Goal: Communication & Community: Answer question/provide support

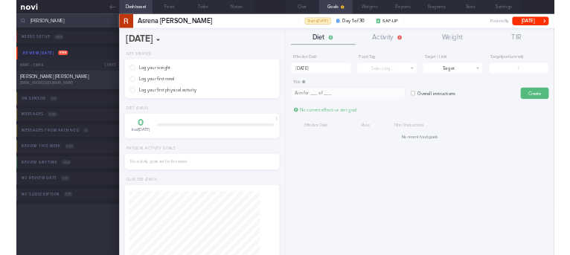
scroll to position [207, 374]
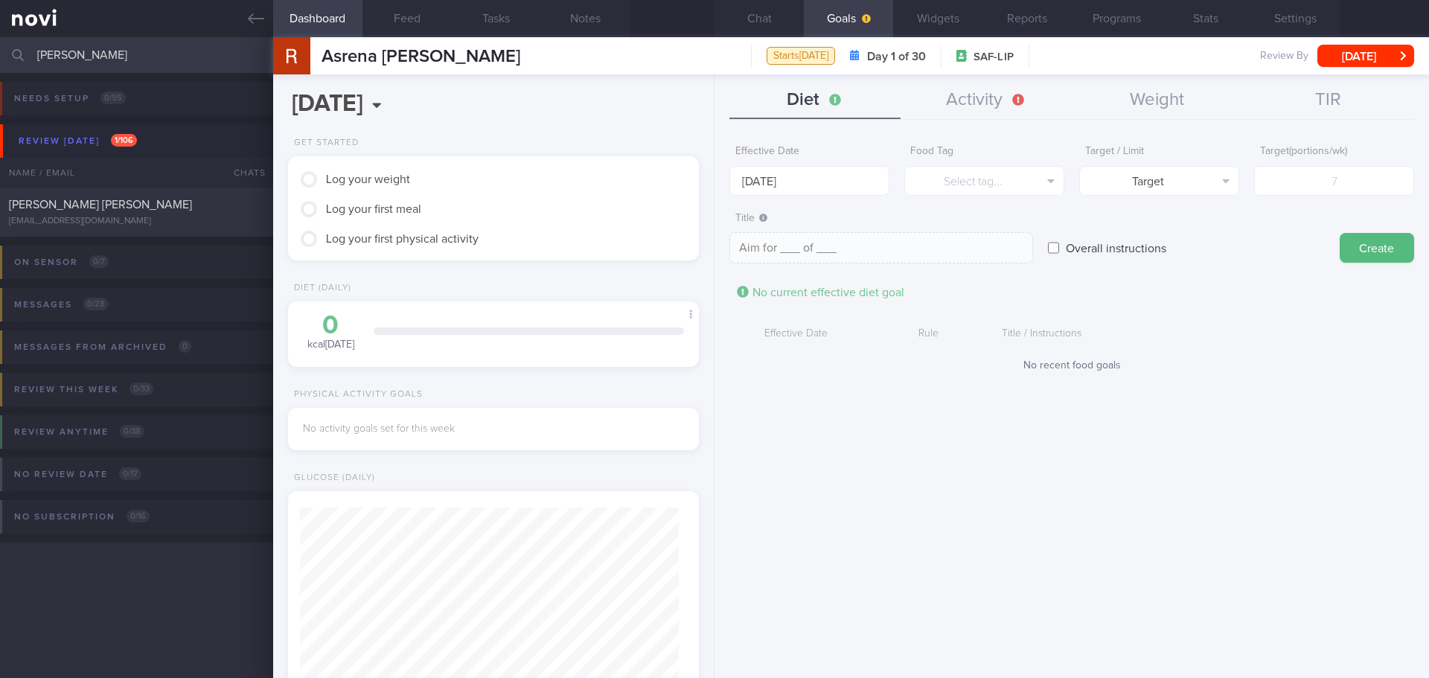
click at [983, 507] on div "Effective Date [DATE] Food Tag Select tag... Select tag... Calories Carbs Prote…" at bounding box center [1072, 403] width 715 height 552
click at [939, 508] on div "Effective Date [DATE] Food Tag Select tag... Select tag... Calories Carbs Prote…" at bounding box center [1072, 403] width 715 height 552
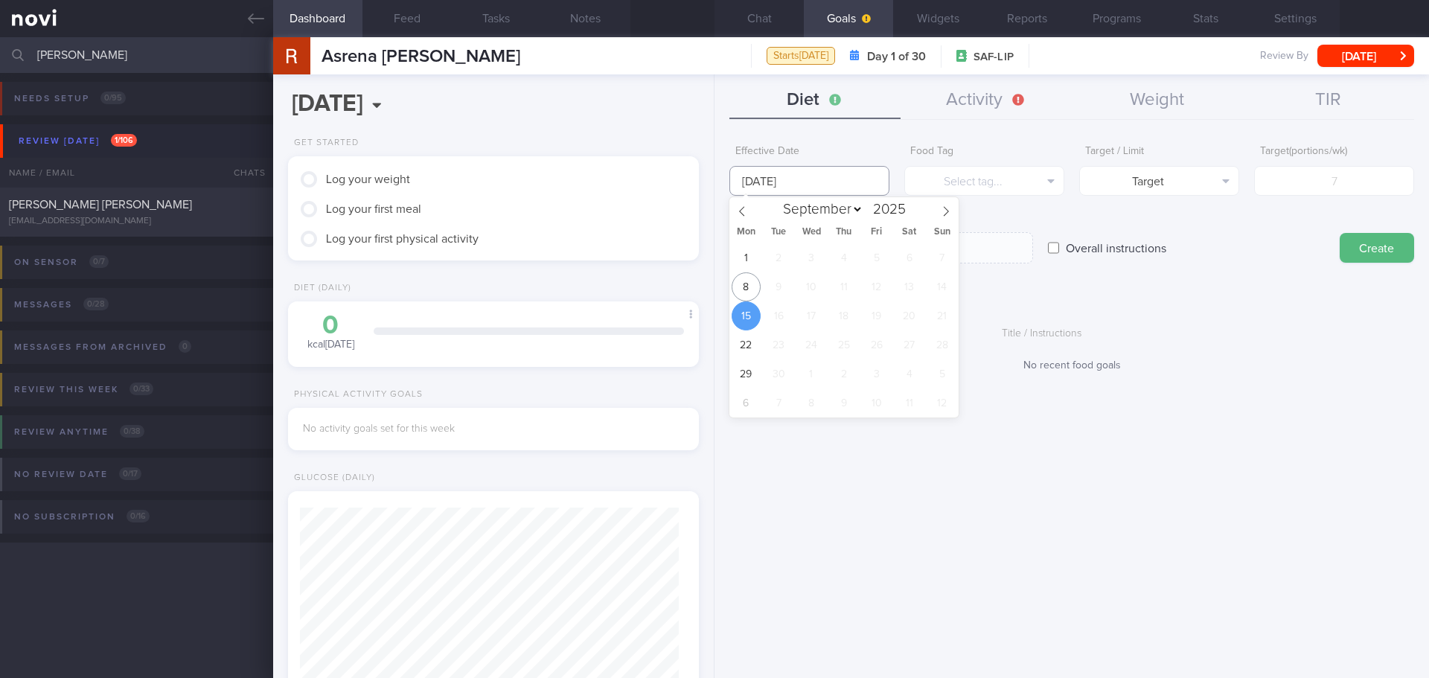
click at [775, 189] on input "[DATE]" at bounding box center [809, 181] width 160 height 30
click at [740, 298] on span "8" at bounding box center [746, 286] width 29 height 29
type input "[DATE]"
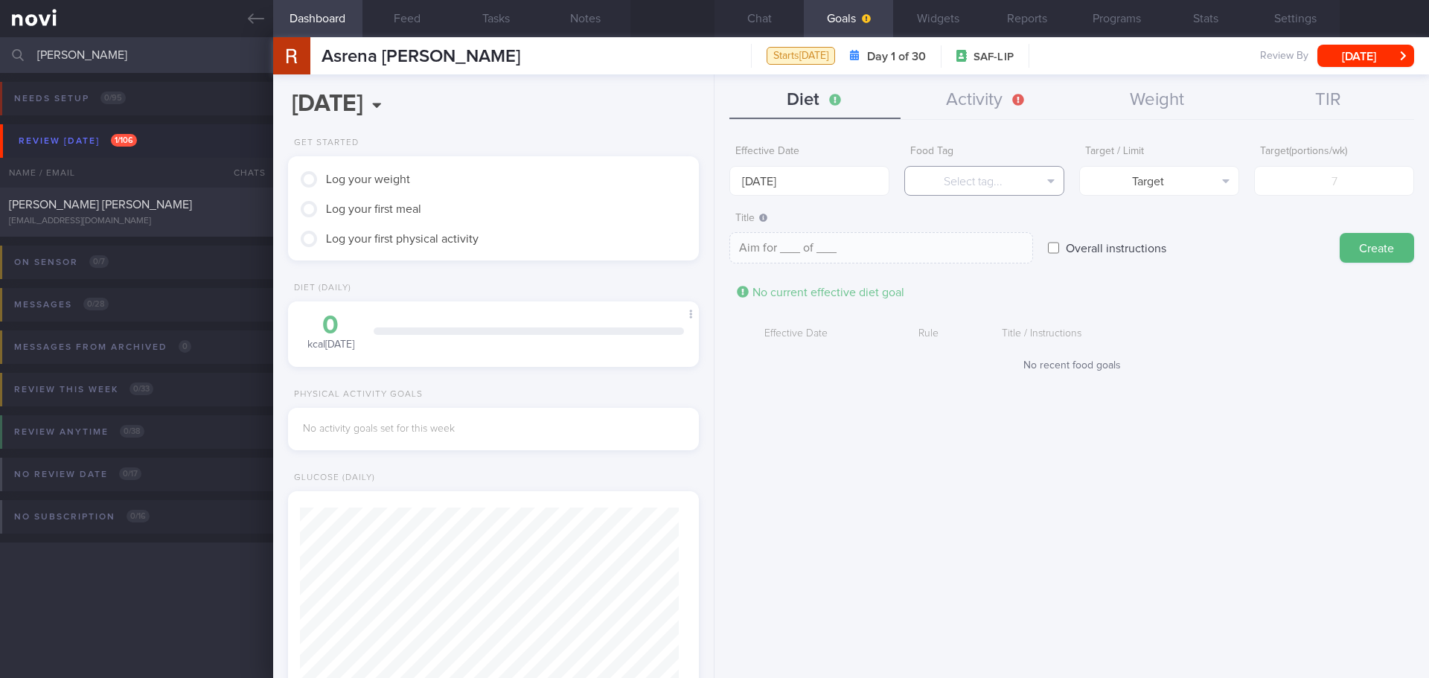
click at [951, 179] on button "Select tag..." at bounding box center [984, 181] width 160 height 30
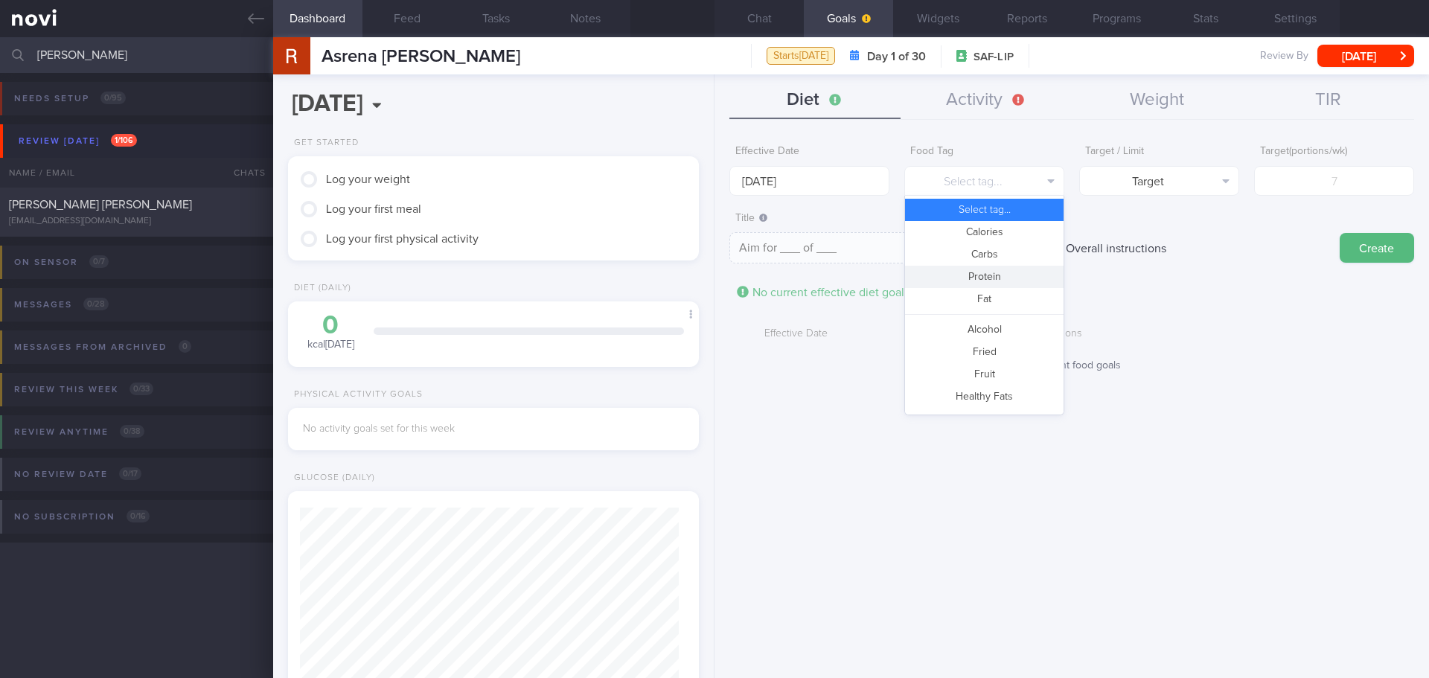
click at [962, 277] on button "Protein" at bounding box center [984, 277] width 159 height 22
type textarea "Aim for __g of protein per day"
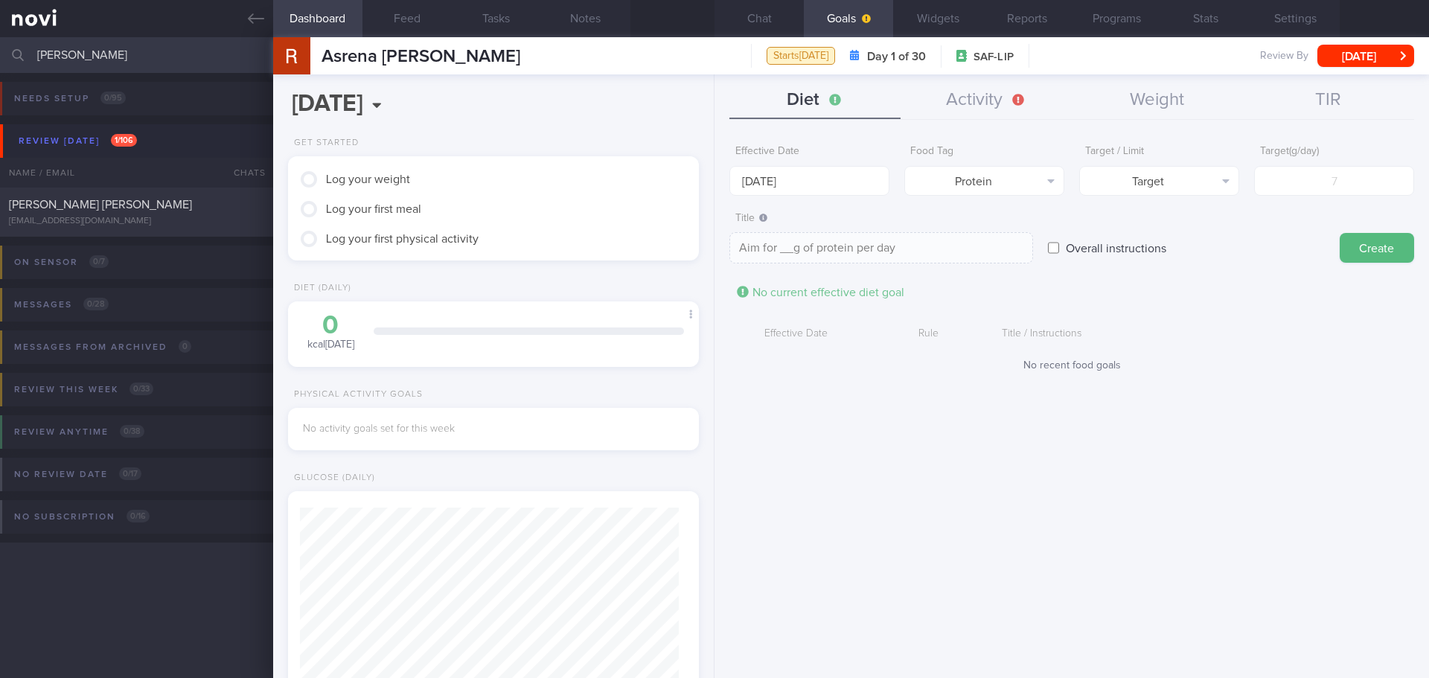
click at [1256, 319] on form "Effective Date [DATE] Food Tag Protein Select tag... Calories Carbs Protein Fat…" at bounding box center [1071, 262] width 685 height 249
click at [957, 584] on div "Effective Date [DATE] Food Tag Protein Select tag... Calories Carbs Protein Fat…" at bounding box center [1072, 403] width 715 height 552
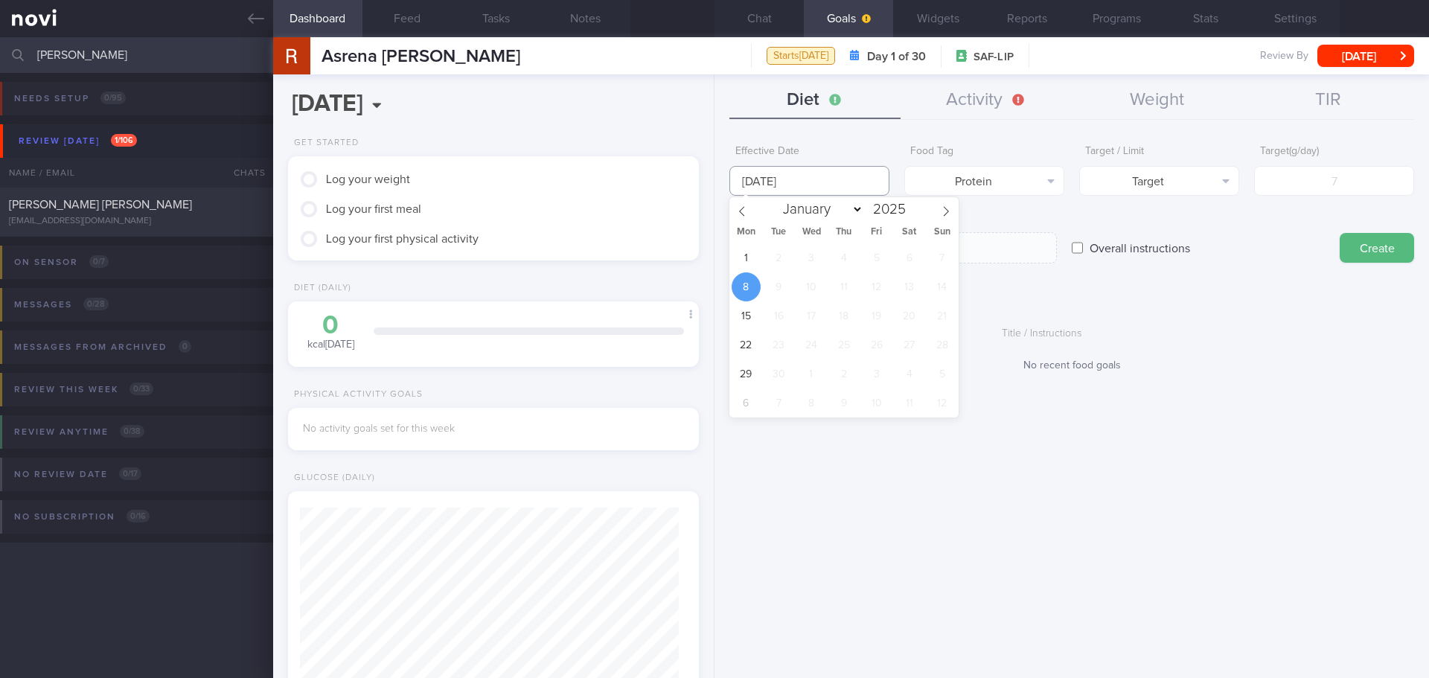
click at [747, 180] on input "[DATE]" at bounding box center [809, 181] width 160 height 30
click at [748, 259] on span "1" at bounding box center [746, 257] width 29 height 29
type input "[DATE]"
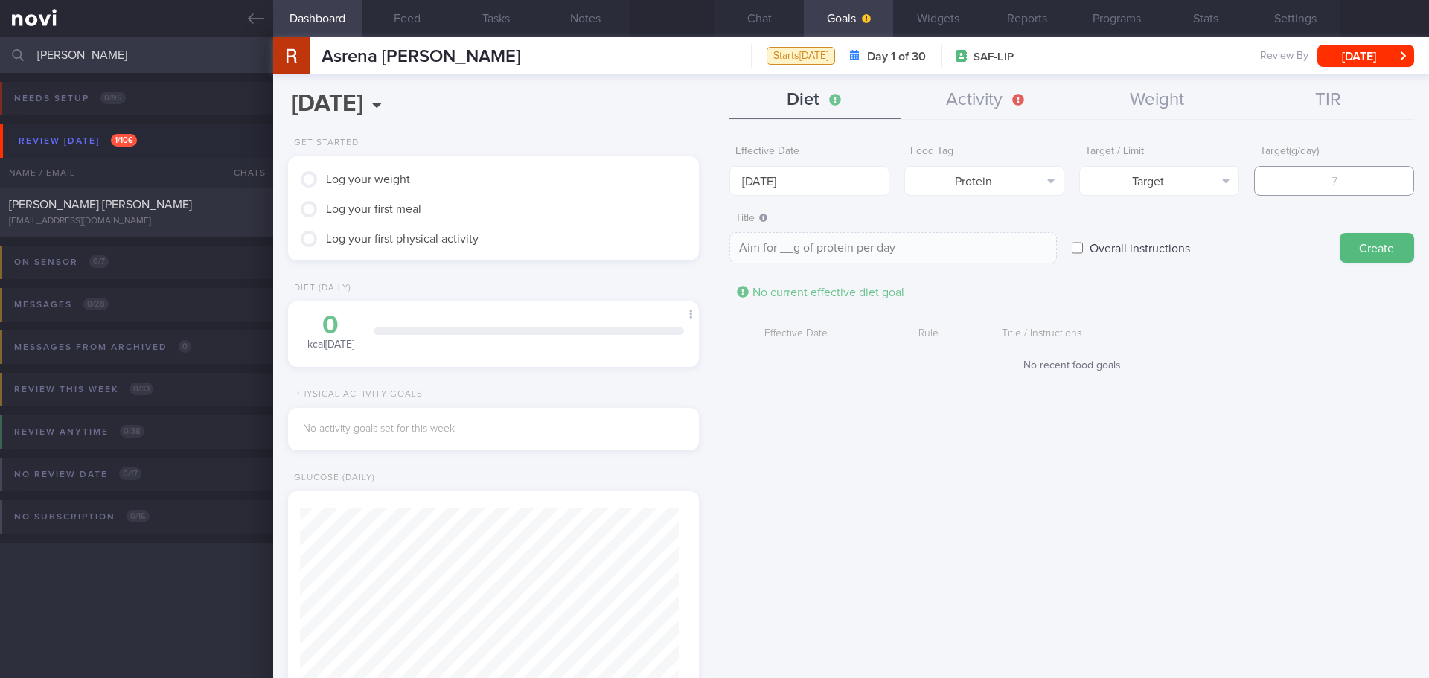
click at [1323, 179] on input "number" at bounding box center [1334, 181] width 160 height 30
type input "1"
type textarea "Aim for 1g of protein per day"
type input "12"
type textarea "Aim for 12g of protein per day"
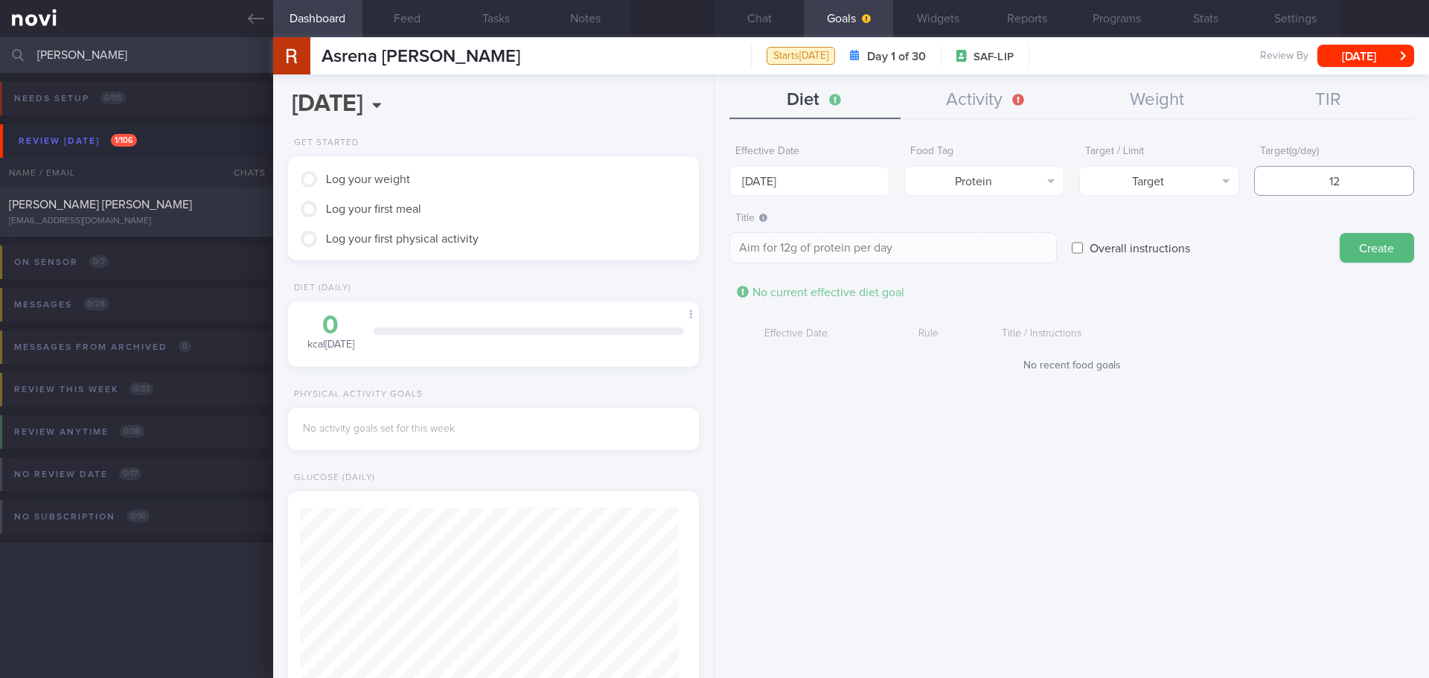
type input "120"
type textarea "Aim for 120g of protein per day"
type input "1200"
type textarea "Aim for 1200g of protein per day"
type input "1200"
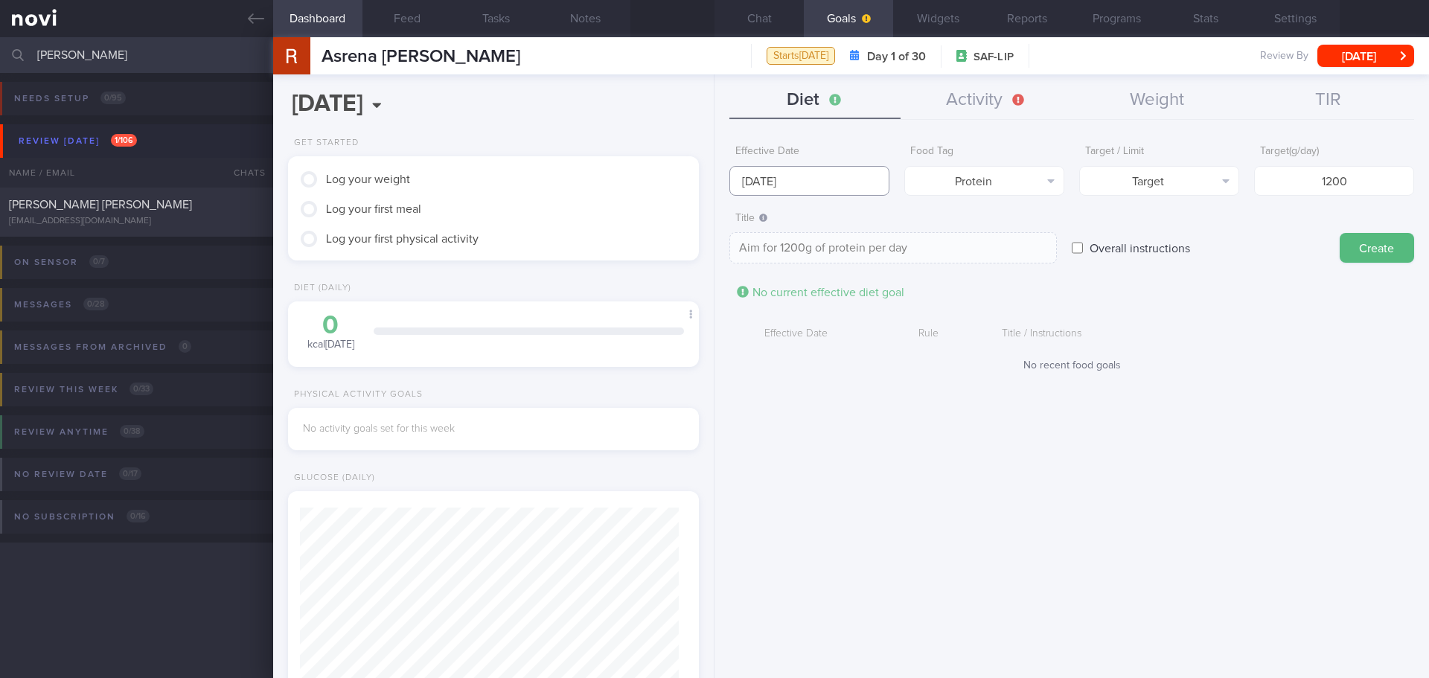
click at [810, 187] on input "[DATE]" at bounding box center [809, 181] width 160 height 30
click at [1070, 146] on div "Effective Date [DATE] Food Tag Protein Select tag... Calories Carbs Protein Fat…" at bounding box center [1071, 167] width 685 height 58
click at [841, 99] on button "Diet" at bounding box center [814, 100] width 171 height 37
click at [955, 83] on button "Activity" at bounding box center [986, 100] width 171 height 37
click at [821, 104] on button "Diet" at bounding box center [814, 100] width 171 height 37
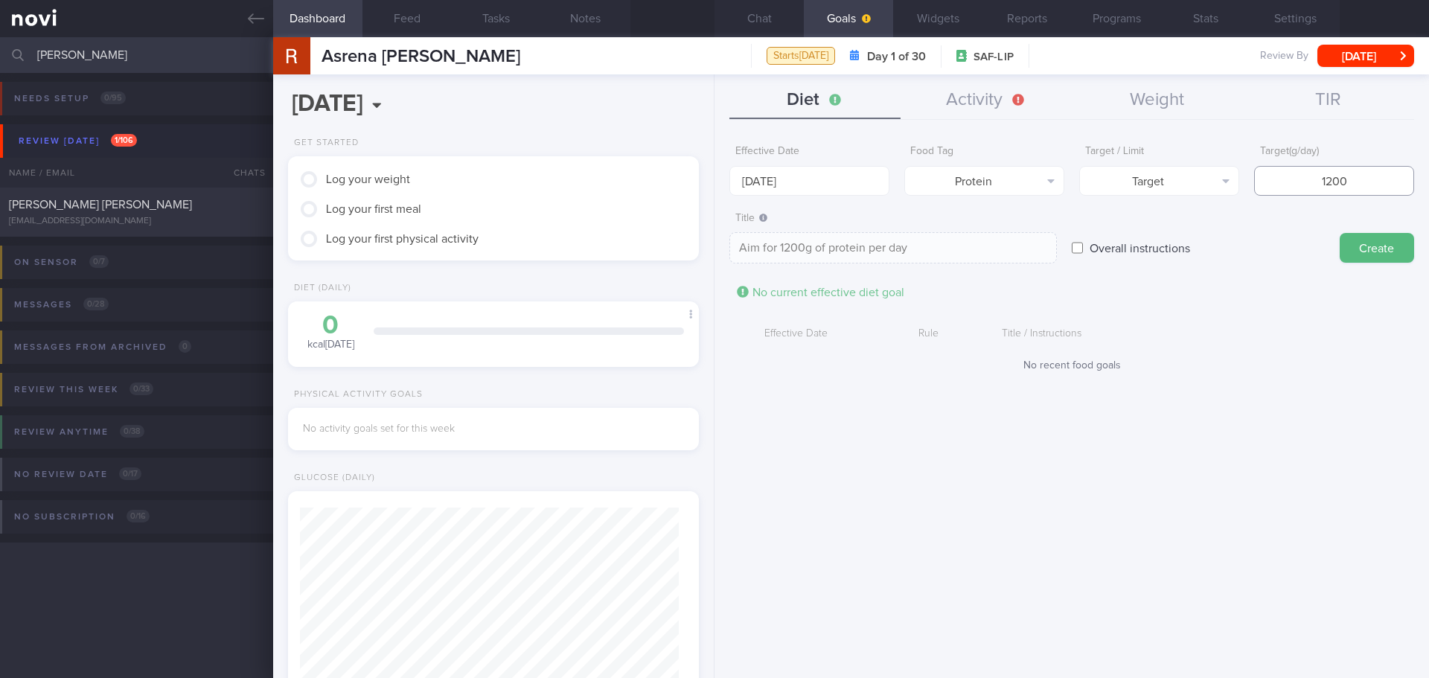
drag, startPoint x: 1368, startPoint y: 178, endPoint x: 1276, endPoint y: 192, distance: 93.4
click at [1276, 192] on input "1200" at bounding box center [1334, 181] width 160 height 30
type textarea "Aim for __g of protein per day"
type input "7"
type textarea "Aim for 7g of protein per day"
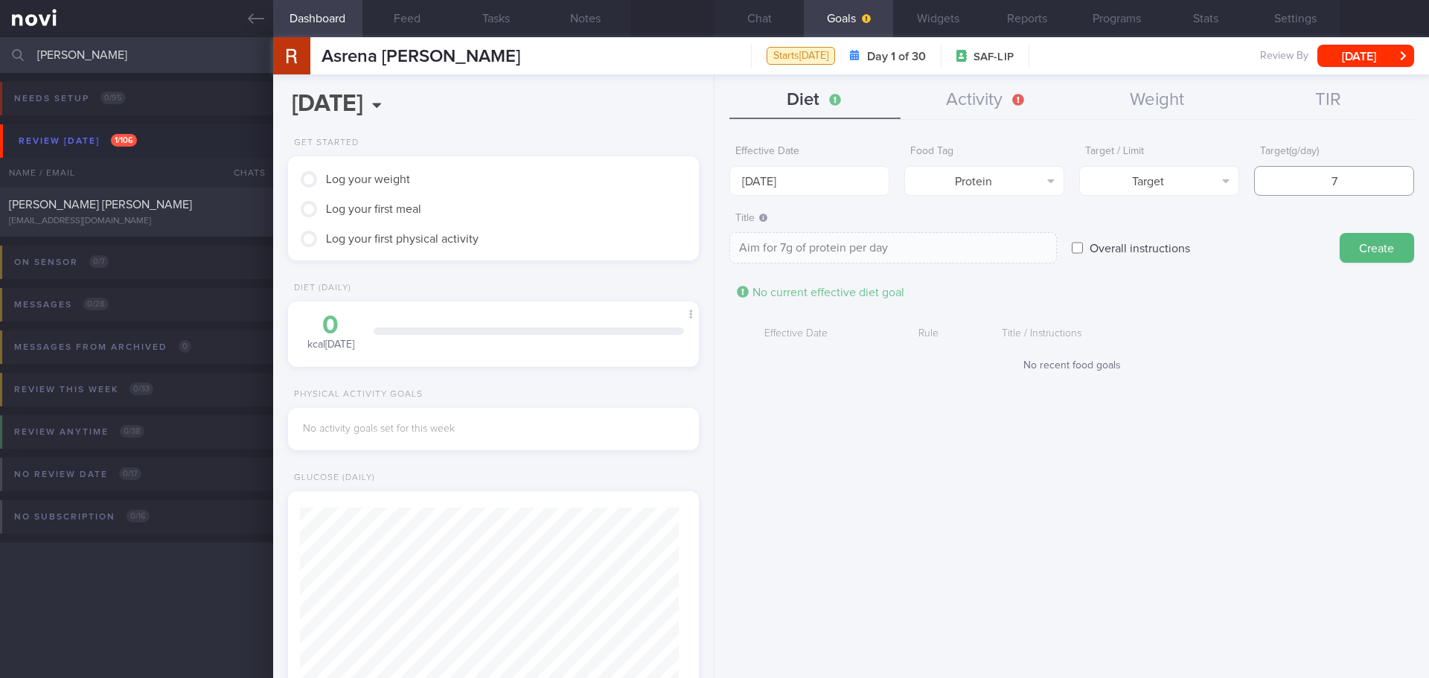
type input "70"
type textarea "Aim for 70g of protein per day"
type input "70"
click at [1323, 255] on button "Create" at bounding box center [1377, 248] width 74 height 30
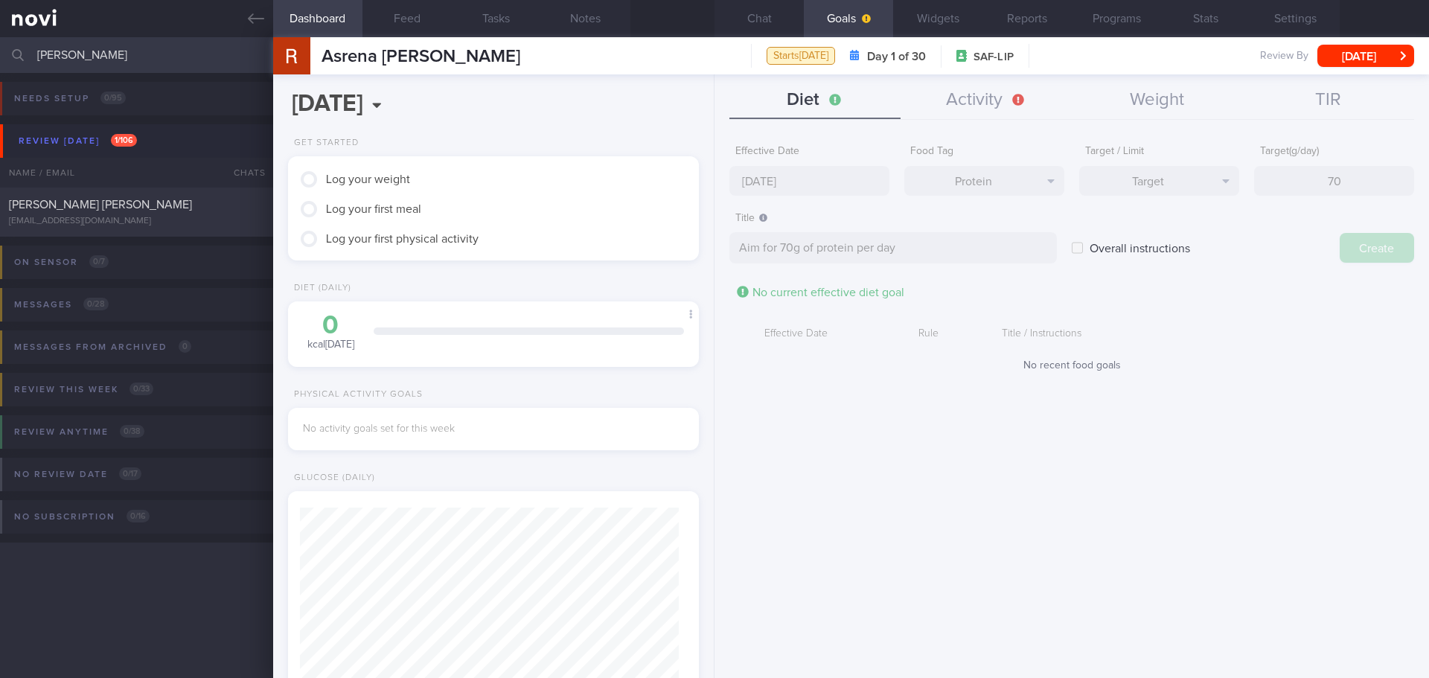
type input "[DATE]"
type textarea "Aim for ___ of ___"
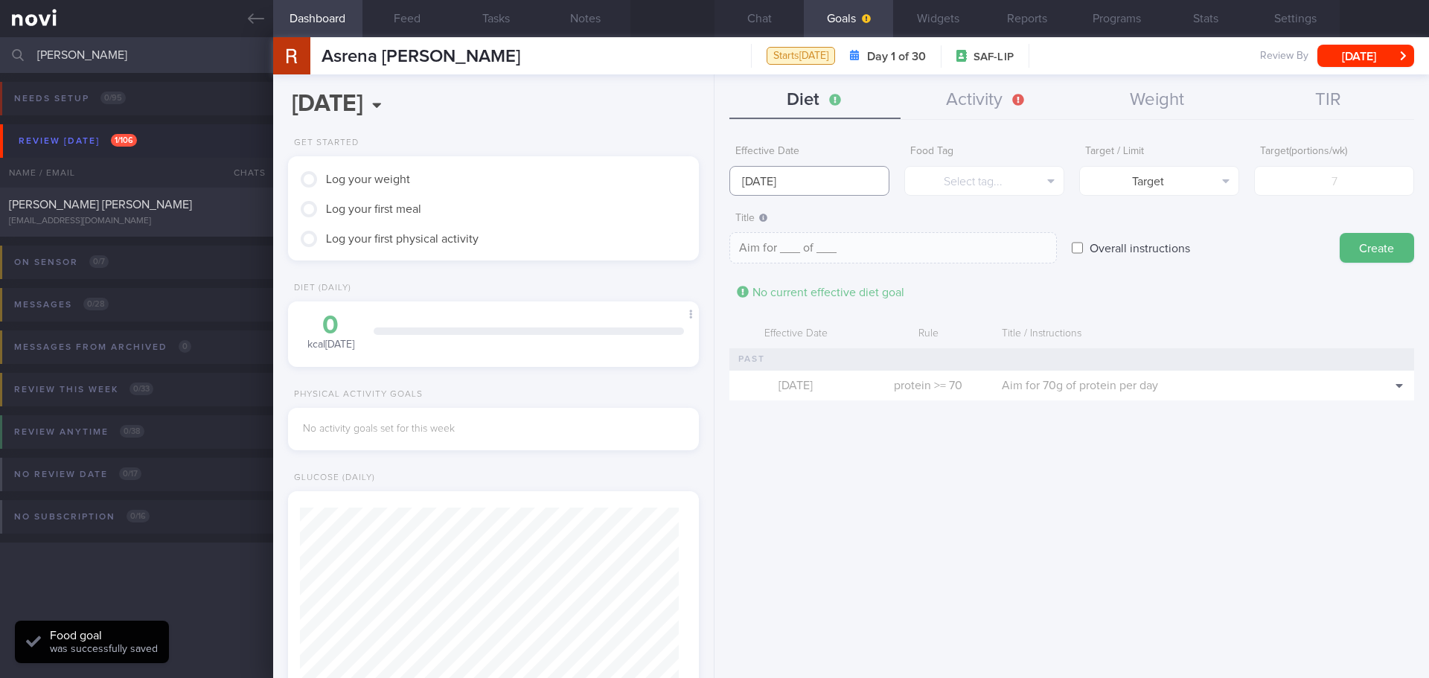
click at [744, 177] on input "[DATE]" at bounding box center [809, 181] width 160 height 30
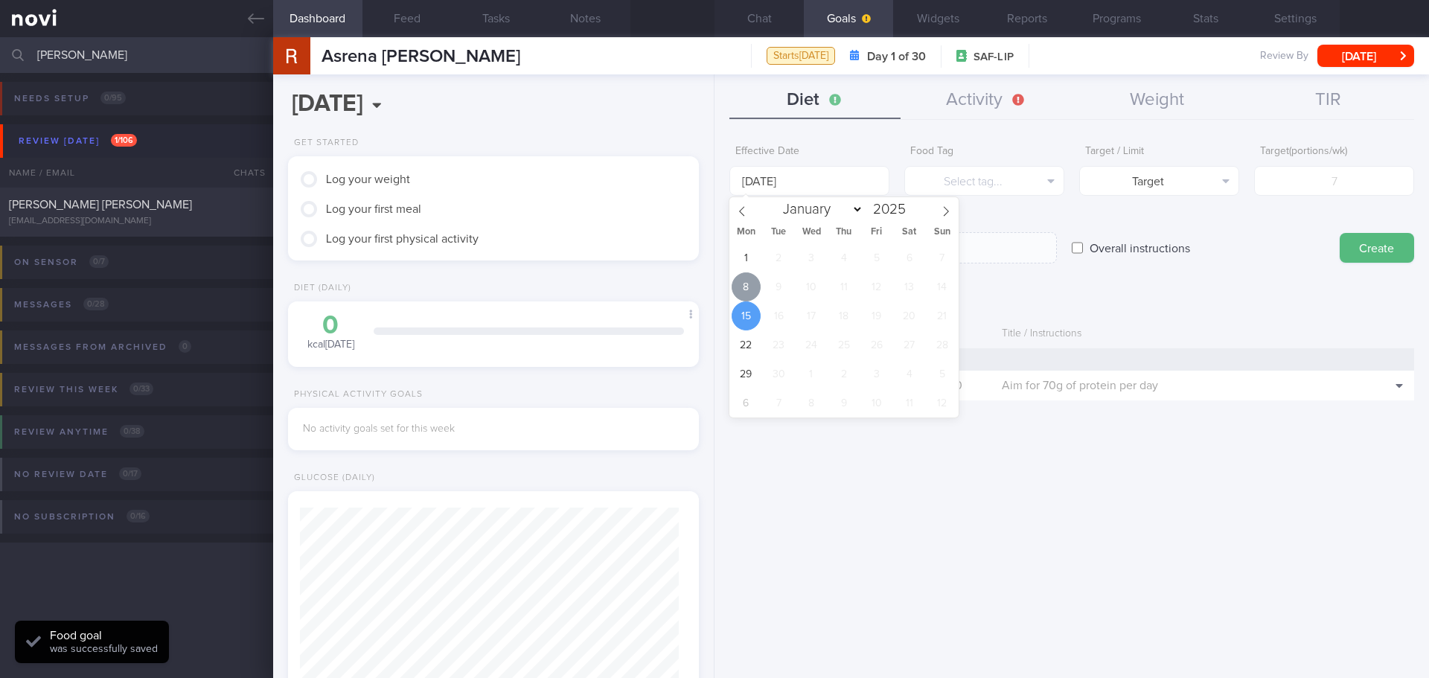
click at [744, 288] on span "8" at bounding box center [746, 286] width 29 height 29
type input "[DATE]"
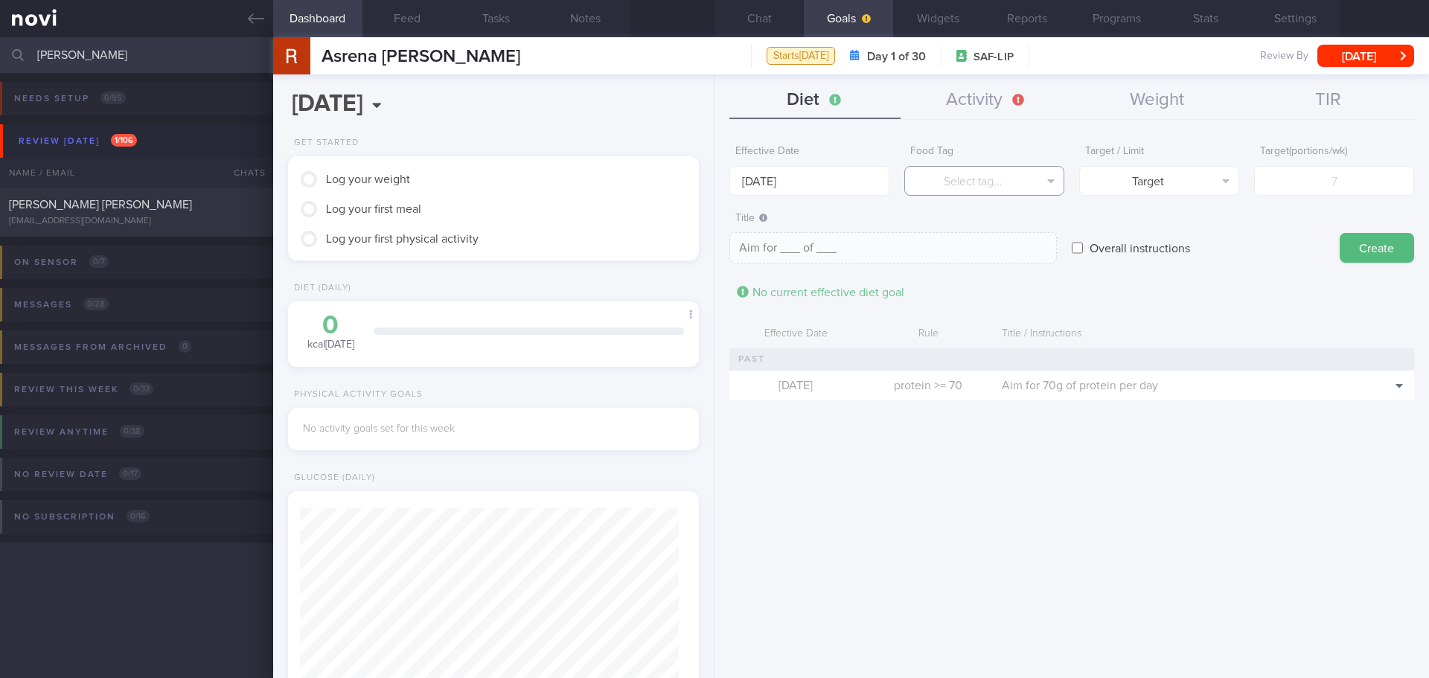
click at [941, 171] on button "Select tag..." at bounding box center [984, 181] width 160 height 30
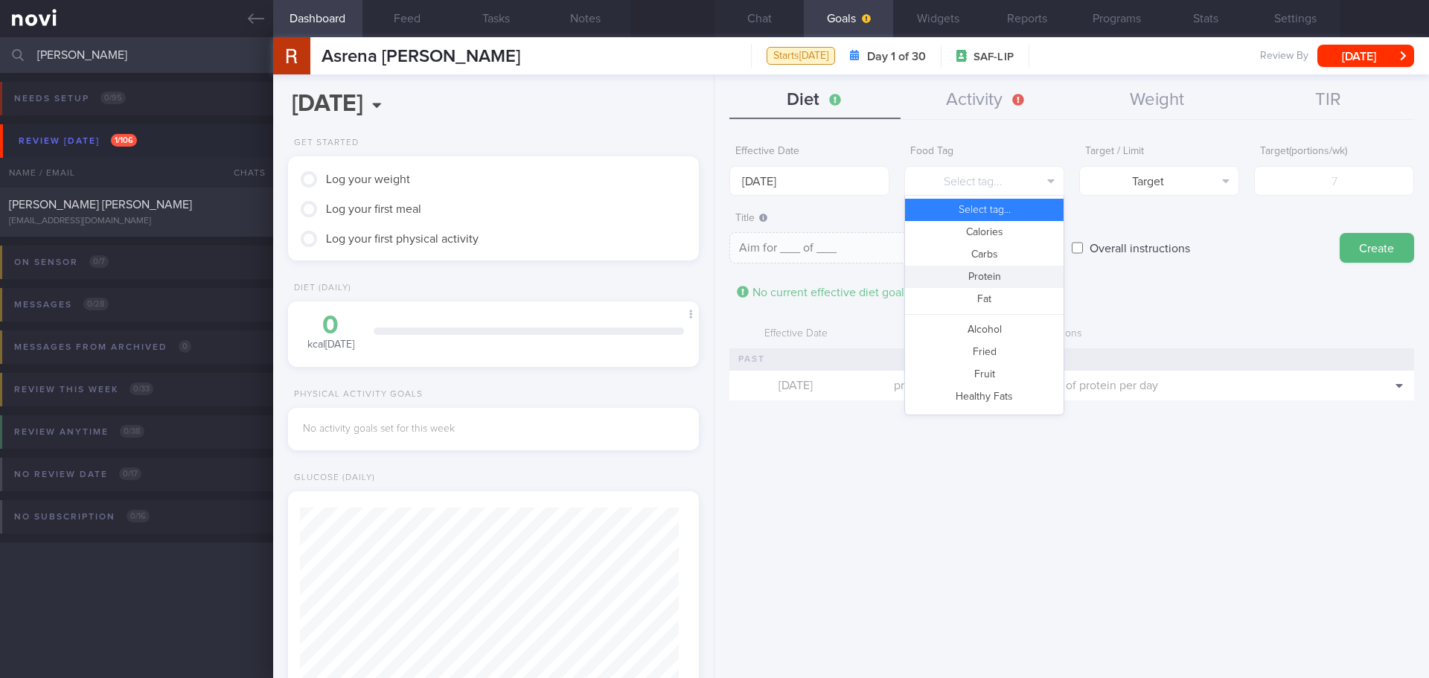
click at [982, 278] on button "Protein" at bounding box center [984, 277] width 159 height 22
type textarea "Aim for __g of protein per day"
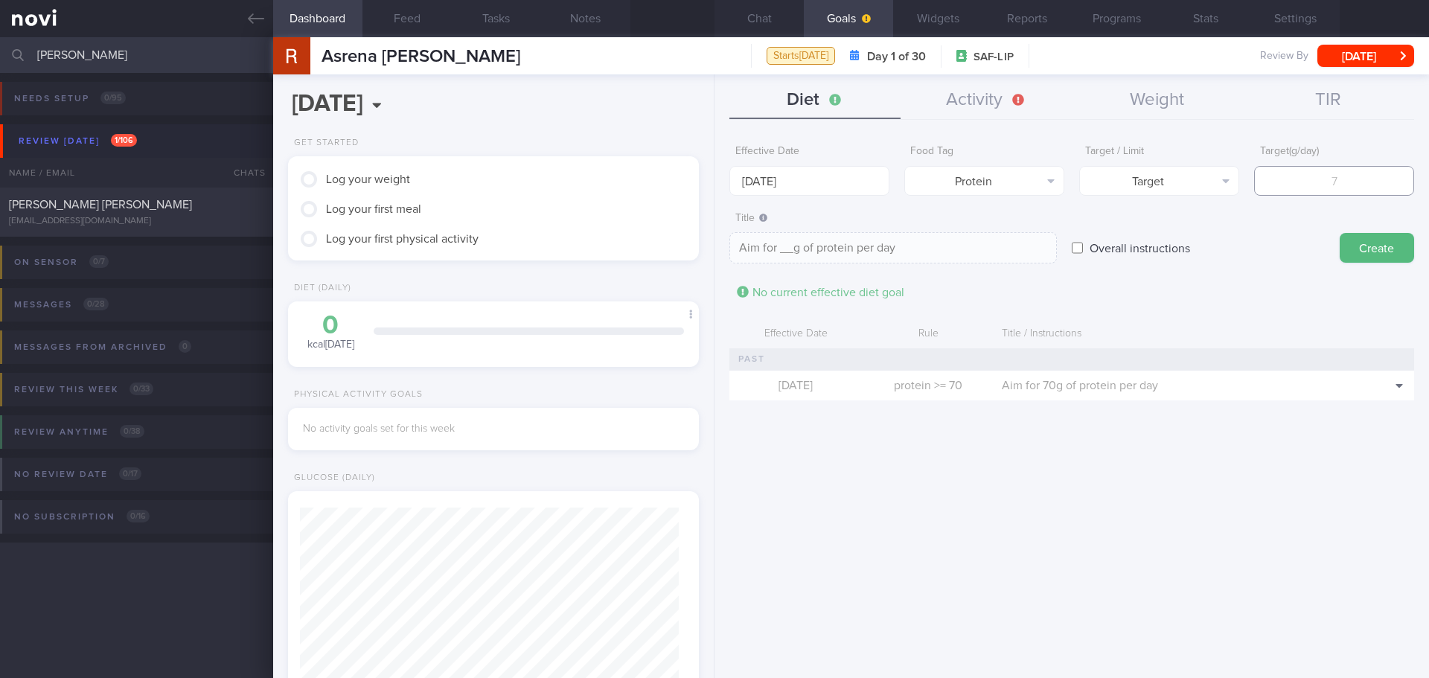
click at [1323, 178] on input "number" at bounding box center [1334, 181] width 160 height 30
type input "7"
type textarea "Aim for 7g of protein per day"
type input "70"
type textarea "Aim for 70g of protein per day"
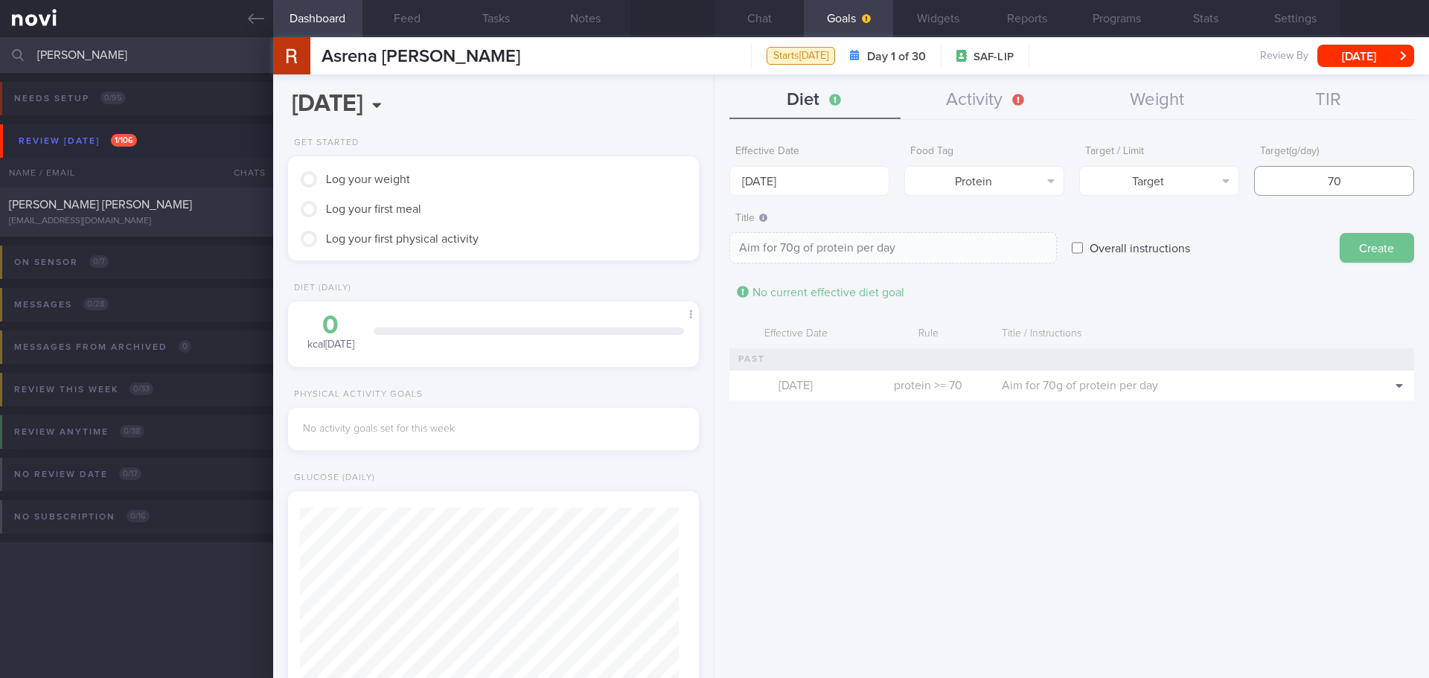
type input "70"
click at [1323, 243] on button "Create" at bounding box center [1377, 248] width 74 height 30
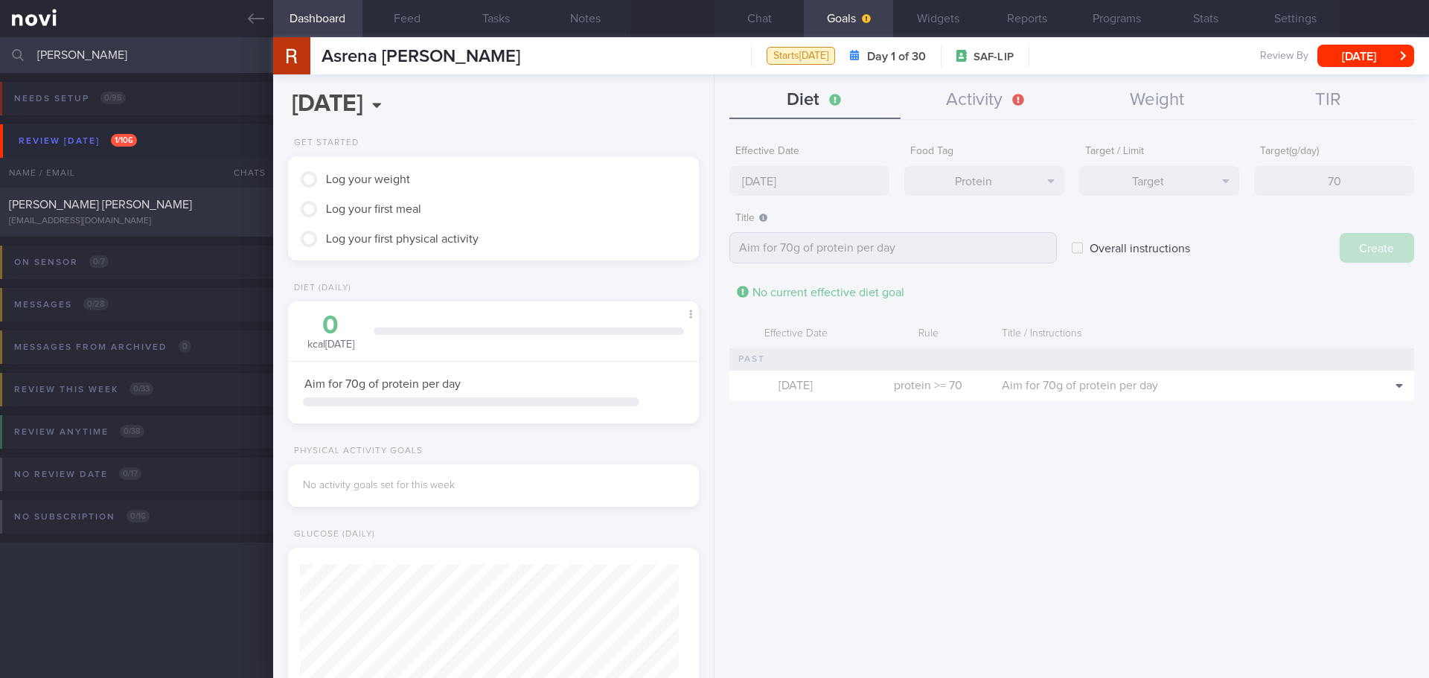
type input "[DATE]"
type textarea "Aim for ___ of ___"
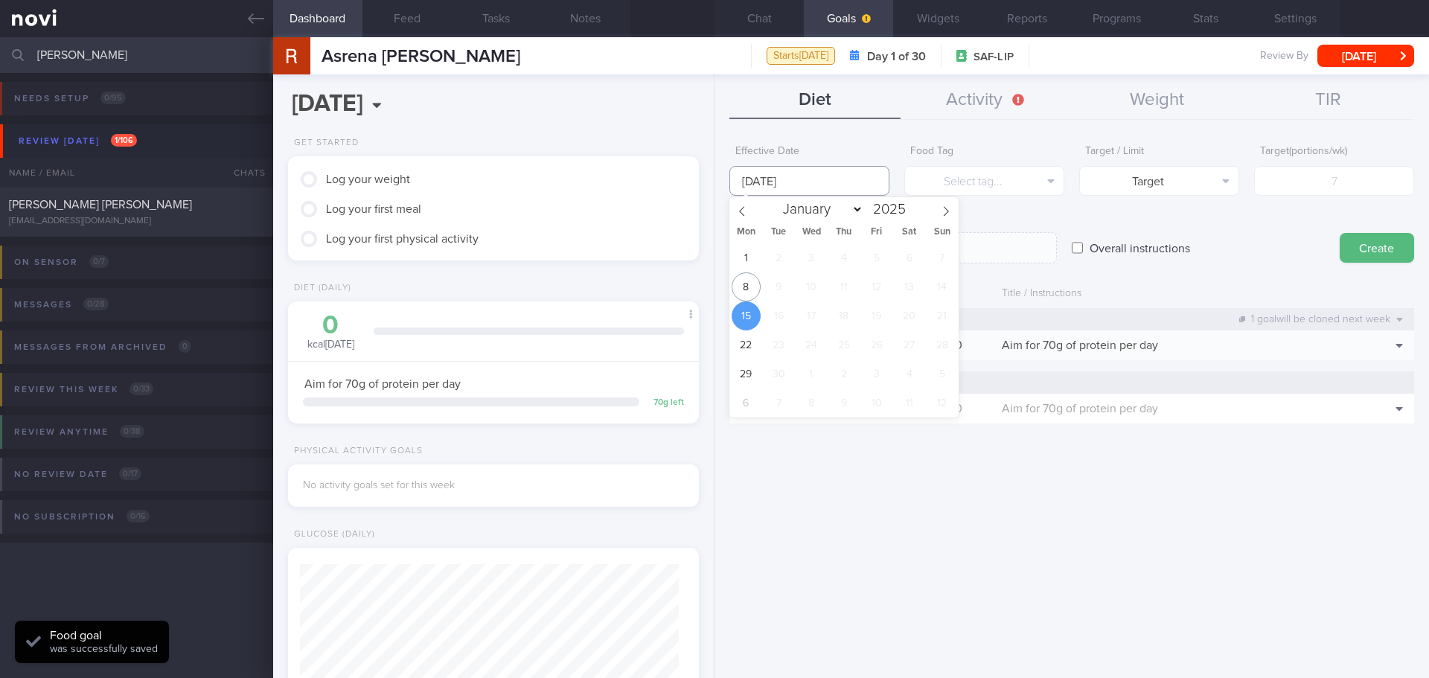
click at [773, 185] on input "[DATE]" at bounding box center [809, 181] width 160 height 30
click at [756, 278] on span "8" at bounding box center [746, 286] width 29 height 29
type input "[DATE]"
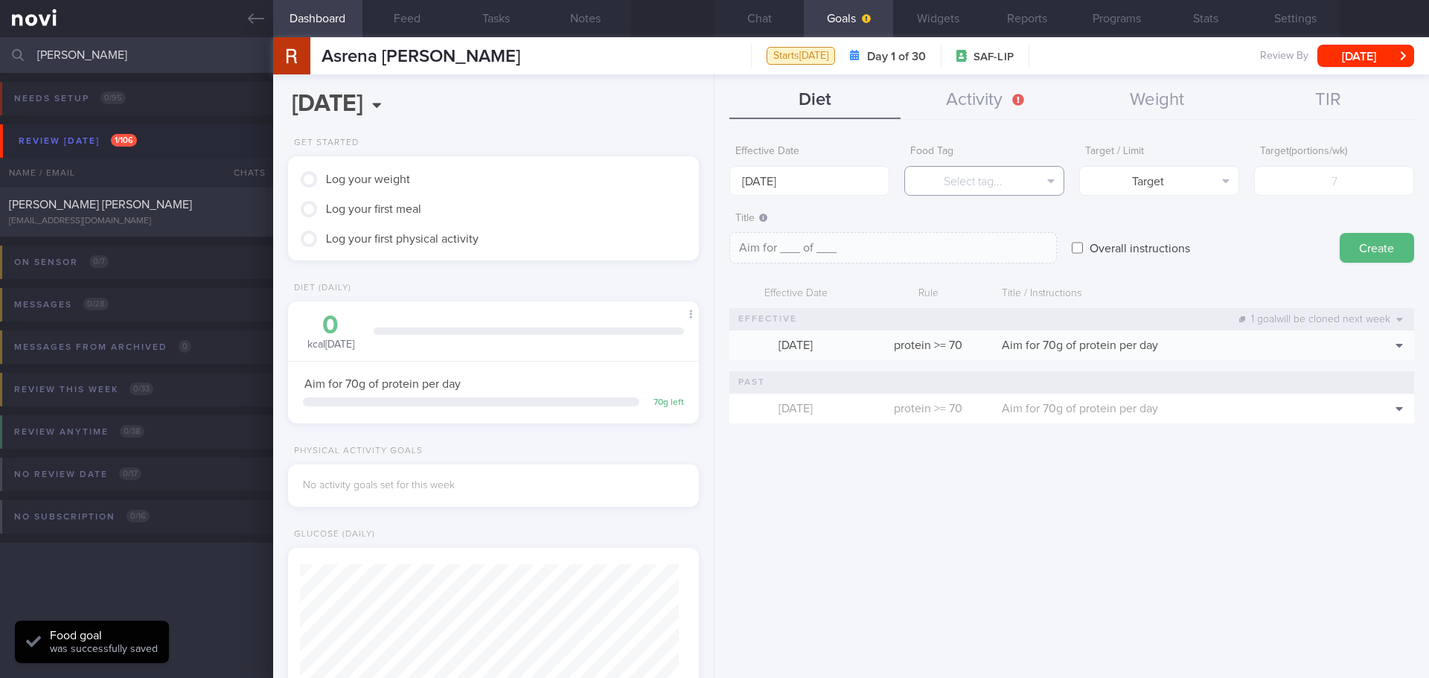
click at [984, 177] on button "Select tag..." at bounding box center [984, 181] width 160 height 30
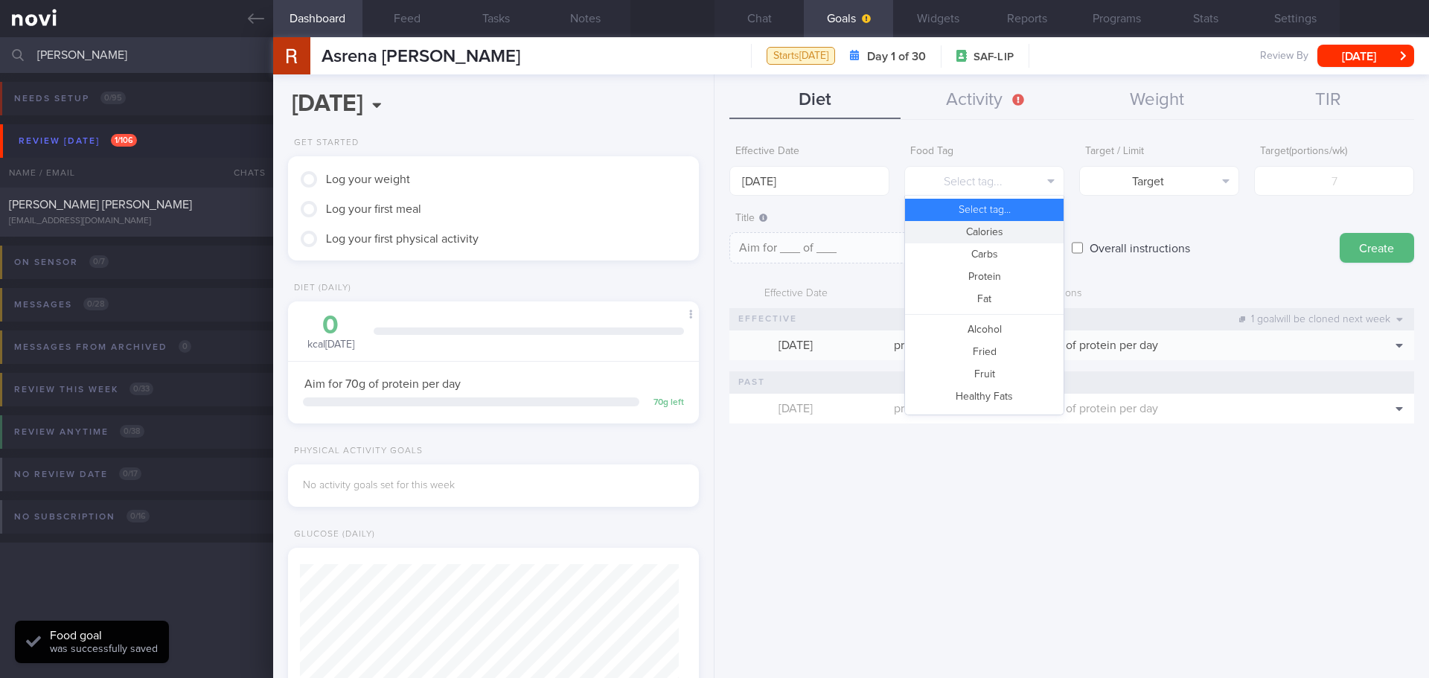
click at [996, 231] on button "Calories" at bounding box center [984, 232] width 159 height 22
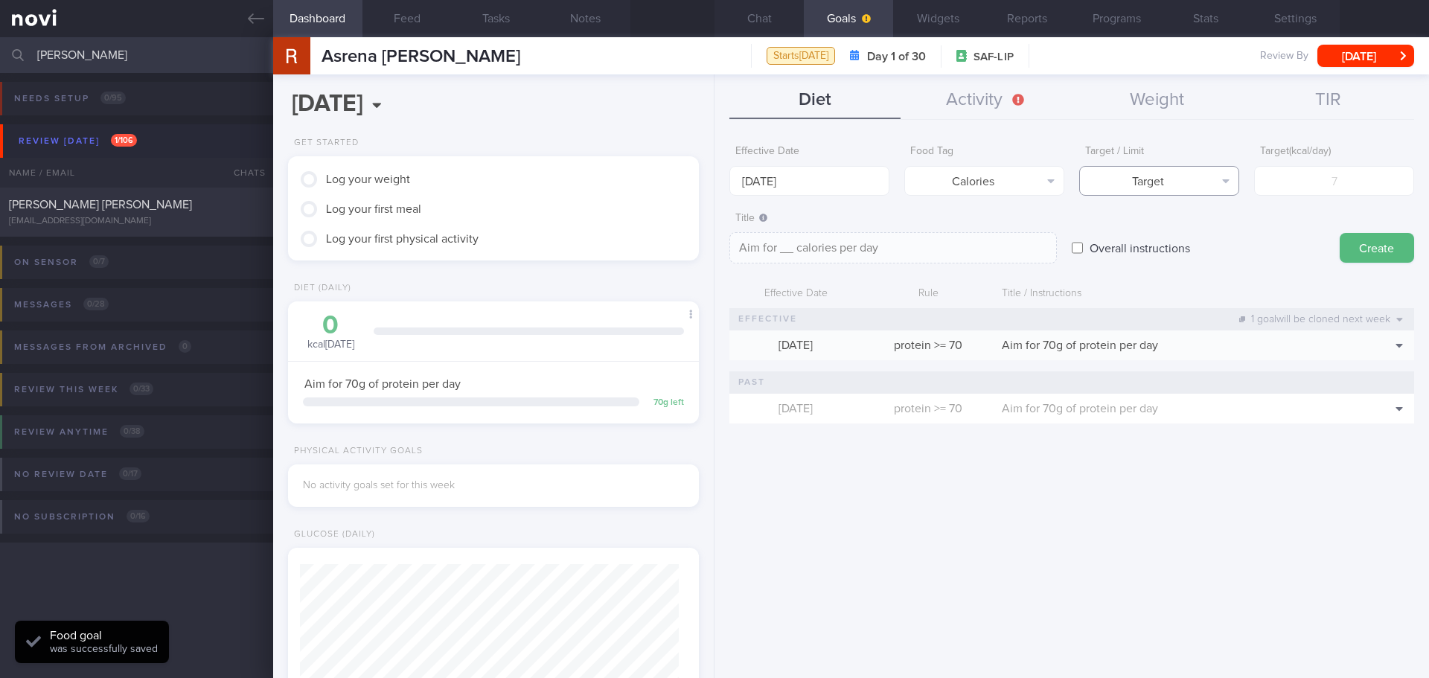
click at [1186, 170] on button "Target" at bounding box center [1159, 181] width 160 height 30
click at [1181, 229] on button "Limit" at bounding box center [1159, 232] width 159 height 22
type textarea "Keep to __ calories per day"
click at [1297, 182] on input "number" at bounding box center [1334, 181] width 160 height 30
type input "1"
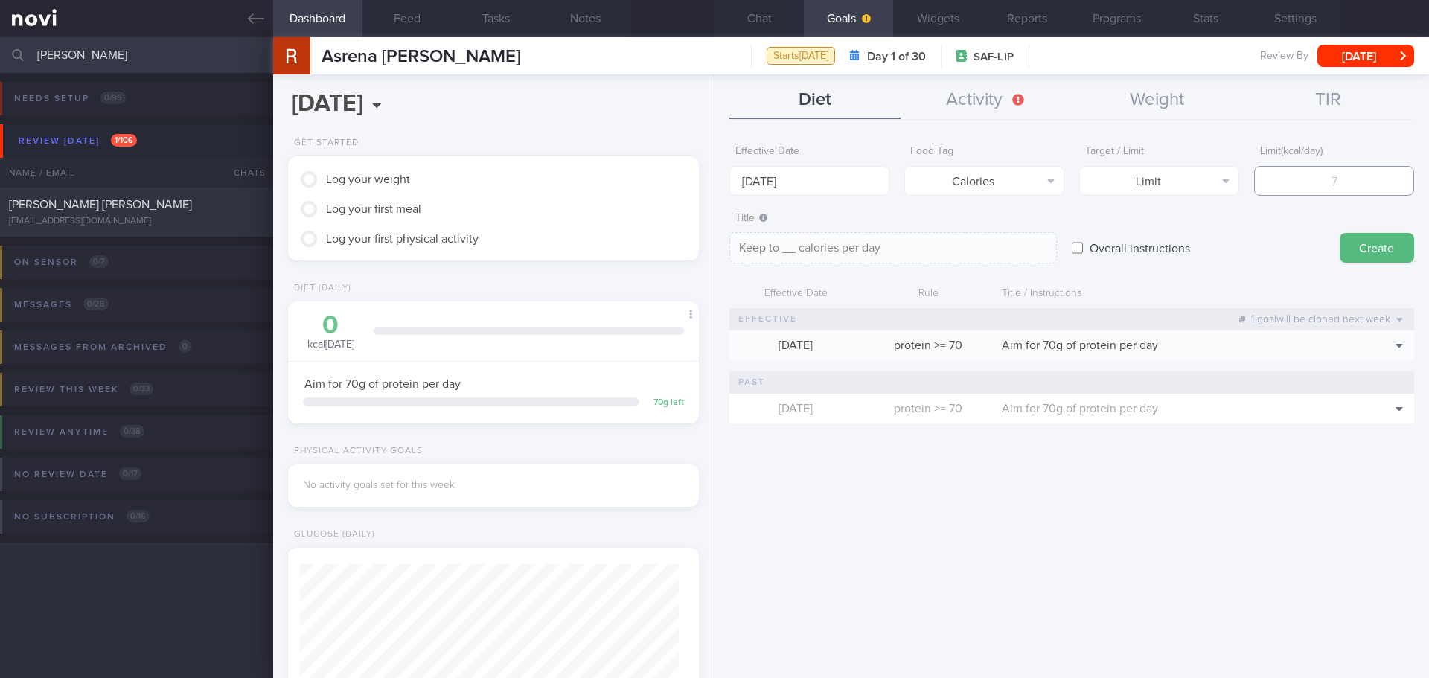
type textarea "Keep to 1 calories per day"
type input "12"
type textarea "Keep to 12 calories per day"
type input "120"
type textarea "Keep to 120 calories per day"
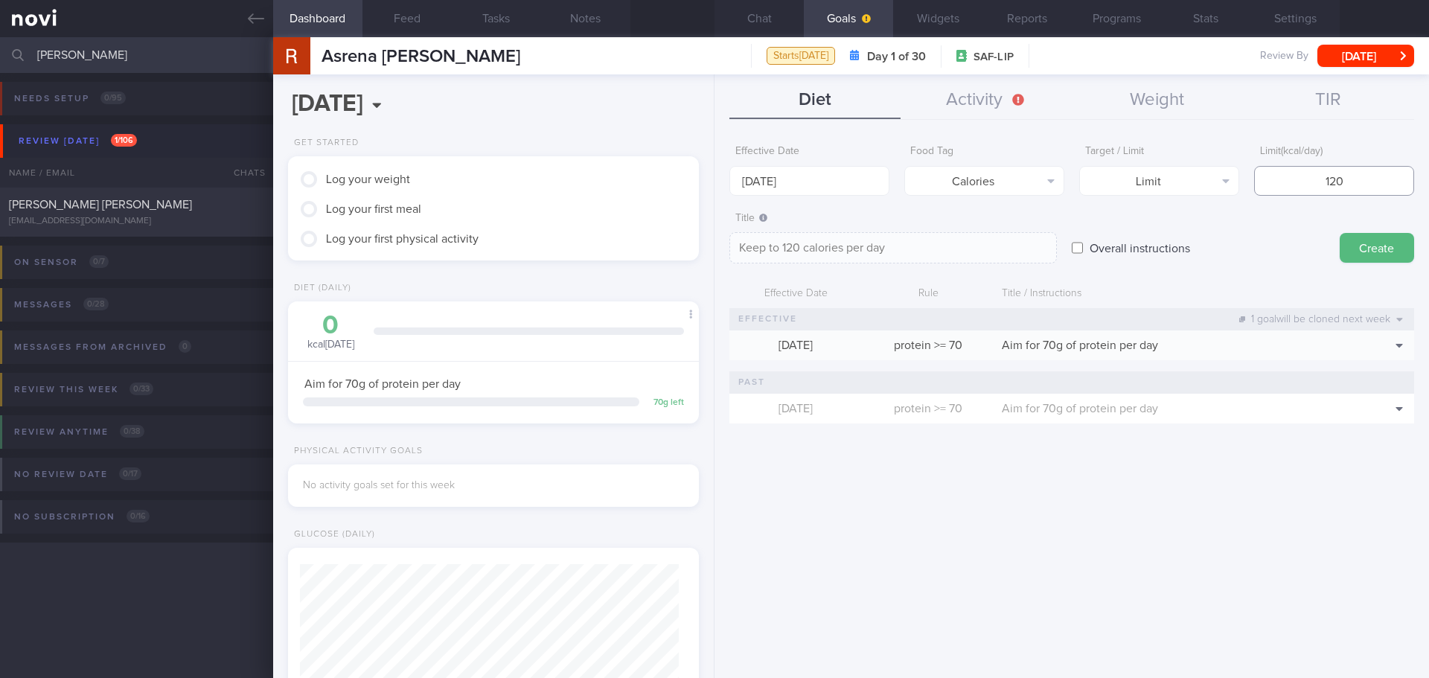
type input "1200"
type textarea "Keep to 1200 calories per day"
type input "1200"
click at [1323, 245] on button "Create" at bounding box center [1377, 248] width 74 height 30
type input "[DATE]"
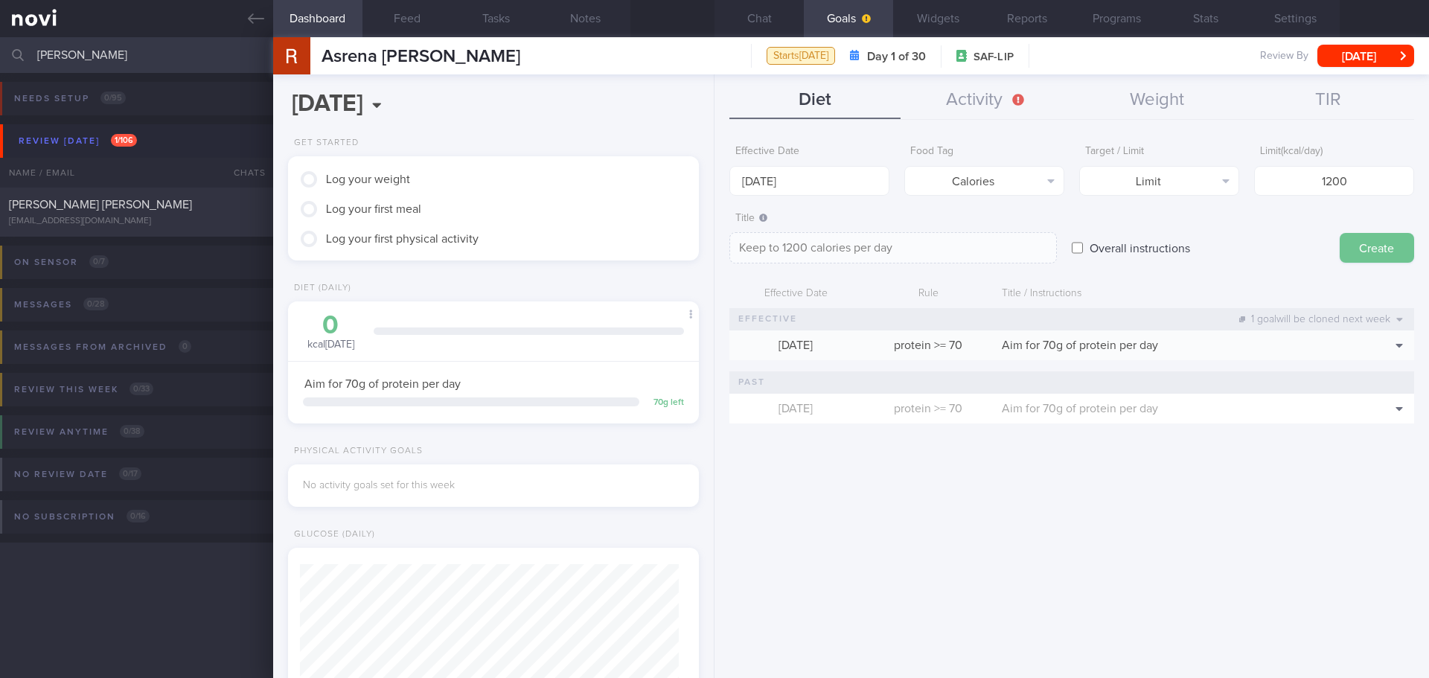
type textarea "Aim for ___ of ___"
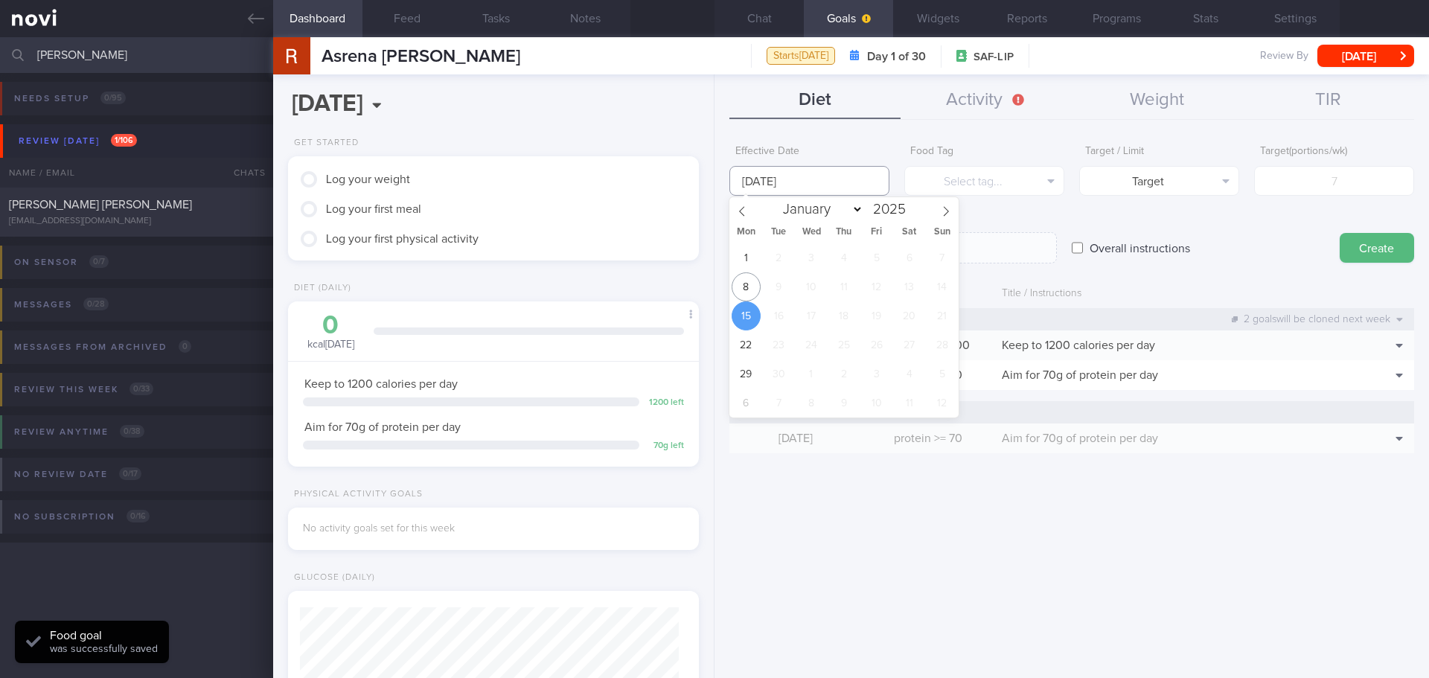
click at [795, 170] on input "[DATE]" at bounding box center [809, 181] width 160 height 30
click at [765, 268] on div "1 2 3 4 5 6 7 8 9 10 11 12 13 14 15 16 17 18 19 20 21 22 23 24 25 26 27 28 29 3…" at bounding box center [843, 330] width 229 height 174
click at [750, 284] on span "8" at bounding box center [746, 286] width 29 height 29
type input "[DATE]"
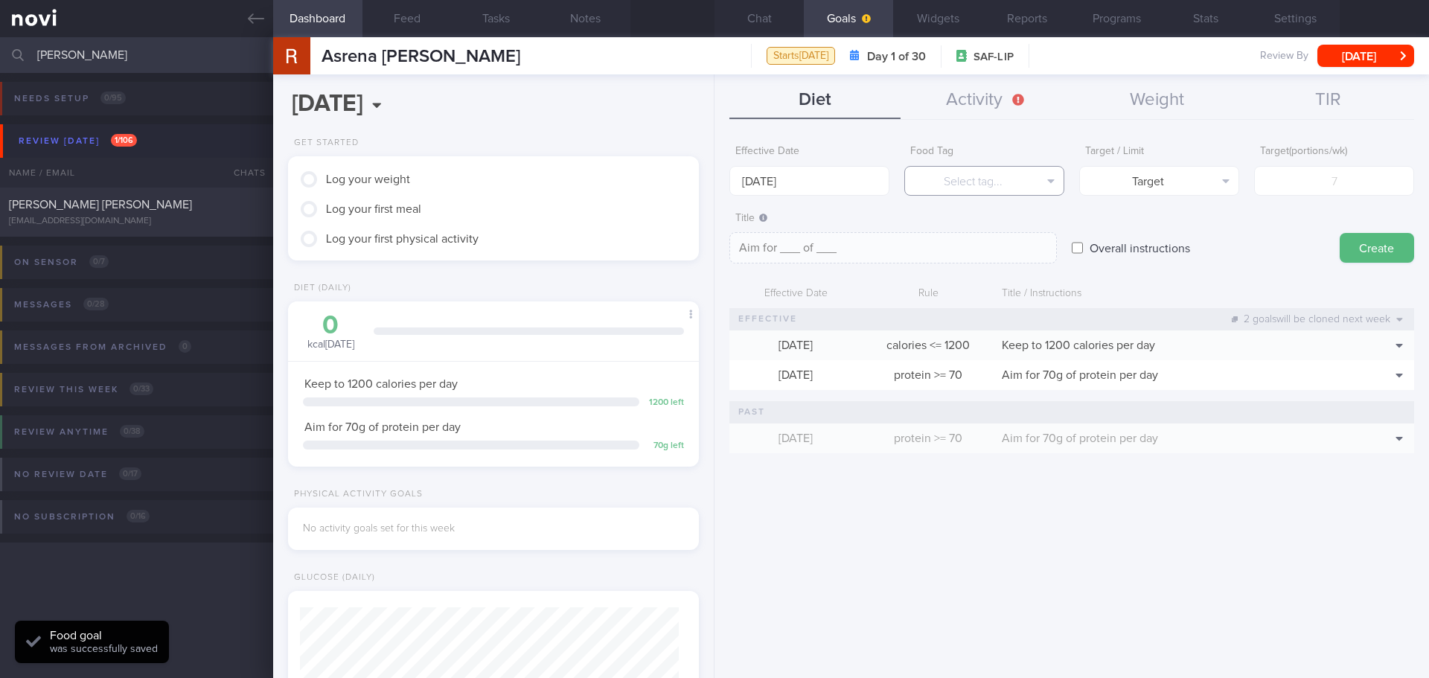
click at [1053, 179] on button "Select tag..." at bounding box center [984, 181] width 160 height 30
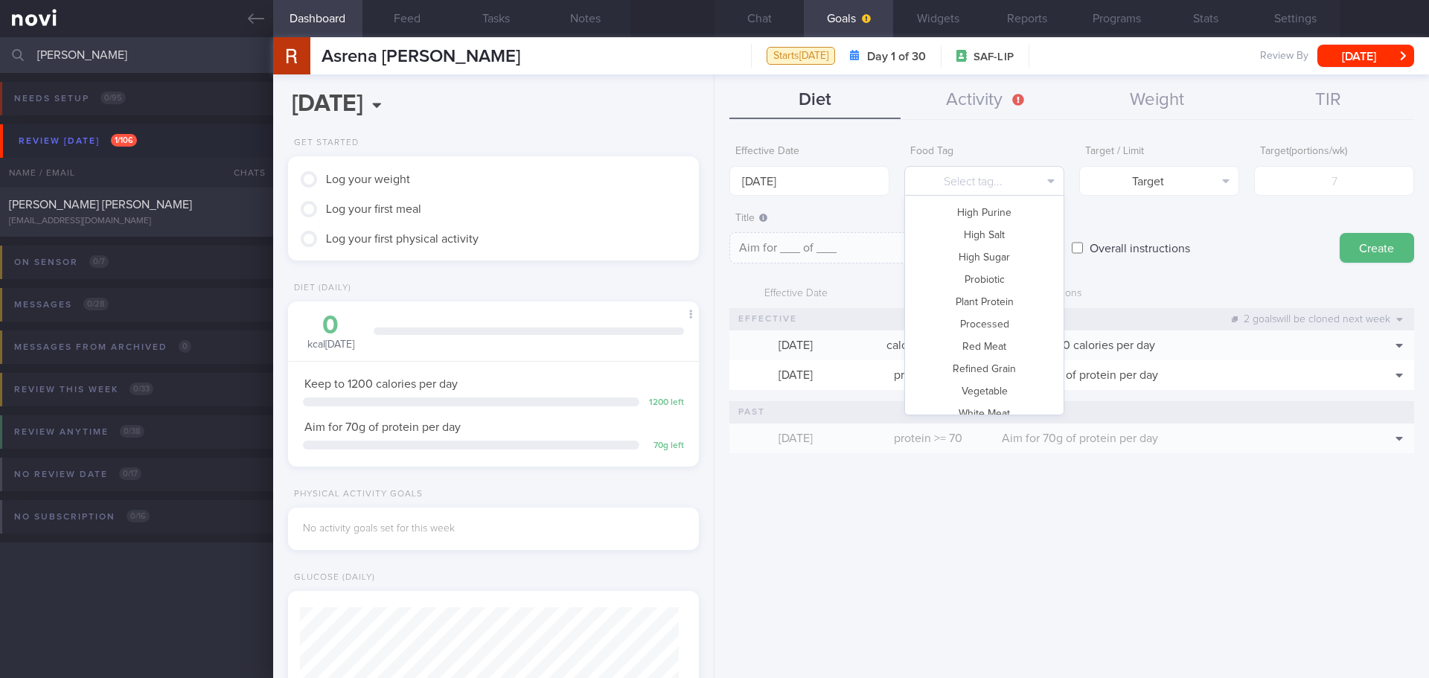
scroll to position [443, 0]
drag, startPoint x: 1137, startPoint y: 11, endPoint x: 1105, endPoint y: 34, distance: 39.5
click at [1137, 11] on button "Programs" at bounding box center [1116, 18] width 89 height 37
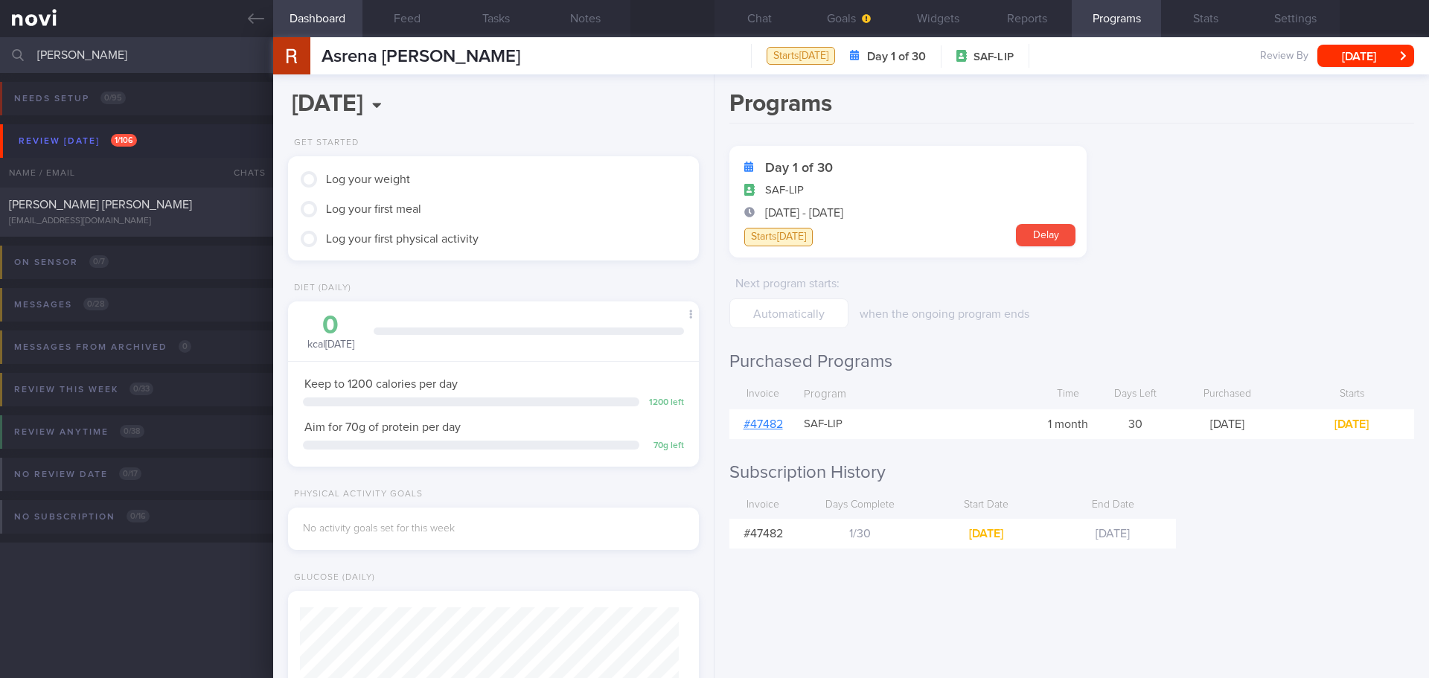
click at [767, 425] on link "# 47482" at bounding box center [763, 424] width 39 height 12
click at [828, 18] on button "Goals" at bounding box center [848, 18] width 89 height 37
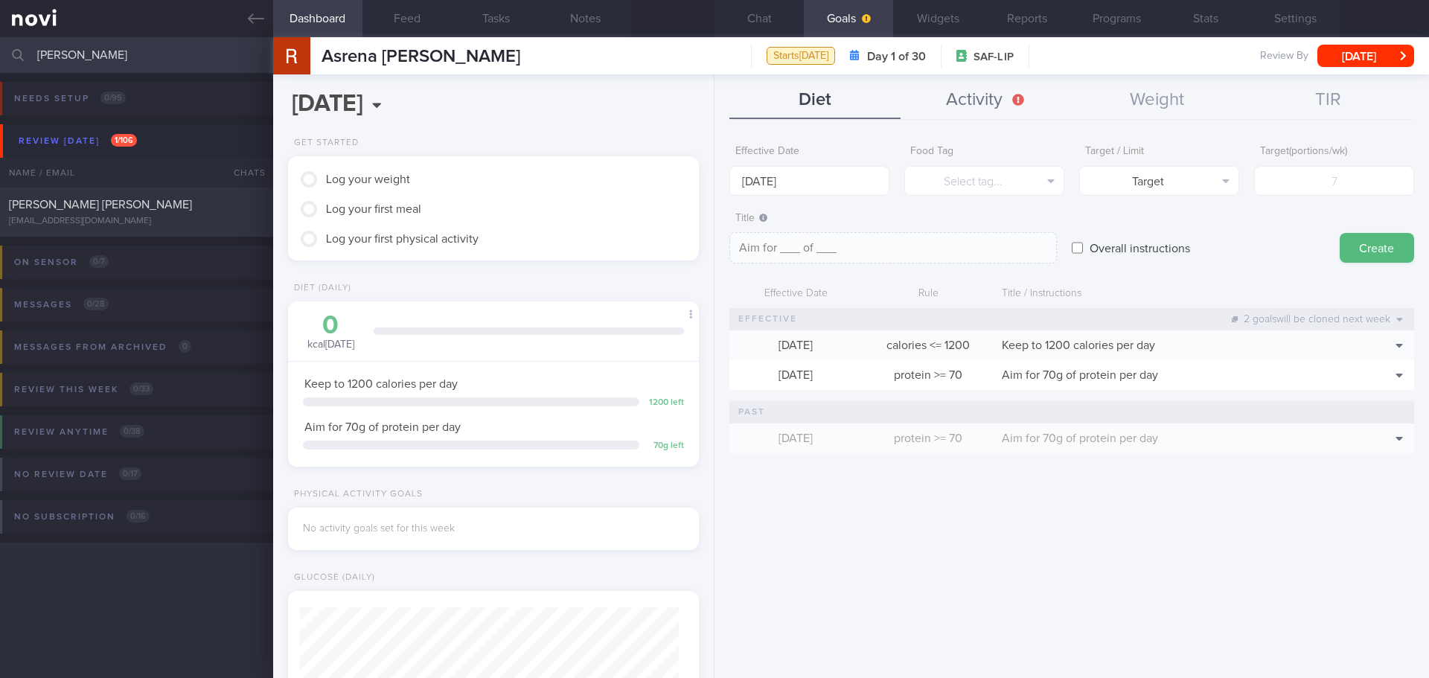
click at [989, 86] on button "Activity" at bounding box center [986, 100] width 171 height 37
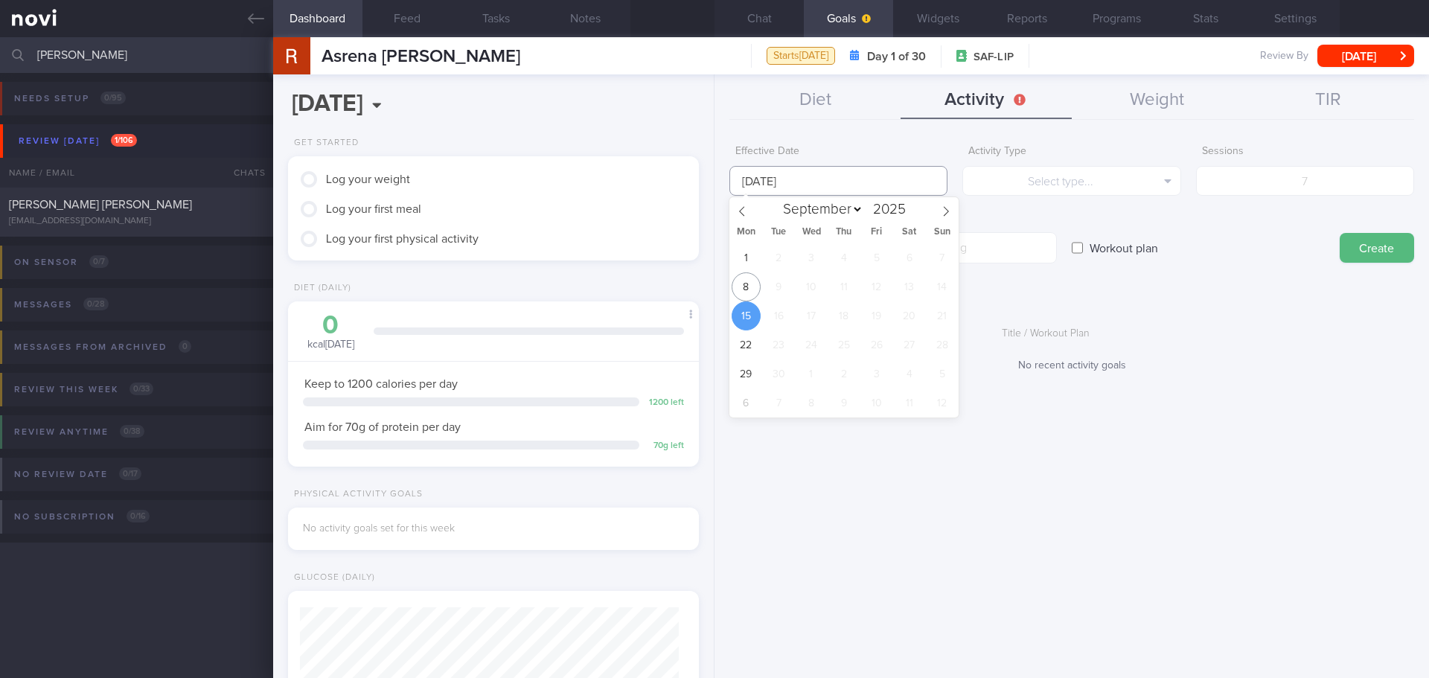
click at [760, 182] on input "[DATE]" at bounding box center [838, 181] width 218 height 30
drag, startPoint x: 745, startPoint y: 287, endPoint x: 1008, endPoint y: 199, distance: 277.3
click at [747, 288] on span "8" at bounding box center [746, 286] width 29 height 29
type input "[DATE]"
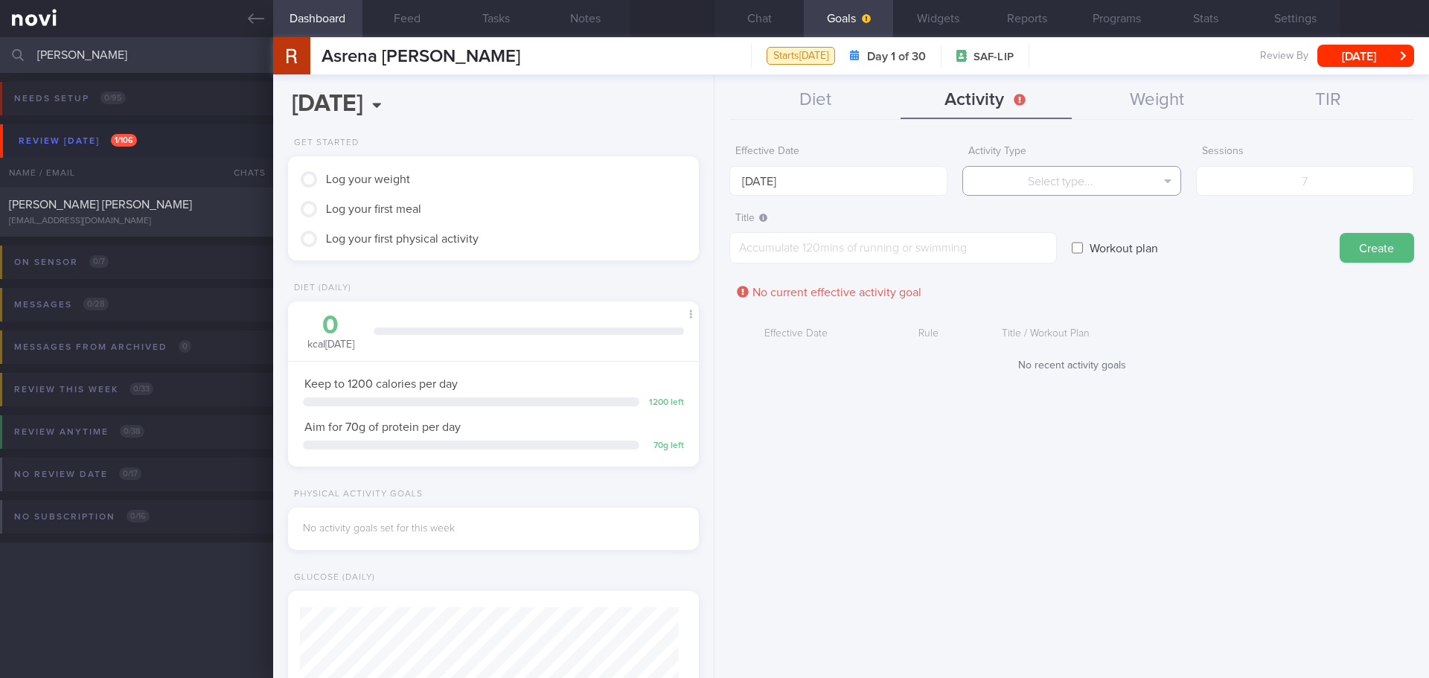
click at [1063, 185] on button "Select type..." at bounding box center [1071, 181] width 218 height 30
click at [1067, 255] on button "Sessions" at bounding box center [1071, 254] width 217 height 22
click at [1085, 183] on button "Sessions" at bounding box center [1071, 181] width 218 height 30
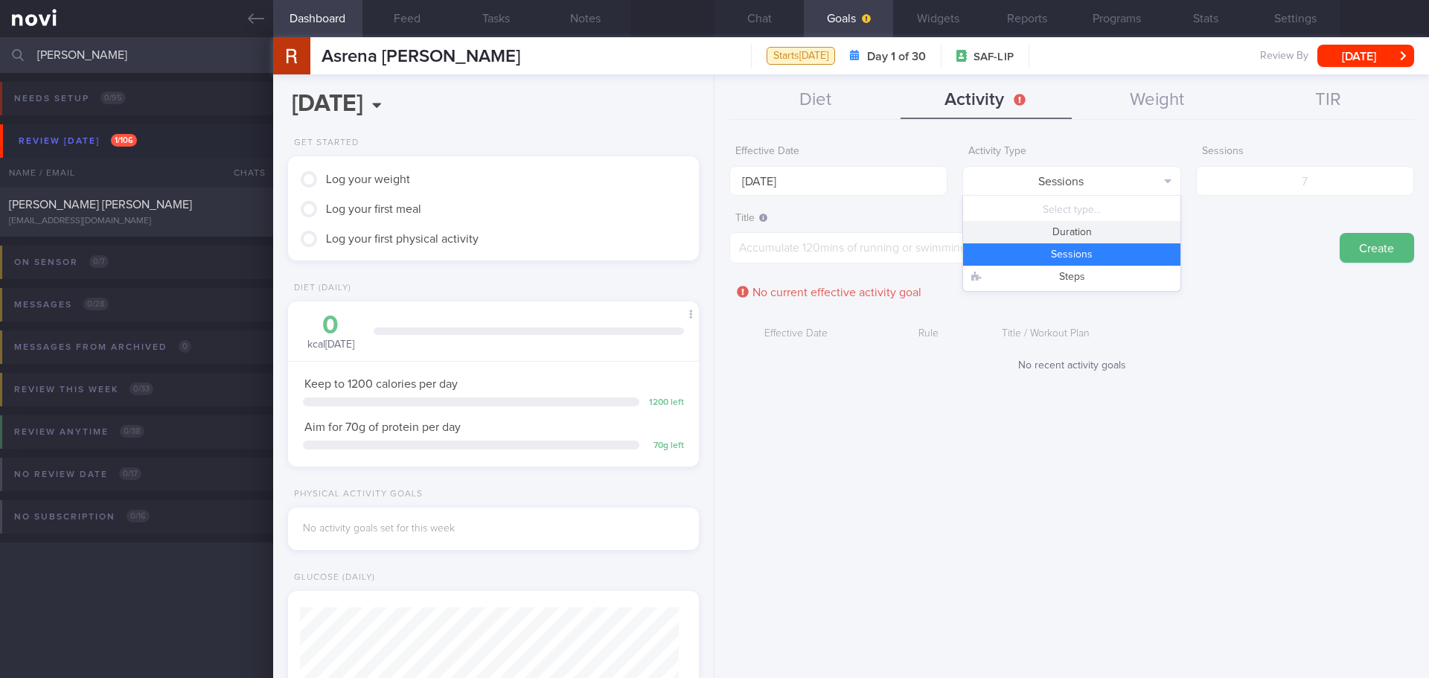
drag, startPoint x: 1088, startPoint y: 227, endPoint x: 1079, endPoint y: 227, distance: 8.9
click at [1088, 227] on button "Duration" at bounding box center [1071, 232] width 217 height 22
click at [880, 251] on textarea at bounding box center [893, 247] width 328 height 31
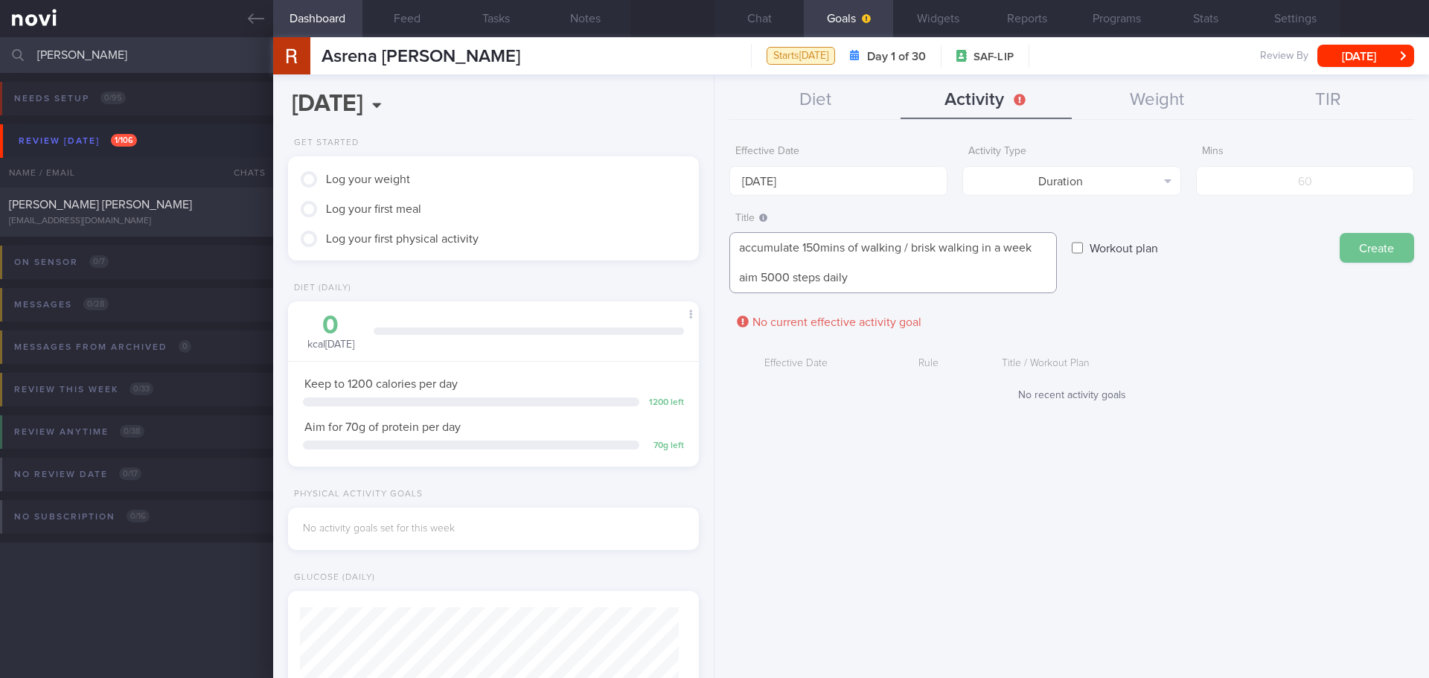
type textarea "accumulate 150mins of walking / brisk walking in a week aim 5000 steps daily"
click at [1323, 243] on button "Create" at bounding box center [1377, 248] width 74 height 30
click at [1280, 185] on input "number" at bounding box center [1305, 181] width 218 height 30
click at [1177, 187] on button "Duration" at bounding box center [1071, 181] width 218 height 30
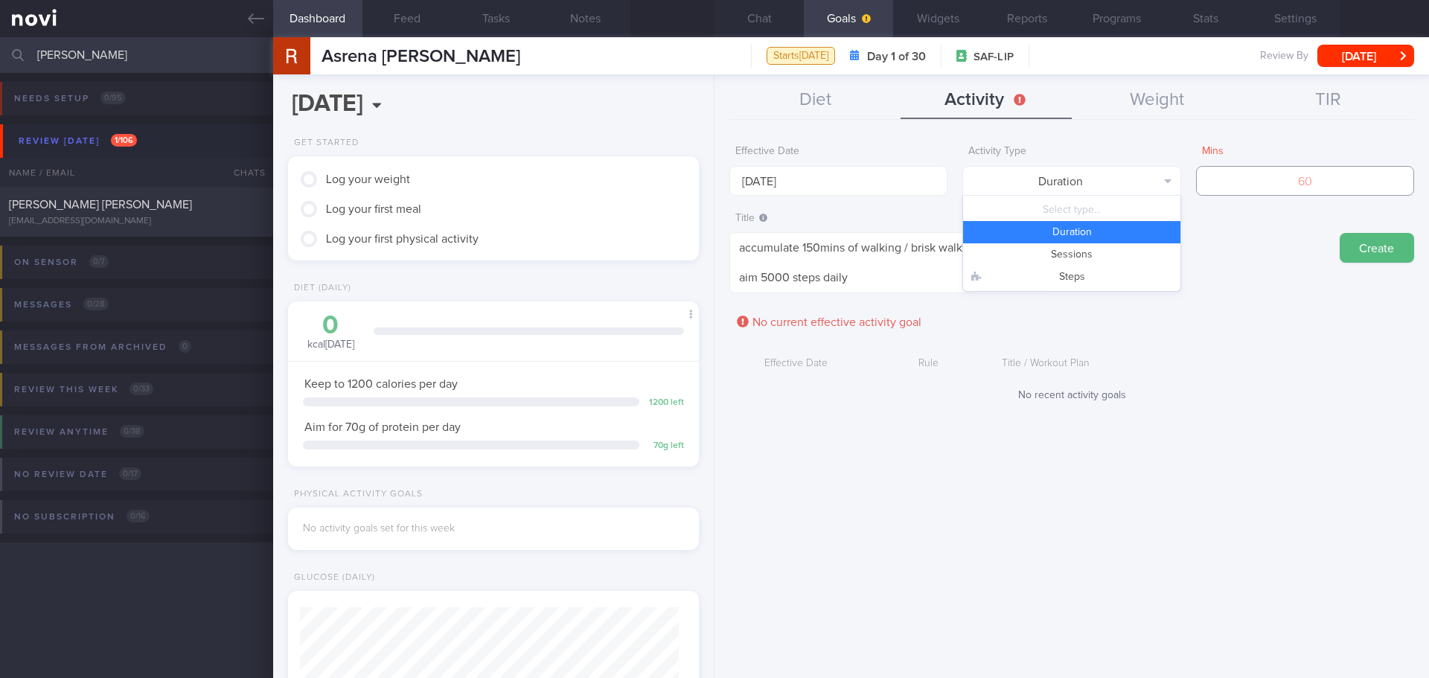
click at [1285, 189] on input "number" at bounding box center [1305, 181] width 218 height 30
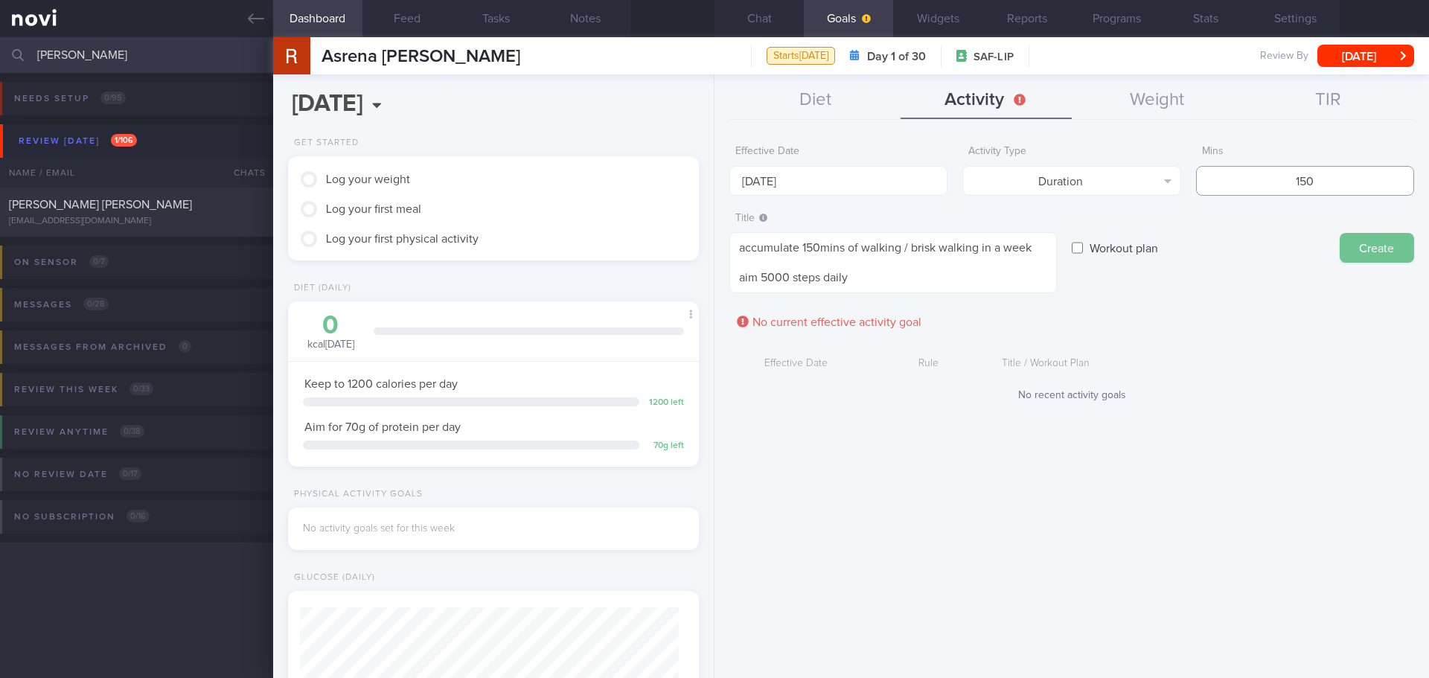
type input "150"
click at [1323, 247] on button "Create" at bounding box center [1377, 248] width 74 height 30
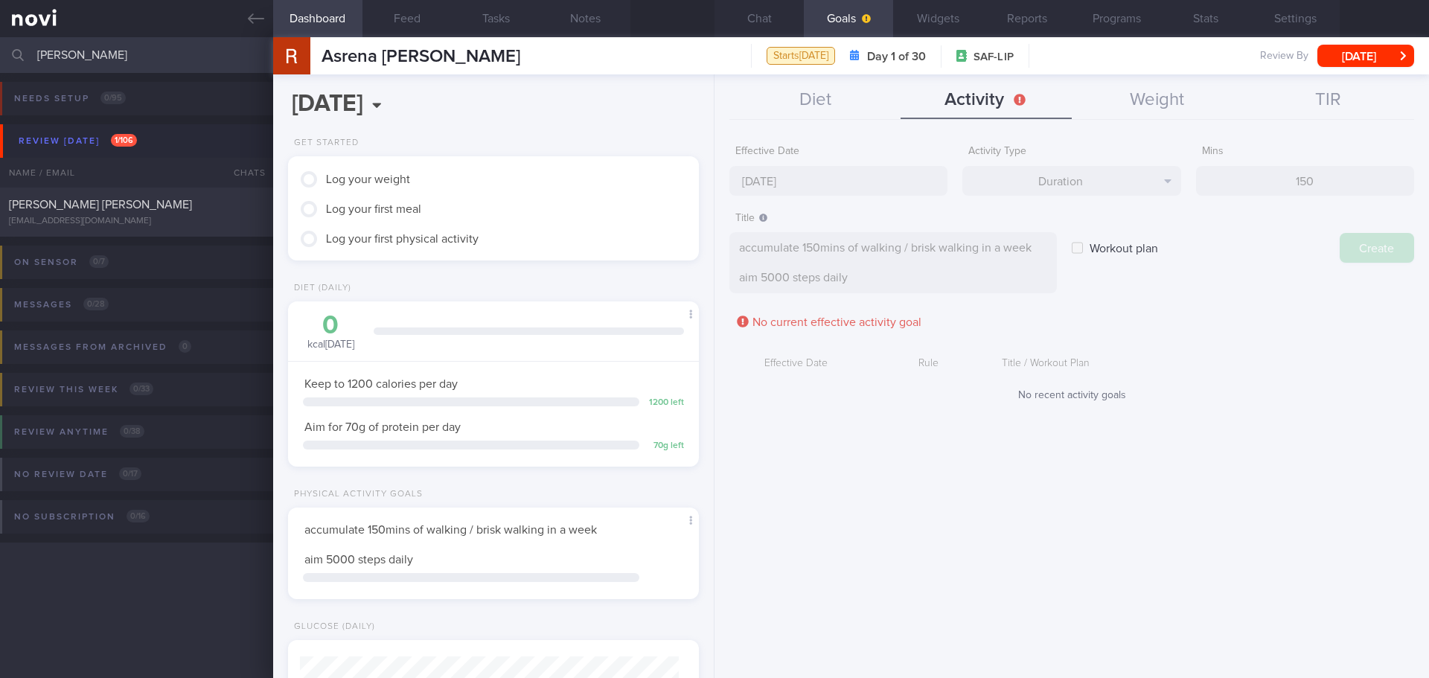
type input "[DATE]"
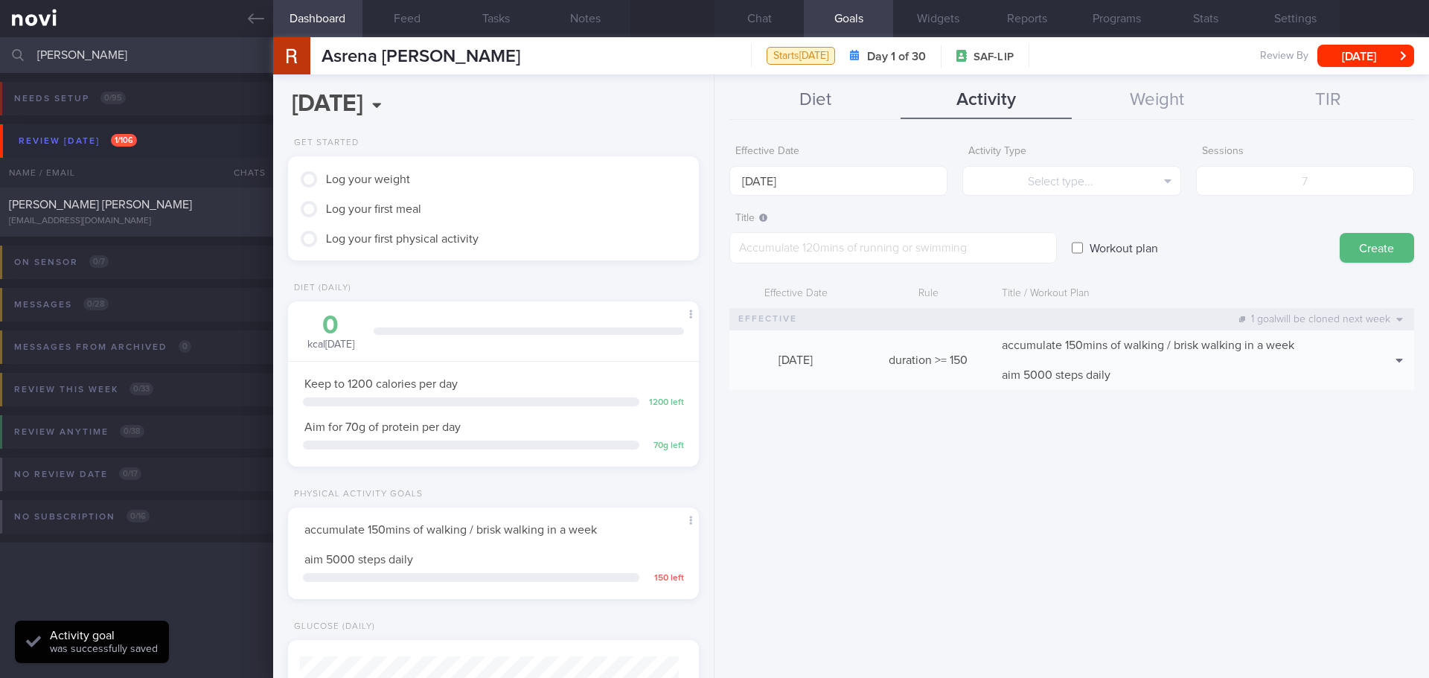
click at [828, 106] on button "Diet" at bounding box center [814, 100] width 171 height 37
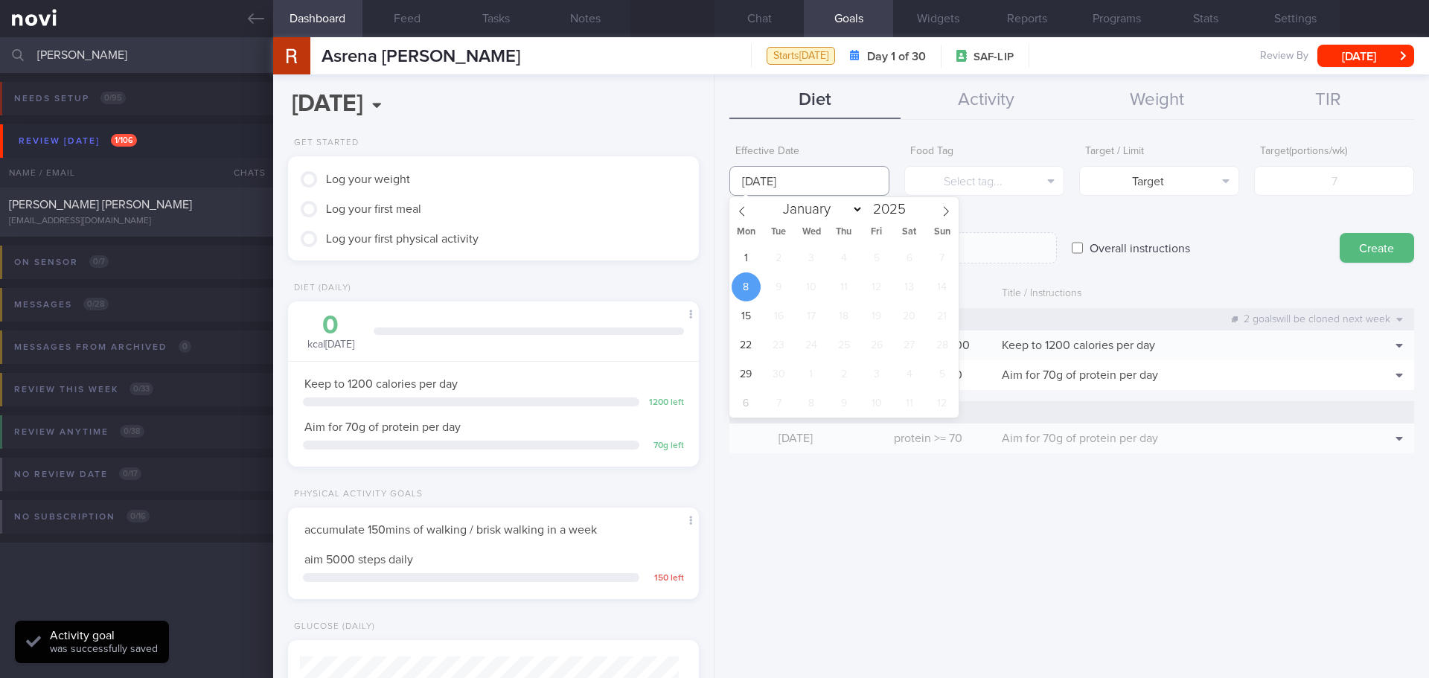
click at [808, 185] on input "[DATE]" at bounding box center [809, 181] width 160 height 30
click at [747, 288] on span "8" at bounding box center [746, 286] width 29 height 29
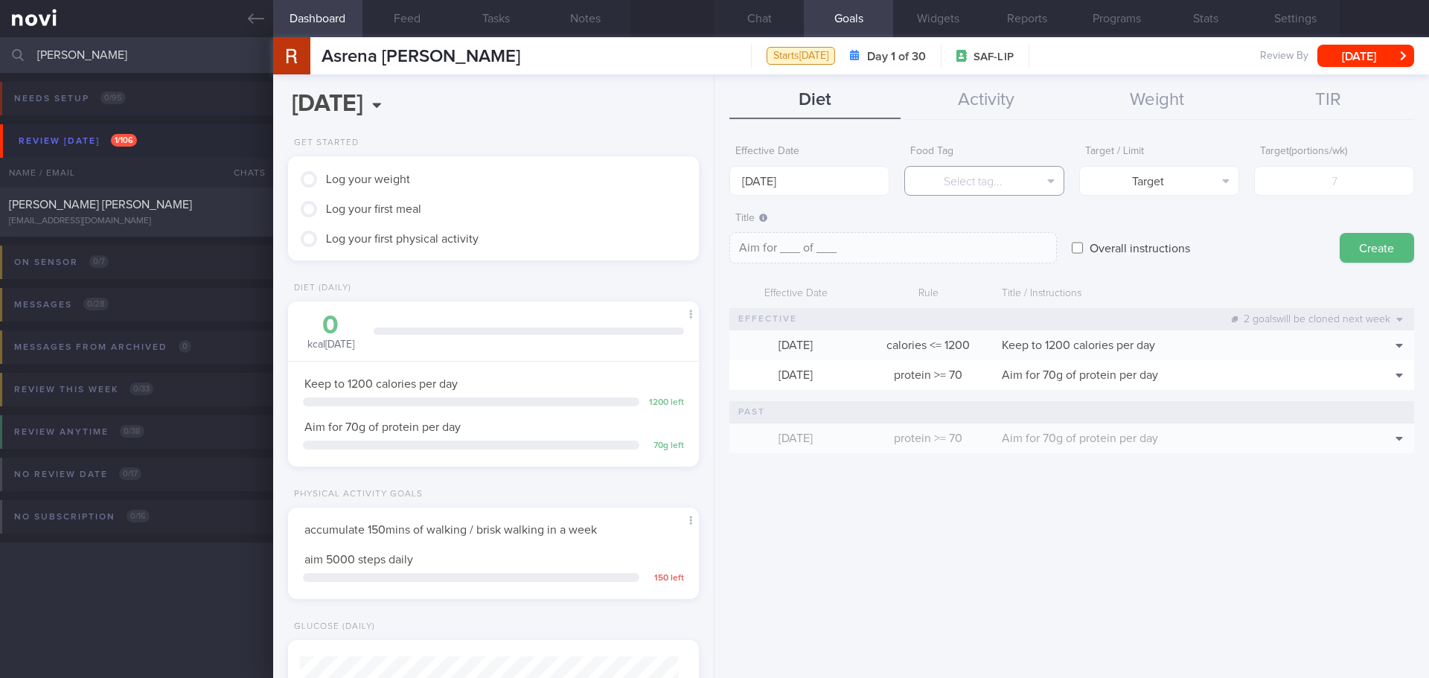
click at [1048, 176] on button "Select tag..." at bounding box center [984, 181] width 160 height 30
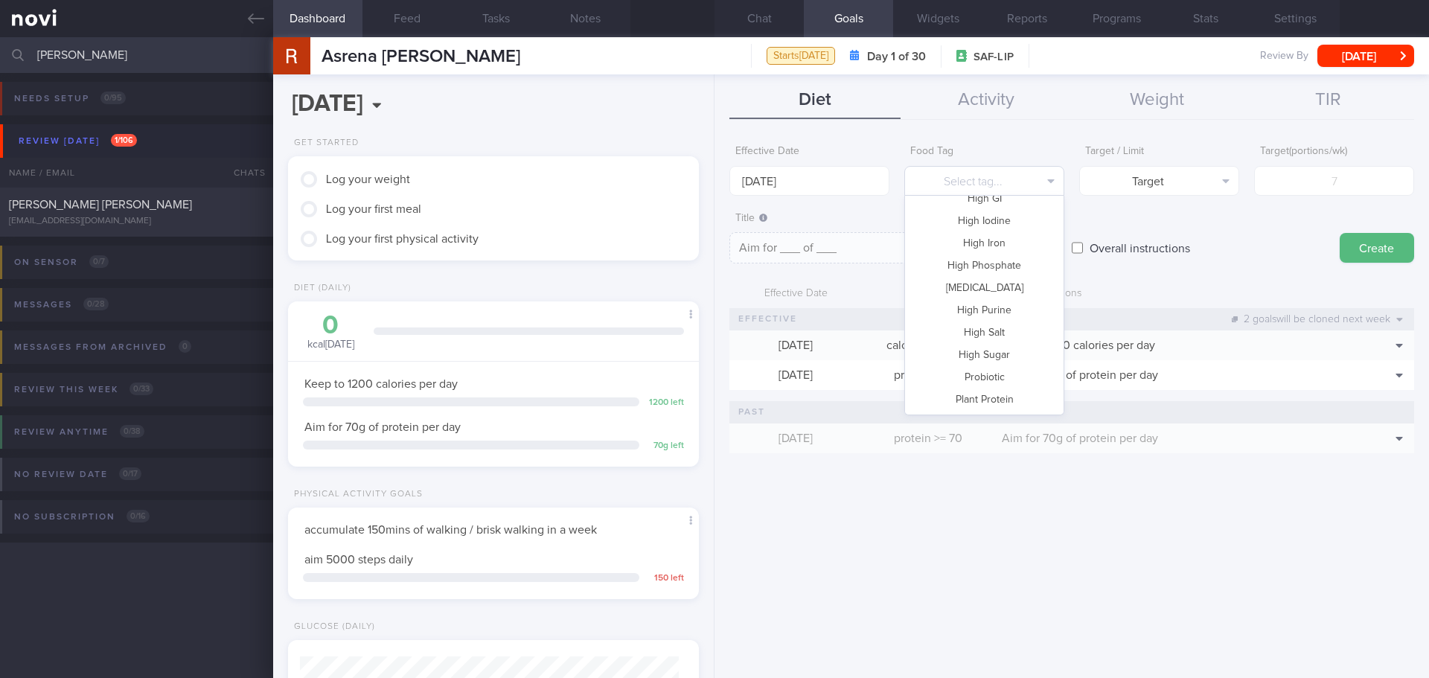
scroll to position [294, 0]
click at [1005, 375] on button "High Sugar" at bounding box center [984, 371] width 159 height 22
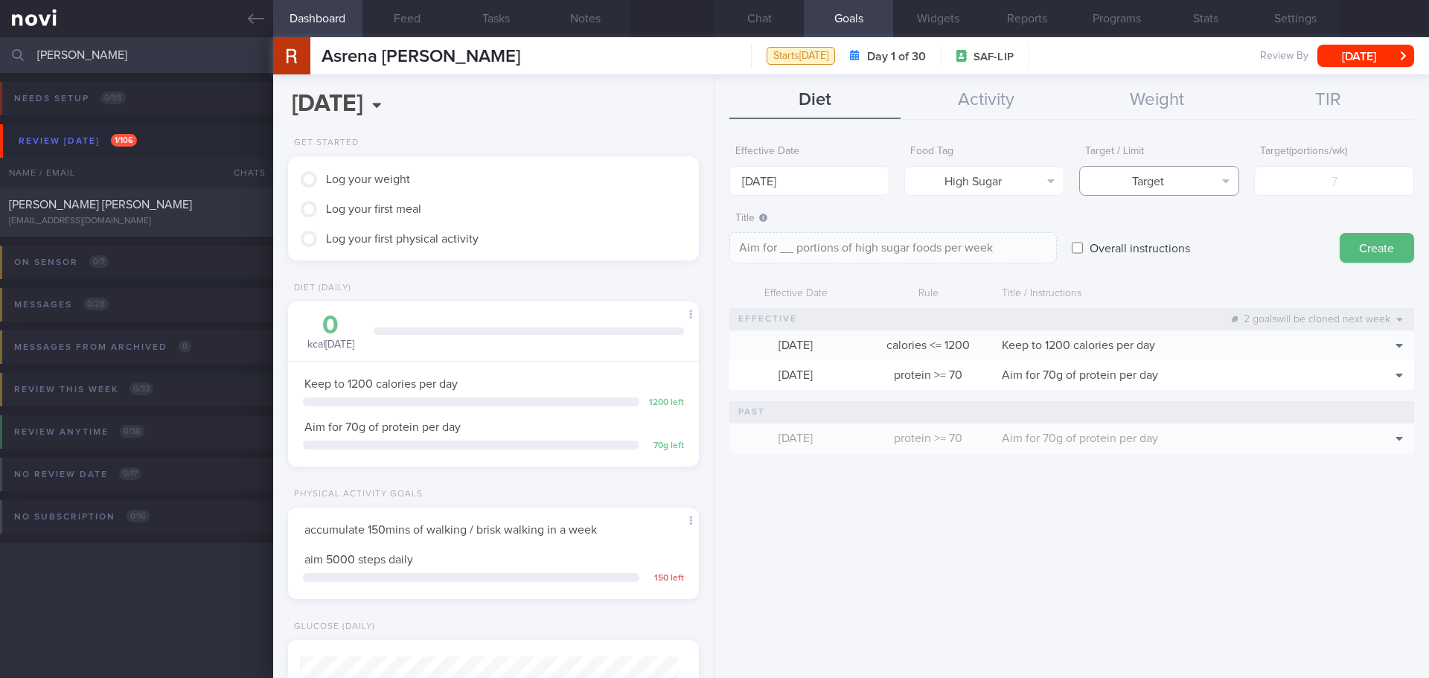
click at [1178, 185] on button "Target" at bounding box center [1159, 181] width 160 height 30
click at [1169, 226] on button "Limit" at bounding box center [1159, 232] width 159 height 22
type textarea "Keep to __ portions of high sugar foods per week"
click at [1323, 180] on input "number" at bounding box center [1334, 181] width 160 height 30
click at [1323, 190] on input "number" at bounding box center [1334, 181] width 160 height 30
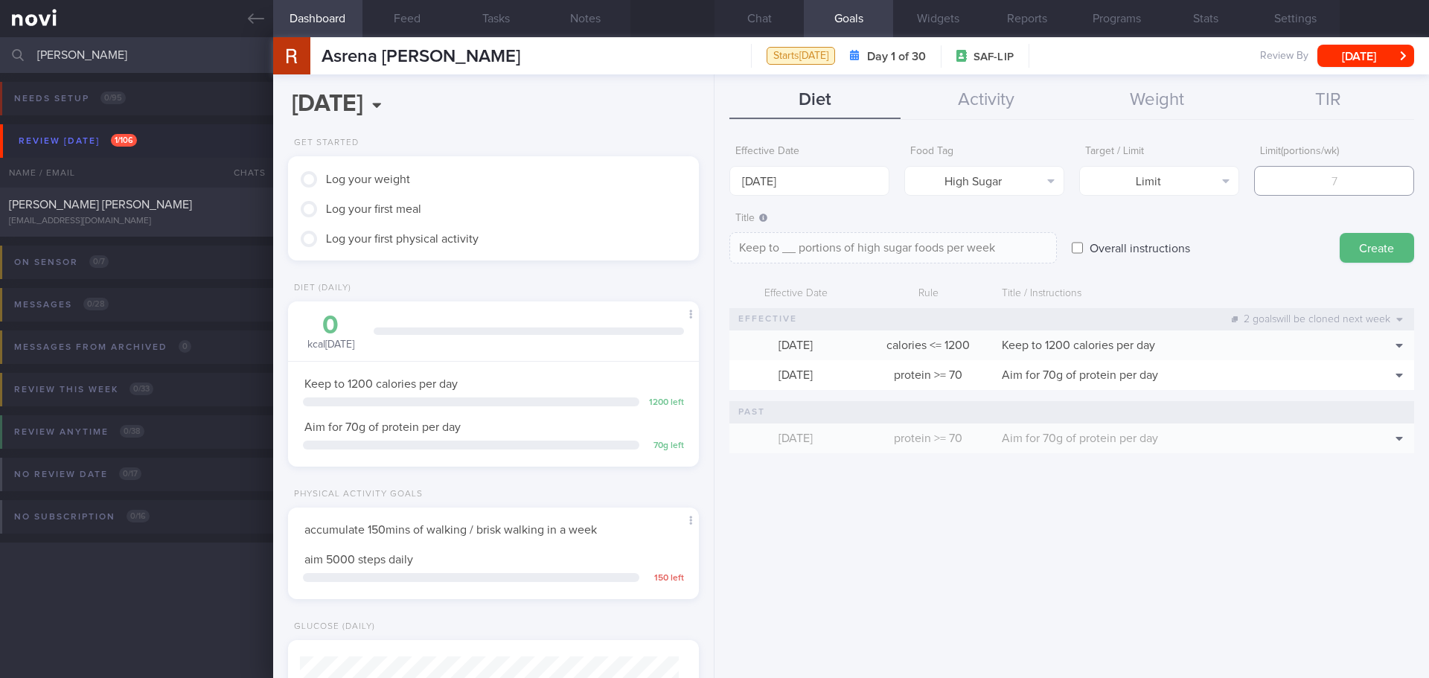
type input "3"
type textarea "Keep to 3 portions of high sugar foods per week"
type input "3"
click at [995, 246] on textarea "Keep to 3 portions of high sugar foods per week" at bounding box center [893, 247] width 328 height 31
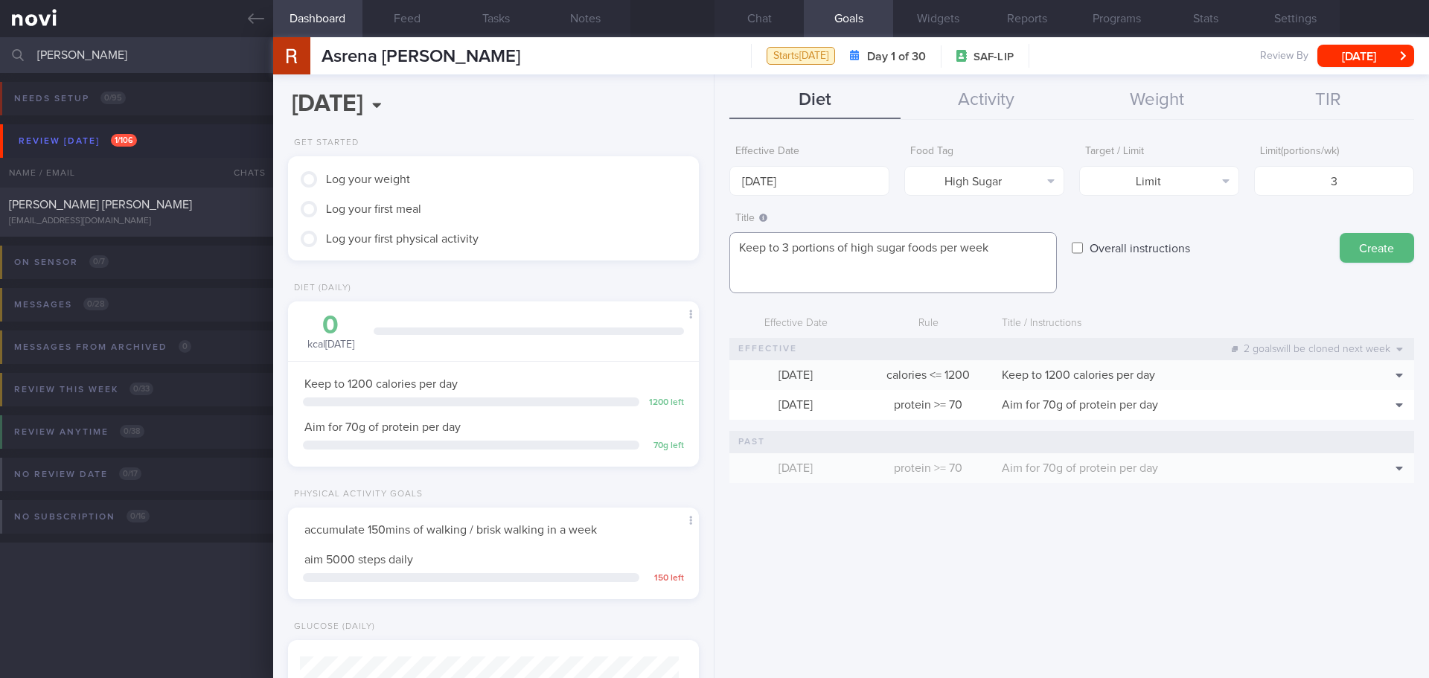
scroll to position [0, 0]
type textarea "Keep to 3 portions of high sugar foods per week Keep to 1 cup added sugar drink…"
click at [1323, 243] on button "Create" at bounding box center [1377, 248] width 74 height 30
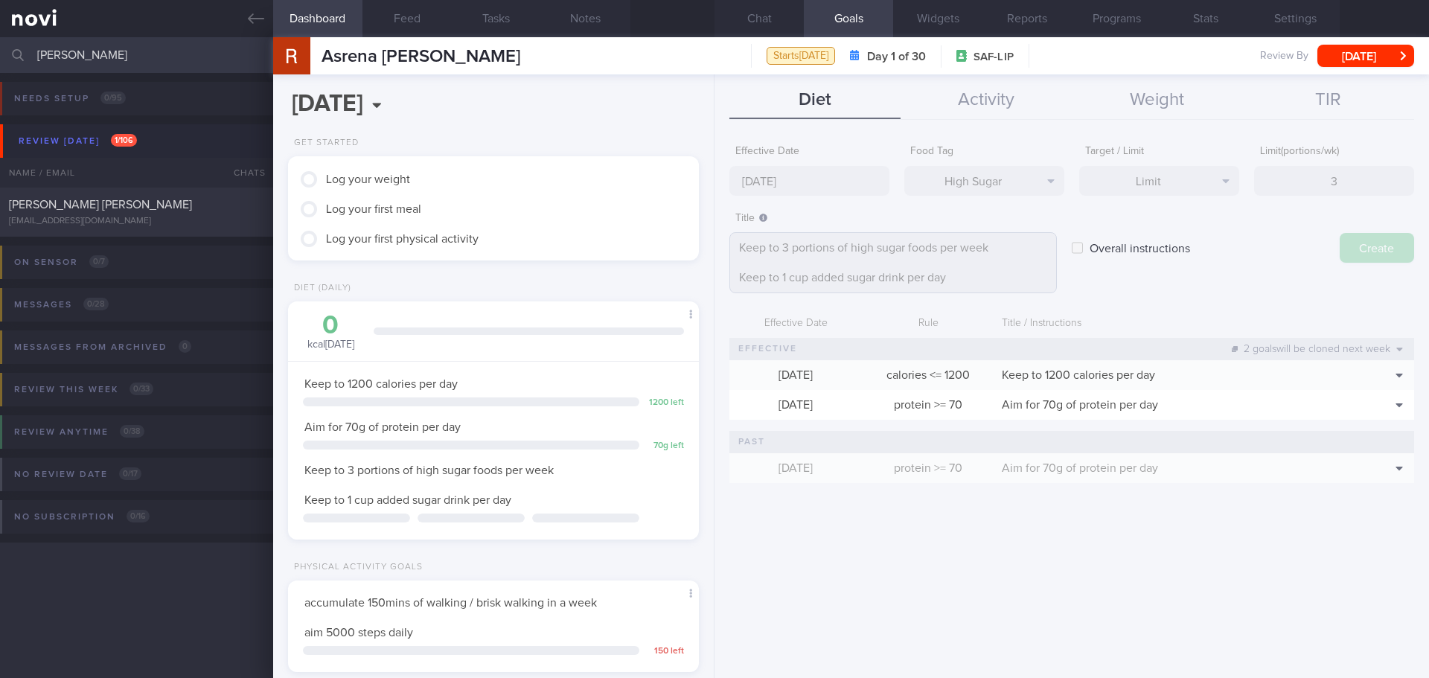
type input "[DATE]"
type textarea "Aim for ___ of ___"
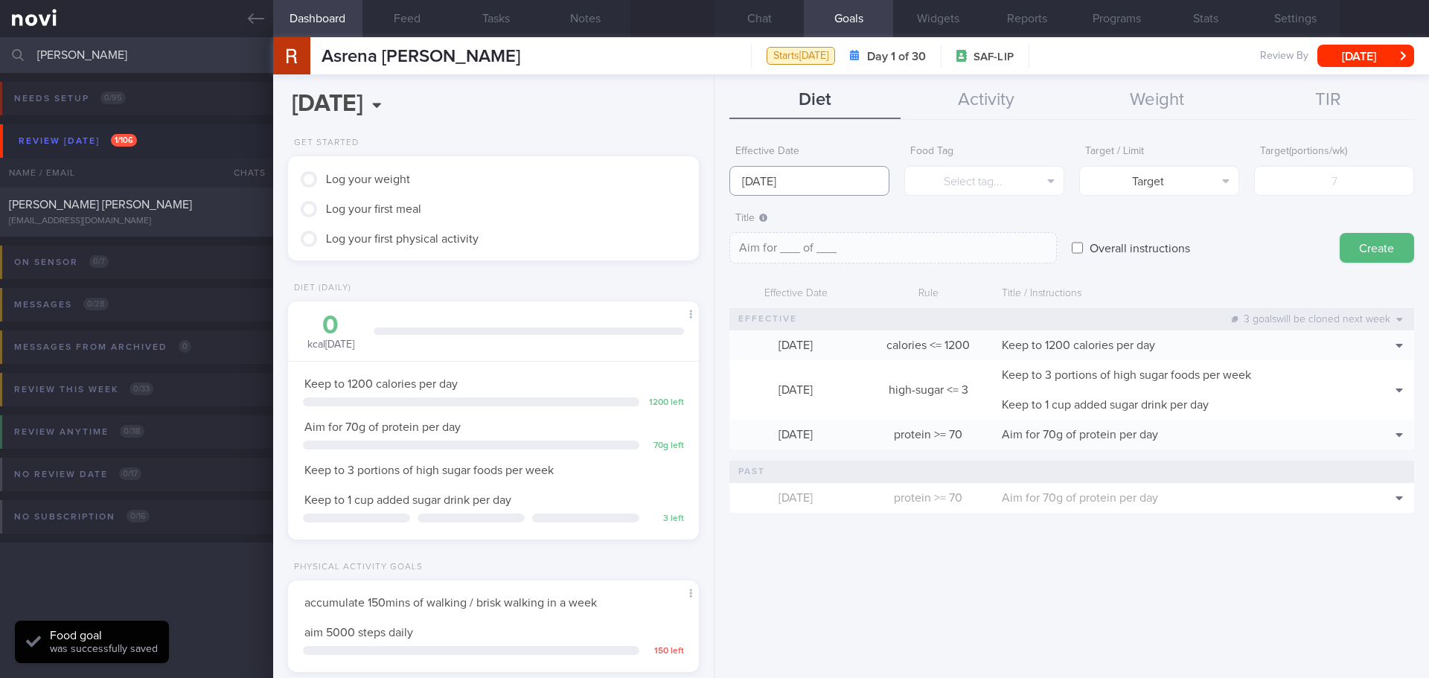
click at [785, 192] on input "[DATE]" at bounding box center [809, 181] width 160 height 30
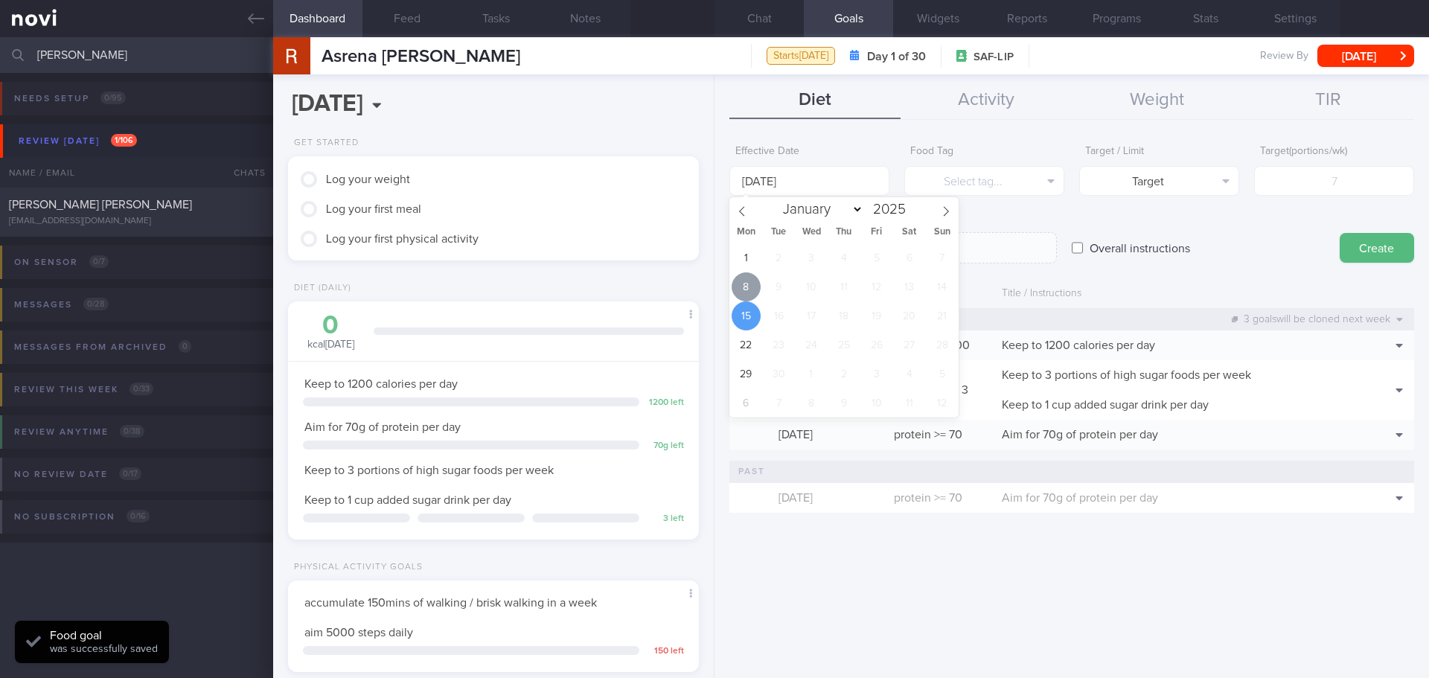
click at [750, 279] on span "8" at bounding box center [746, 286] width 29 height 29
type input "[DATE]"
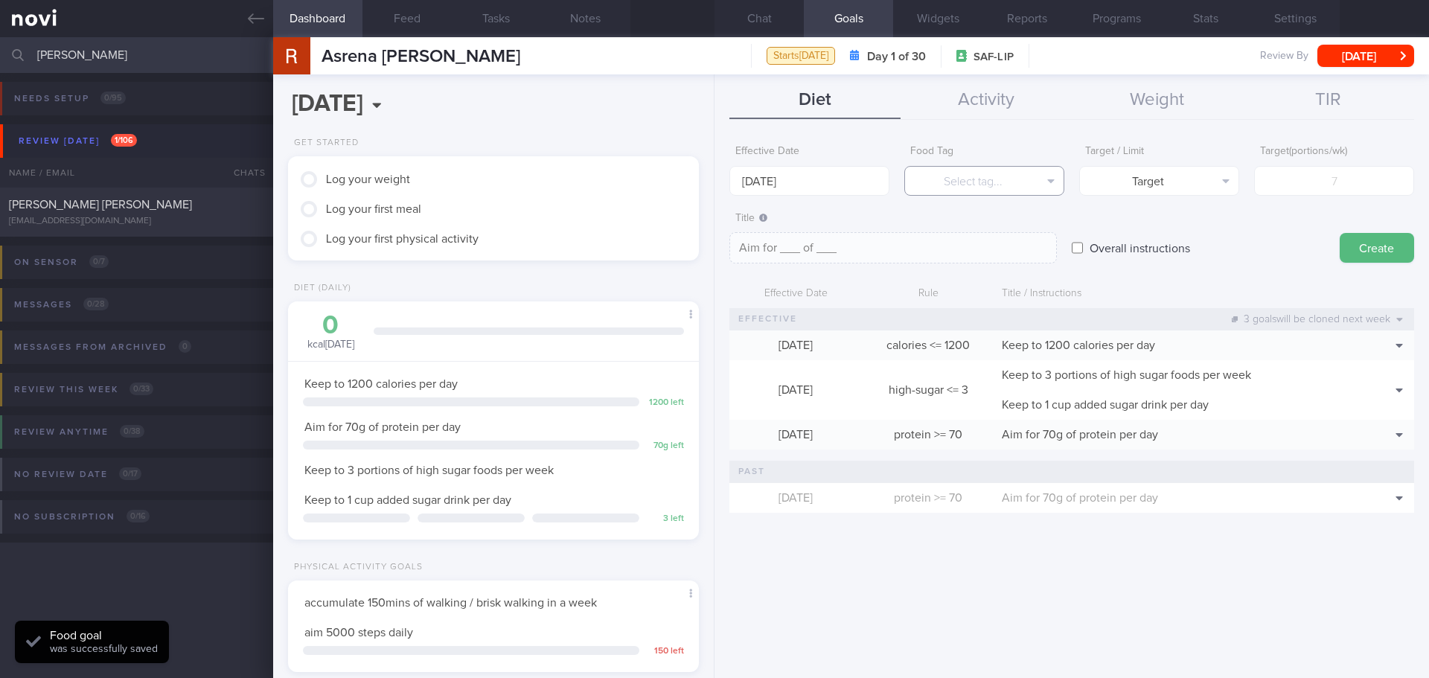
click at [948, 180] on button "Select tag..." at bounding box center [984, 181] width 160 height 30
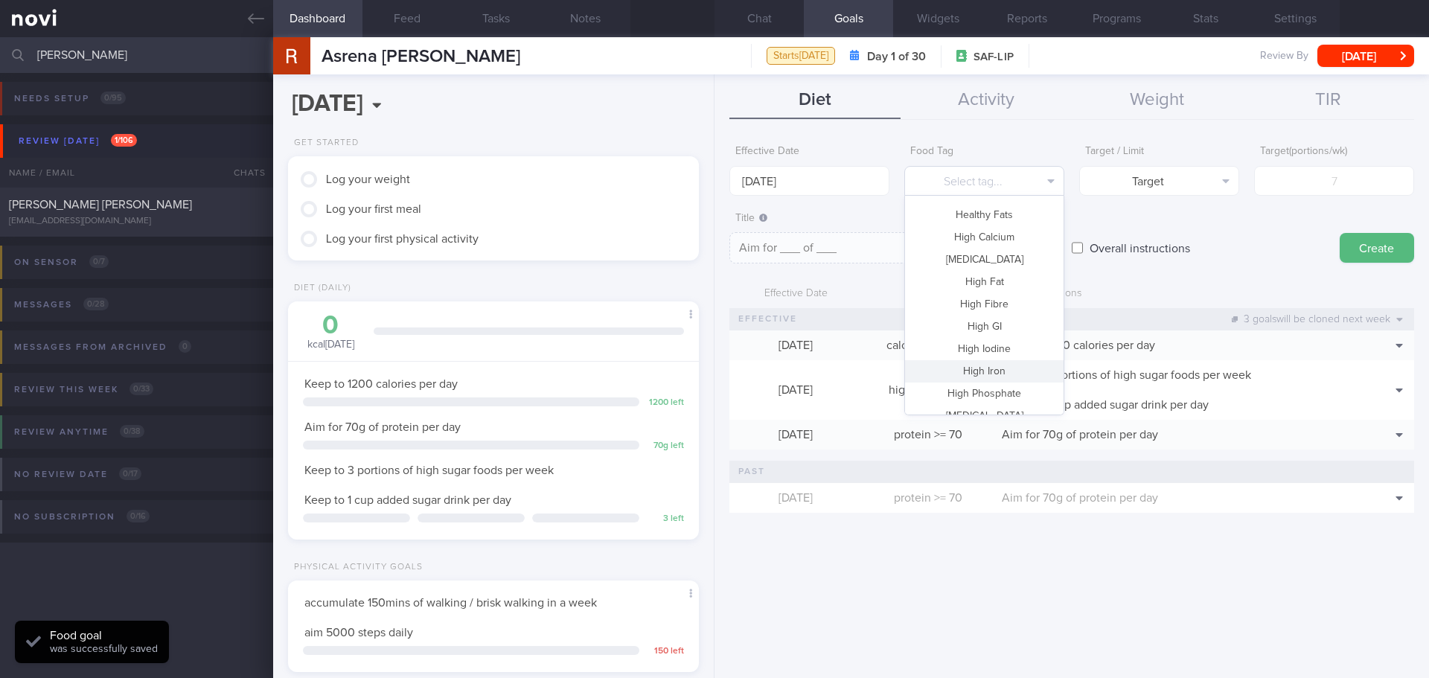
scroll to position [71, 0]
click at [955, 386] on button "High Fat" at bounding box center [984, 393] width 159 height 22
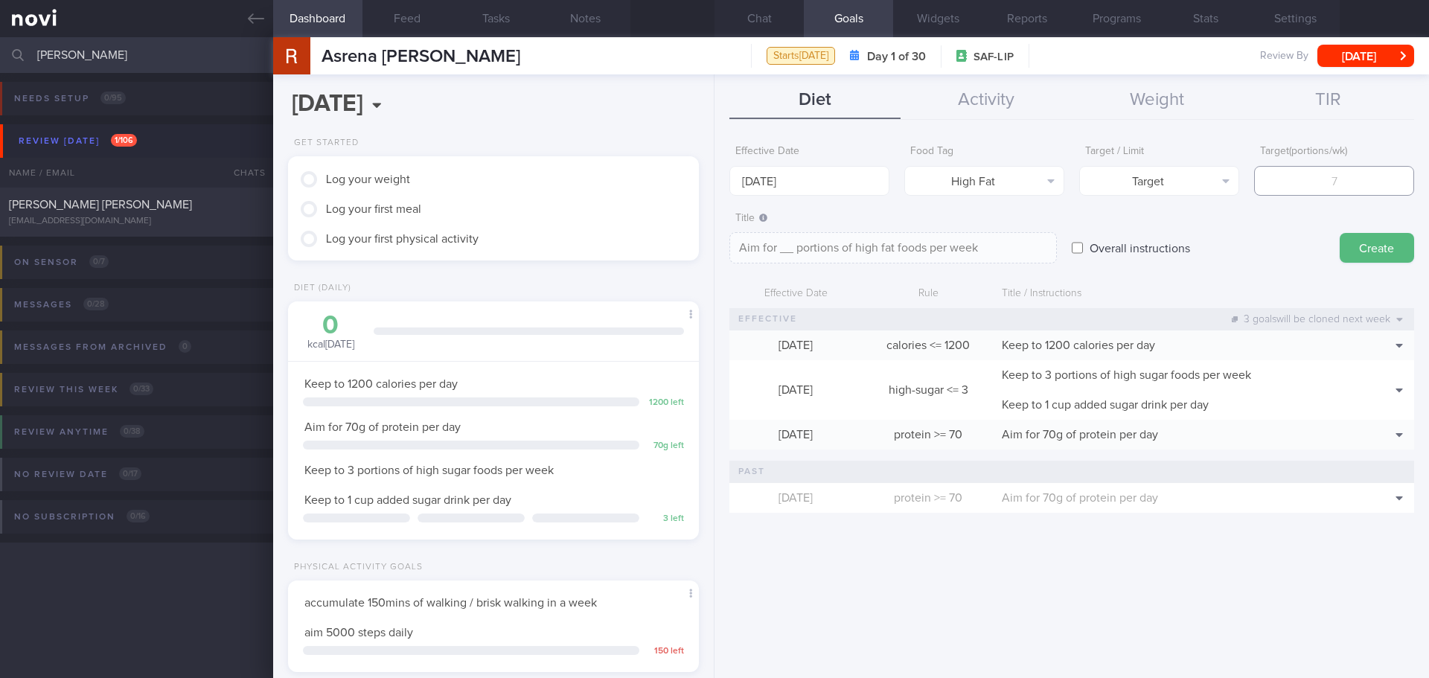
click at [1318, 182] on input "number" at bounding box center [1334, 181] width 160 height 30
click at [1190, 194] on button "Target" at bounding box center [1159, 181] width 160 height 30
click at [1161, 237] on button "Limit" at bounding box center [1159, 232] width 159 height 22
type textarea "Keep to __ portions of high fat foods per week"
click at [1323, 185] on input "number" at bounding box center [1334, 181] width 160 height 30
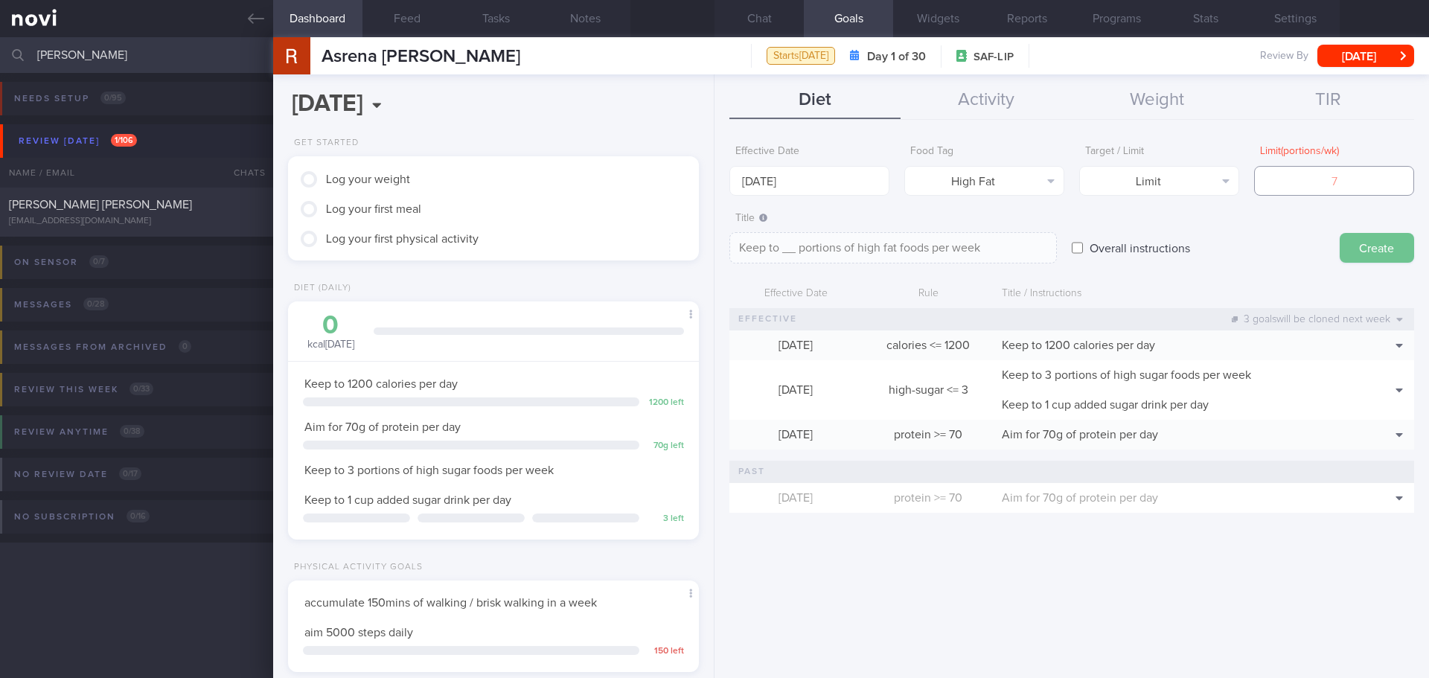
type input "3"
type textarea "Keep to 3 portions of high fat foods per week"
type input "3"
click at [1323, 238] on button "Create" at bounding box center [1377, 248] width 74 height 30
type input "[DATE]"
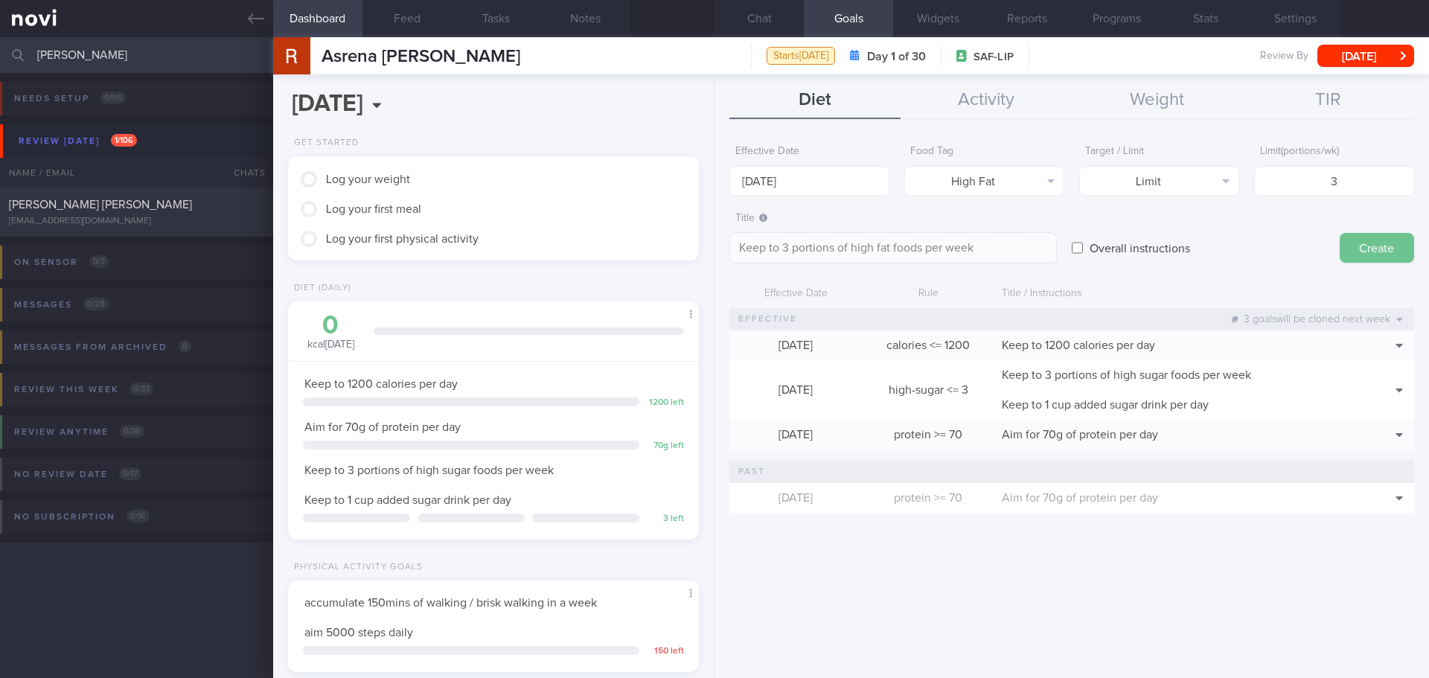
type textarea "Aim for ___ of ___"
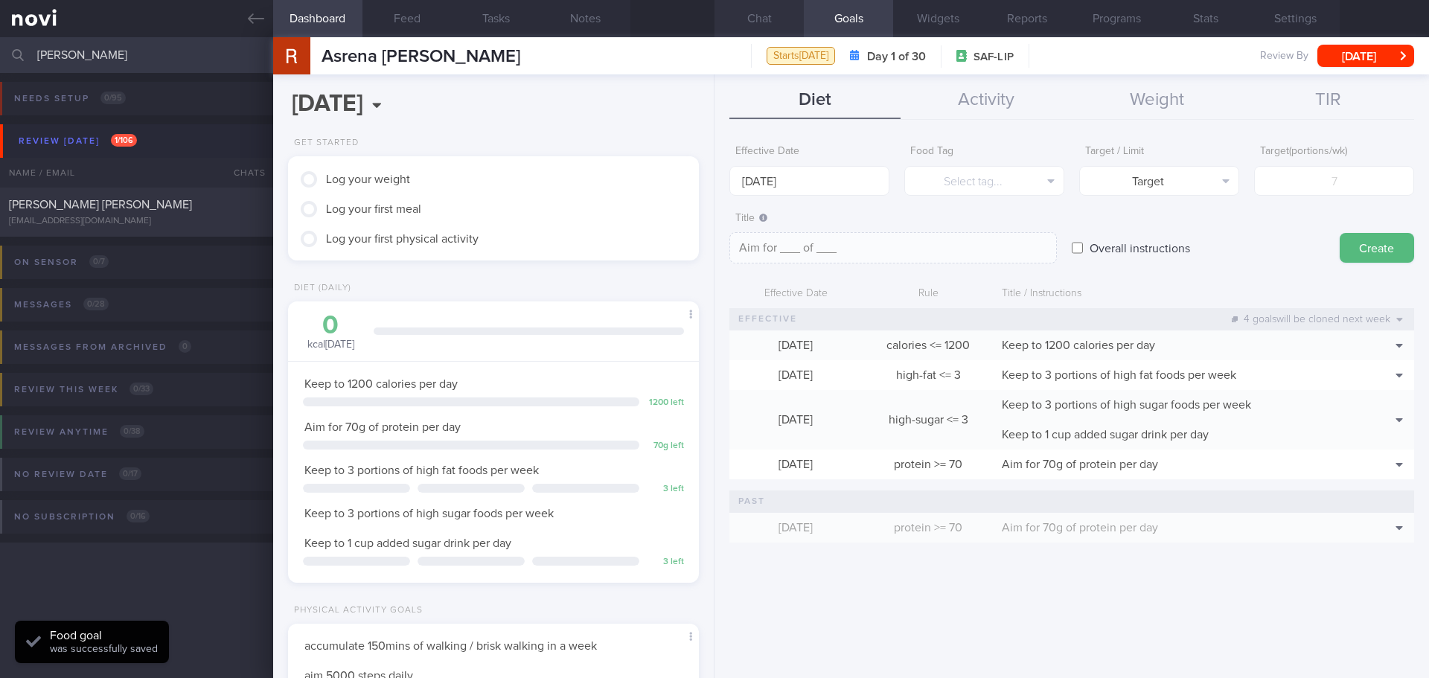
click at [761, 5] on button "Chat" at bounding box center [759, 18] width 89 height 37
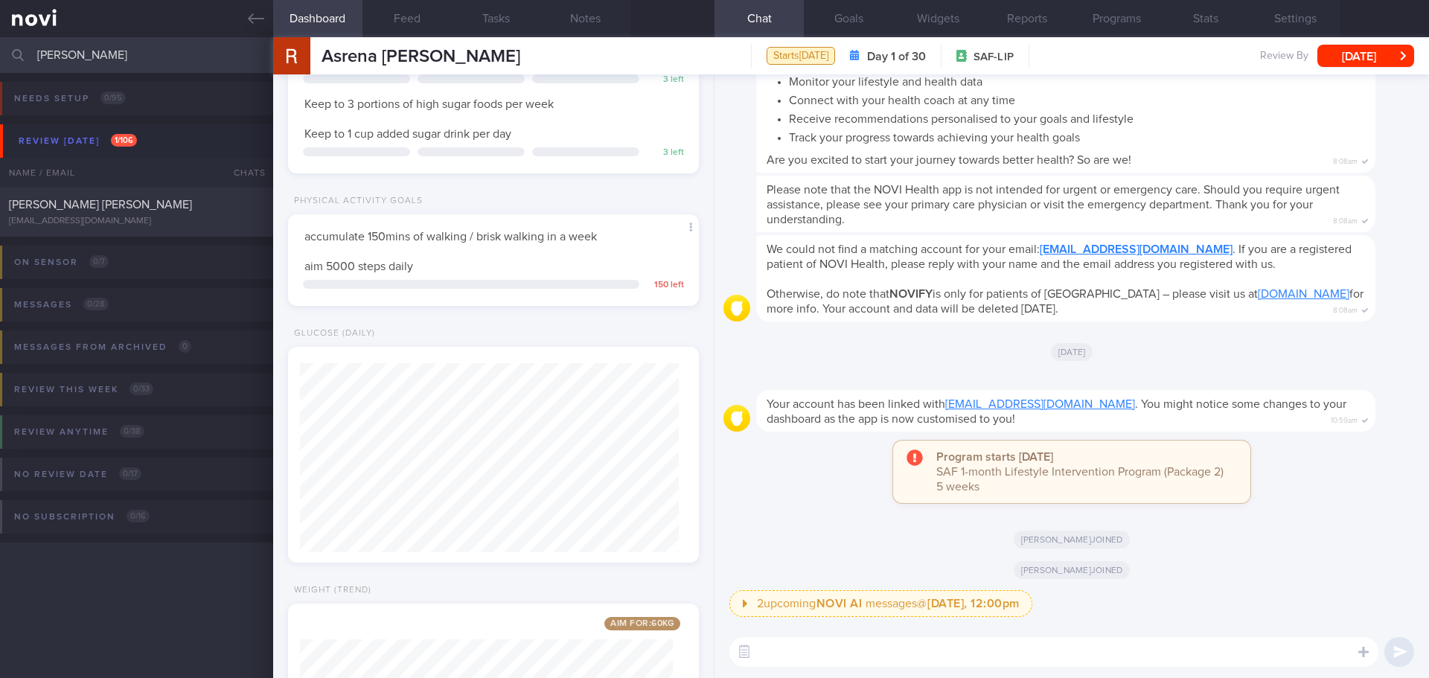
scroll to position [157, 0]
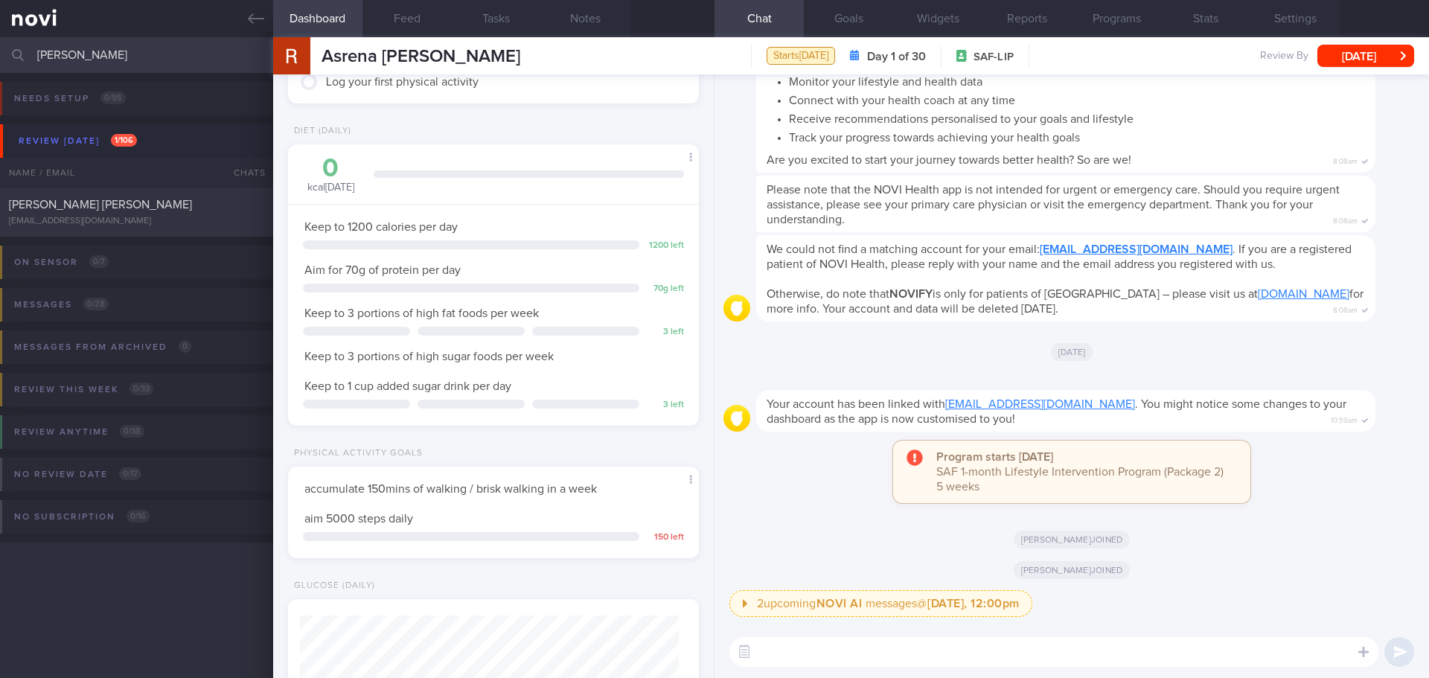
click at [775, 584] on textarea at bounding box center [1053, 652] width 649 height 30
click at [1294, 6] on button "Settings" at bounding box center [1295, 18] width 89 height 37
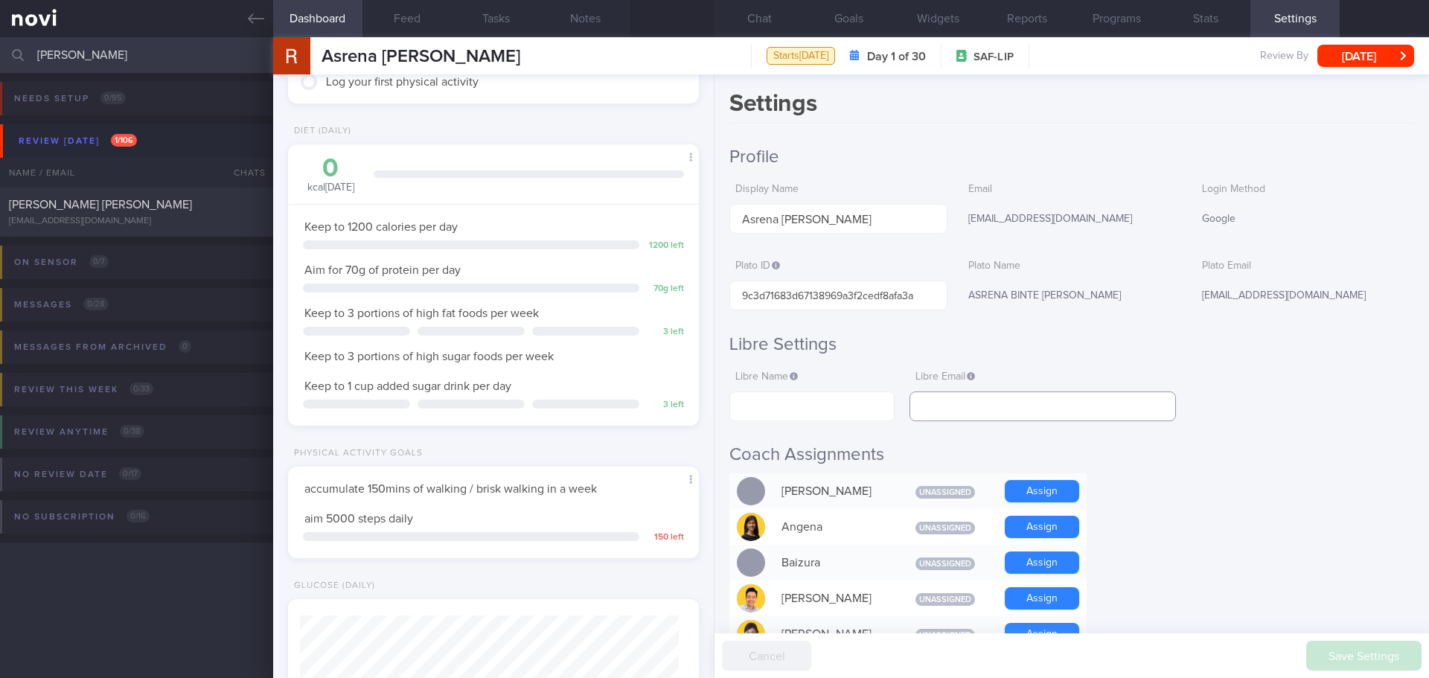
click at [1097, 400] on input "text" at bounding box center [1043, 407] width 266 height 30
paste input "[EMAIL_ADDRESS][DOMAIN_NAME]"
type input "[EMAIL_ADDRESS][DOMAIN_NAME]"
click at [805, 409] on input "text" at bounding box center [811, 407] width 165 height 30
paste input "Asrena [PERSON_NAME]"
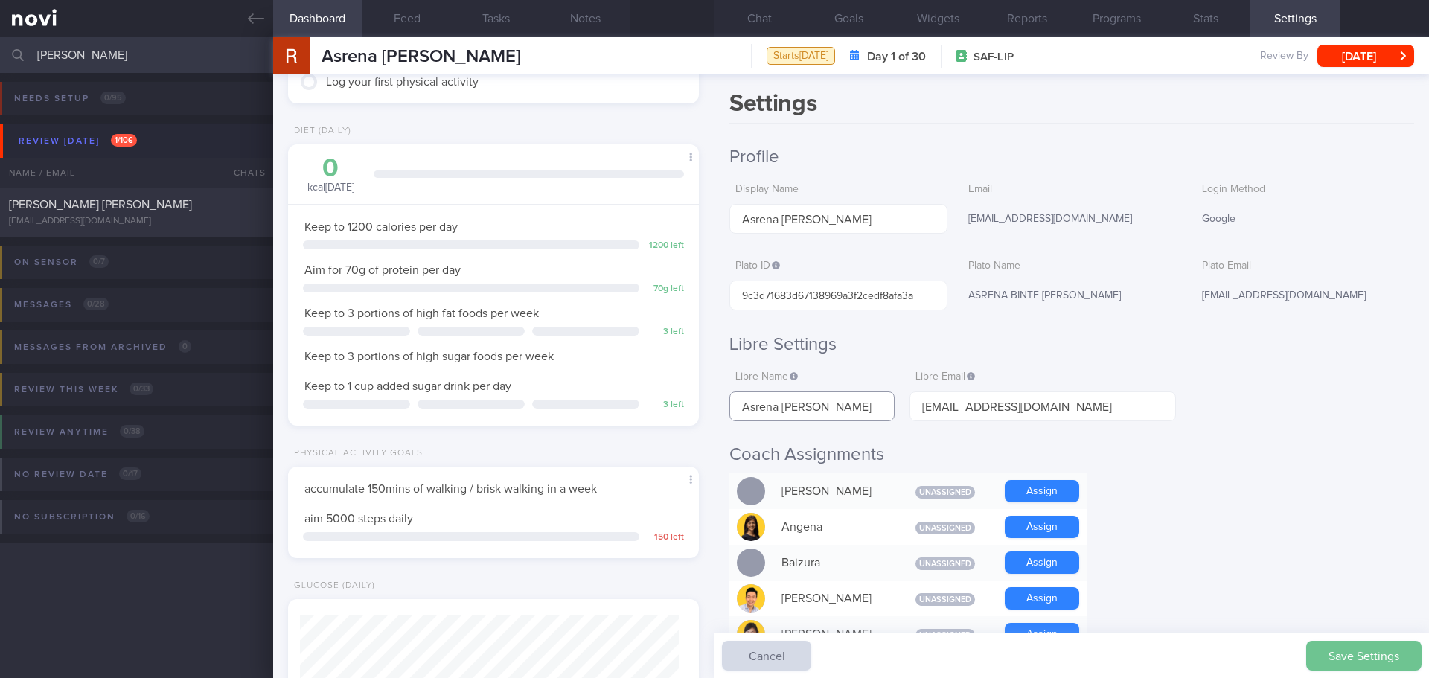
type input "Asrena [PERSON_NAME]"
drag, startPoint x: 1346, startPoint y: 648, endPoint x: 1328, endPoint y: 651, distance: 18.1
click at [1323, 584] on button "Save Settings" at bounding box center [1363, 656] width 115 height 30
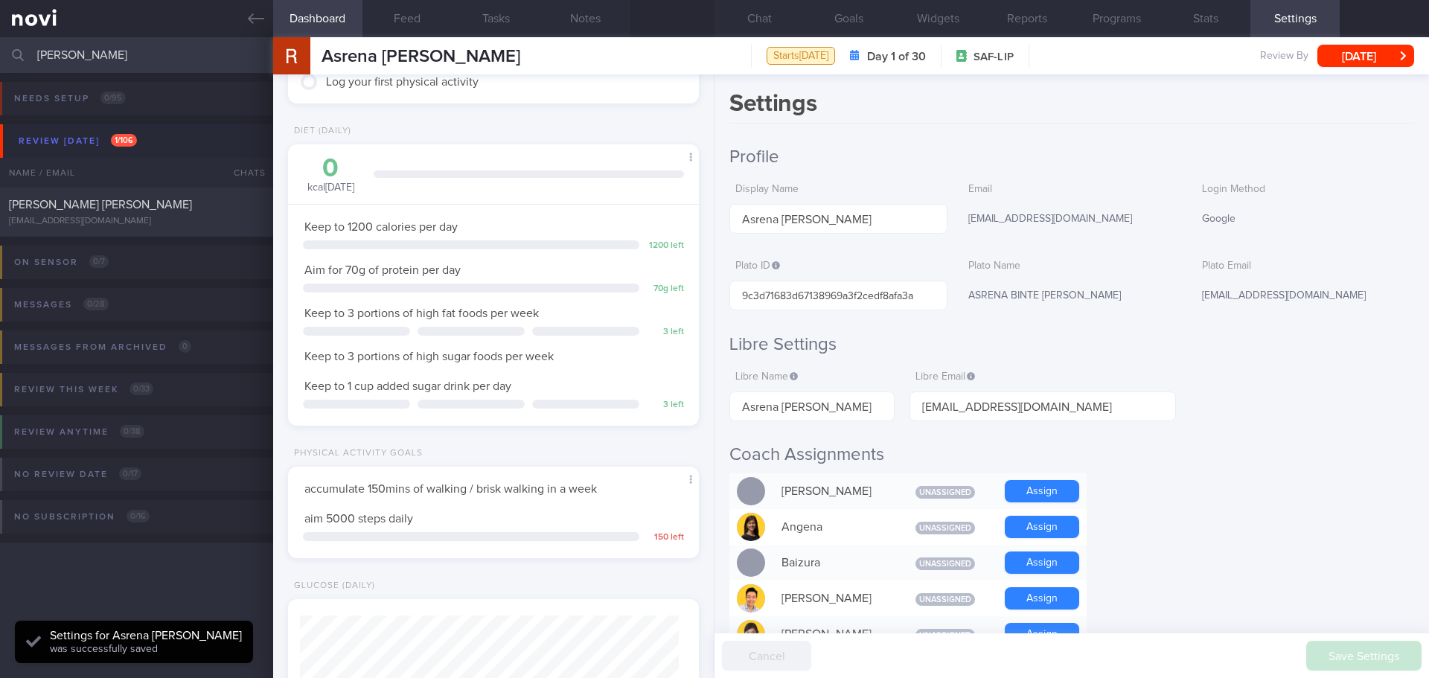
scroll to position [189, 380]
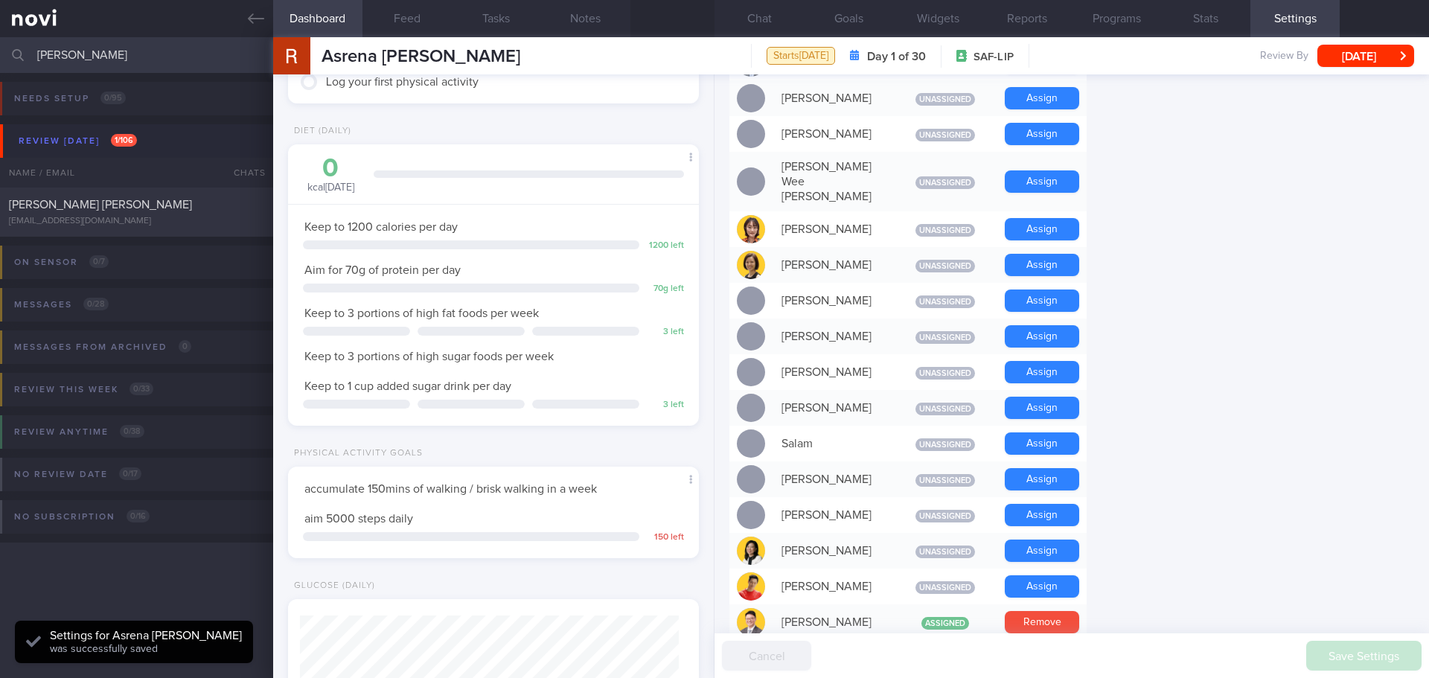
scroll to position [1280, 0]
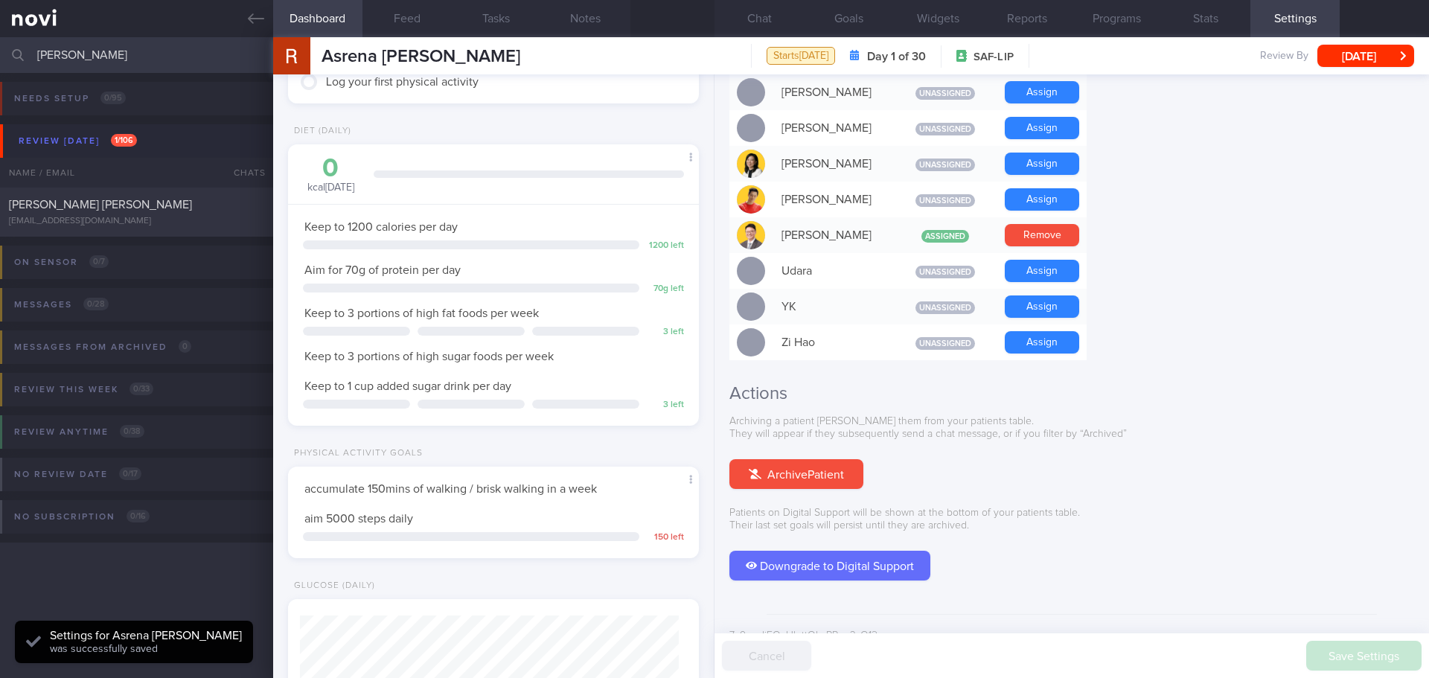
drag, startPoint x: 94, startPoint y: 59, endPoint x: -44, endPoint y: 59, distance: 137.7
click at [0, 59] on html "You are offline! Some functionality will be unavailable Patients New Users Coac…" at bounding box center [714, 339] width 1429 height 678
click at [184, 194] on div "[PERSON_NAME] [PERSON_NAME] [EMAIL_ADDRESS][DOMAIN_NAME] [DATE] [DATE] SAF-LIP" at bounding box center [714, 212] width 1429 height 49
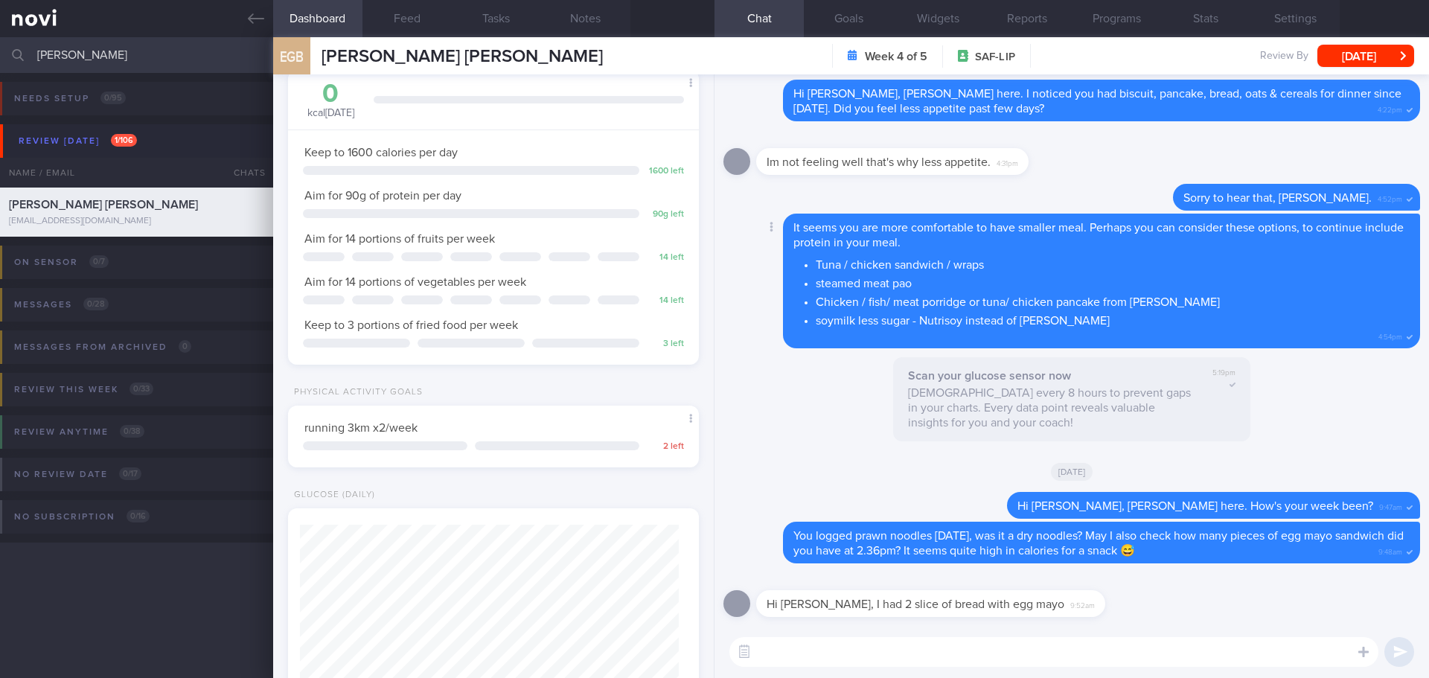
scroll to position [189, 380]
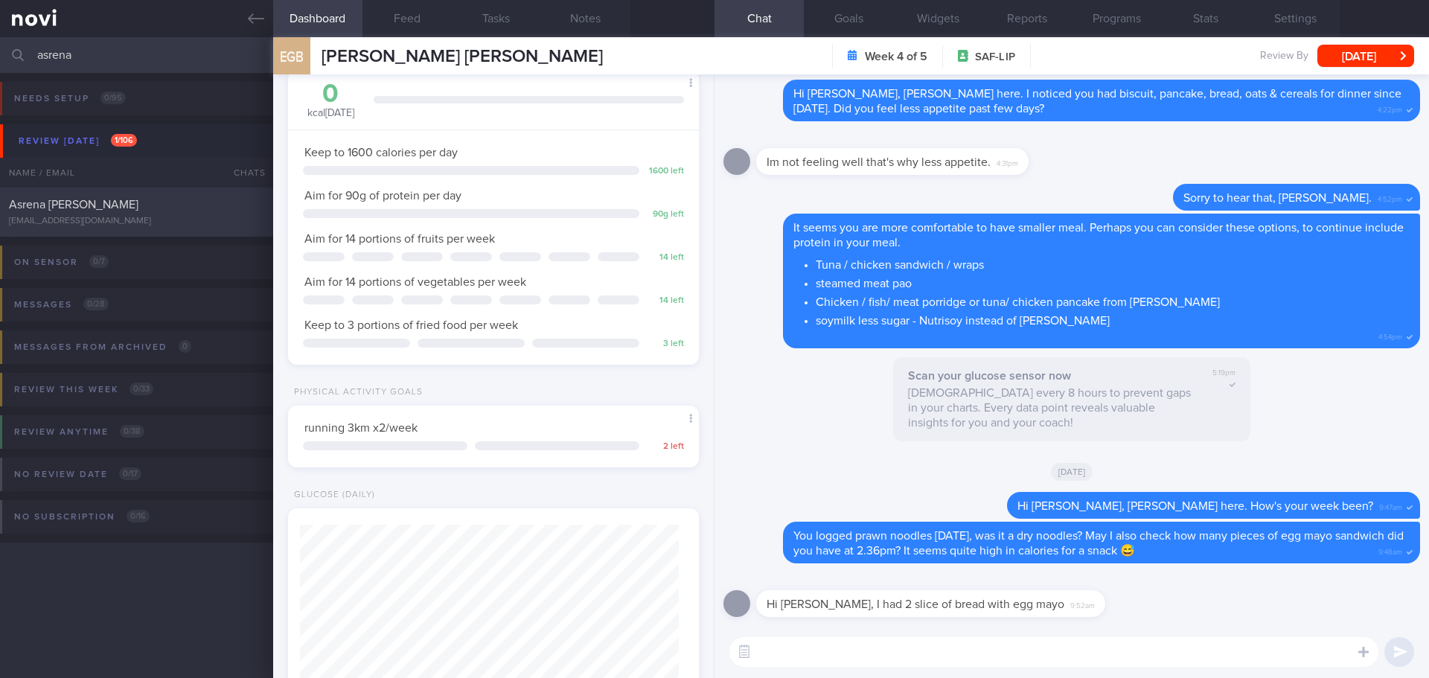
type input "asrena"
click at [83, 223] on div "[EMAIL_ADDRESS][DOMAIN_NAME]" at bounding box center [136, 221] width 255 height 11
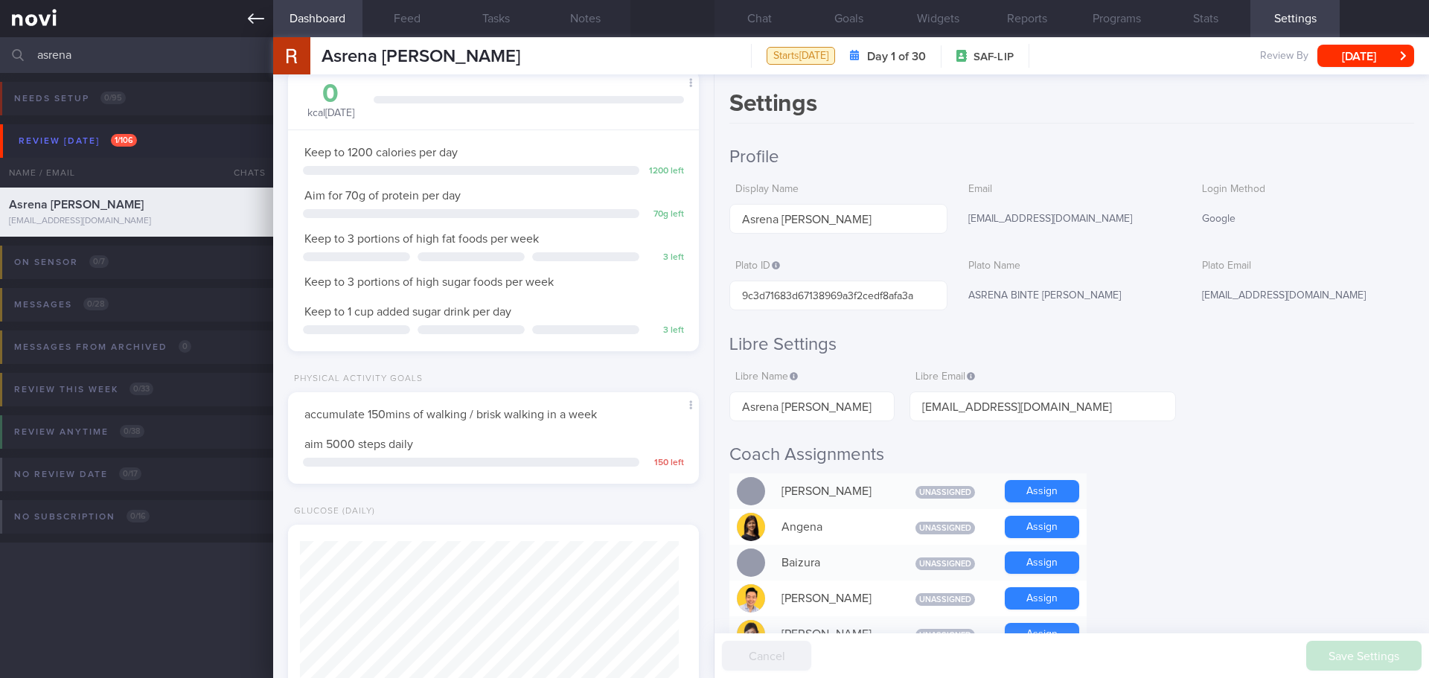
scroll to position [189, 380]
click at [779, 19] on button "Chat" at bounding box center [759, 18] width 89 height 37
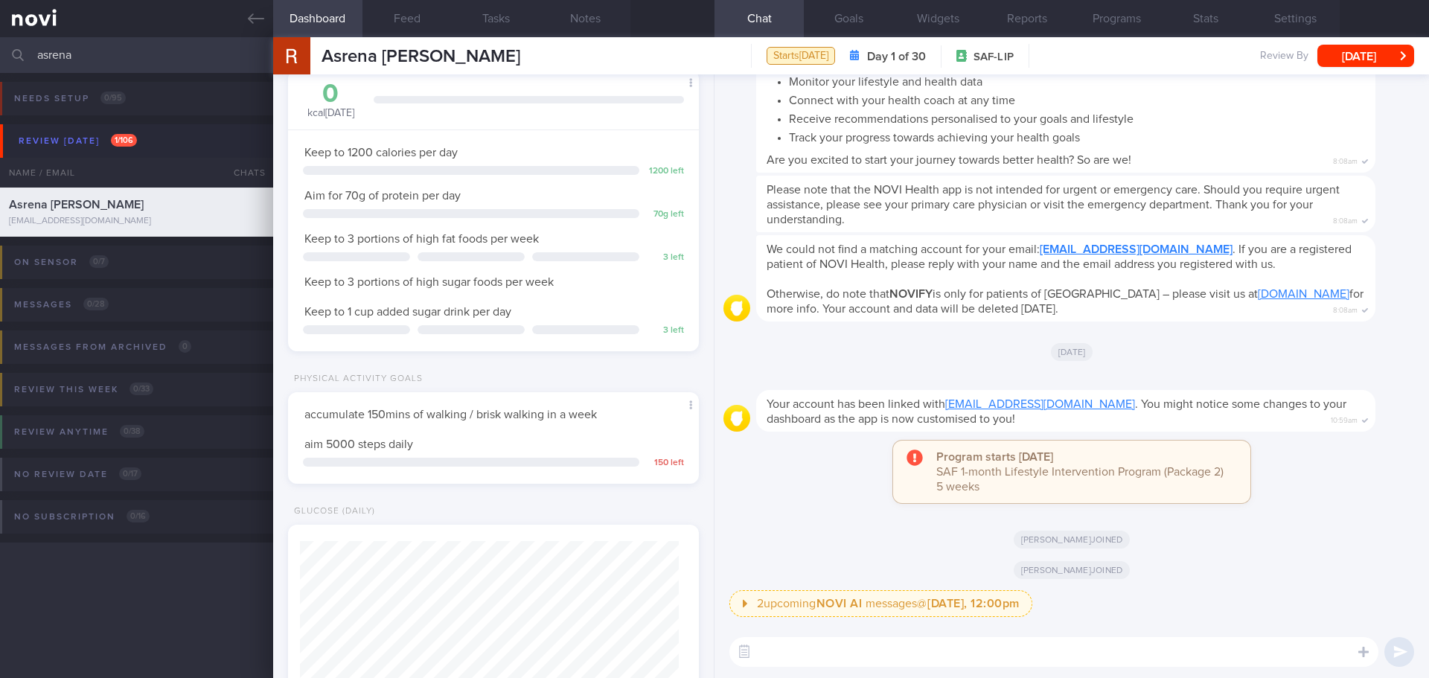
click at [892, 584] on textarea at bounding box center [1053, 652] width 649 height 30
paste textarea "Hi XX, [PERSON_NAME] here. It was nice speaking to you [DATE]. I will be in tou…"
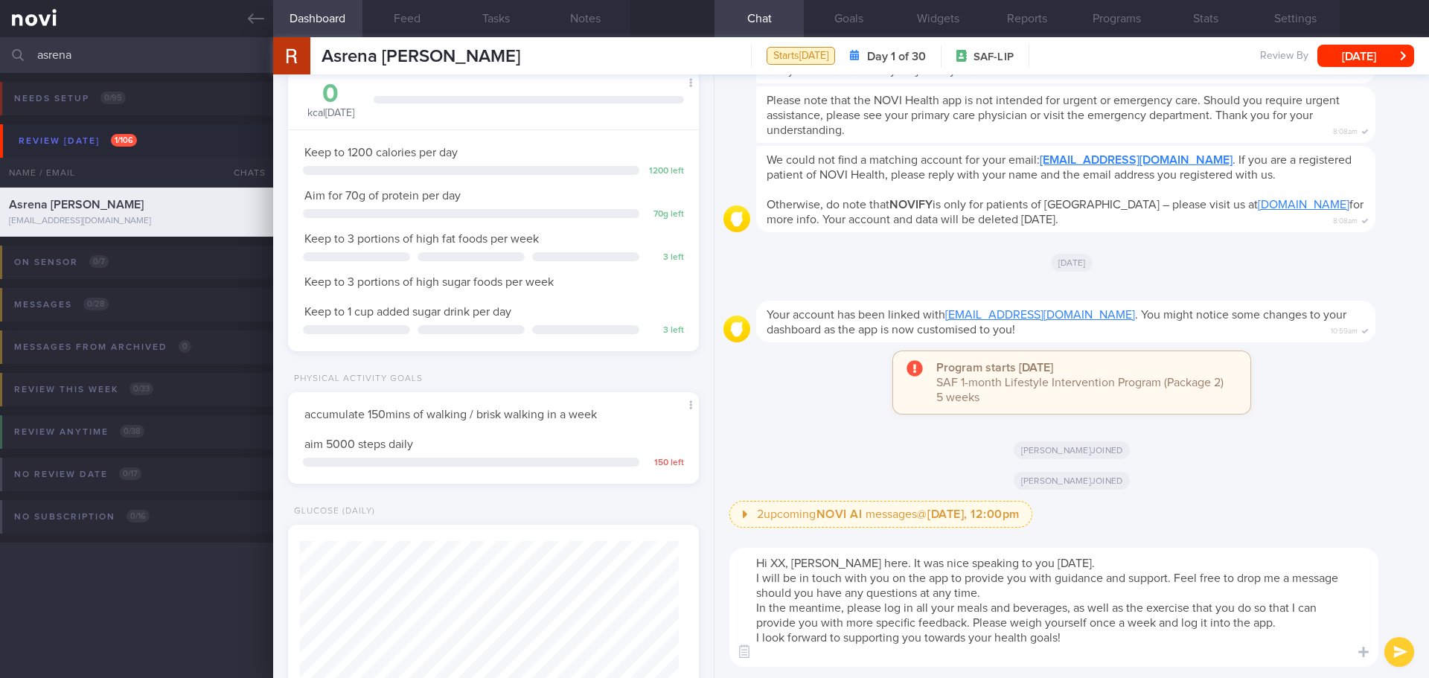
click at [785, 563] on textarea "Hi XX, [PERSON_NAME] here. It was nice speaking to you [DATE]. I will be in tou…" at bounding box center [1053, 607] width 649 height 119
click at [1191, 565] on textarea "Hi [PERSON_NAME] here. It was nice speaking to you [DATE]. I will be in touch w…" at bounding box center [1053, 607] width 649 height 119
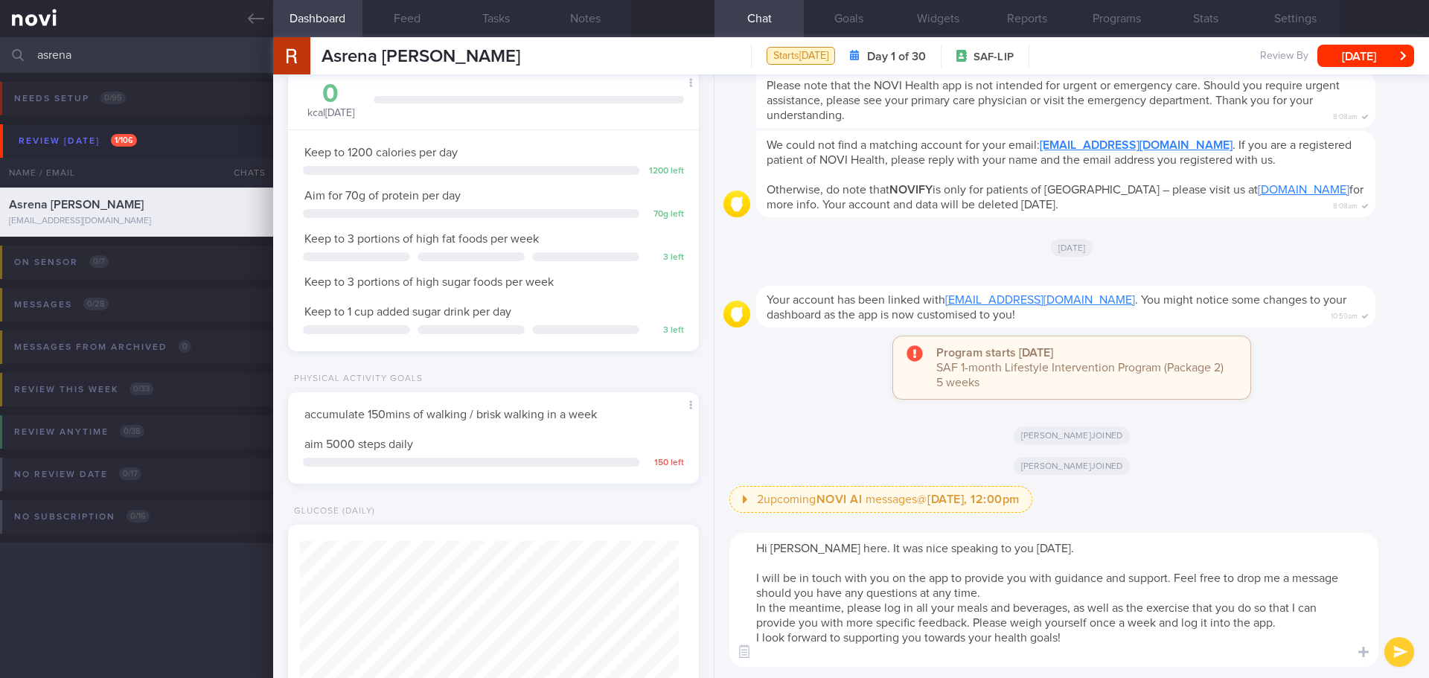
click at [1000, 584] on textarea "Hi [PERSON_NAME] here. It was nice speaking to you [DATE]. I will be in touch w…" at bounding box center [1053, 600] width 649 height 134
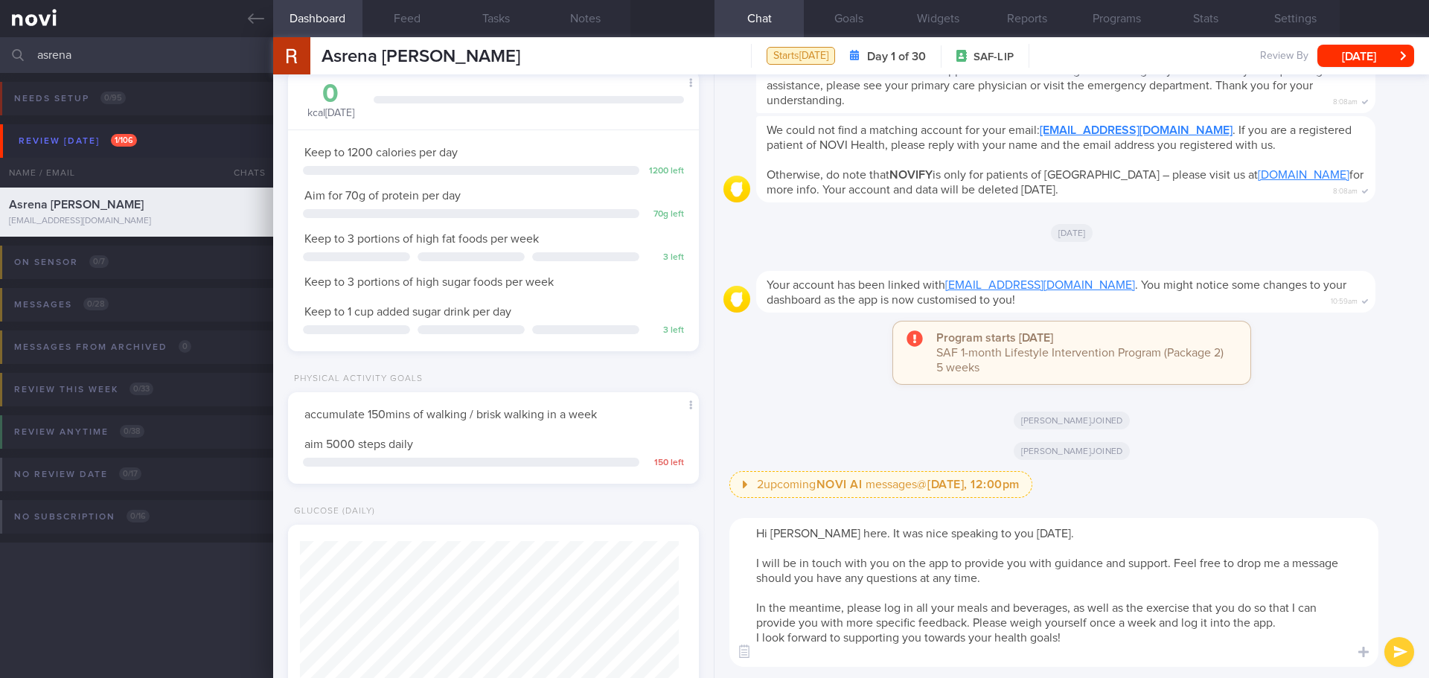
click at [1297, 584] on textarea "Hi [PERSON_NAME] here. It was nice speaking to you [DATE]. I will be in touch w…" at bounding box center [1053, 592] width 649 height 149
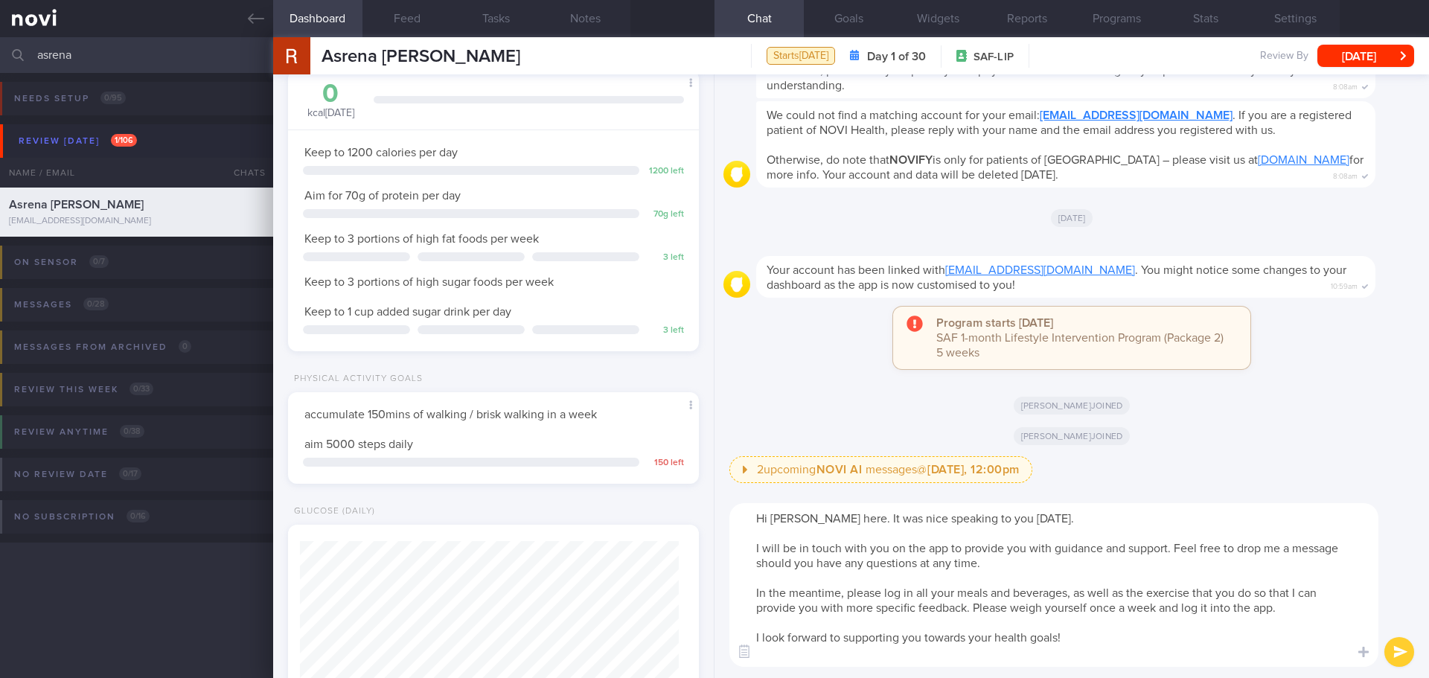
click at [881, 584] on textarea "Hi [PERSON_NAME] here. It was nice speaking to you [DATE]. I will be in touch w…" at bounding box center [1053, 585] width 649 height 164
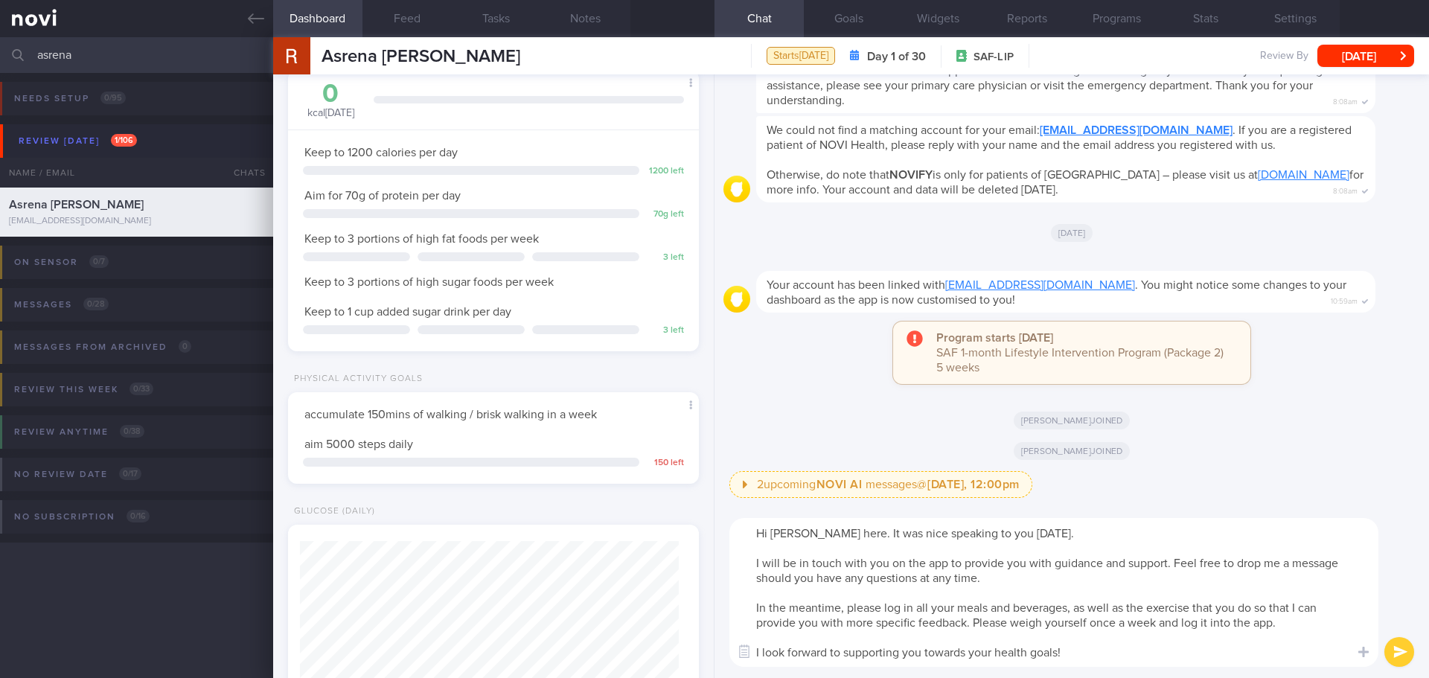
click at [785, 527] on textarea "Hi [PERSON_NAME] here. It was nice speaking to you [DATE]. I will be in touch w…" at bounding box center [1053, 592] width 649 height 149
click at [1008, 546] on textarea "Hi [PERSON_NAME] here. It was nice speaking to you [DATE]. I will be in touch w…" at bounding box center [1053, 592] width 649 height 149
click at [1097, 584] on textarea "Hi [PERSON_NAME] here. It was nice speaking to you [DATE]. I will be in touch w…" at bounding box center [1053, 592] width 649 height 149
type textarea "Hi [PERSON_NAME] here. It was nice speaking to you [DATE]. I will be in touch w…"
click at [1323, 584] on button "submit" at bounding box center [1400, 652] width 30 height 30
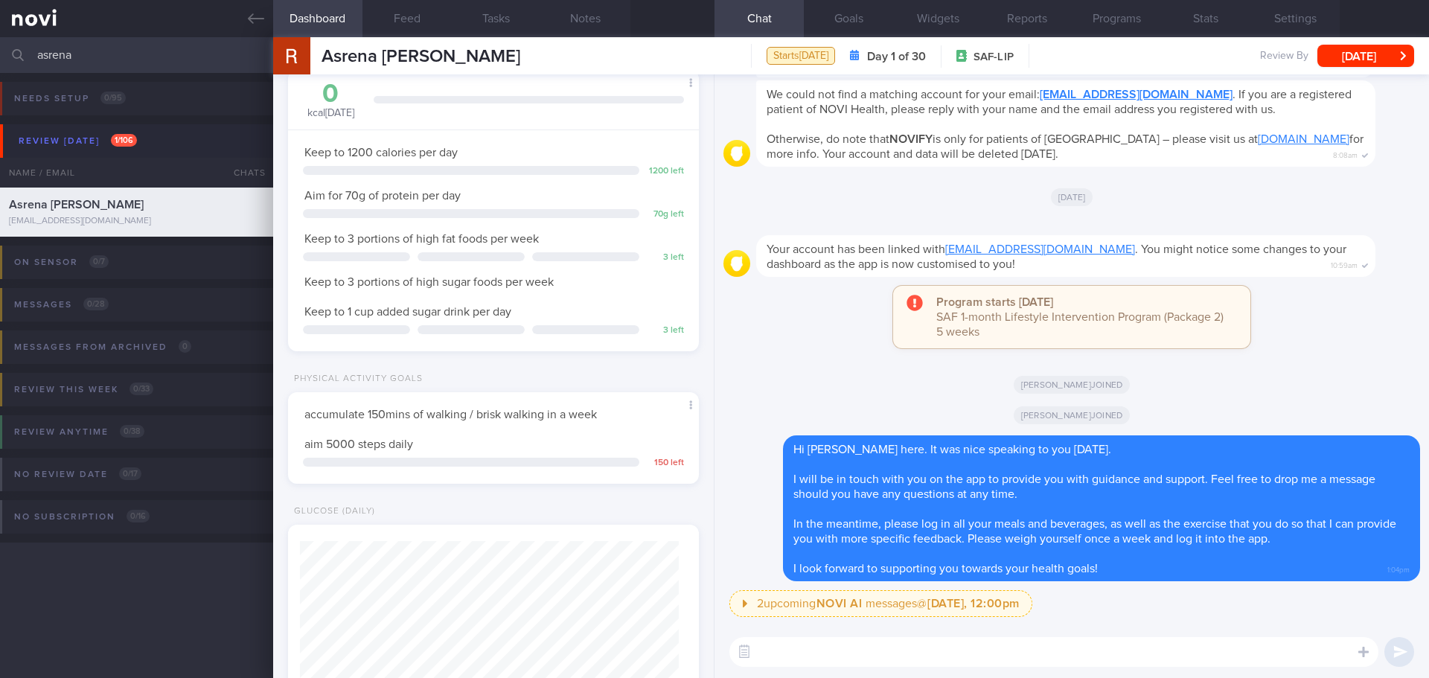
click at [1315, 584] on textarea at bounding box center [1053, 652] width 649 height 30
click at [774, 584] on textarea at bounding box center [1053, 652] width 649 height 30
click at [804, 584] on textarea at bounding box center [1053, 652] width 649 height 30
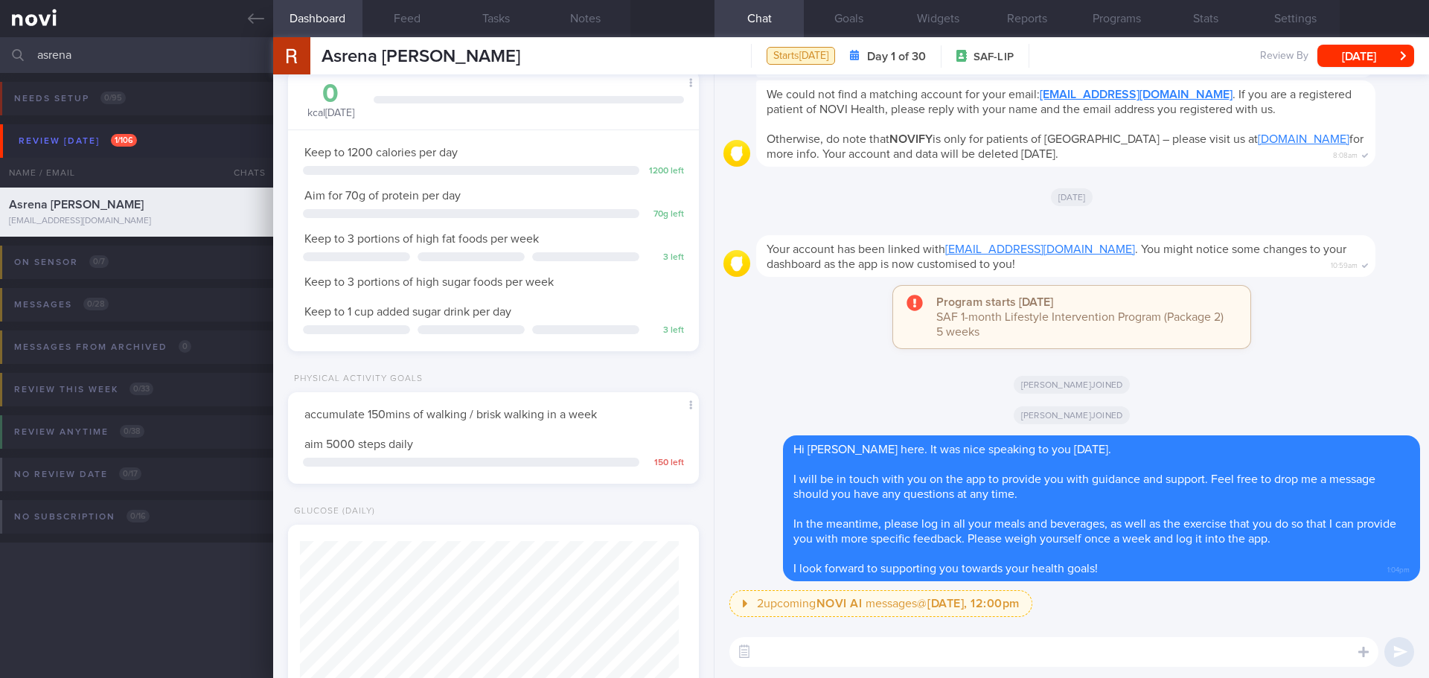
click at [804, 584] on textarea at bounding box center [1053, 652] width 649 height 30
click at [802, 584] on textarea "Your" at bounding box center [1053, 652] width 649 height 30
paste textarea "calories goal is 1600kcal (calories in) and aim for 70g protein per day"
click at [873, 584] on textarea "Your calories goal is 1600kcal (calories in) and aim for 70g protein per day" at bounding box center [1053, 652] width 649 height 30
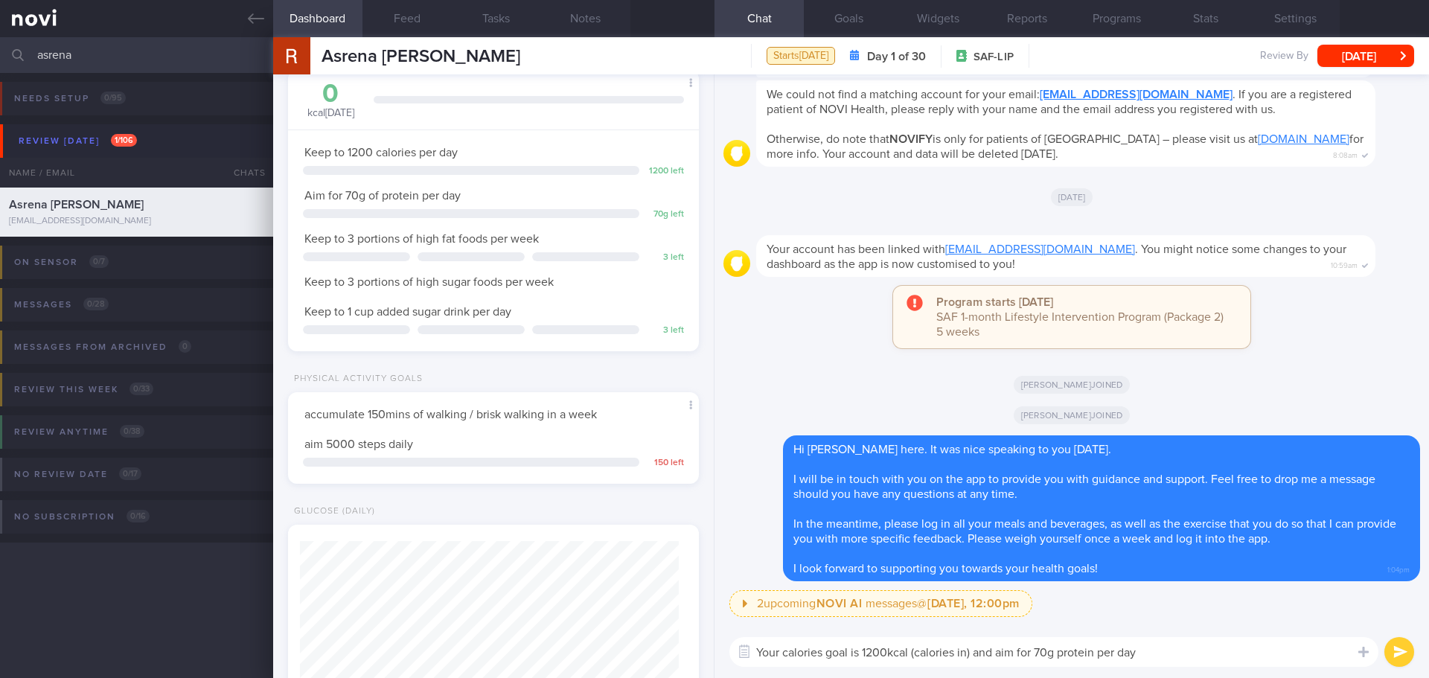
drag, startPoint x: 1151, startPoint y: 661, endPoint x: 1201, endPoint y: 657, distance: 50.0
click at [1152, 584] on textarea "Your calories goal is 1200kcal (calories in) and aim for 70g protein per day" at bounding box center [1053, 652] width 649 height 30
click at [1202, 584] on textarea "Your calories goal is 1200kcal (calories in) and aim for 70g protein per day" at bounding box center [1053, 652] width 649 height 30
click at [1195, 584] on textarea "Your calories goal is 1200kcal (calories in) and aim for 70g protein per day" at bounding box center [1053, 652] width 649 height 30
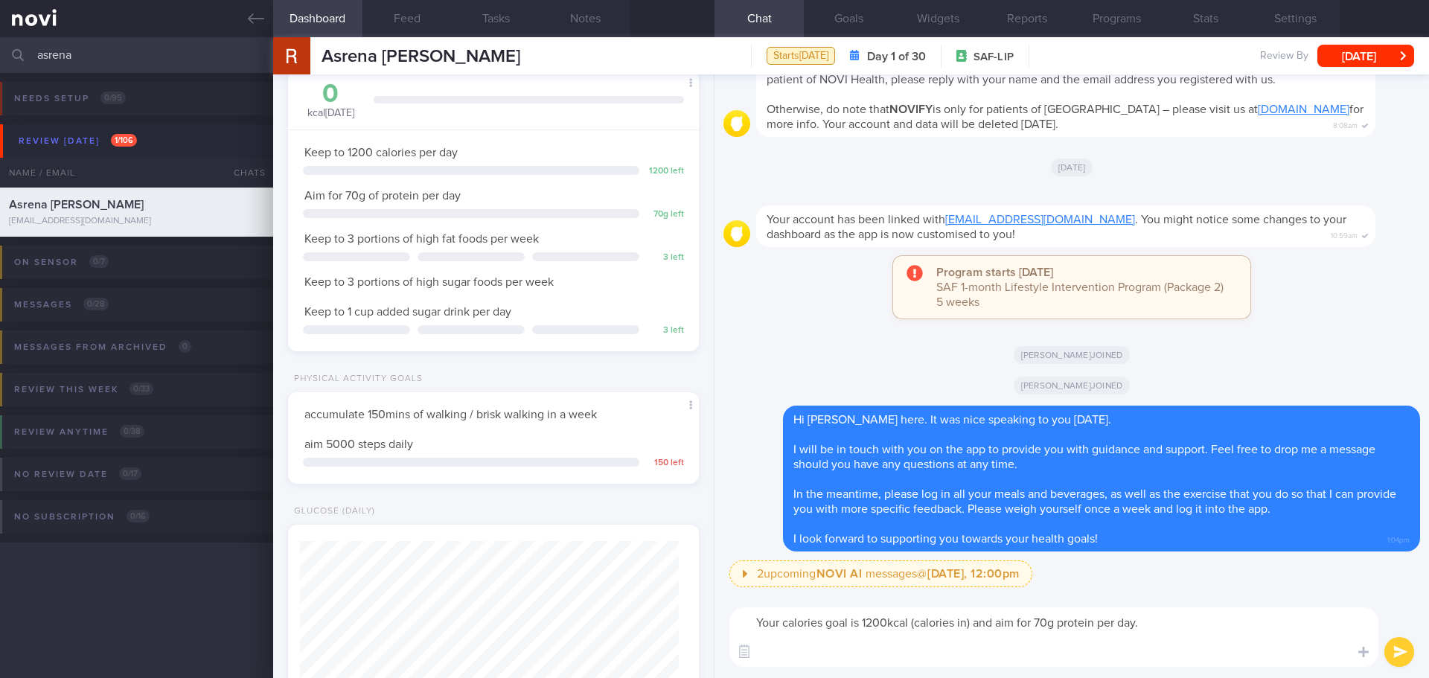
click at [821, 584] on textarea "Your calories goal is 1200kcal (calories in) and aim for 70g protein per day." at bounding box center [1053, 637] width 649 height 60
paste textarea "Aim for a balanced meal with carbohydrate, protein and vegetables for lunch and…"
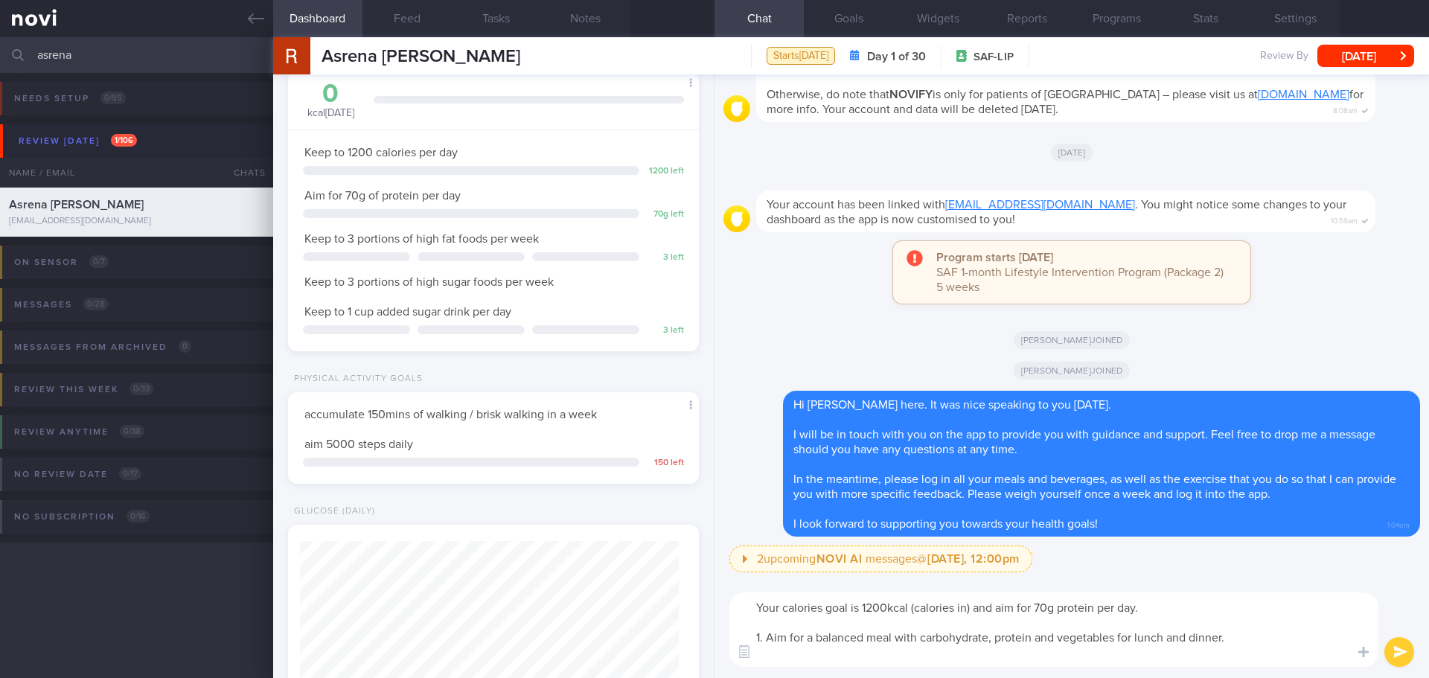
click at [798, 584] on textarea "Your calories goal is 1200kcal (calories in) and aim for 70g protein per day. 1…" at bounding box center [1053, 630] width 649 height 74
paste textarea "Rice ¾ bowl + stir fried meat / chicken (remove skin) 1.5 palm sized + vegetabl…"
click at [790, 584] on textarea "Your calories goal is 1200kcal (calories in) and aim for 70g protein per day. 1…" at bounding box center [1053, 630] width 649 height 74
click at [910, 584] on textarea "Your calories goal is 1200kcal (calories in) and aim for 70g protein per day. 1…" at bounding box center [1053, 630] width 649 height 74
click at [1064, 584] on textarea "Your calories goal is 1200kcal (calories in) and aim for 70g protein per day. 1…" at bounding box center [1053, 630] width 649 height 74
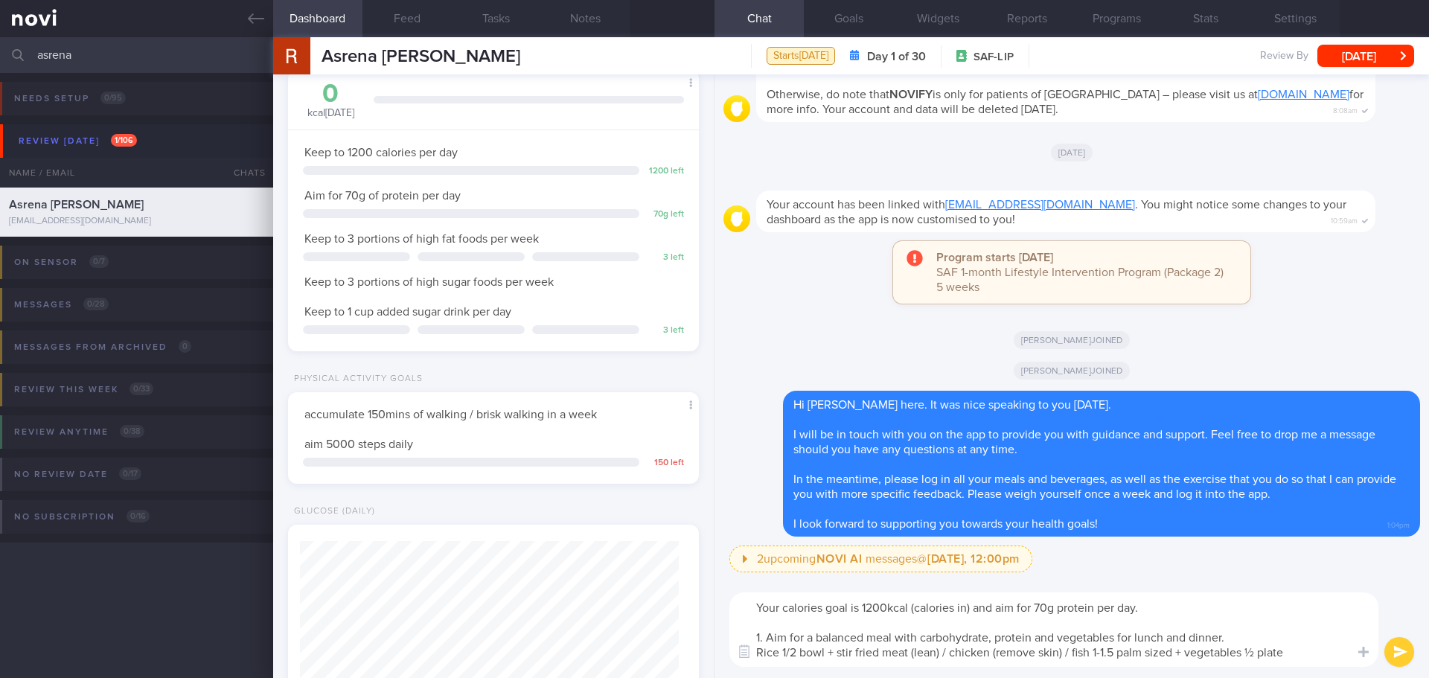
click at [1288, 584] on textarea "Your calories goal is 1200kcal (calories in) and aim for 70g protein per day. 1…" at bounding box center [1053, 630] width 649 height 74
click at [1312, 584] on textarea "Your calories goal is 1200kcal (calories in) and aim for 70g protein per day. 1…" at bounding box center [1053, 630] width 649 height 74
drag, startPoint x: 1299, startPoint y: 654, endPoint x: 1245, endPoint y: 651, distance: 53.7
click at [1245, 584] on textarea "Your calories goal is 1200kcal (calories in) and aim for 70g protein per day. 1…" at bounding box center [1053, 630] width 649 height 74
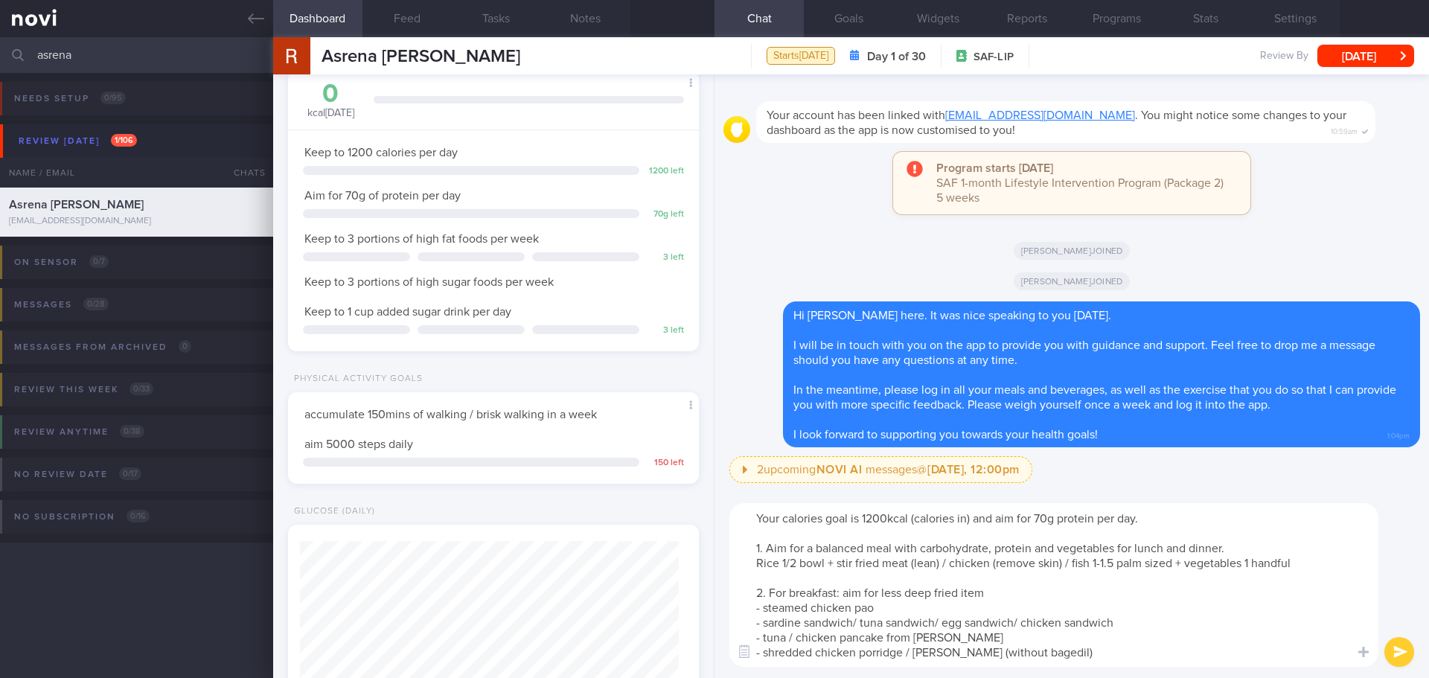
click at [1094, 584] on textarea "Your calories goal is 1200kcal (calories in) and aim for 70g protein per day. 1…" at bounding box center [1053, 585] width 649 height 164
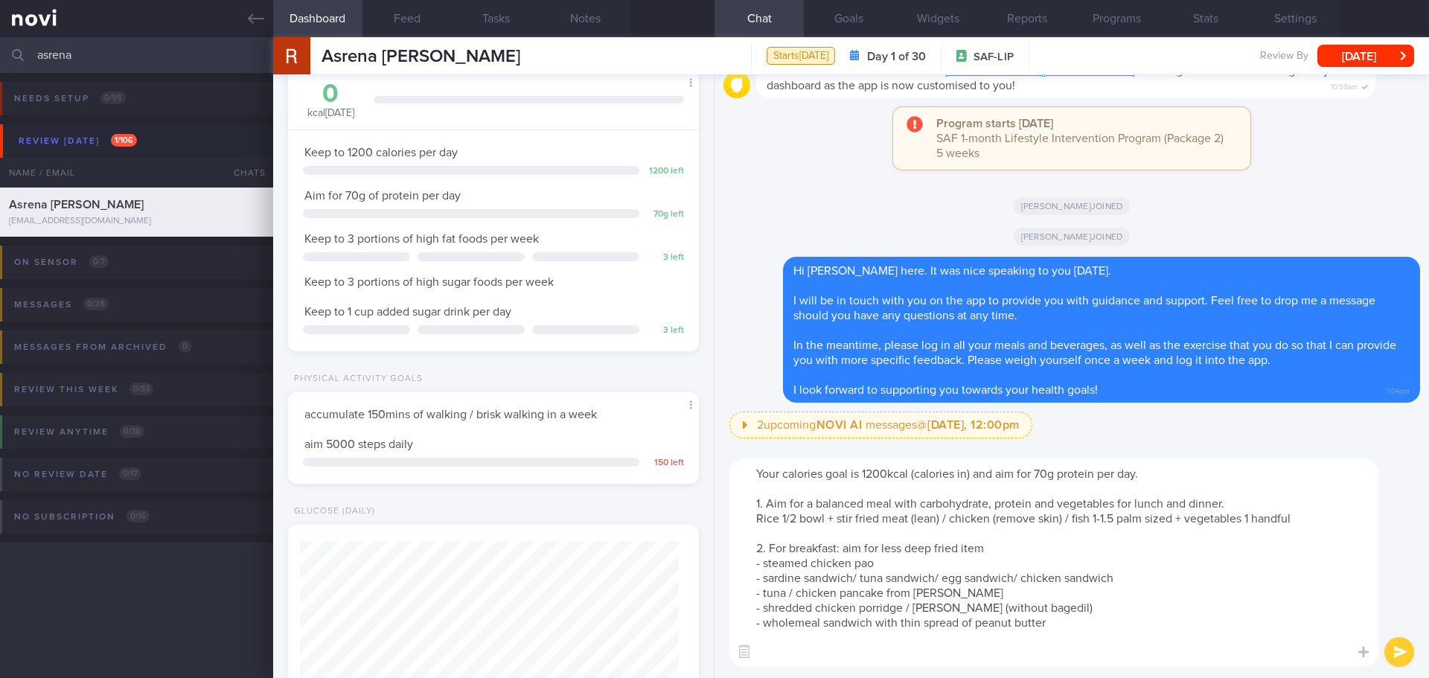
click at [793, 584] on textarea "Your calories goal is 1200kcal (calories in) and aim for 70g protein per day. 1…" at bounding box center [1053, 563] width 649 height 208
paste textarea "Focus on cutting down hidden fats as fats is calorie dense, 1g = 9kcal - remove…"
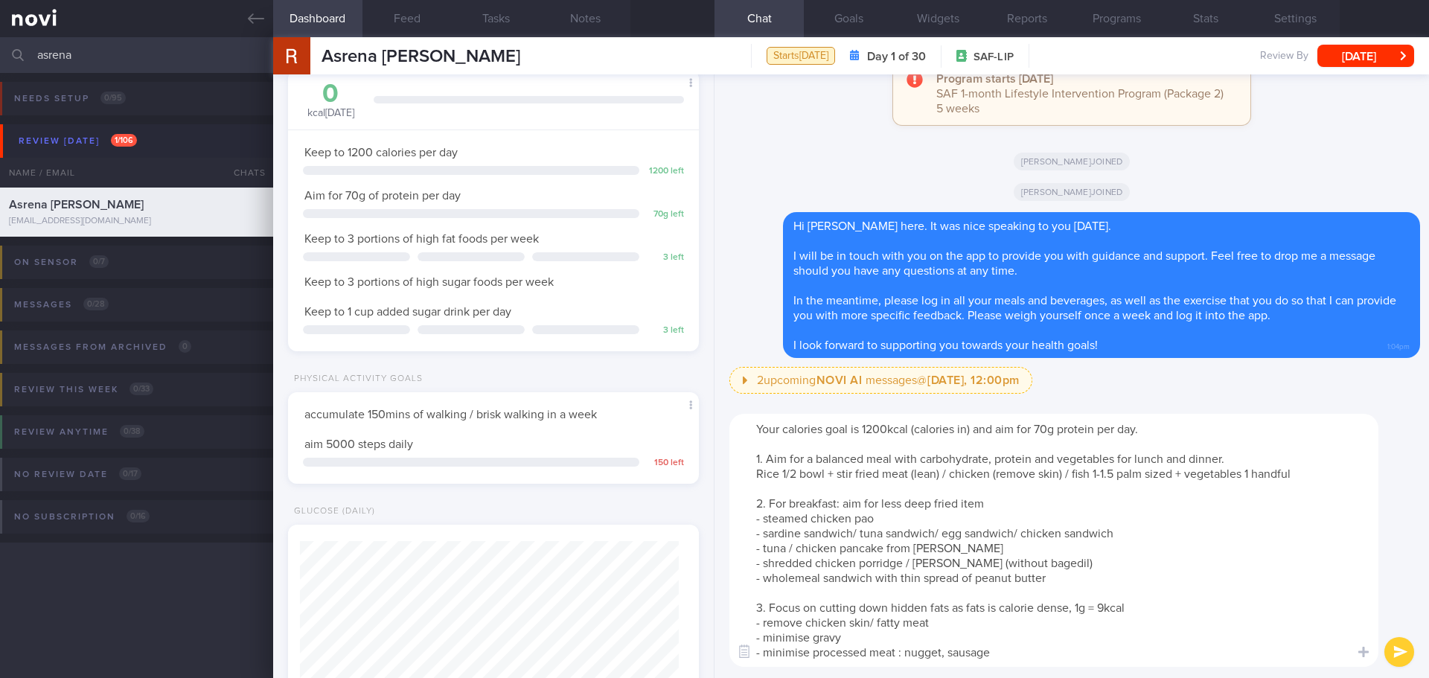
drag, startPoint x: 1000, startPoint y: 665, endPoint x: 1011, endPoint y: 660, distance: 12.3
click at [1002, 584] on textarea "Your calories goal is 1200kcal (calories in) and aim for 70g protein per day. 1…" at bounding box center [1053, 540] width 649 height 253
type textarea "Your calories goal is 1200kcal (calories in) and aim for 70g protein per day. 1…"
click at [1046, 584] on div "Your calories goal is 1200kcal (calories in) and aim for 70g protein per day. 1…" at bounding box center [1053, 540] width 649 height 253
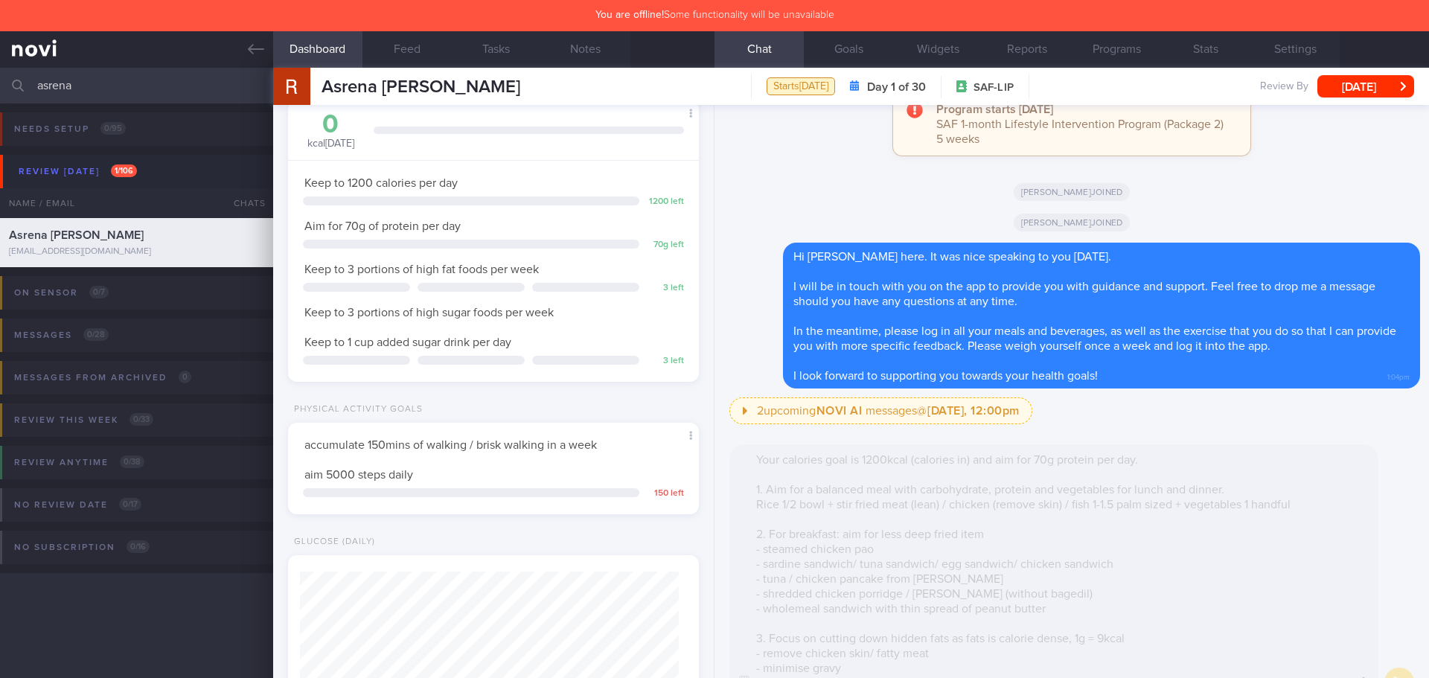
click at [1035, 584] on div "Your calories goal is 1200kcal (calories in) and aim for 70g protein per day. 1…" at bounding box center [1053, 570] width 649 height 253
click at [1034, 584] on div "Your calories goal is 1200kcal (calories in) and aim for 70g protein per day. 1…" at bounding box center [1053, 570] width 649 height 253
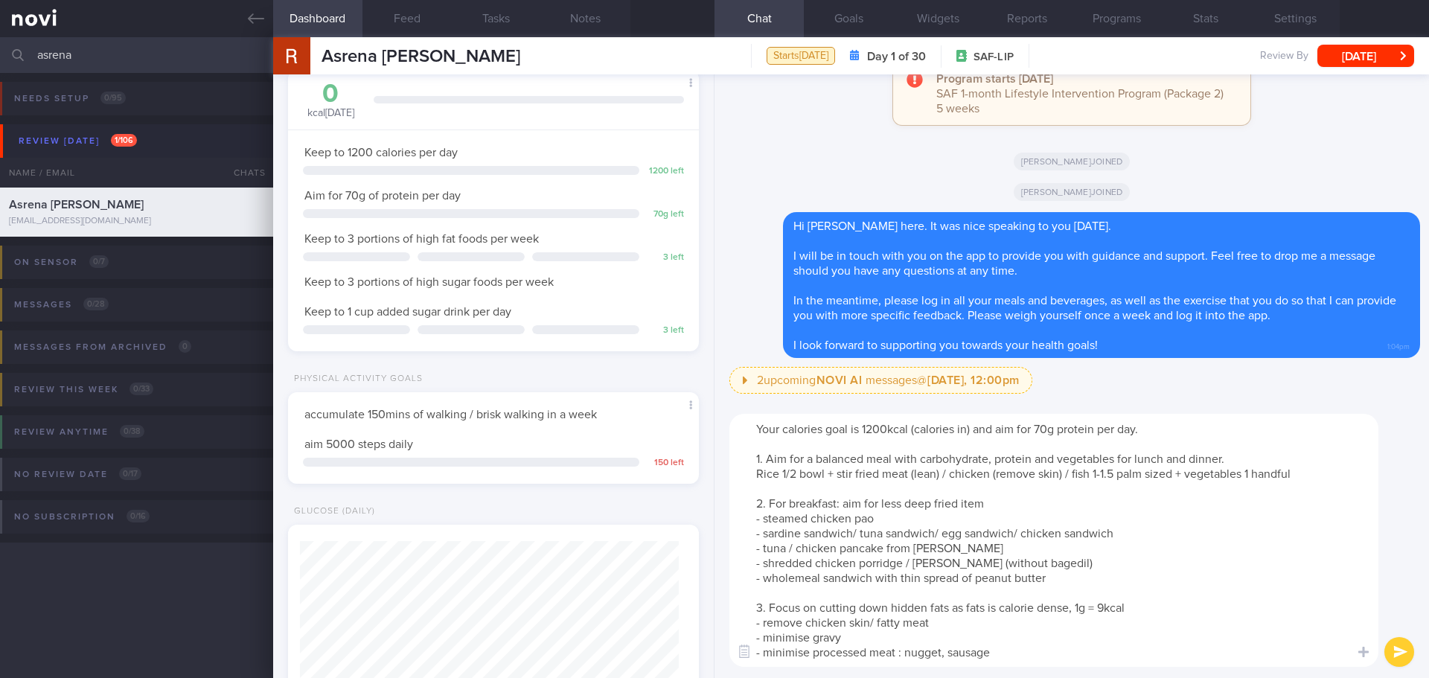
drag, startPoint x: 1096, startPoint y: 677, endPoint x: 1089, endPoint y: 662, distance: 16.0
click at [1096, 584] on div "Your calories goal is 1200kcal (calories in) and aim for 70g protein per day. 1…" at bounding box center [1072, 540] width 715 height 275
click at [1082, 584] on textarea "Your calories goal is 1200kcal (calories in) and aim for 70g protein per day. 1…" at bounding box center [1053, 540] width 649 height 253
click at [1323, 584] on button "submit" at bounding box center [1400, 652] width 30 height 30
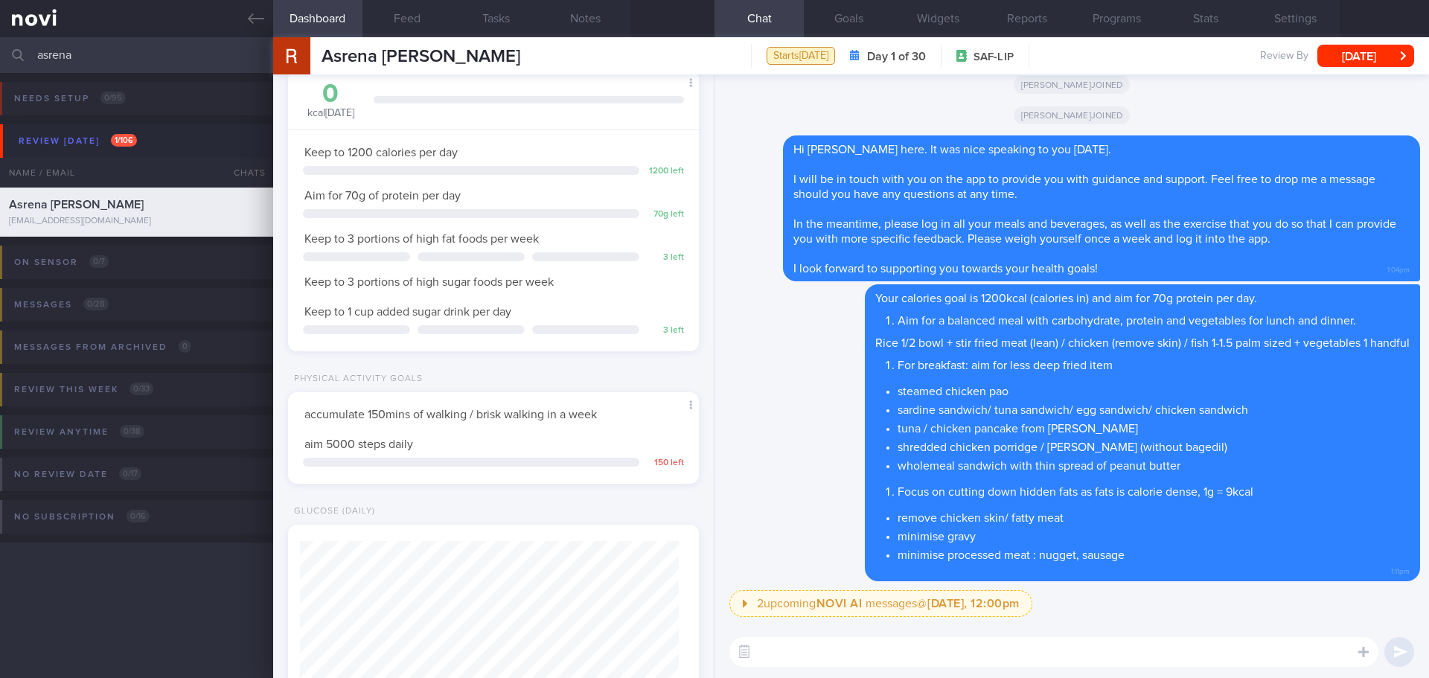
drag, startPoint x: 75, startPoint y: 50, endPoint x: -30, endPoint y: 52, distance: 105.0
click at [0, 52] on html "You are offline! Some functionality will be unavailable Patients New Users Coac…" at bounding box center [714, 339] width 1429 height 678
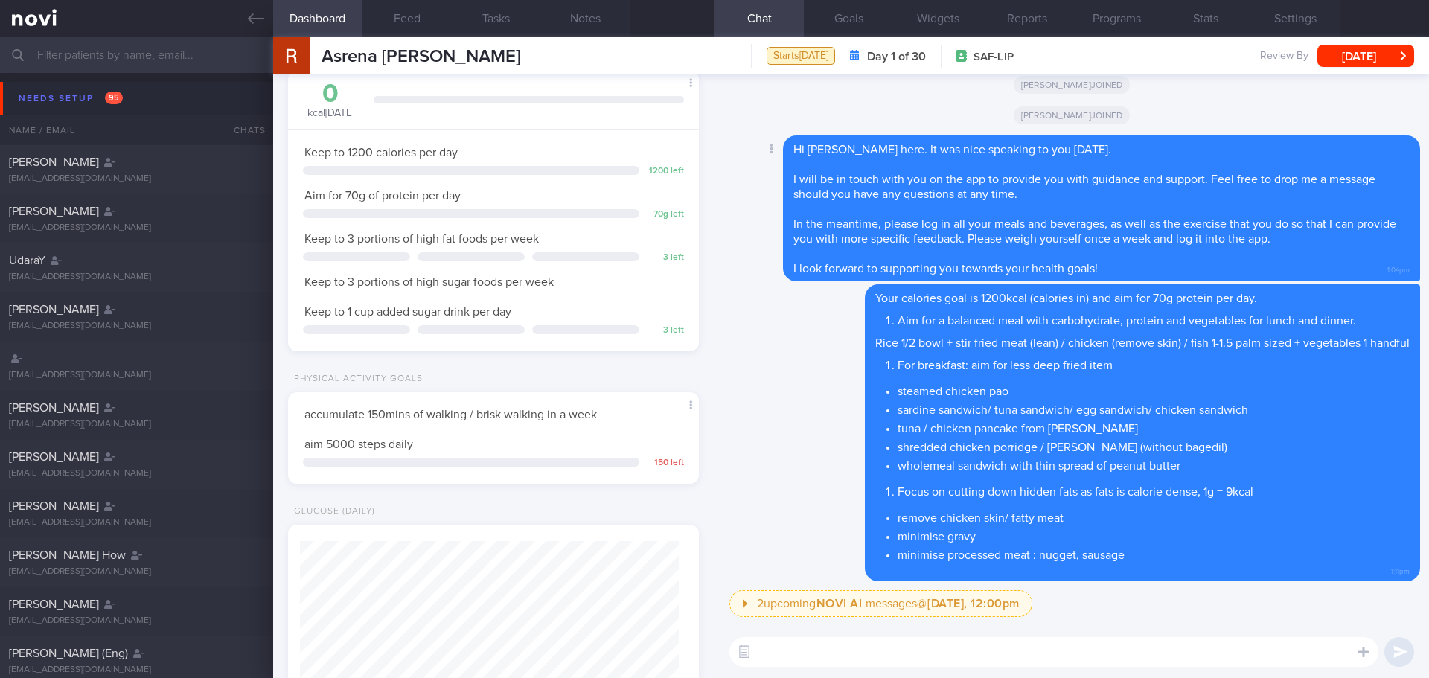
click at [1245, 185] on div "Hi [PERSON_NAME] here. It was nice speaking to you [DATE]. I will be in touch w…" at bounding box center [1101, 208] width 637 height 146
click at [87, 92] on div "Needs setup 95" at bounding box center [71, 99] width 112 height 20
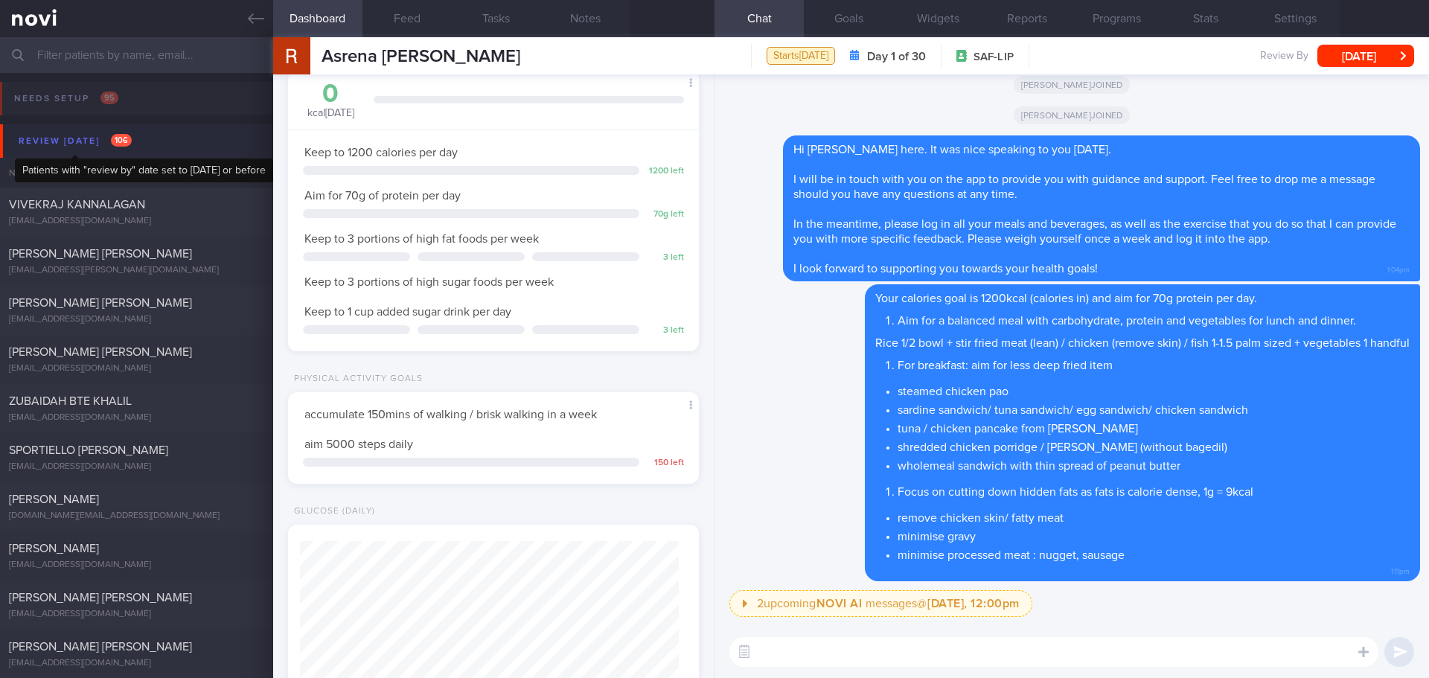
click at [92, 133] on div "Review [DATE] 106" at bounding box center [75, 141] width 121 height 20
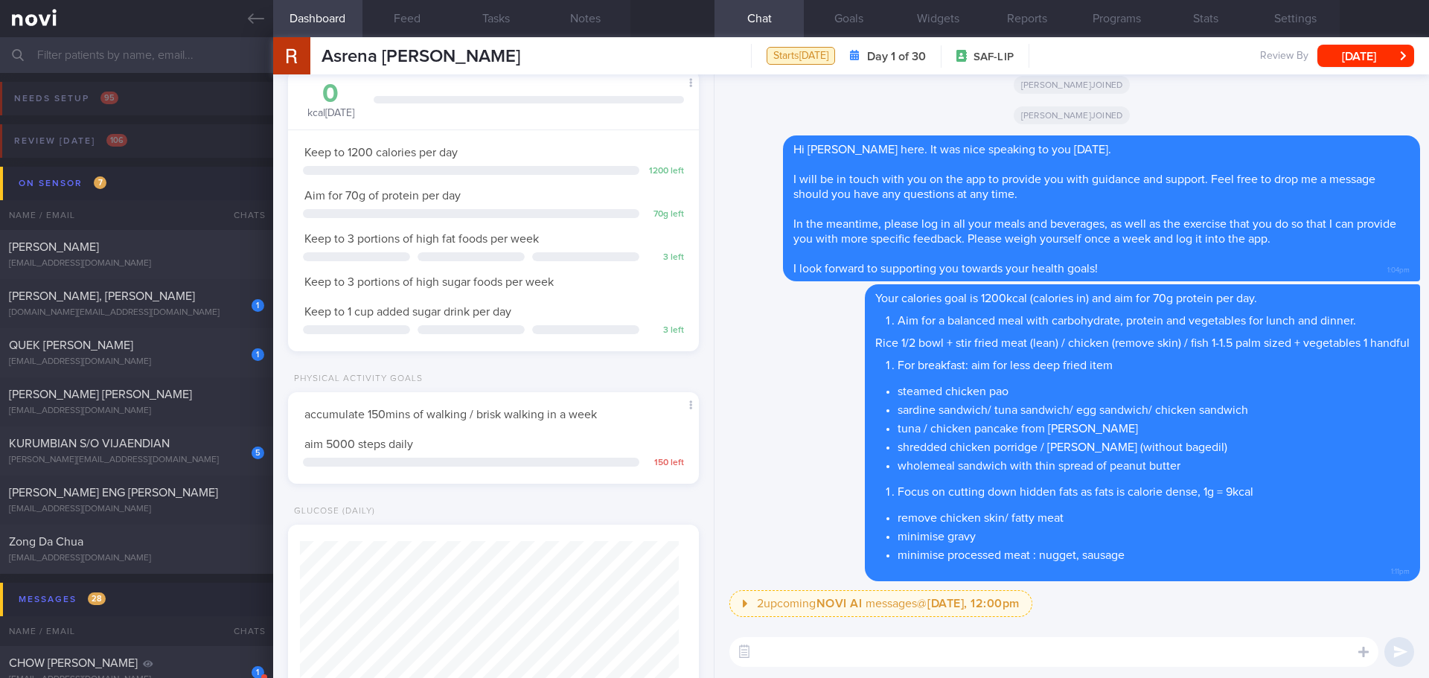
click at [939, 584] on textarea at bounding box center [1053, 652] width 649 height 30
paste textarea "[URL][DOMAIN_NAME][MEDICAL_DATA]"
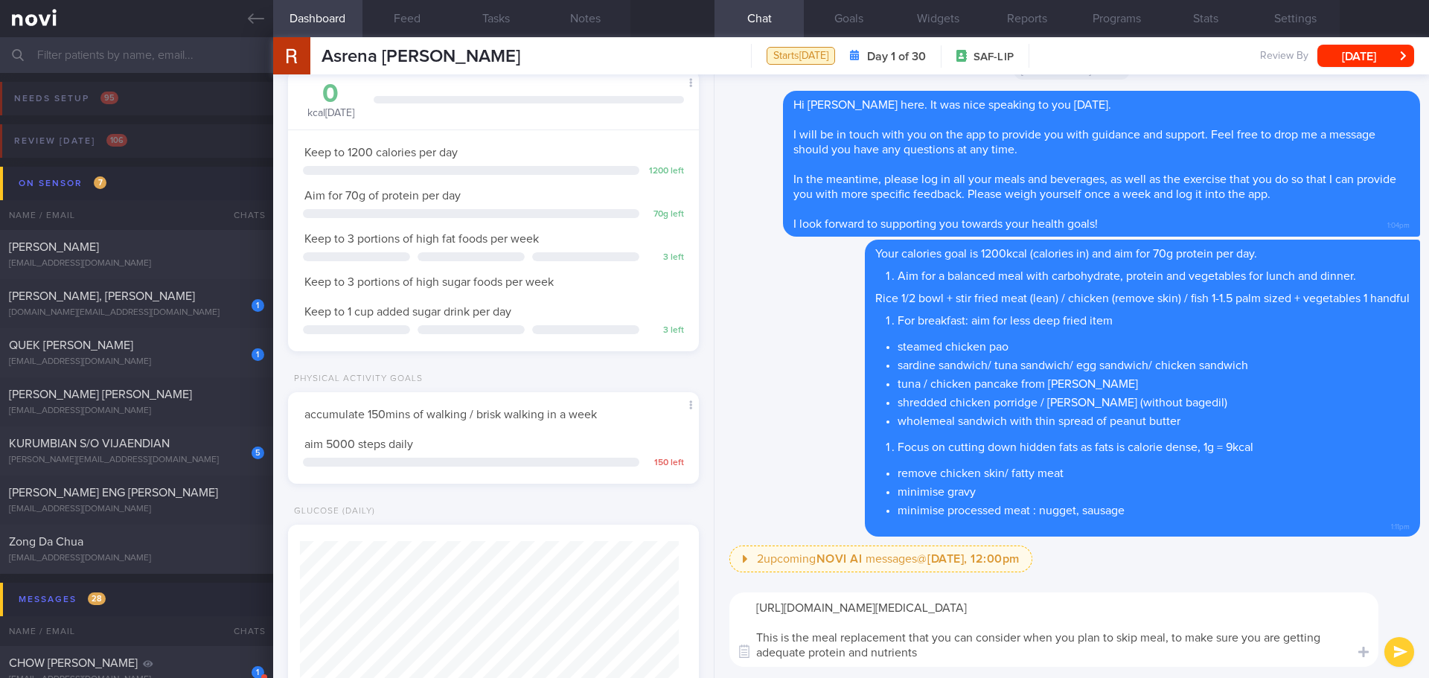
type textarea "[URL][DOMAIN_NAME][MEDICAL_DATA] This is the meal replacement that you can cons…"
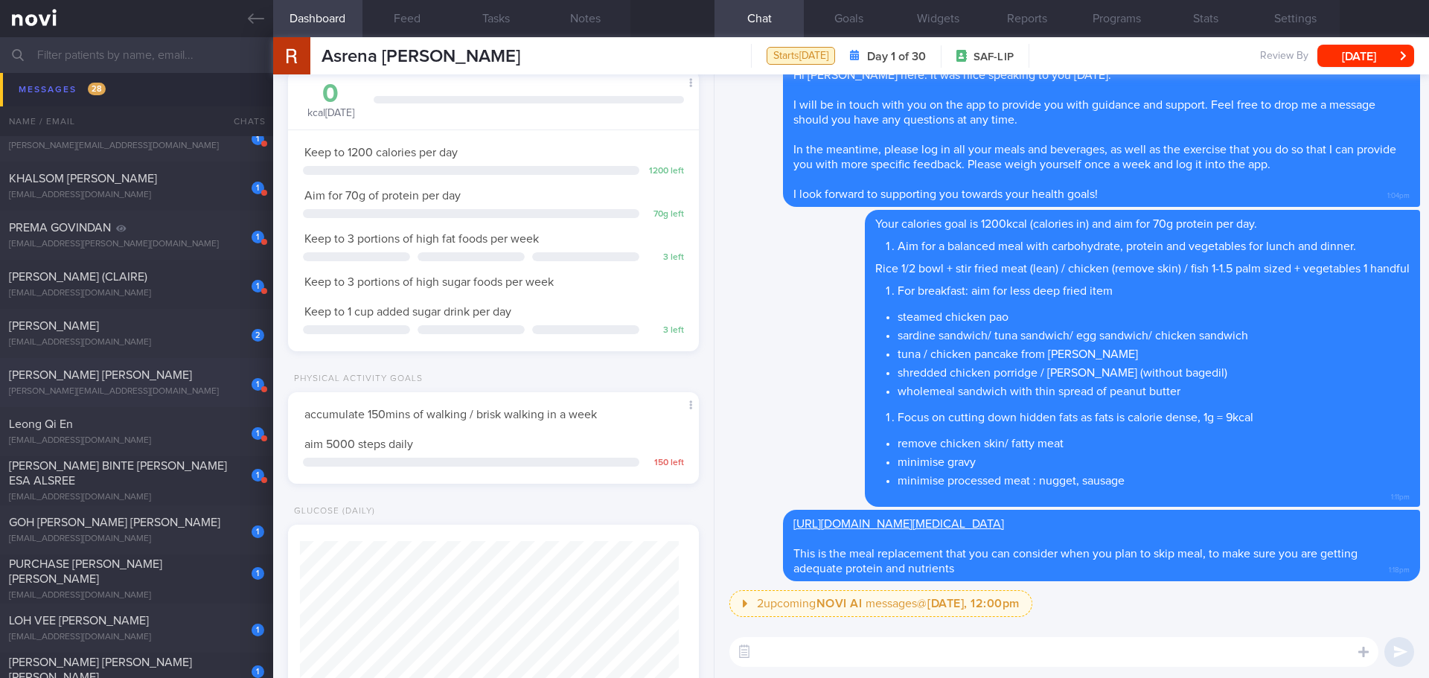
scroll to position [1265, 0]
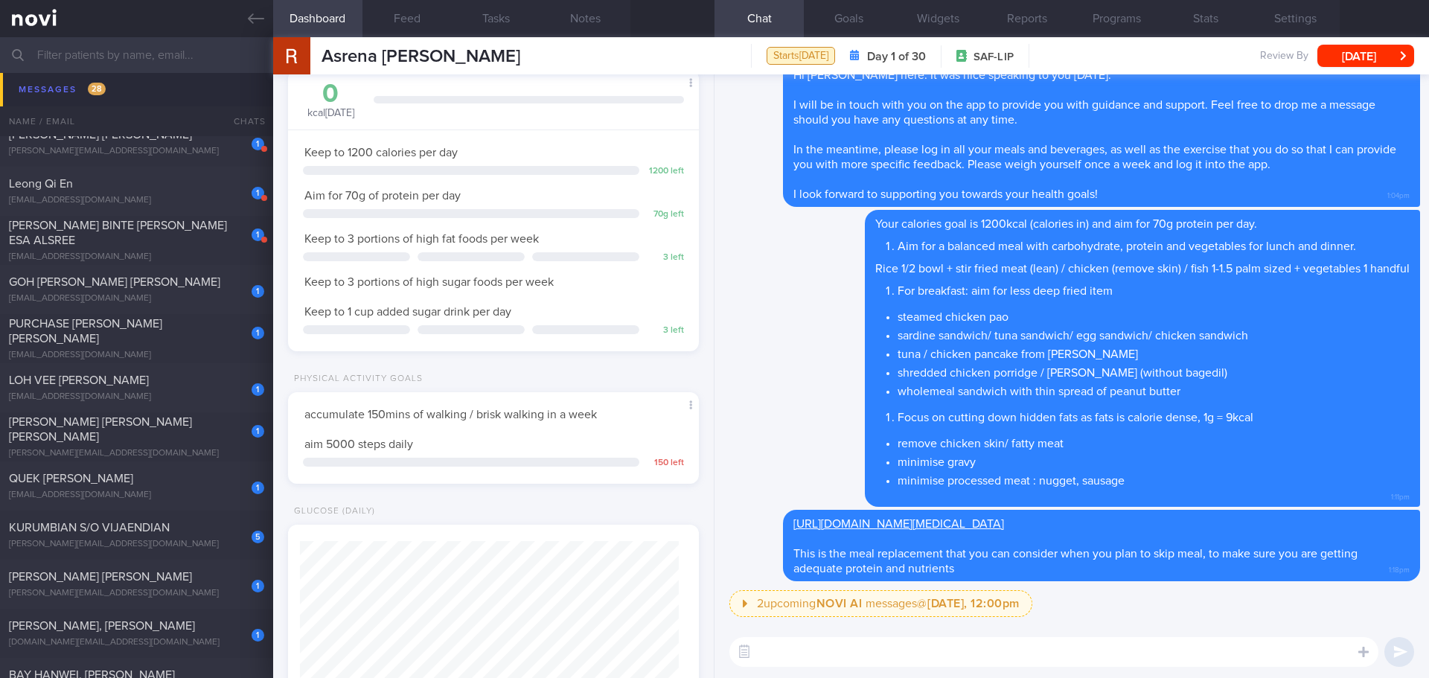
drag, startPoint x: 157, startPoint y: 337, endPoint x: 816, endPoint y: 88, distance: 704.4
click at [157, 337] on div "PURCHASE [PERSON_NAME] [PERSON_NAME]" at bounding box center [135, 331] width 252 height 30
select select "7"
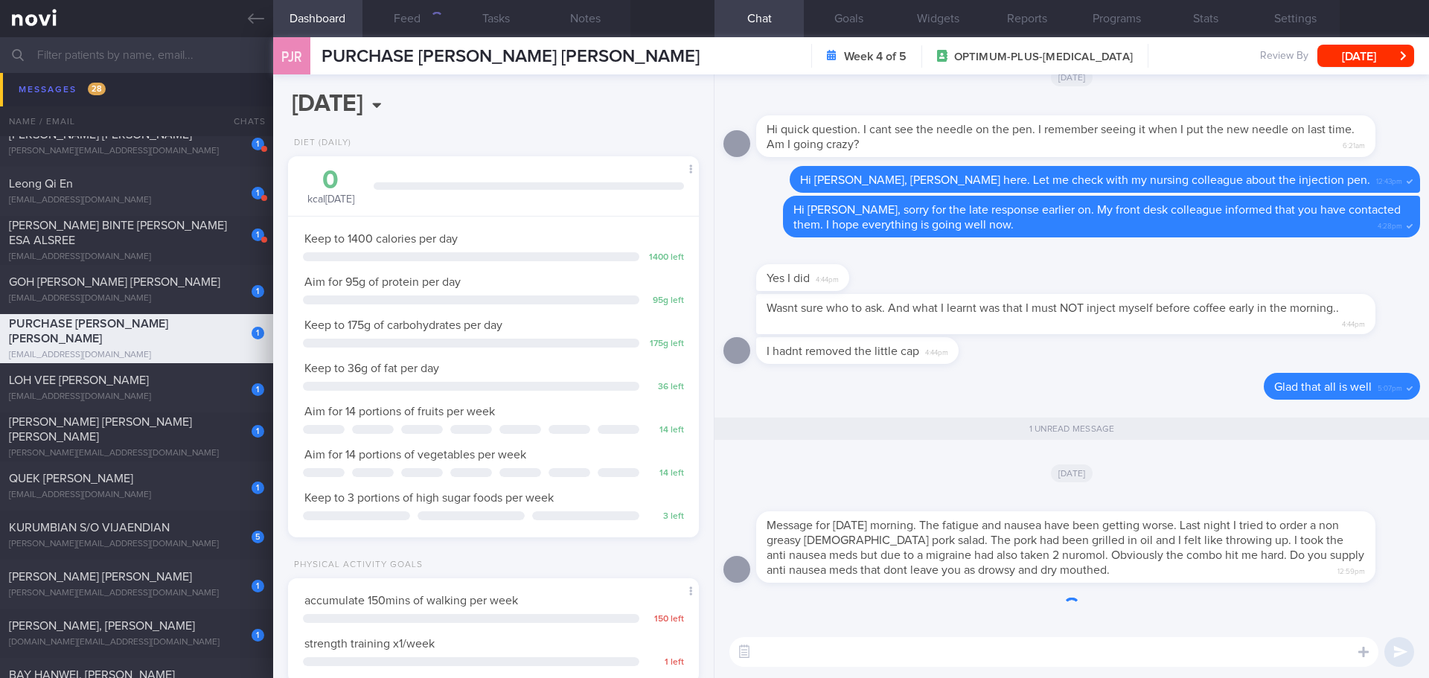
scroll to position [1, 0]
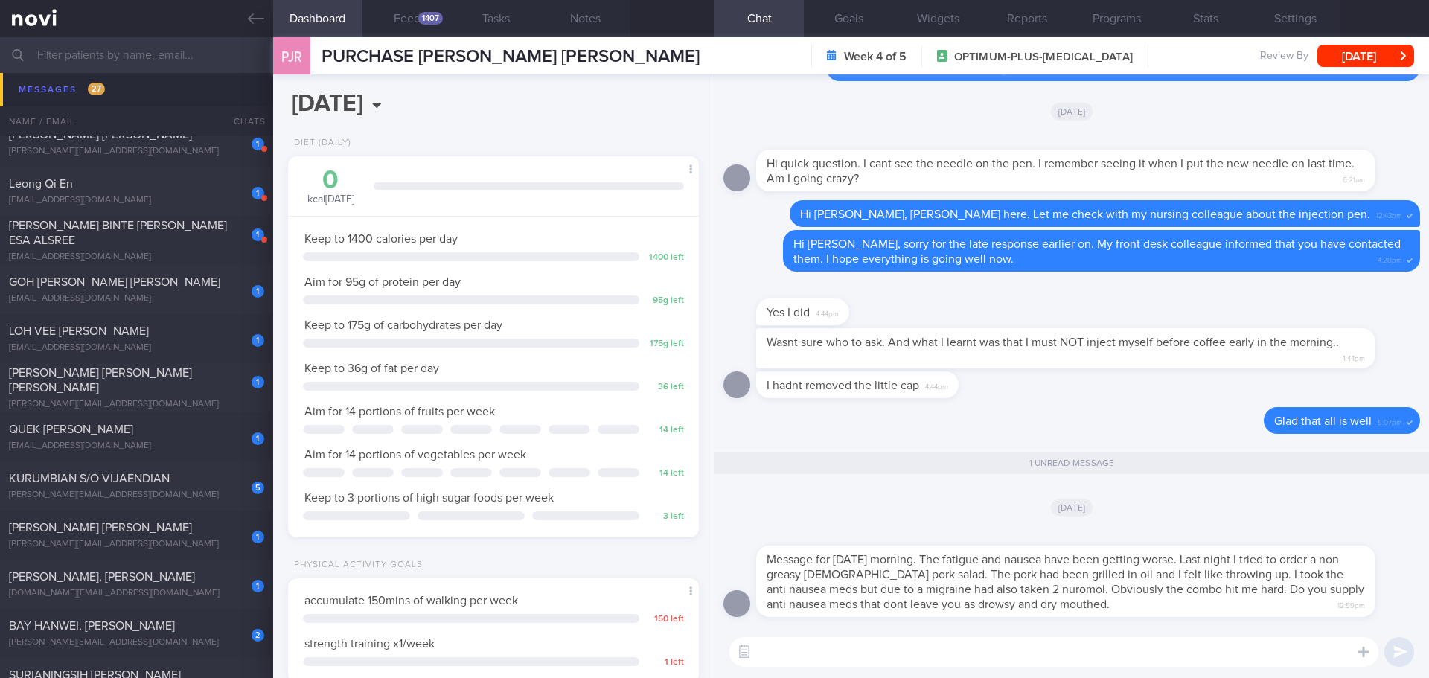
click at [801, 584] on textarea at bounding box center [1053, 652] width 649 height 30
click at [1134, 19] on button "Programs" at bounding box center [1116, 18] width 89 height 37
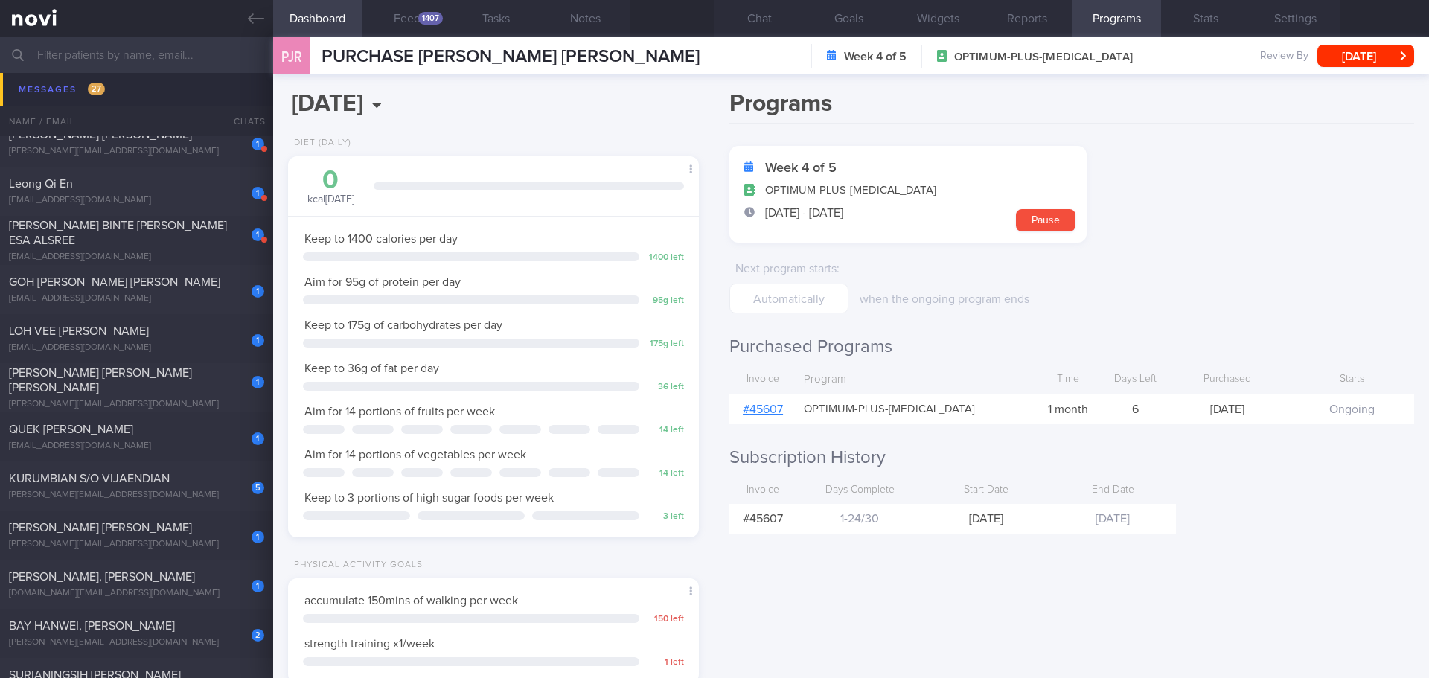
click at [770, 408] on link "# 45607" at bounding box center [763, 409] width 40 height 12
click at [756, 22] on button "Chat" at bounding box center [759, 18] width 89 height 37
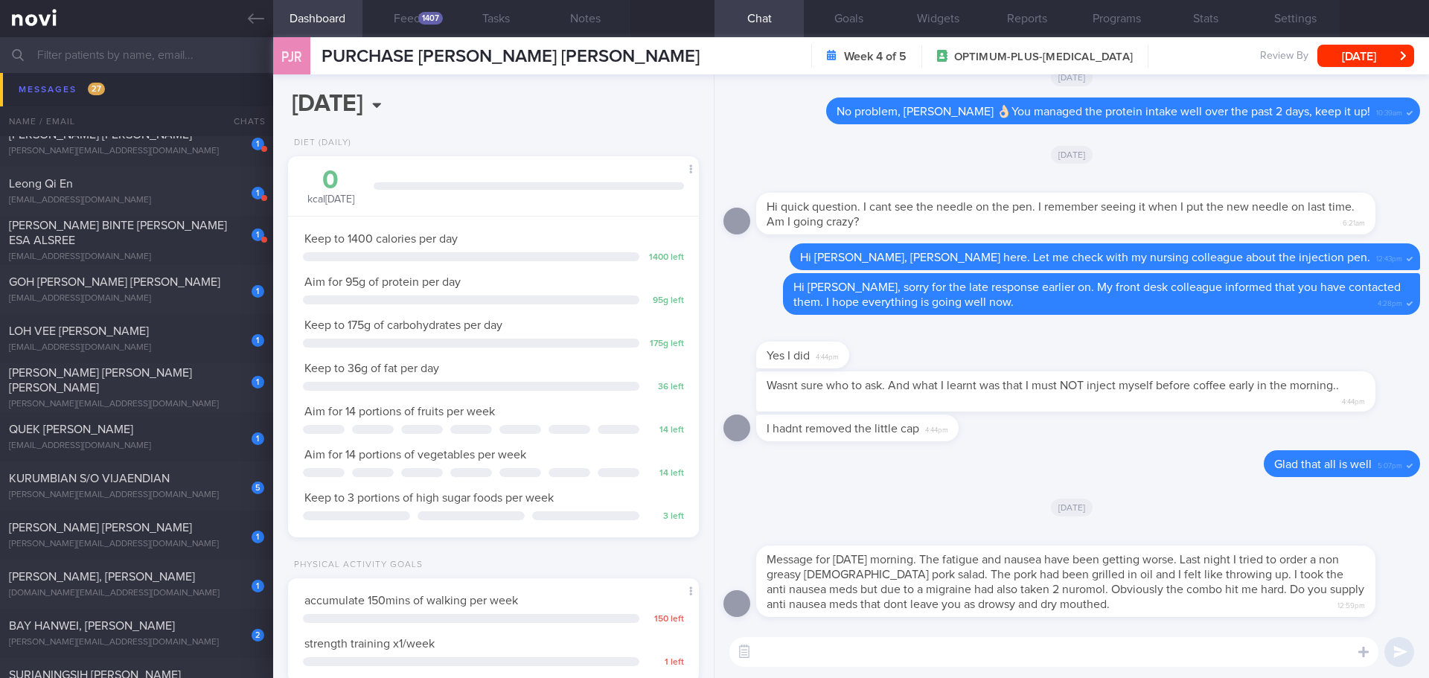
click at [799, 584] on textarea at bounding box center [1053, 652] width 649 height 30
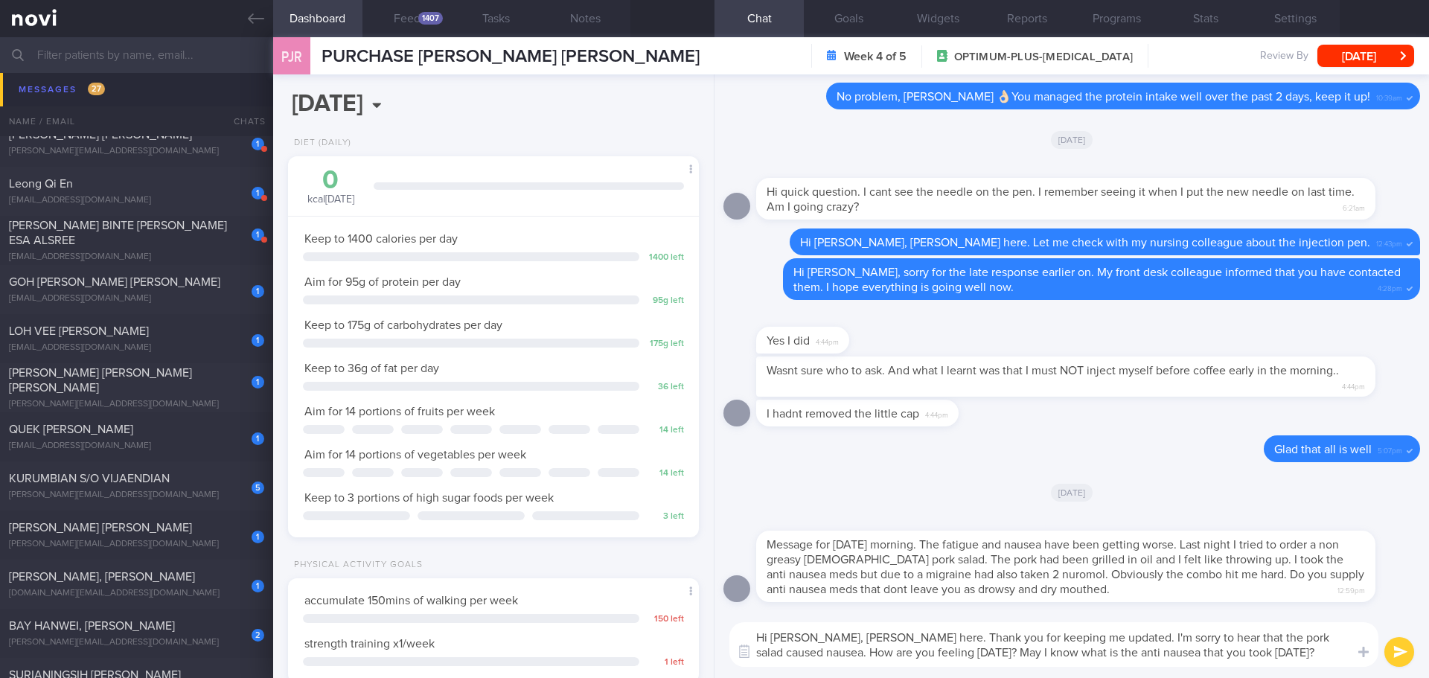
type textarea "Hi [PERSON_NAME], [PERSON_NAME] here. Thank you for keeping me updated. I'm sor…"
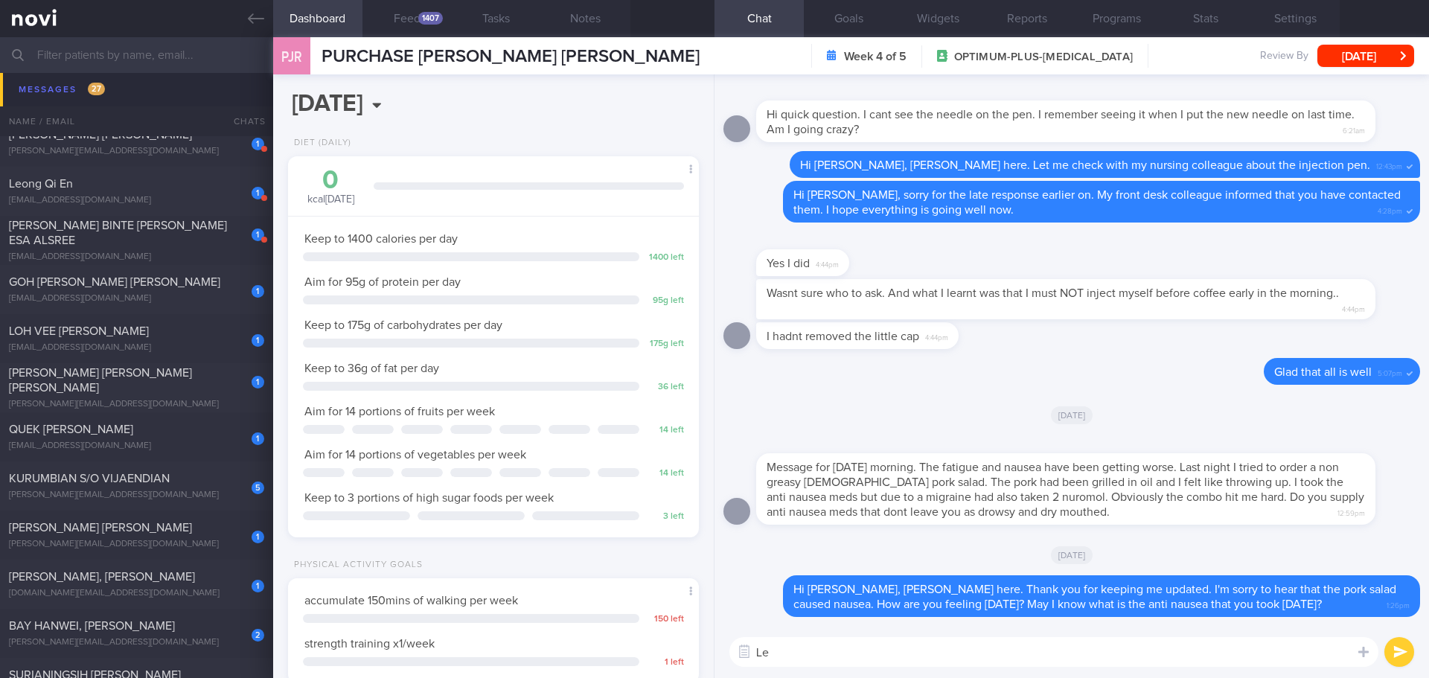
type textarea "L"
click at [1306, 25] on button "Settings" at bounding box center [1295, 18] width 89 height 37
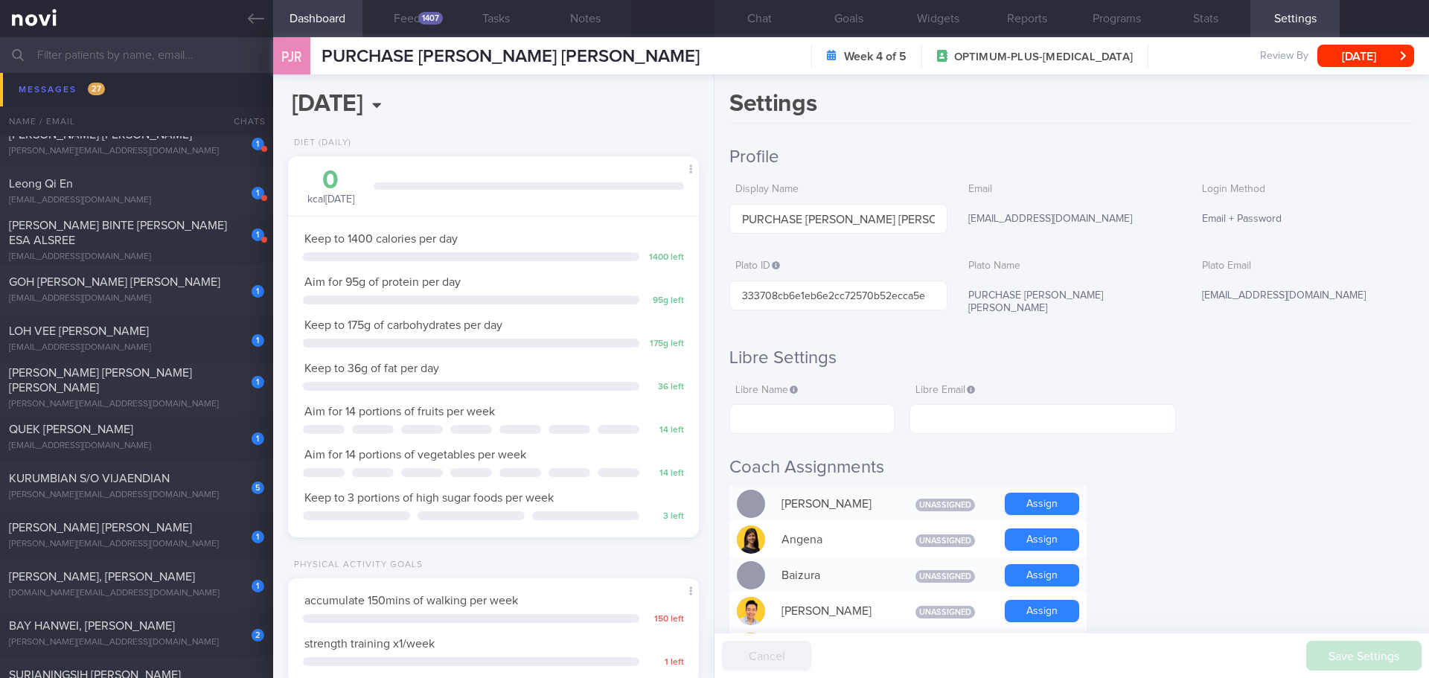
scroll to position [521, 0]
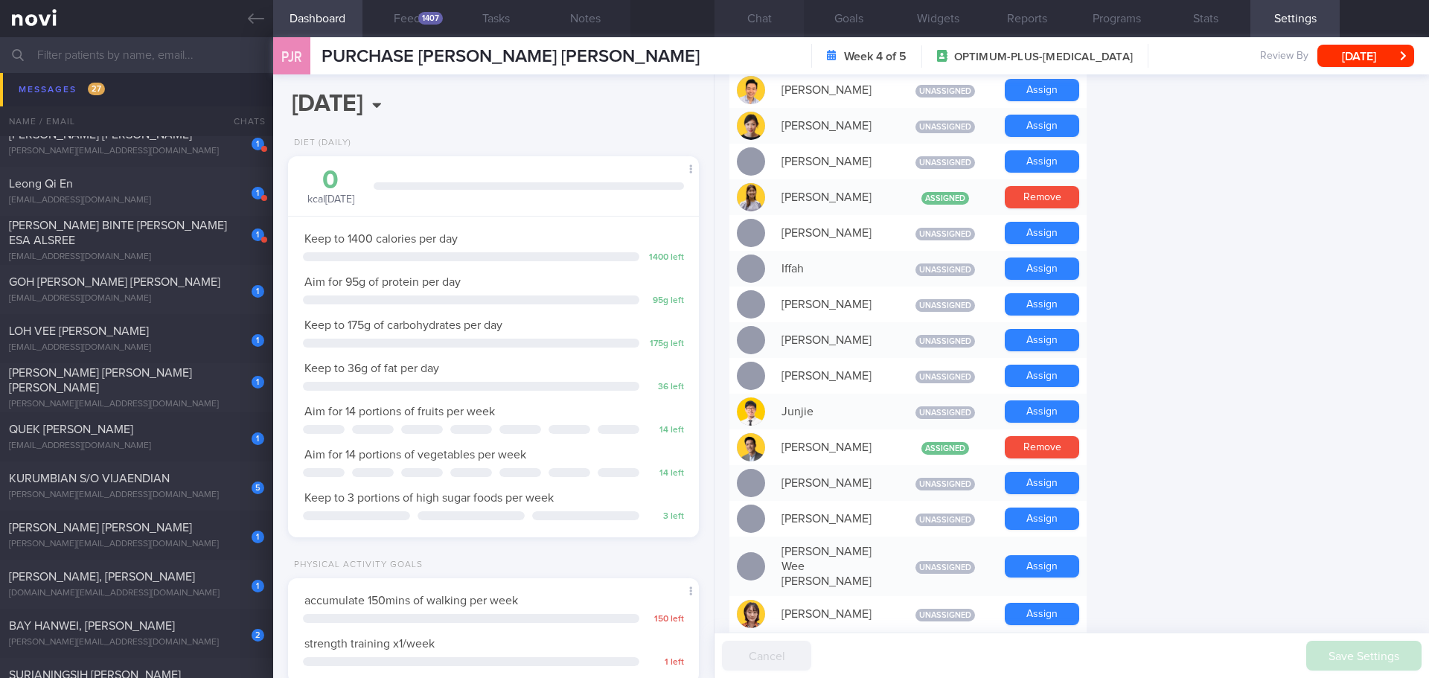
click at [736, 19] on button "Chat" at bounding box center [759, 18] width 89 height 37
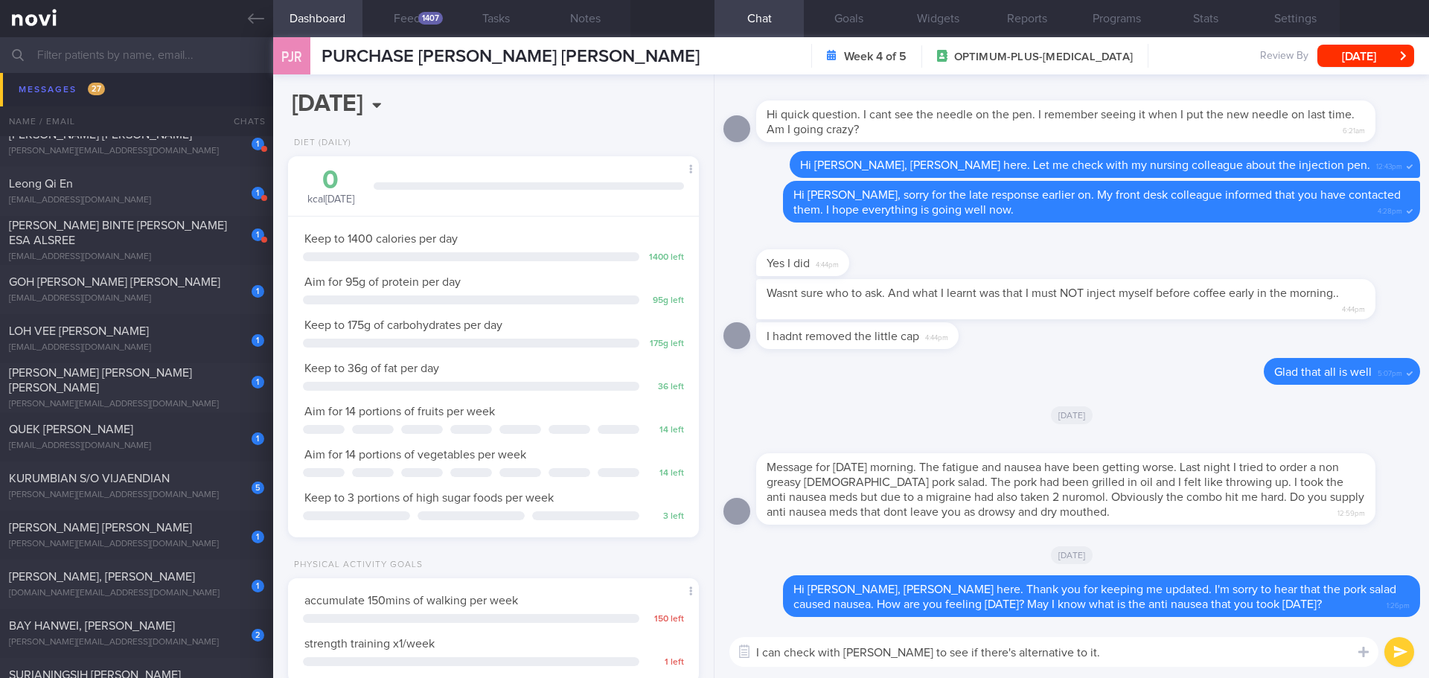
click at [1146, 584] on textarea "I can check with [PERSON_NAME] to see if there's alternative to it." at bounding box center [1053, 652] width 649 height 30
click at [1156, 584] on textarea "I can check with [PERSON_NAME] to see if there's alternative to it." at bounding box center [1053, 652] width 649 height 30
click at [1169, 584] on textarea "I can check with [PERSON_NAME] to see if there's alternative to it." at bounding box center [1053, 652] width 649 height 30
drag, startPoint x: 1050, startPoint y: 655, endPoint x: 1022, endPoint y: 655, distance: 28.3
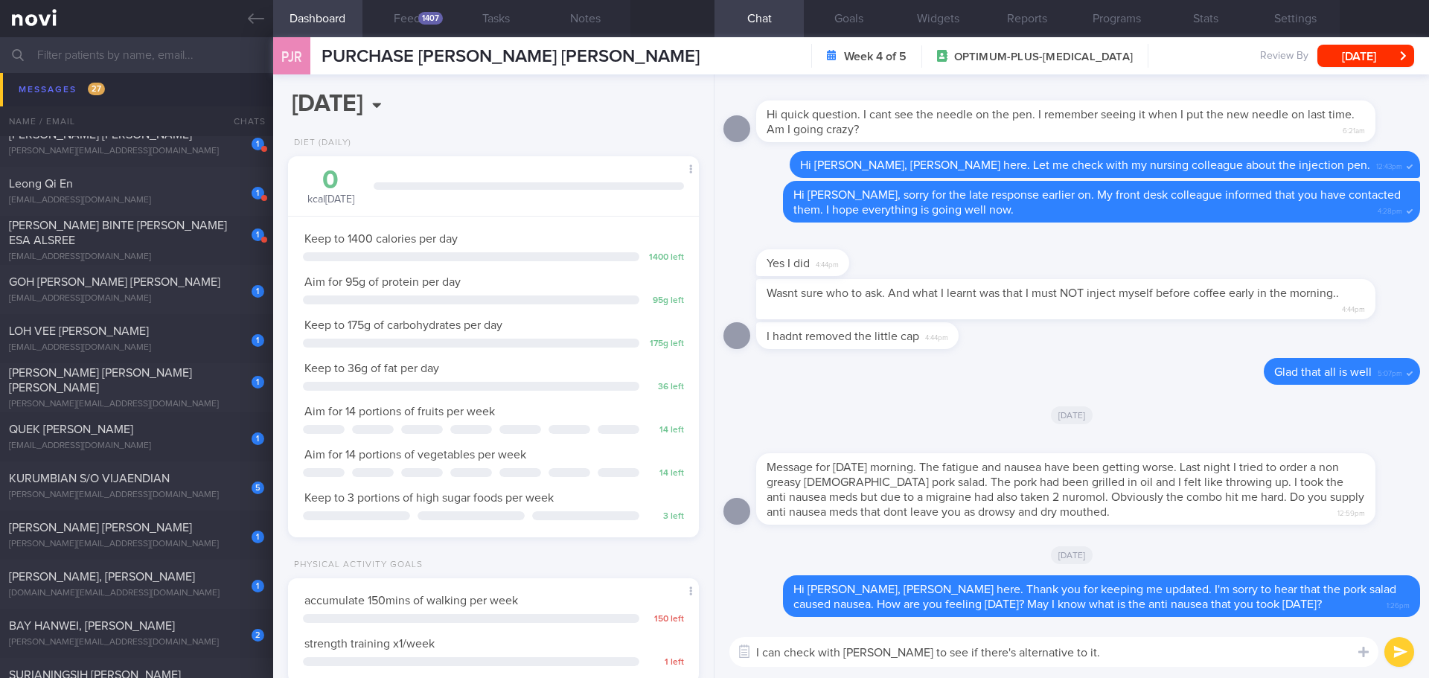
click at [1022, 584] on textarea "I can check with [PERSON_NAME] to see if there's alternative to it." at bounding box center [1053, 652] width 649 height 30
click at [1123, 584] on textarea "I can check with [PERSON_NAME] to see if there's alternative to it." at bounding box center [1053, 652] width 649 height 30
drag, startPoint x: 1071, startPoint y: 652, endPoint x: 1021, endPoint y: 657, distance: 50.1
click at [1021, 584] on textarea "I can check with [PERSON_NAME] to see if there's alternative to it." at bounding box center [1053, 652] width 649 height 30
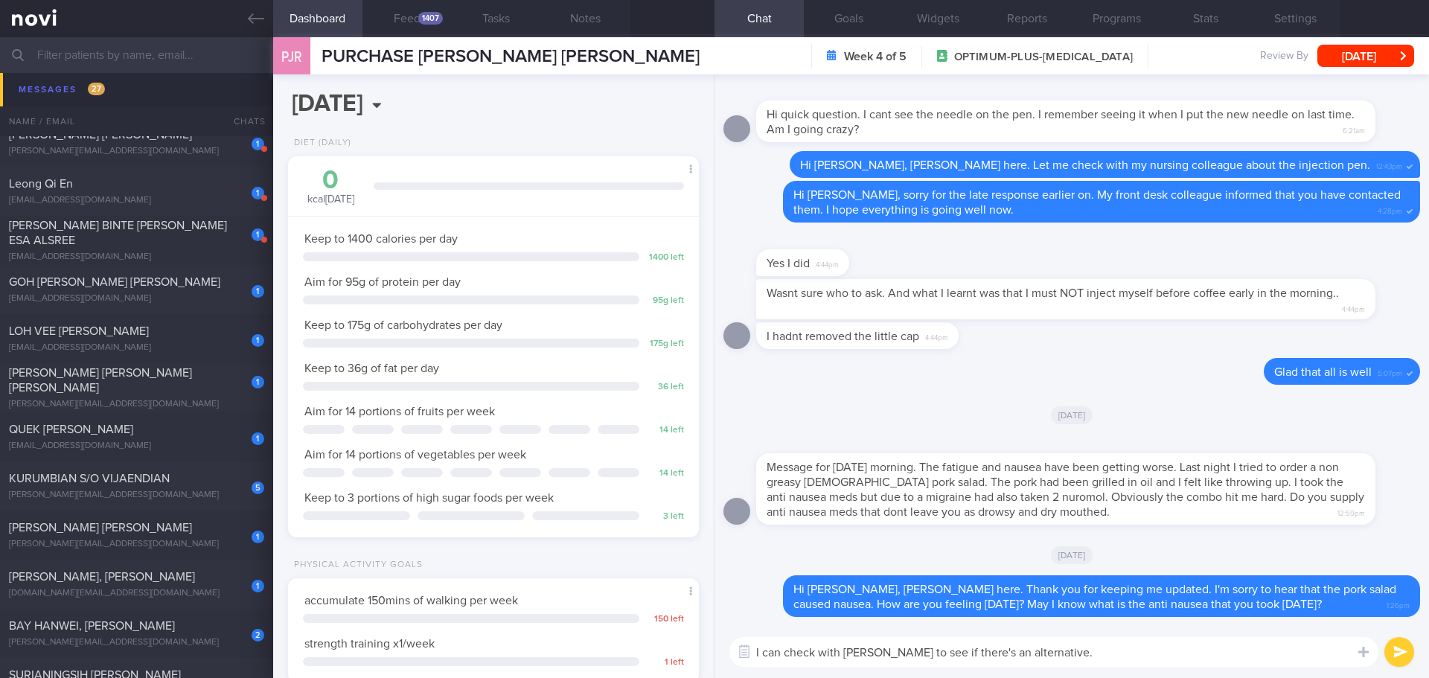
type textarea "I can check with [PERSON_NAME] to see if there's an alternative."
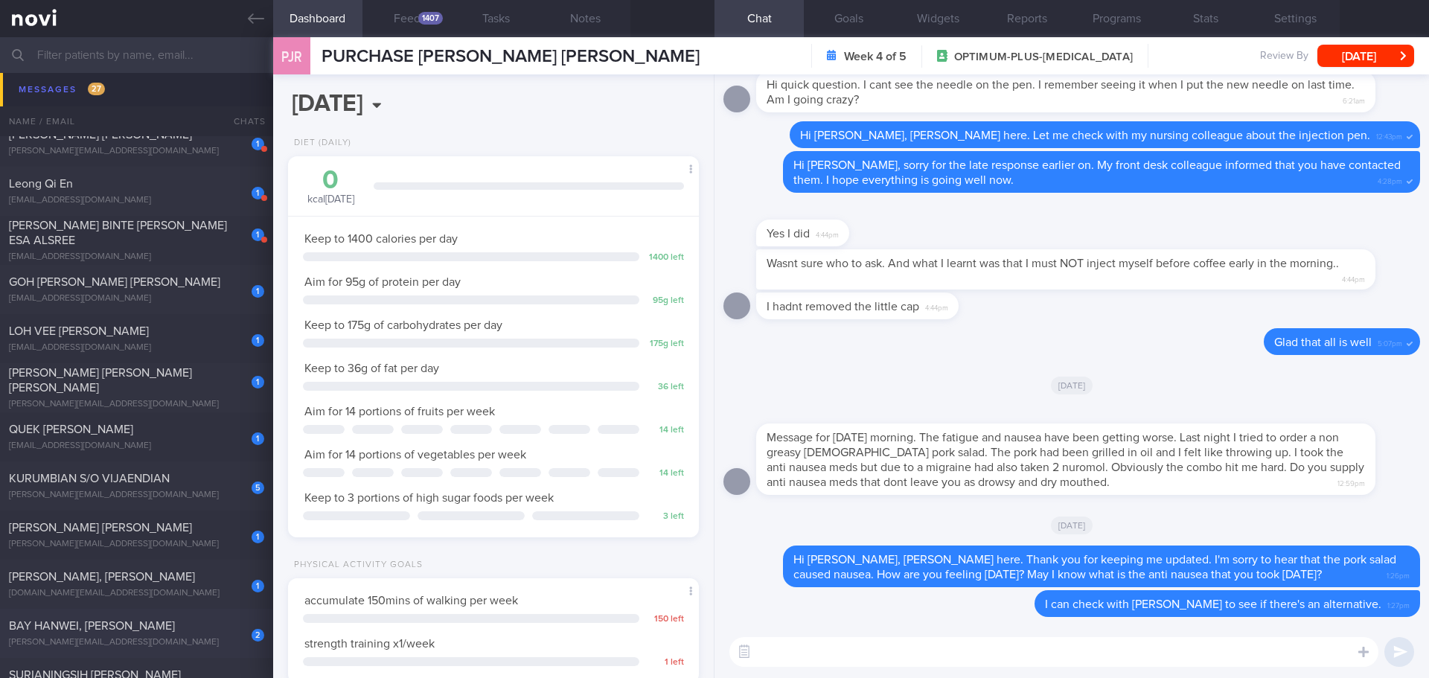
click at [172, 584] on div "BAY HANWEI, [PERSON_NAME]" at bounding box center [135, 626] width 252 height 15
select select "8"
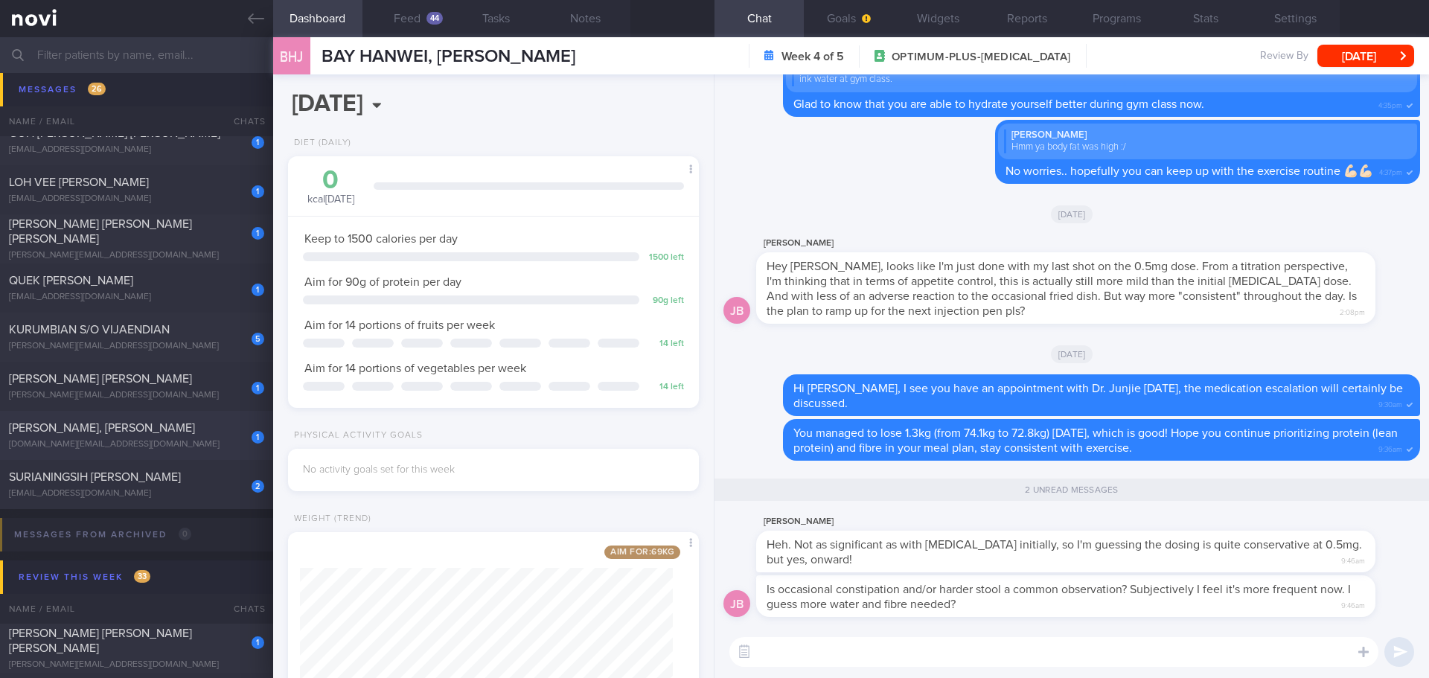
scroll to position [1340, 0]
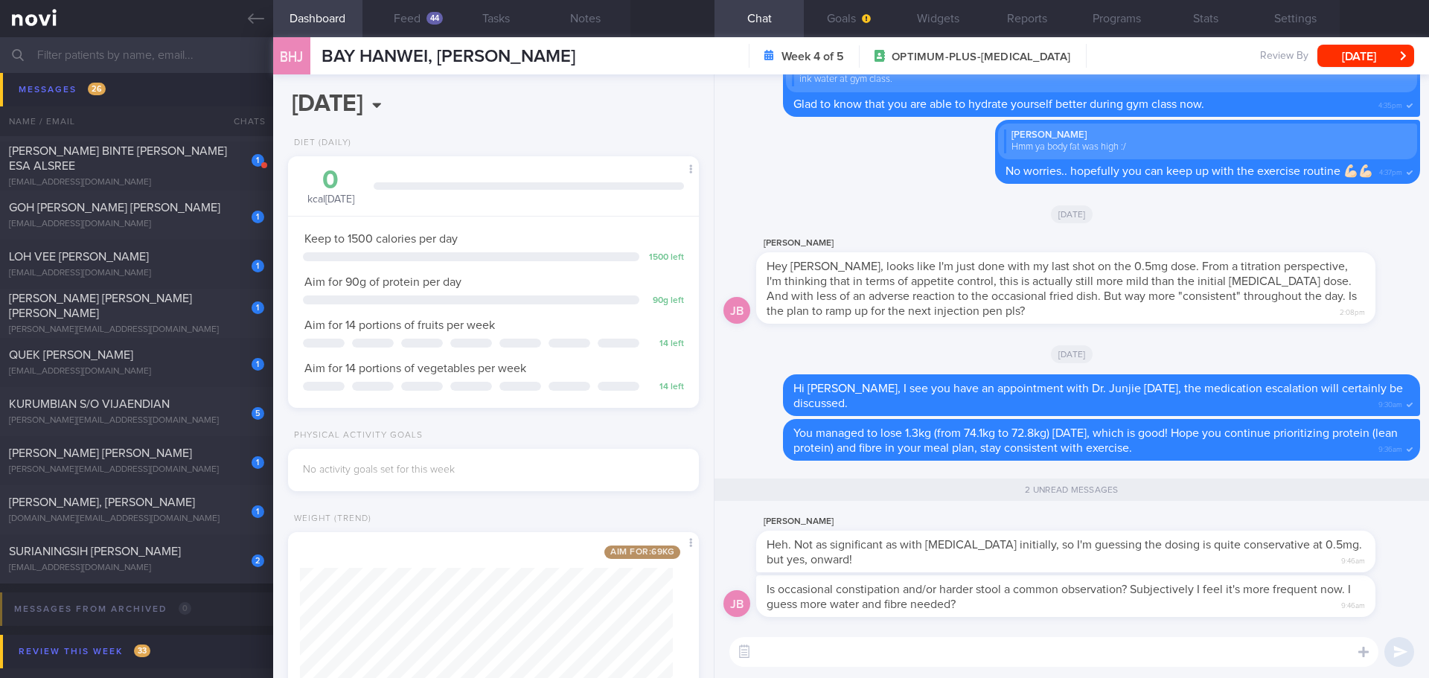
click at [1117, 584] on textarea at bounding box center [1053, 652] width 649 height 30
click at [122, 57] on input "text" at bounding box center [714, 55] width 1429 height 36
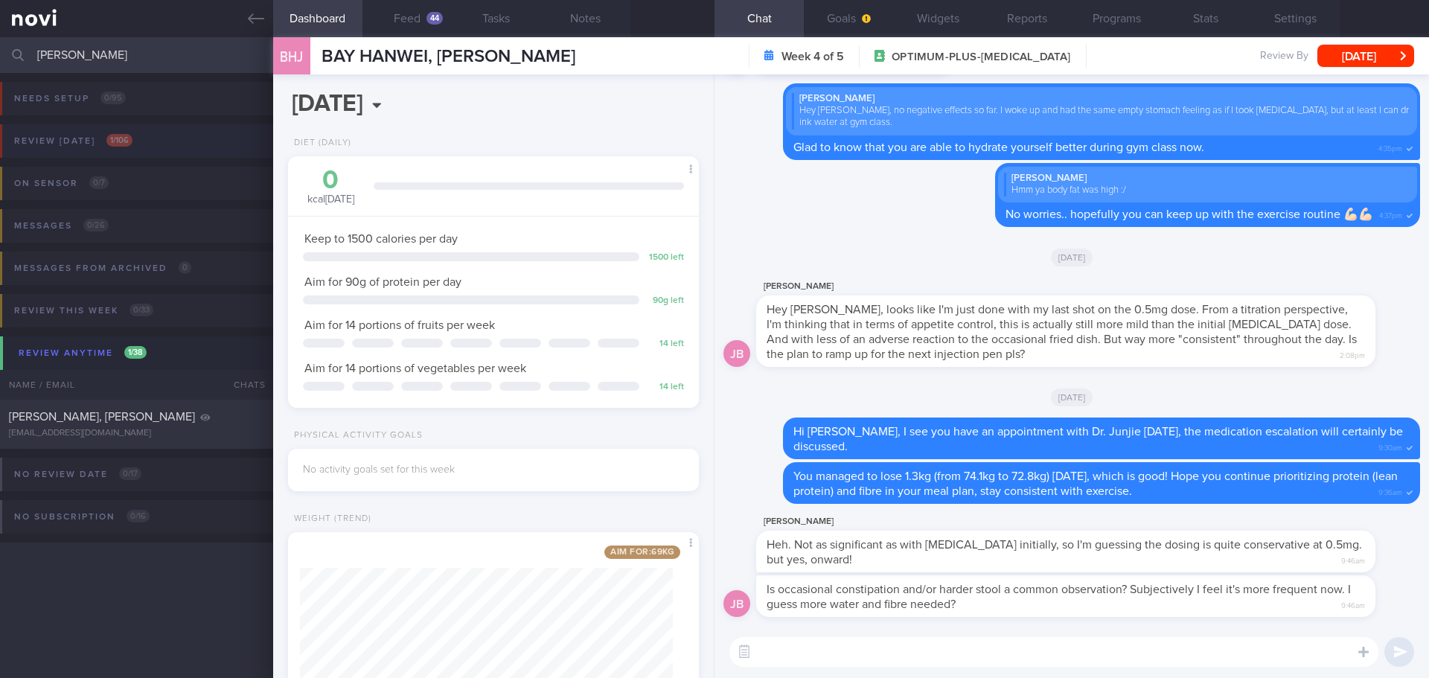
type input "[PERSON_NAME]"
click at [194, 149] on button "Review [DATE] 1 / 106" at bounding box center [713, 145] width 1434 height 42
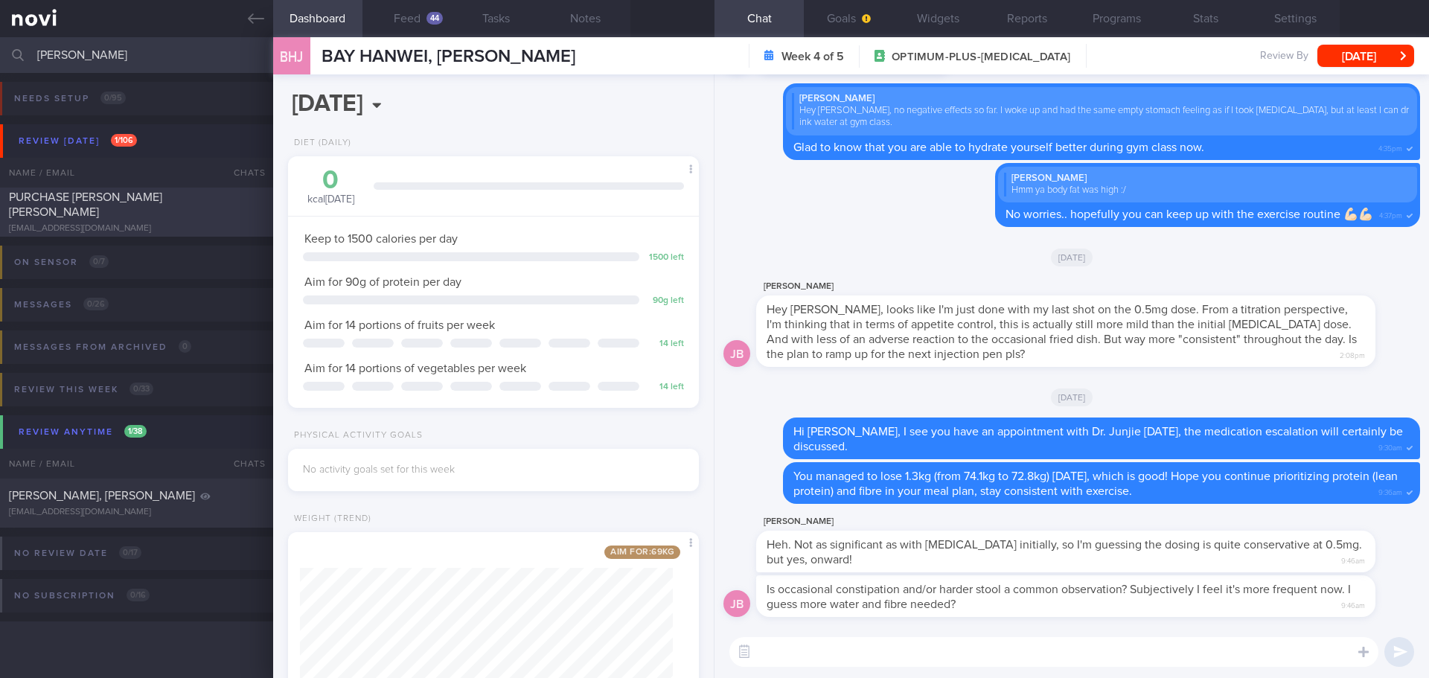
click at [129, 207] on span "PURCHASE [PERSON_NAME] [PERSON_NAME]" at bounding box center [85, 204] width 153 height 27
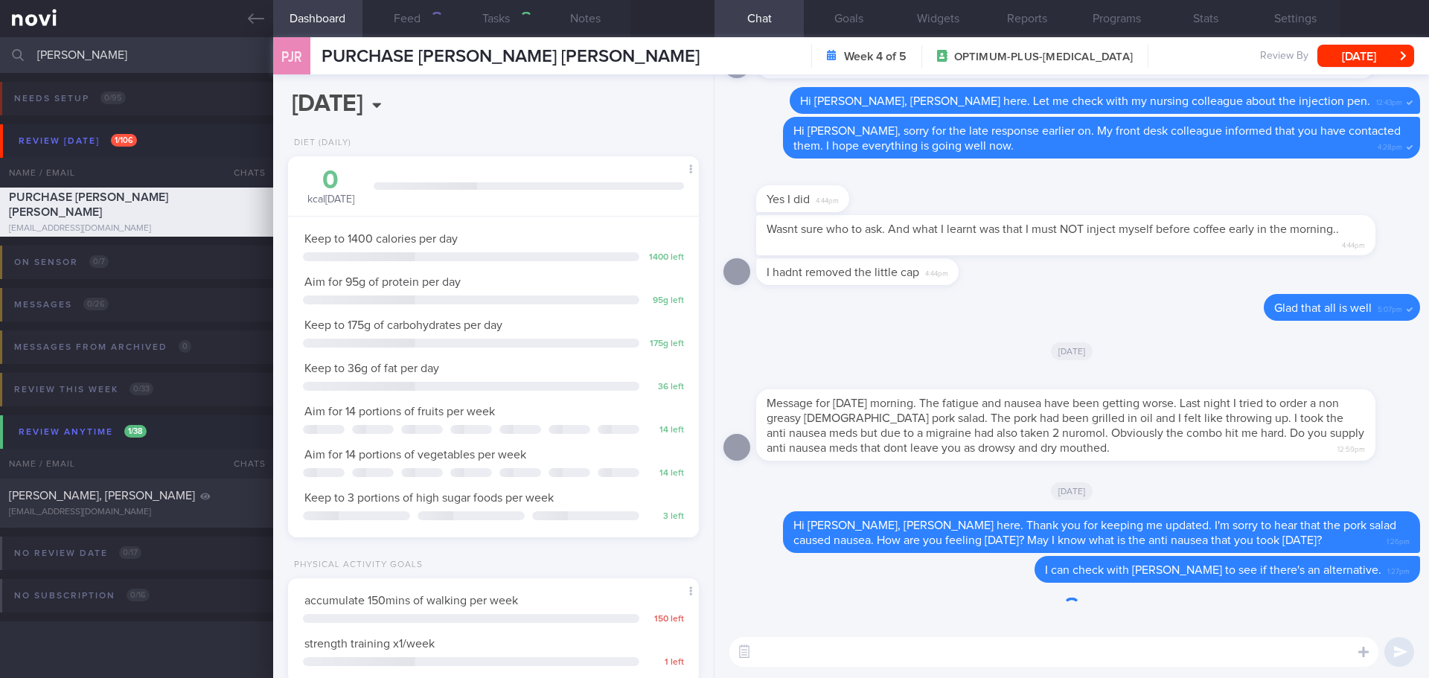
select select "7"
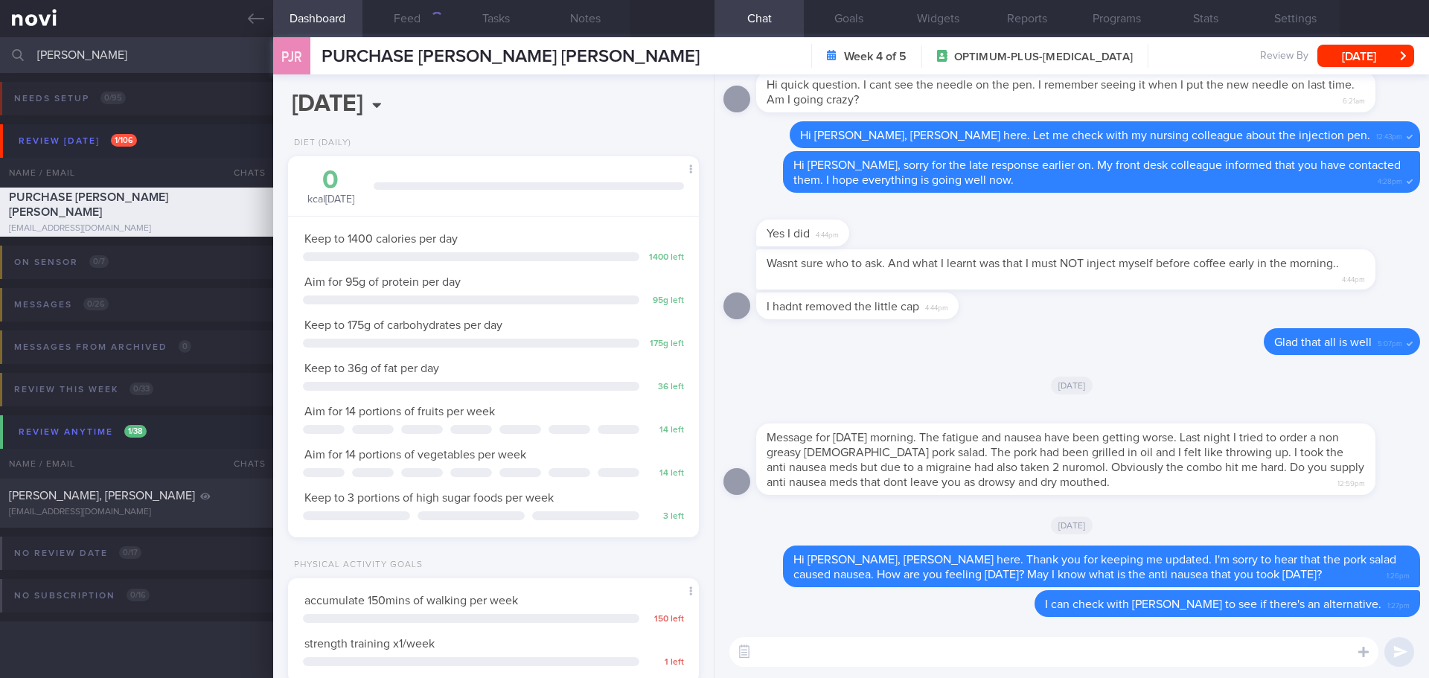
click at [861, 584] on textarea at bounding box center [1053, 652] width 649 height 30
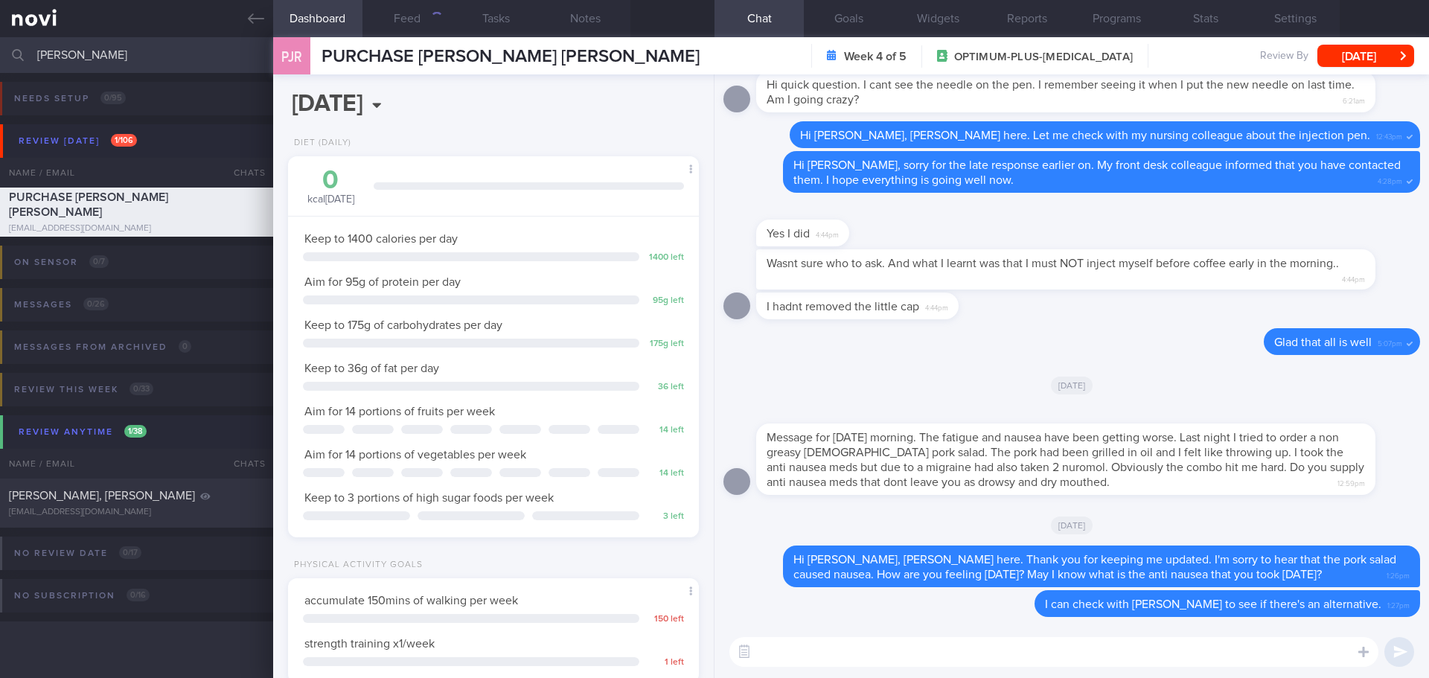
click at [861, 584] on textarea at bounding box center [1053, 652] width 649 height 30
type textarea "I"
type textarea "d"
type textarea "S"
paste textarea "[MEDICAL_DATA]-50mg"
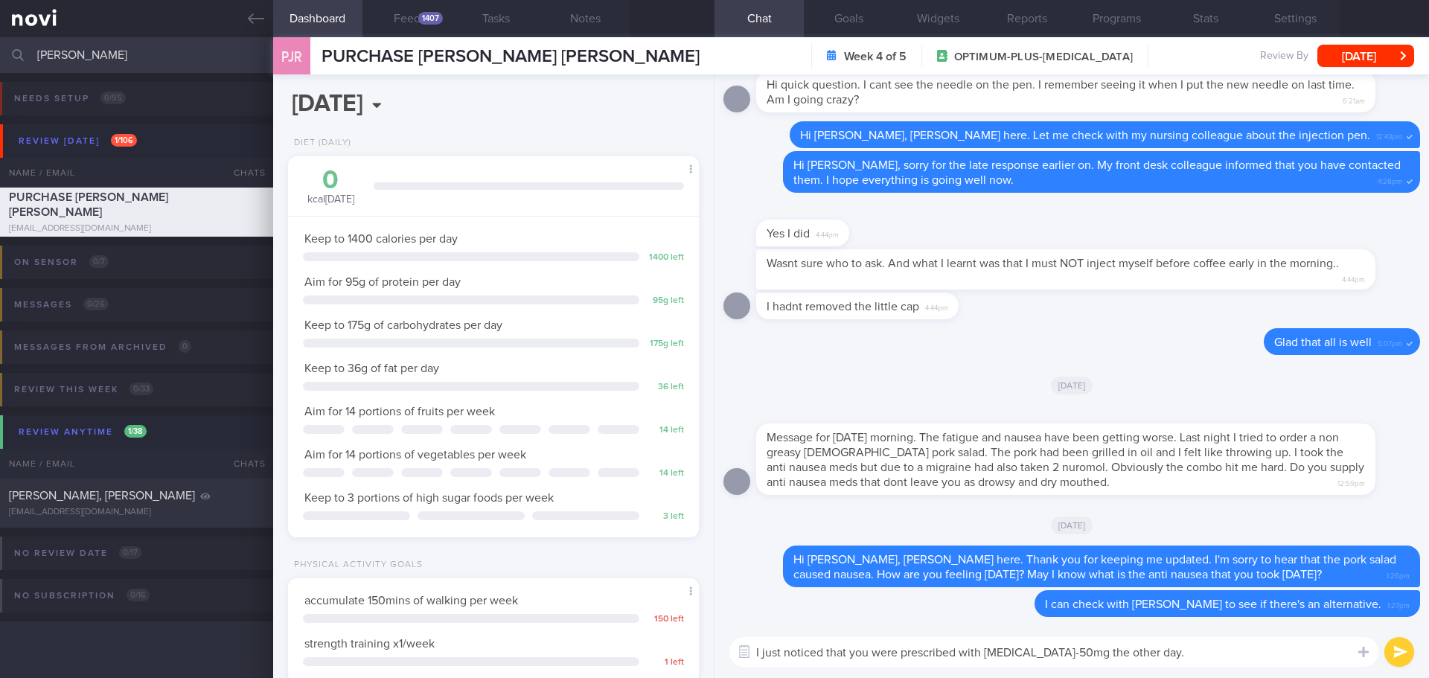
click at [1216, 584] on textarea "I just noticed that you were prescribed with [MEDICAL_DATA]-50mg the other day." at bounding box center [1053, 652] width 649 height 30
click at [1253, 584] on textarea "I just noticed that you were prescribed with [MEDICAL_DATA]-50mg the other day." at bounding box center [1053, 652] width 649 height 30
click at [1196, 584] on textarea "I just noticed that you were prescribed with [MEDICAL_DATA]-50mg the other day." at bounding box center [1053, 652] width 649 height 30
click at [1188, 584] on textarea "I just noticed that you were prescribed with [MEDICAL_DATA]-50mg the other day." at bounding box center [1053, 652] width 649 height 30
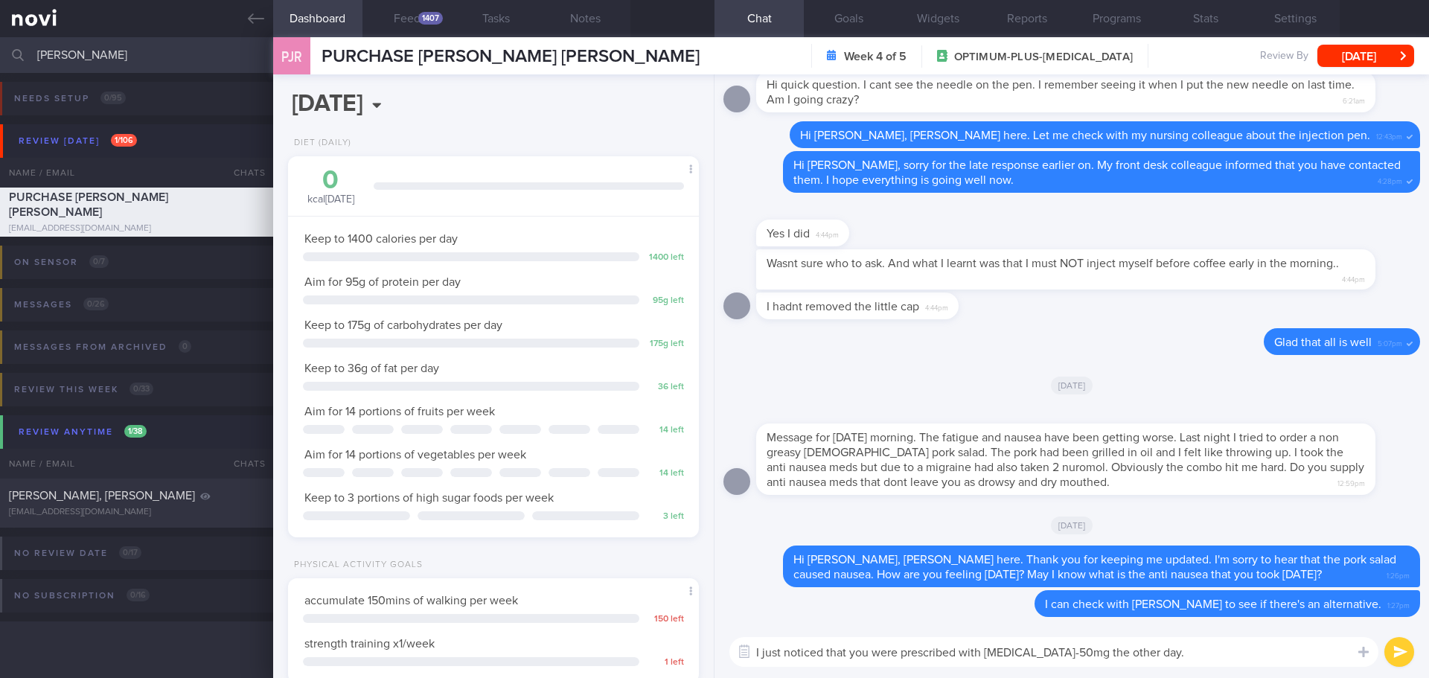
click at [1203, 584] on textarea "I just noticed that you were prescribed with [MEDICAL_DATA]-50mg the other day." at bounding box center [1053, 652] width 649 height 30
click at [1214, 584] on textarea "I just noticed that you were prescribed with [MEDICAL_DATA]-50mg the other day." at bounding box center [1053, 652] width 649 height 30
type textarea "I just noticed that you were prescribed with [MEDICAL_DATA]-50mg the other day."
click at [1323, 584] on button "submit" at bounding box center [1400, 652] width 30 height 30
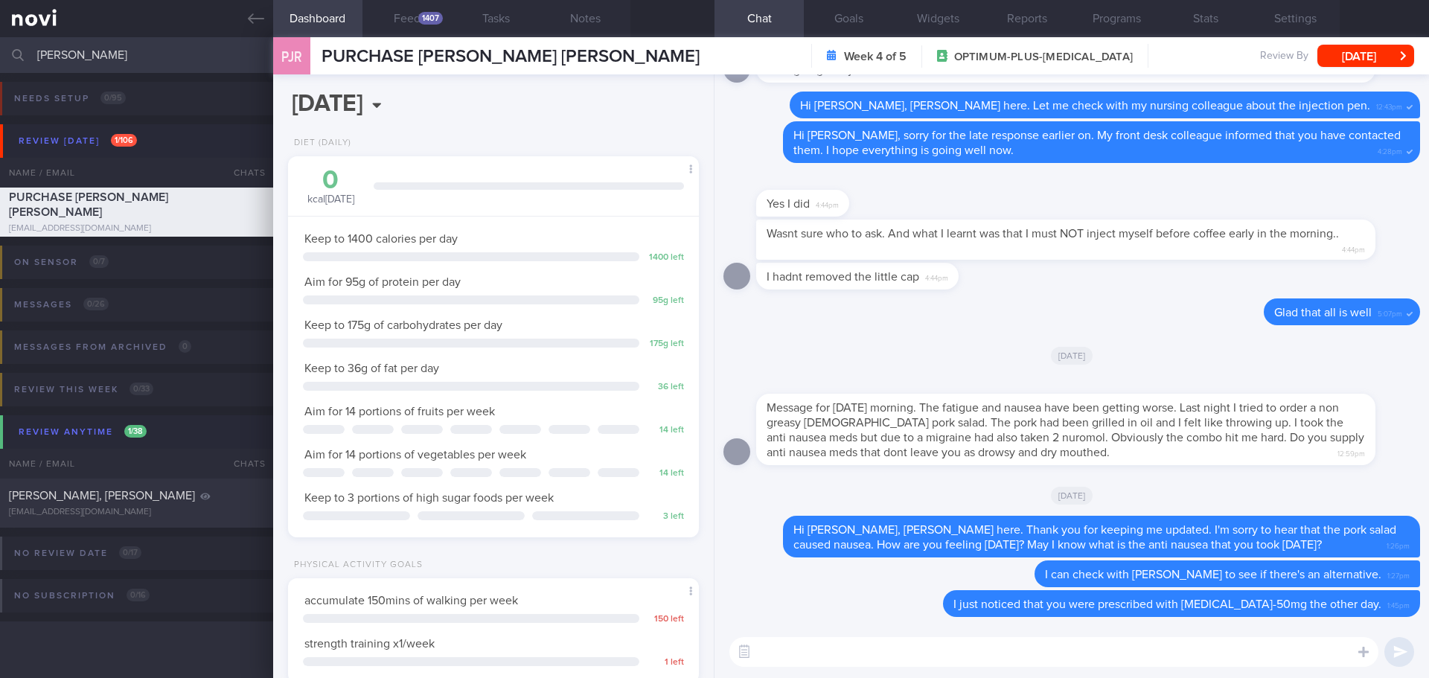
click at [1137, 584] on textarea at bounding box center [1053, 652] width 649 height 30
click at [1136, 584] on textarea at bounding box center [1053, 652] width 649 height 30
drag, startPoint x: 84, startPoint y: 49, endPoint x: -17, endPoint y: 65, distance: 102.4
click at [0, 65] on html "You are offline! Some functionality will be unavailable Patients New Users Coac…" at bounding box center [714, 339] width 1429 height 678
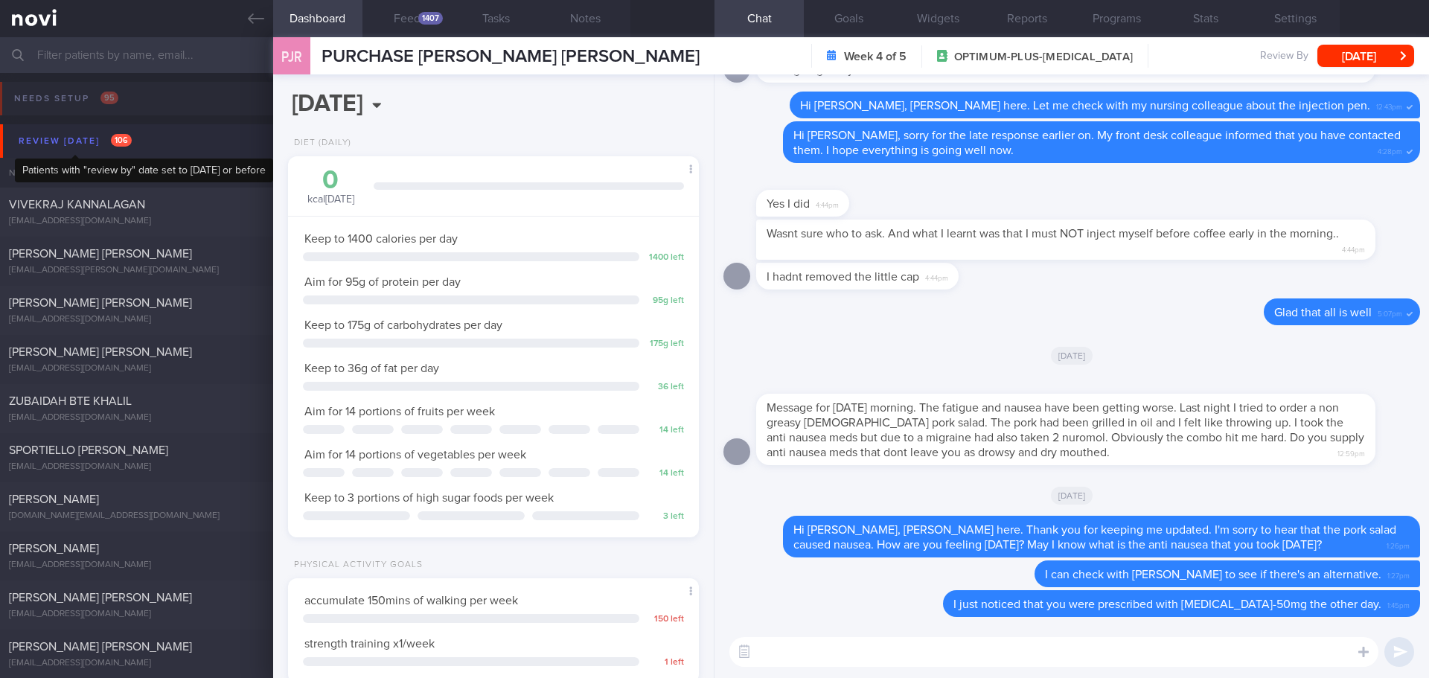
click at [83, 142] on div "Review [DATE] 106" at bounding box center [75, 141] width 121 height 20
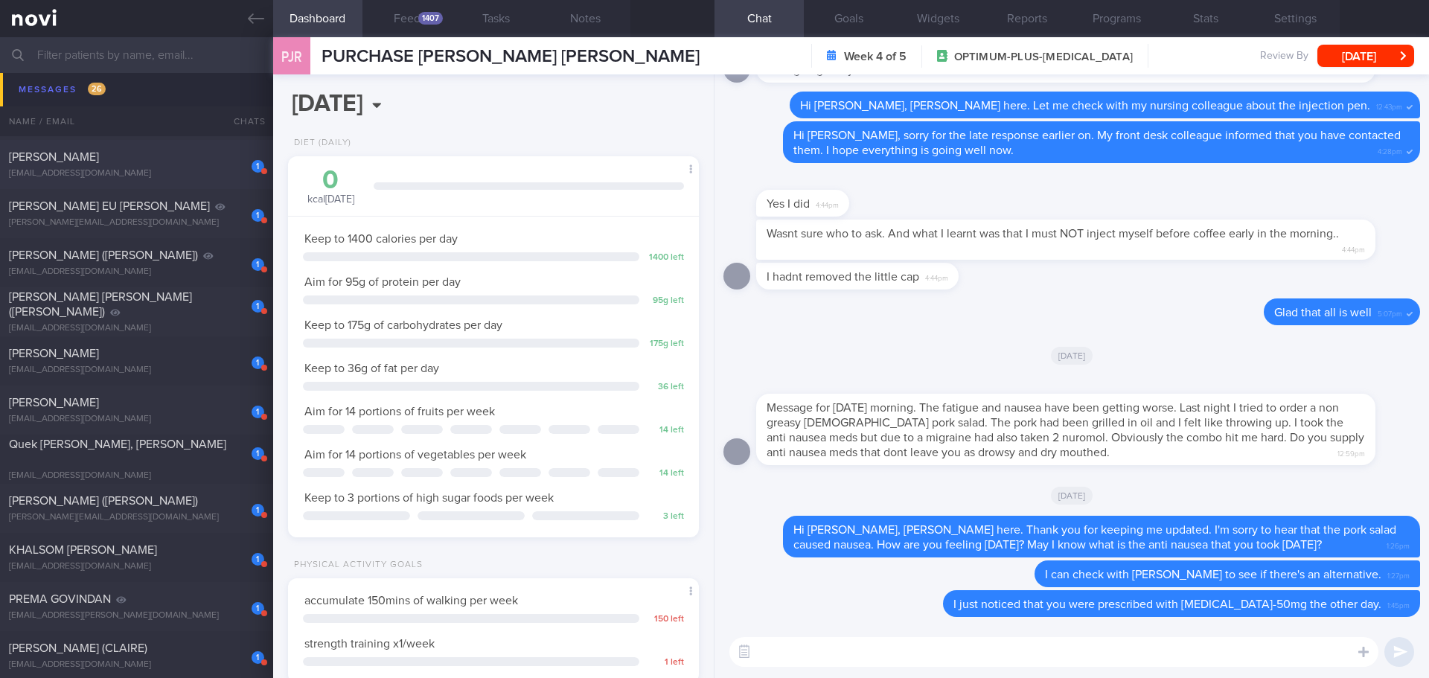
scroll to position [670, 0]
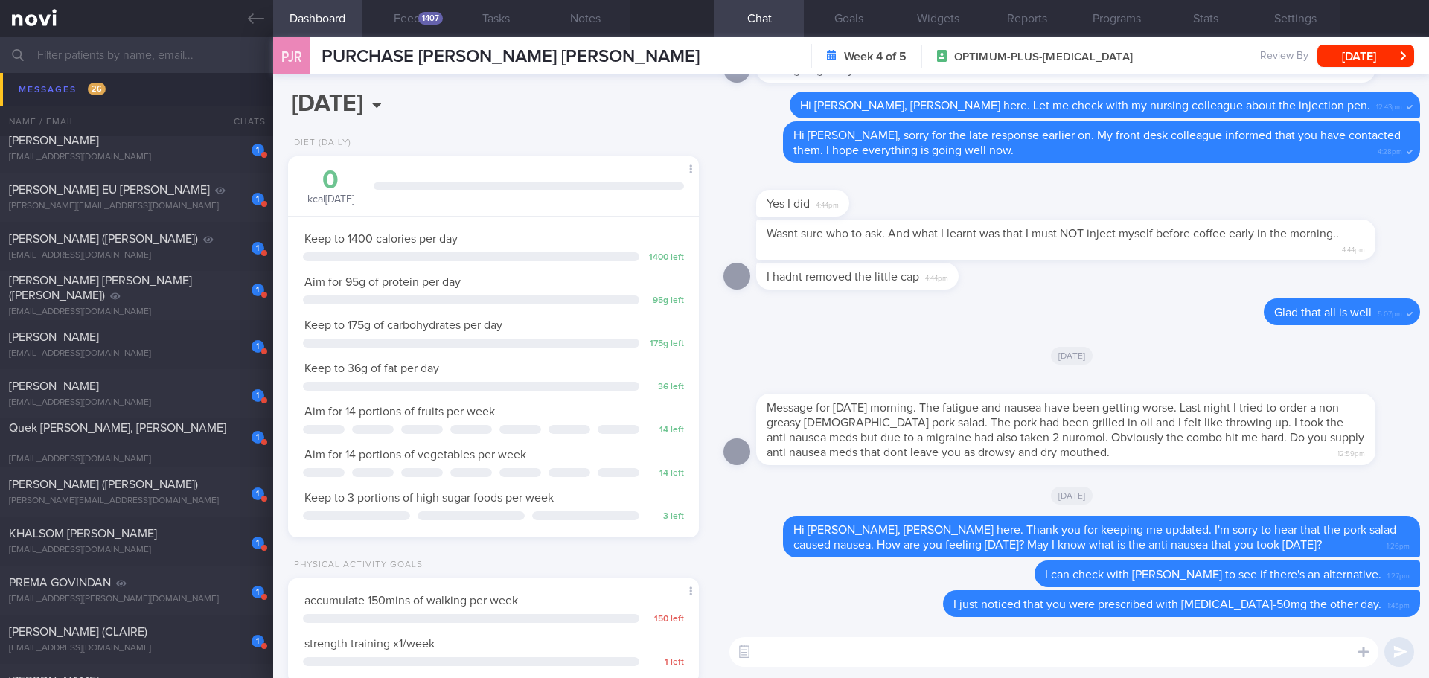
click at [63, 60] on input "text" at bounding box center [714, 55] width 1429 height 36
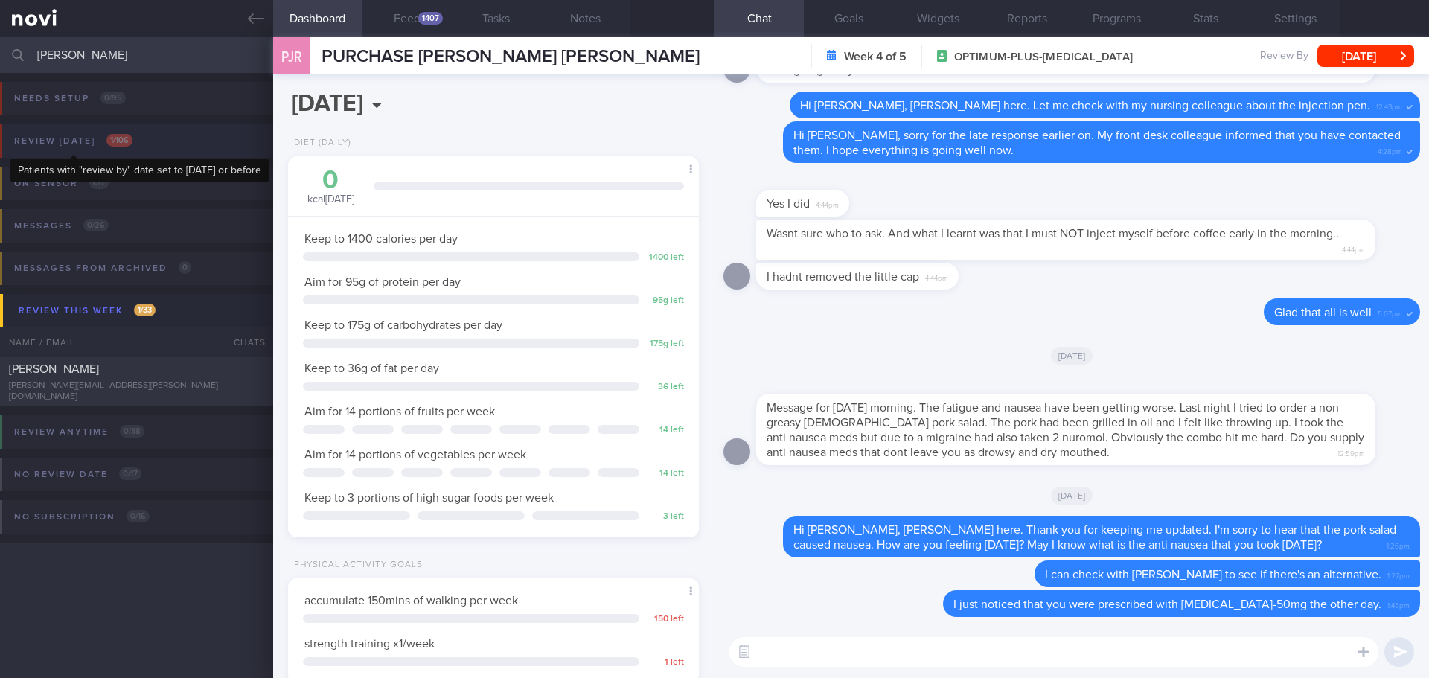
type input "[PERSON_NAME]"
click at [124, 137] on span "1 / 106" at bounding box center [119, 140] width 26 height 13
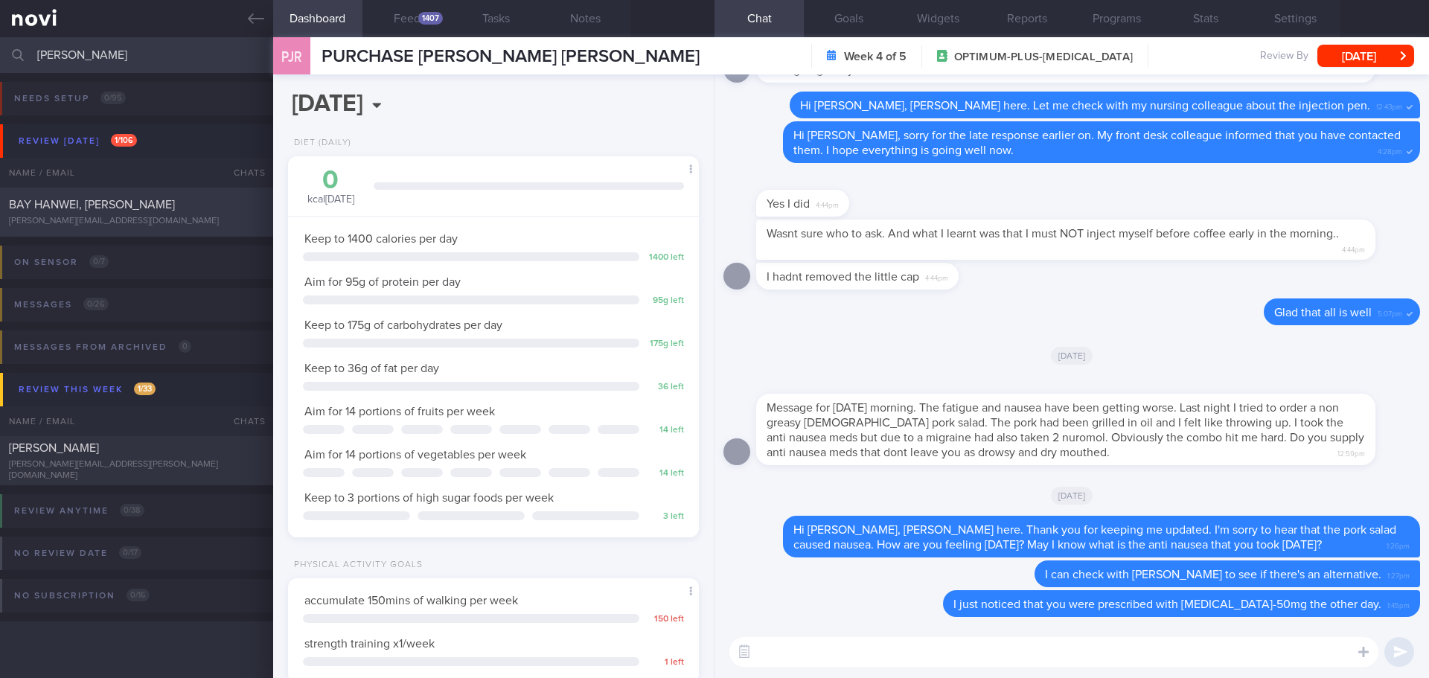
click at [95, 212] on div "BAY HANWEI, [PERSON_NAME] [PERSON_NAME][EMAIL_ADDRESS][DOMAIN_NAME]" at bounding box center [136, 212] width 273 height 30
select select "8"
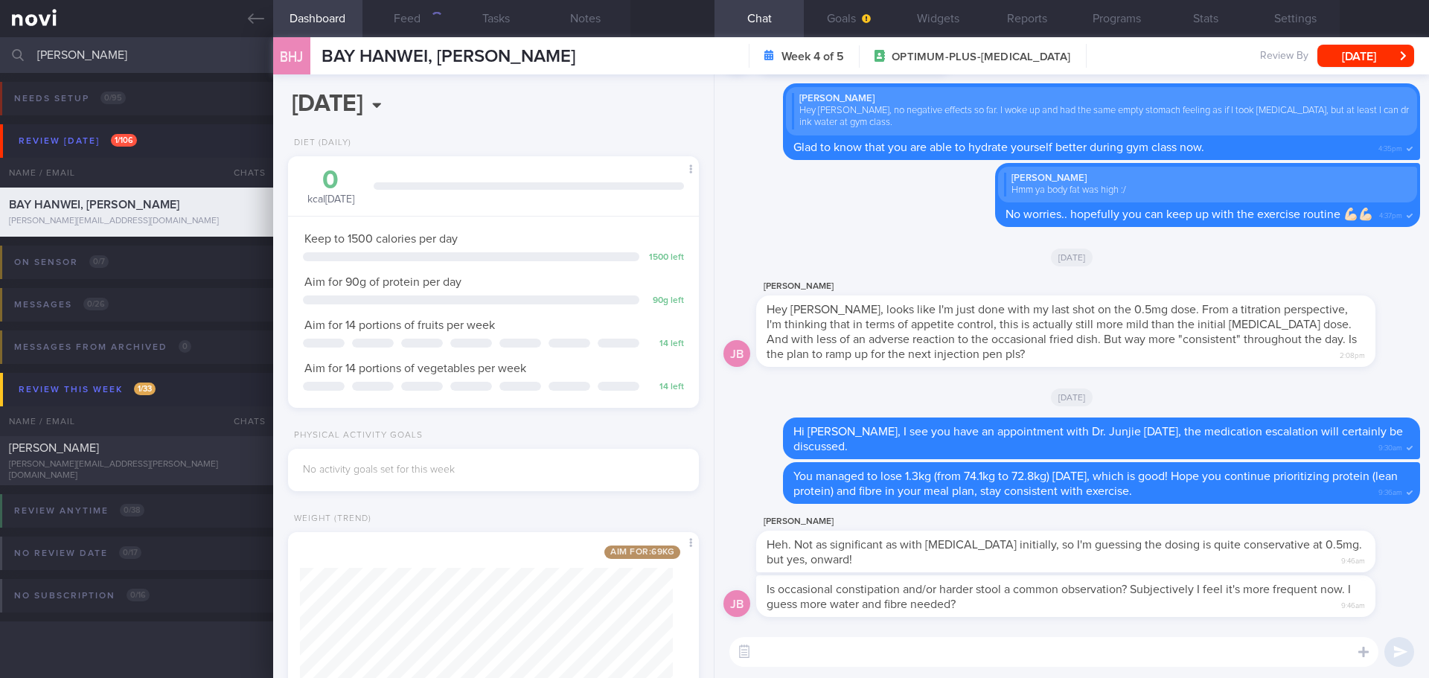
scroll to position [208, 374]
click at [951, 584] on div "​ ​" at bounding box center [1072, 652] width 715 height 52
click at [956, 584] on textarea at bounding box center [1053, 652] width 649 height 30
click at [959, 584] on textarea at bounding box center [1053, 652] width 649 height 30
click at [973, 584] on textarea at bounding box center [1053, 652] width 649 height 30
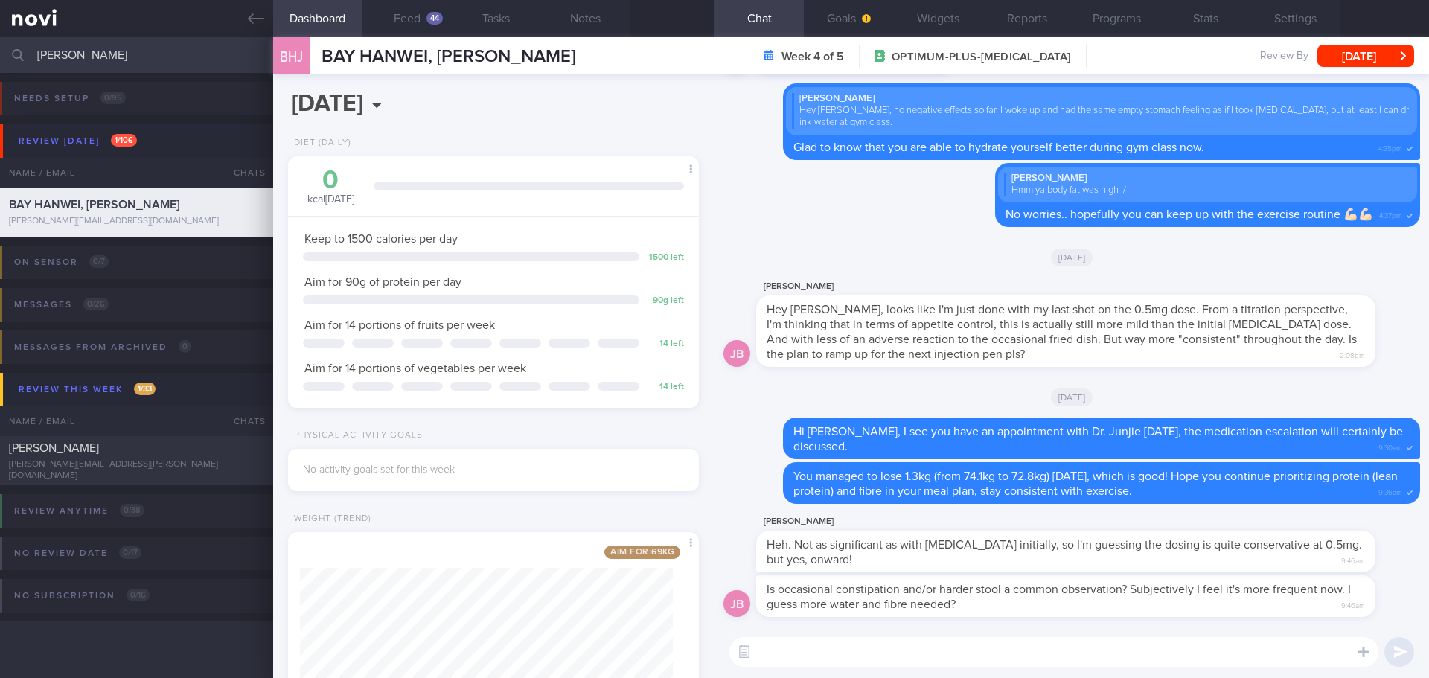
drag, startPoint x: 1151, startPoint y: 561, endPoint x: 1218, endPoint y: 559, distance: 67.0
click at [1218, 559] on div "Heh. Not as significant as with [MEDICAL_DATA] initially, so I'm guessing the d…" at bounding box center [1065, 552] width 619 height 42
drag, startPoint x: 1208, startPoint y: 561, endPoint x: 1076, endPoint y: 553, distance: 132.0
click at [1076, 553] on div "Heh. Not as significant as with [MEDICAL_DATA] initially, so I'm guessing the d…" at bounding box center [1065, 552] width 619 height 42
drag, startPoint x: 1043, startPoint y: 558, endPoint x: 1219, endPoint y: 560, distance: 175.7
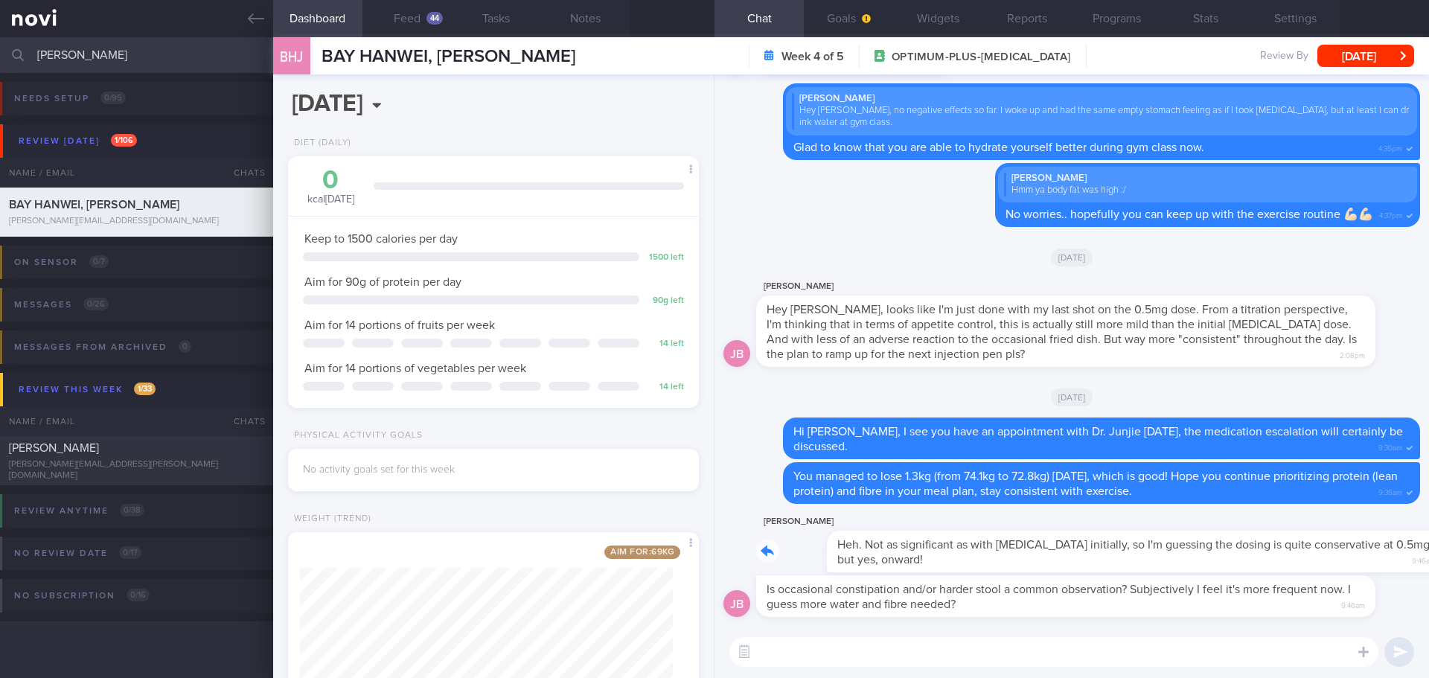
click at [1219, 560] on div "[PERSON_NAME] Heh. Not as significant as with [MEDICAL_DATA] initially, so I'm …" at bounding box center [1088, 543] width 664 height 60
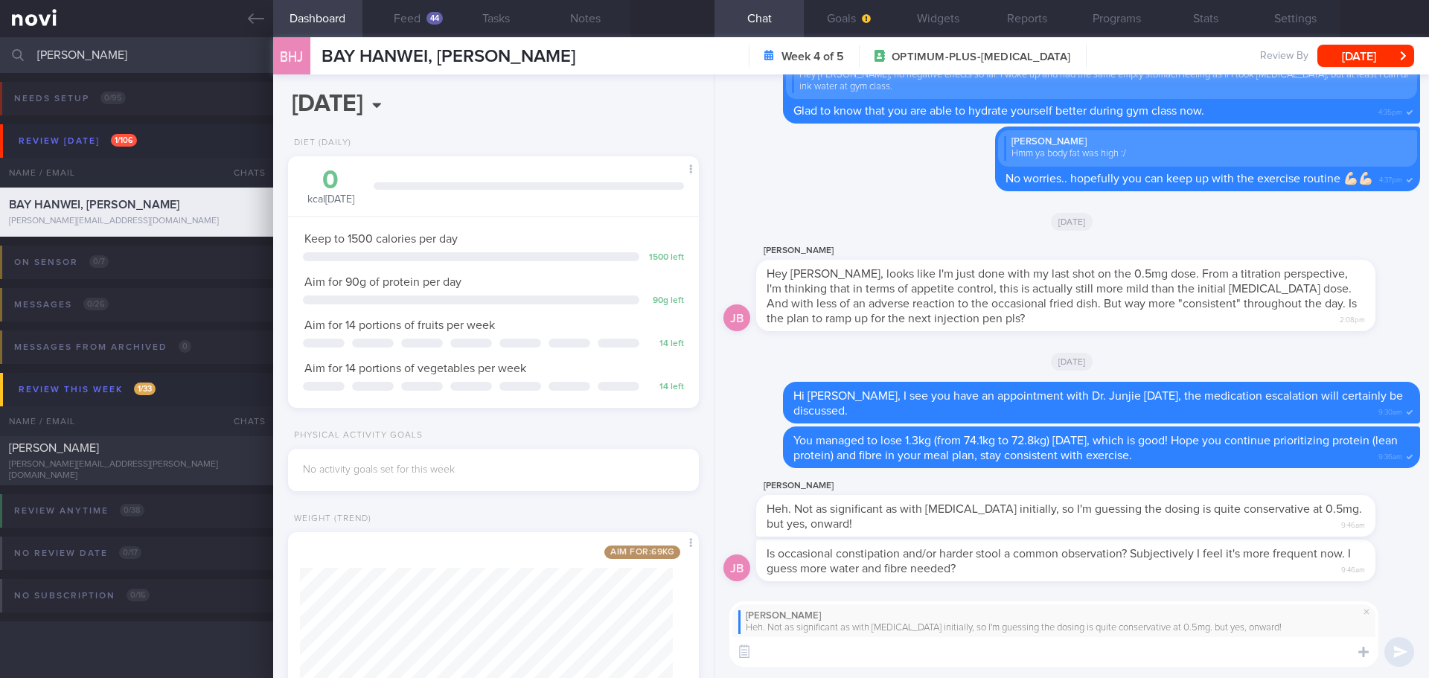
click at [1082, 584] on textarea at bounding box center [1053, 652] width 649 height 30
type textarea "I"
type textarea "H"
click at [974, 584] on textarea "Got it.. Let's see how it progress after es" at bounding box center [1053, 652] width 649 height 30
click at [975, 584] on textarea "Got it.. Let's see how it progress after es" at bounding box center [1053, 652] width 649 height 30
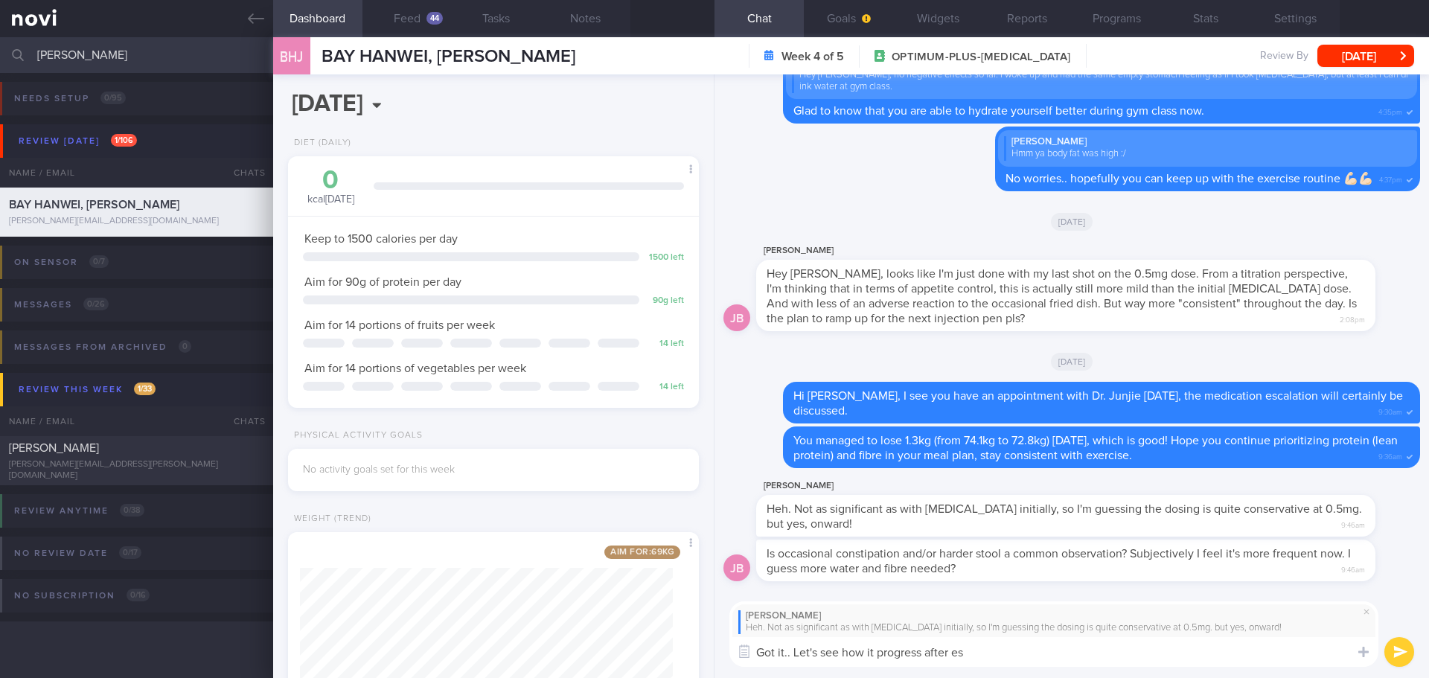
click at [975, 584] on textarea "Got it.. Let's see how it progress after es" at bounding box center [1053, 652] width 649 height 30
click at [993, 584] on textarea "Got it.. Let's see how it progress after es" at bounding box center [1053, 652] width 649 height 30
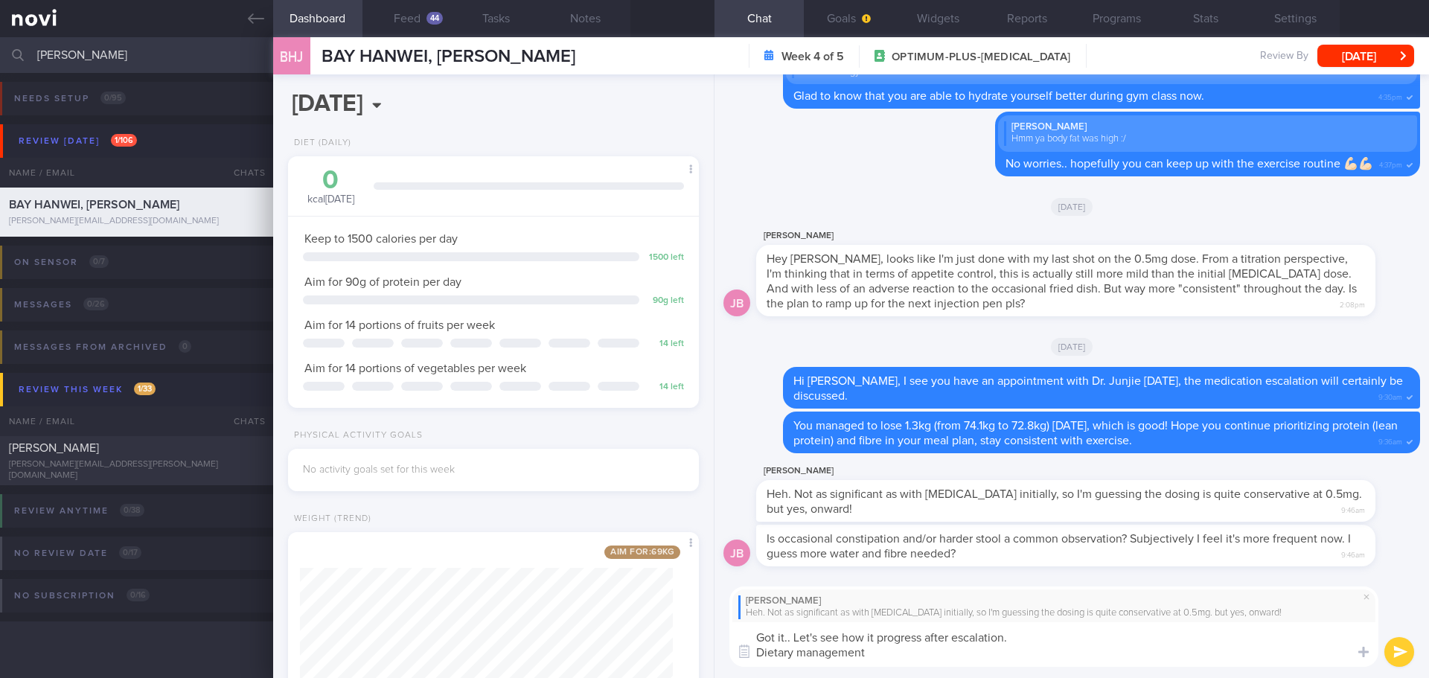
click at [910, 584] on textarea "Got it.. Let's see how it progress after escalation. Dietary management" at bounding box center [1053, 644] width 649 height 45
drag, startPoint x: 921, startPoint y: 637, endPoint x: 885, endPoint y: 646, distance: 36.8
click at [885, 584] on textarea "Got it.. Let's see how it progress after escalation." at bounding box center [1053, 644] width 649 height 45
drag, startPoint x: 889, startPoint y: 646, endPoint x: 908, endPoint y: 644, distance: 19.5
click at [890, 584] on textarea "Got it.. Let's see how it progress after escalation." at bounding box center [1053, 644] width 649 height 45
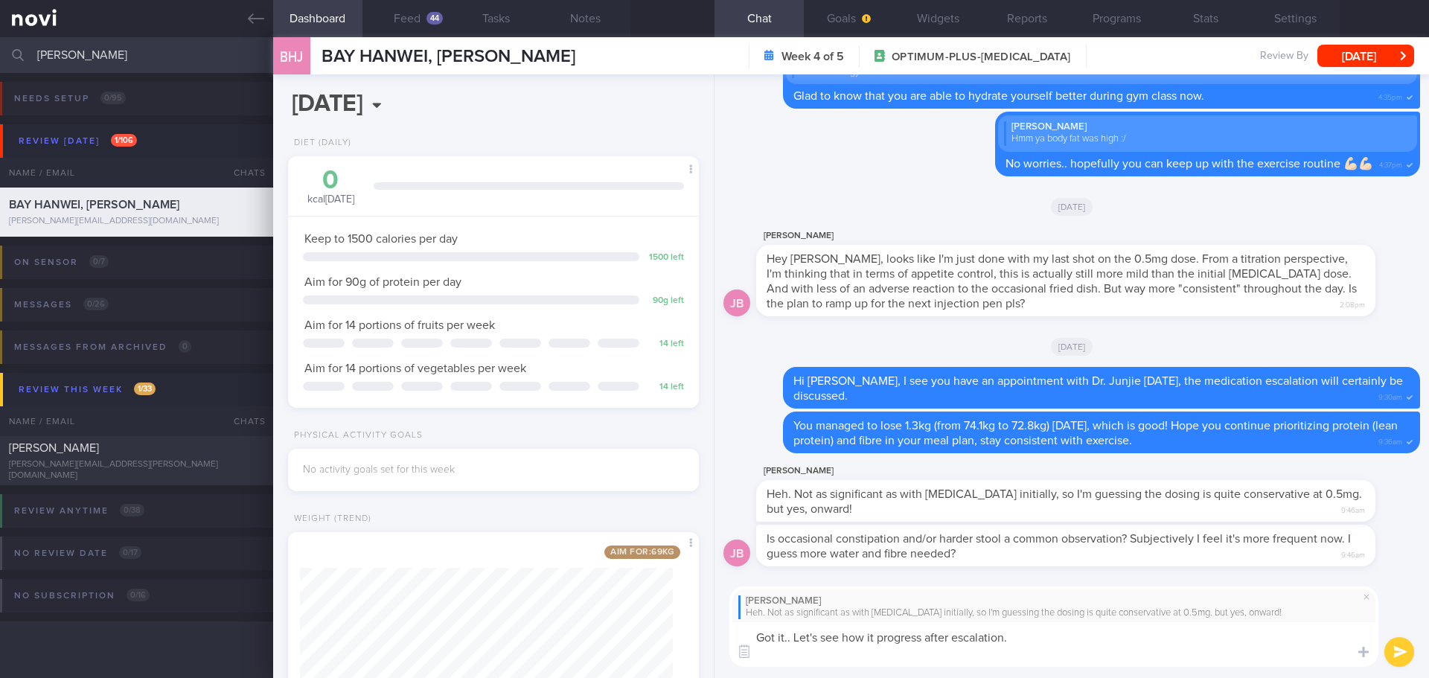
click at [918, 584] on textarea "Got it.. Let's see how it progress after escalation." at bounding box center [1053, 644] width 649 height 45
click at [926, 584] on textarea "Got it.. Let's see how it progress after escalation." at bounding box center [1053, 644] width 649 height 45
click at [877, 584] on textarea "Got it.. Let's see how it progress after escalation." at bounding box center [1053, 644] width 649 height 45
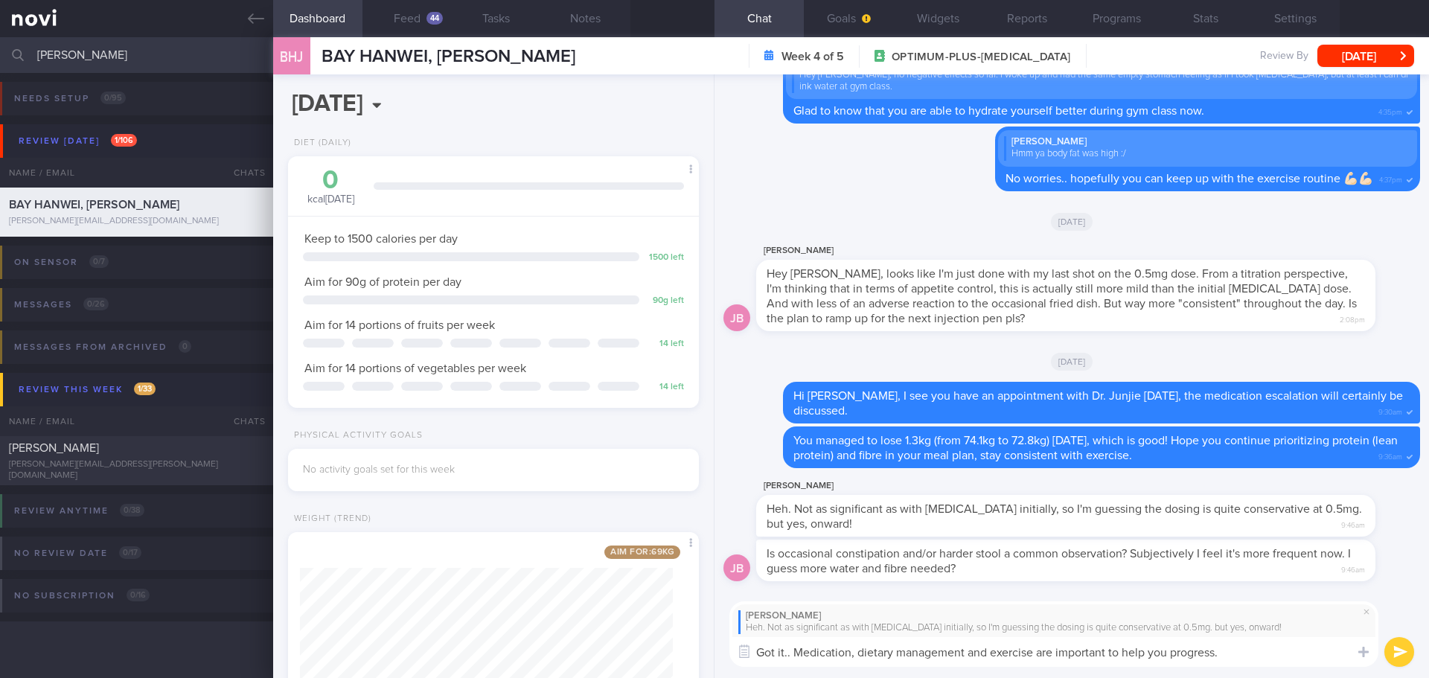
drag, startPoint x: 1229, startPoint y: 651, endPoint x: 795, endPoint y: 665, distance: 434.2
click at [795, 584] on textarea "Got it.. Medication, dietary management and exercise are important to help you …" at bounding box center [1053, 652] width 649 height 30
click at [1132, 584] on textarea "Got it.. Hopefully it progress more after medication escalation 😃" at bounding box center [1053, 652] width 649 height 30
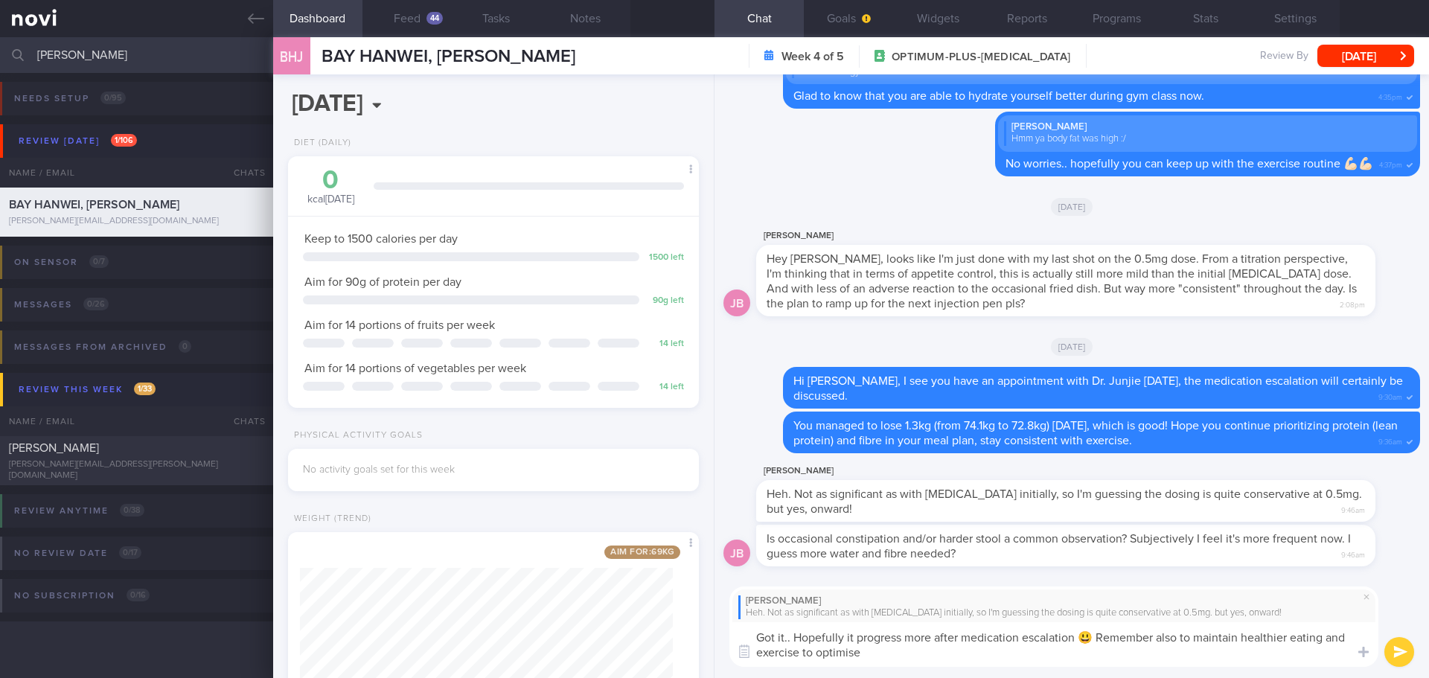
drag, startPoint x: 1154, startPoint y: 639, endPoint x: 1191, endPoint y: 631, distance: 37.2
click at [1191, 584] on textarea "Got it.. Hopefully it progress more after medication escalation 😃 Remember also…" at bounding box center [1053, 644] width 649 height 45
drag, startPoint x: 1298, startPoint y: 638, endPoint x: 1345, endPoint y: 642, distance: 47.0
click at [1323, 584] on textarea "Got it.. Hopefully it progress more after medication escalation 😃 Remember this…" at bounding box center [1053, 644] width 649 height 45
click at [943, 584] on textarea "Got it.. Hopefully it progress more after medication escalation 😃 Remember this…" at bounding box center [1053, 644] width 649 height 45
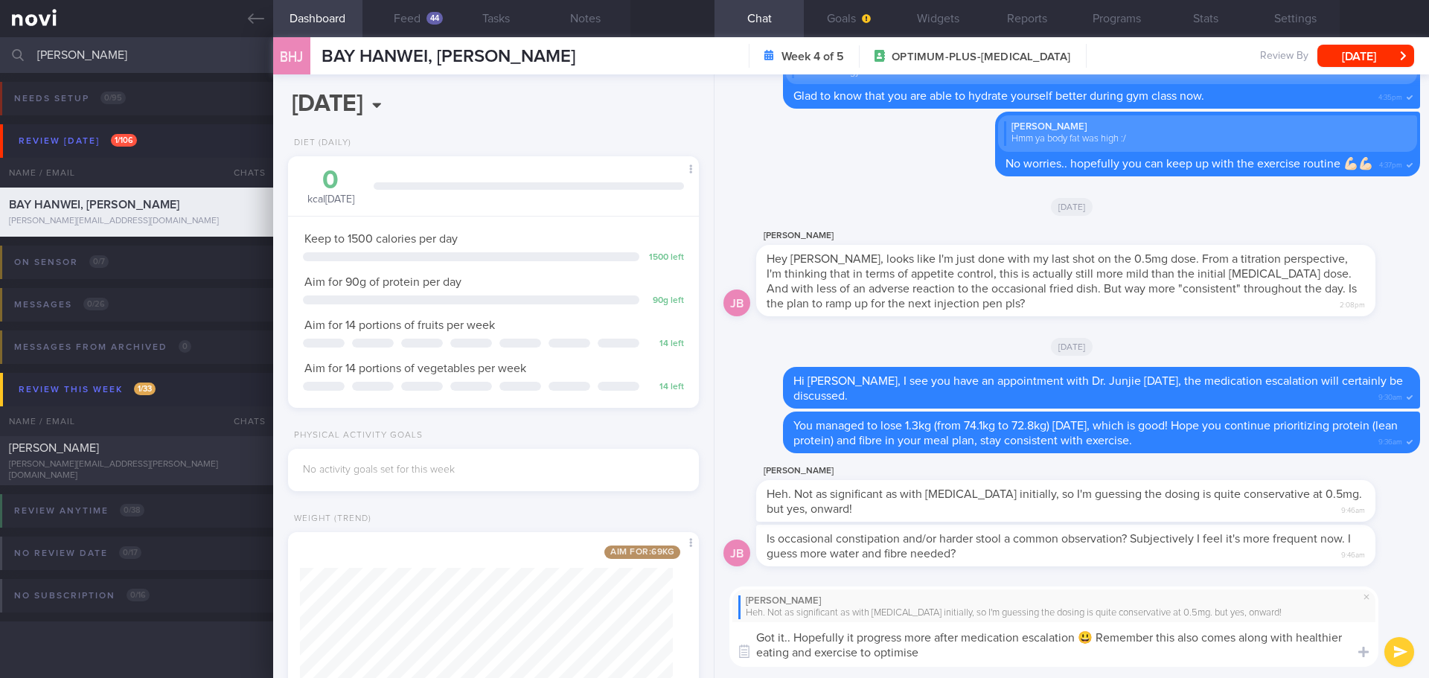
drag, startPoint x: 962, startPoint y: 654, endPoint x: 857, endPoint y: 659, distance: 105.0
click at [857, 584] on textarea "Got it.. Hopefully it progress more after medication escalation 😃 Remember this…" at bounding box center [1053, 644] width 649 height 45
drag, startPoint x: 793, startPoint y: 633, endPoint x: 846, endPoint y: 661, distance: 59.9
click at [846, 584] on textarea "Got it.. Hopefully it progress more after medication escalation 😃 Remember this…" at bounding box center [1053, 644] width 649 height 45
click at [864, 584] on textarea "Got it.. Hopefully it progress more after medication escalation 😃 Remember this…" at bounding box center [1053, 644] width 649 height 45
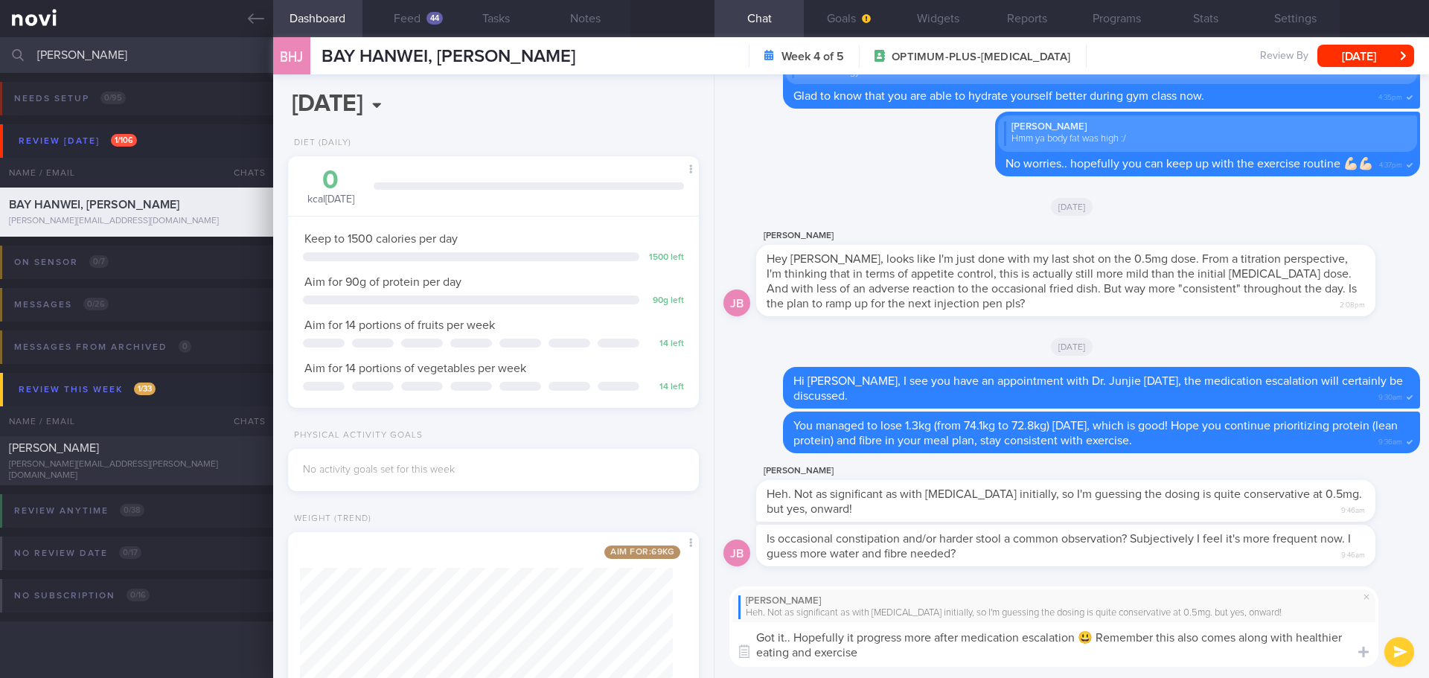
drag, startPoint x: 864, startPoint y: 652, endPoint x: 793, endPoint y: 633, distance: 73.1
click at [793, 584] on textarea "Got it.. Hopefully it progress more after medication escalation 😃 Remember this…" at bounding box center [1053, 644] width 649 height 45
paste textarea ", there will be more progress after the medication escalation 😃 Remember, this …"
drag, startPoint x: 795, startPoint y: 635, endPoint x: 730, endPoint y: 637, distance: 64.8
click at [730, 584] on textarea "Got it.. Hopefully, there will be more progress after the medication escalation…" at bounding box center [1053, 644] width 649 height 45
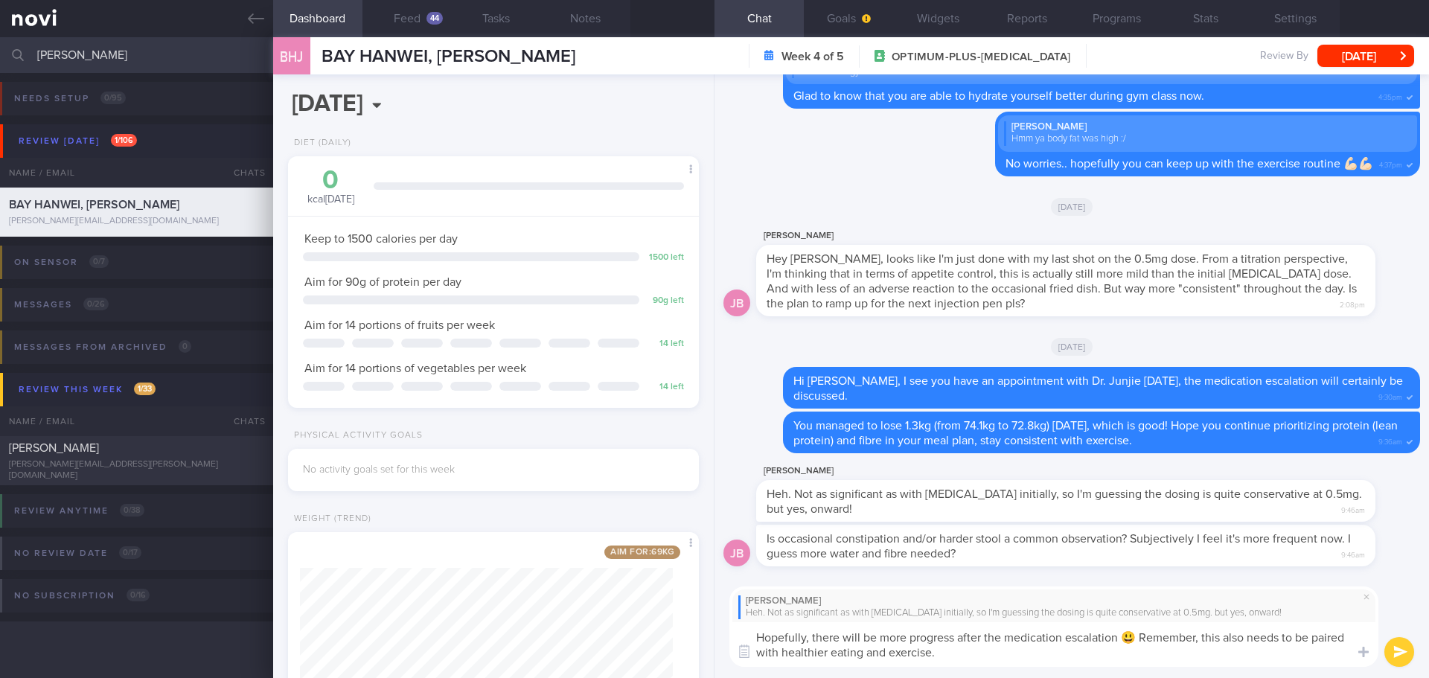
click at [970, 584] on textarea "Hopefully, there will be more progress after the medication escalation 😃 Rememb…" at bounding box center [1053, 644] width 649 height 45
type textarea "Hopefully, there will be more progress after the medication escalation 😃 Rememb…"
click at [1323, 584] on button "submit" at bounding box center [1400, 652] width 30 height 30
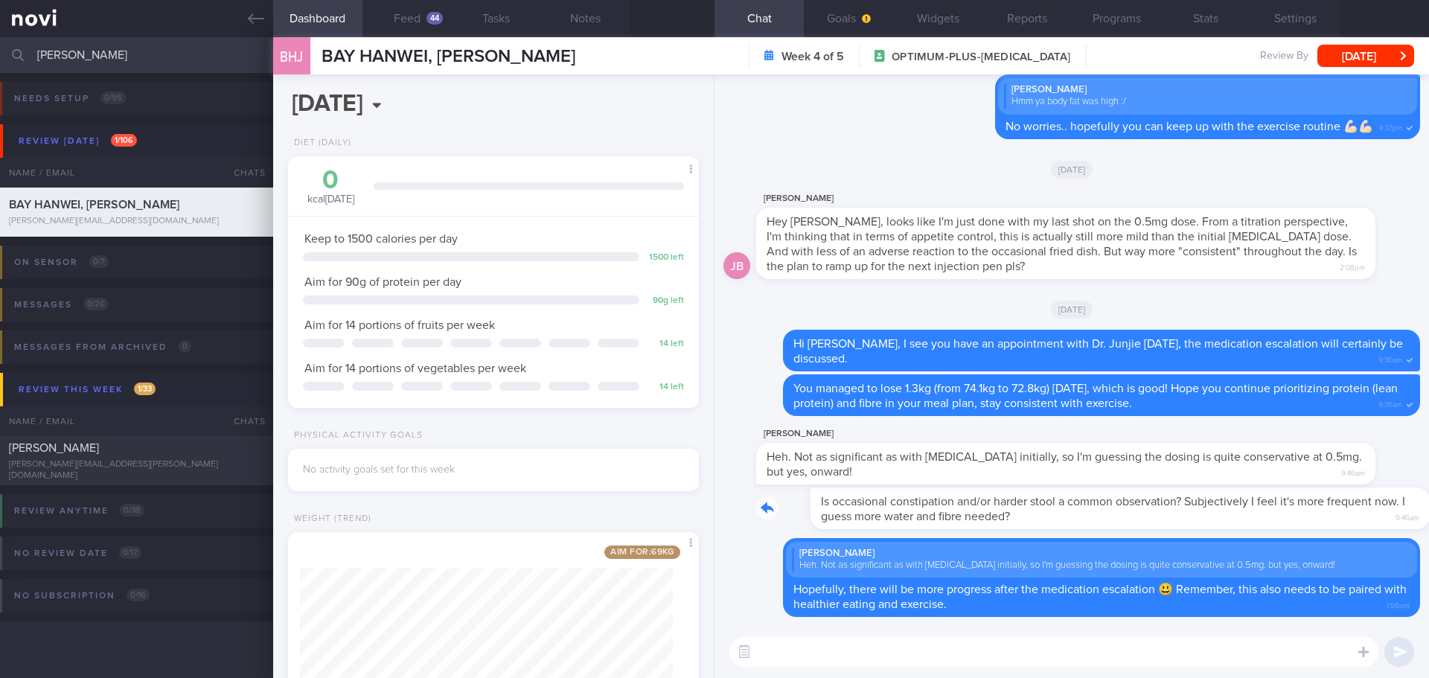
drag, startPoint x: 1322, startPoint y: 524, endPoint x: 1414, endPoint y: 529, distance: 91.7
click at [1323, 529] on div "Delete [PERSON_NAME] Heh. Not as significant as with [MEDICAL_DATA] initially, …" at bounding box center [1072, 350] width 715 height 552
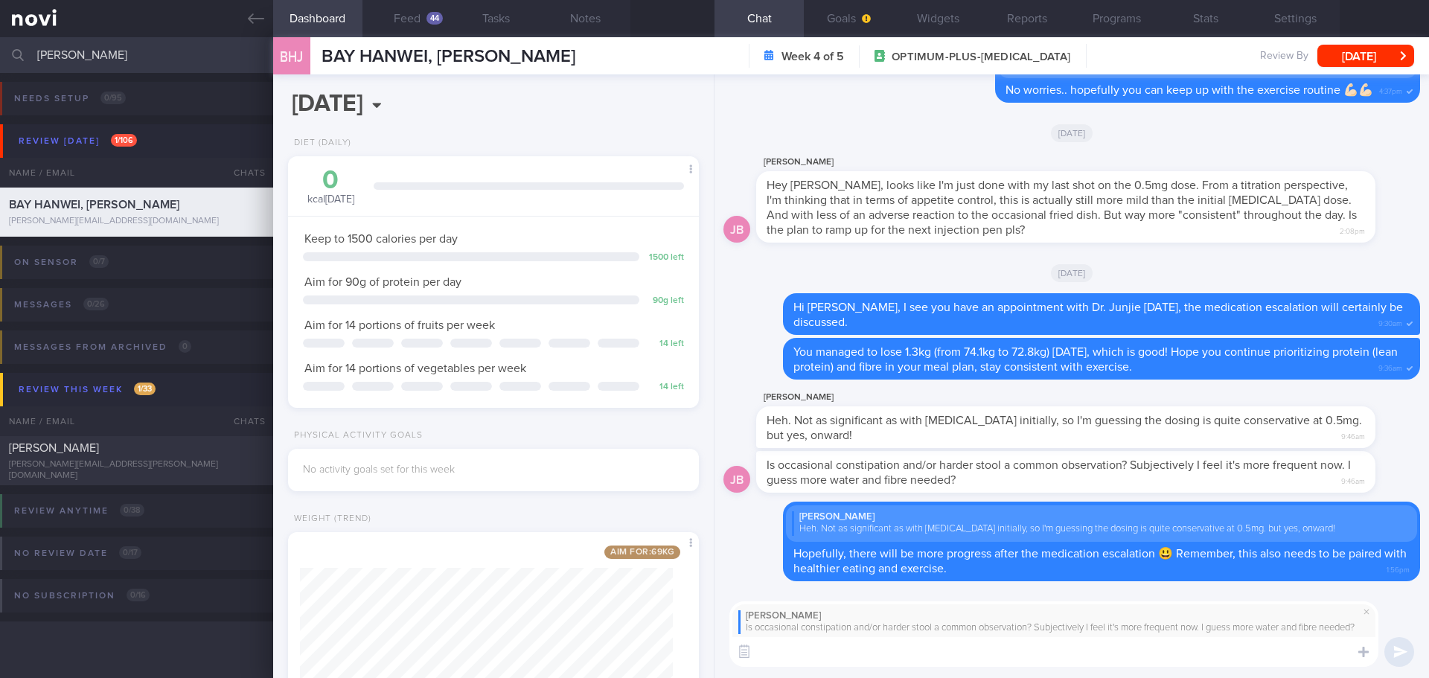
click at [994, 584] on textarea at bounding box center [1053, 652] width 649 height 30
type textarea "H"
type textarea "T"
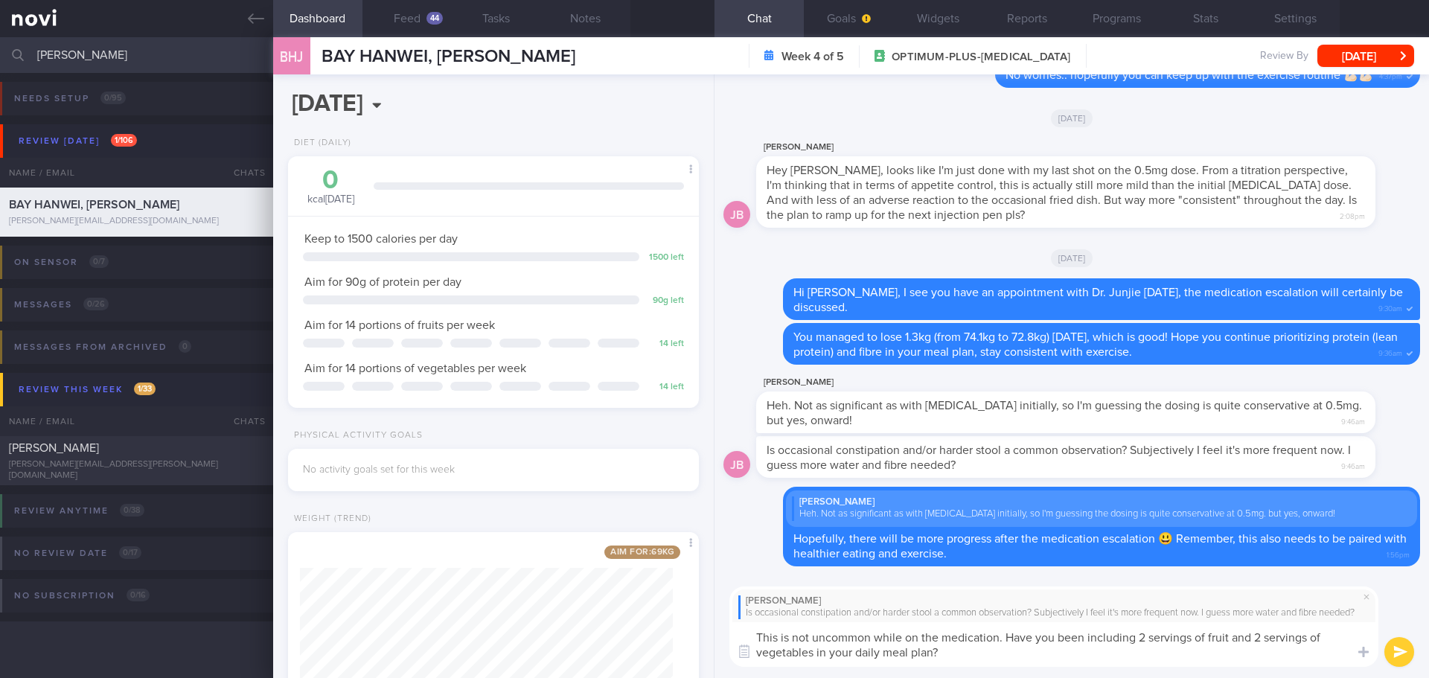
drag, startPoint x: 1131, startPoint y: 636, endPoint x: 1085, endPoint y: 633, distance: 47.0
click at [1085, 584] on textarea "This is not uncommon while on the medication. Have you been including 2 serving…" at bounding box center [1053, 644] width 649 height 45
drag, startPoint x: 934, startPoint y: 653, endPoint x: 819, endPoint y: 650, distance: 115.4
click at [819, 584] on textarea "This is not uncommon while on the medication. Have you been having 2 servings o…" at bounding box center [1053, 644] width 649 height 45
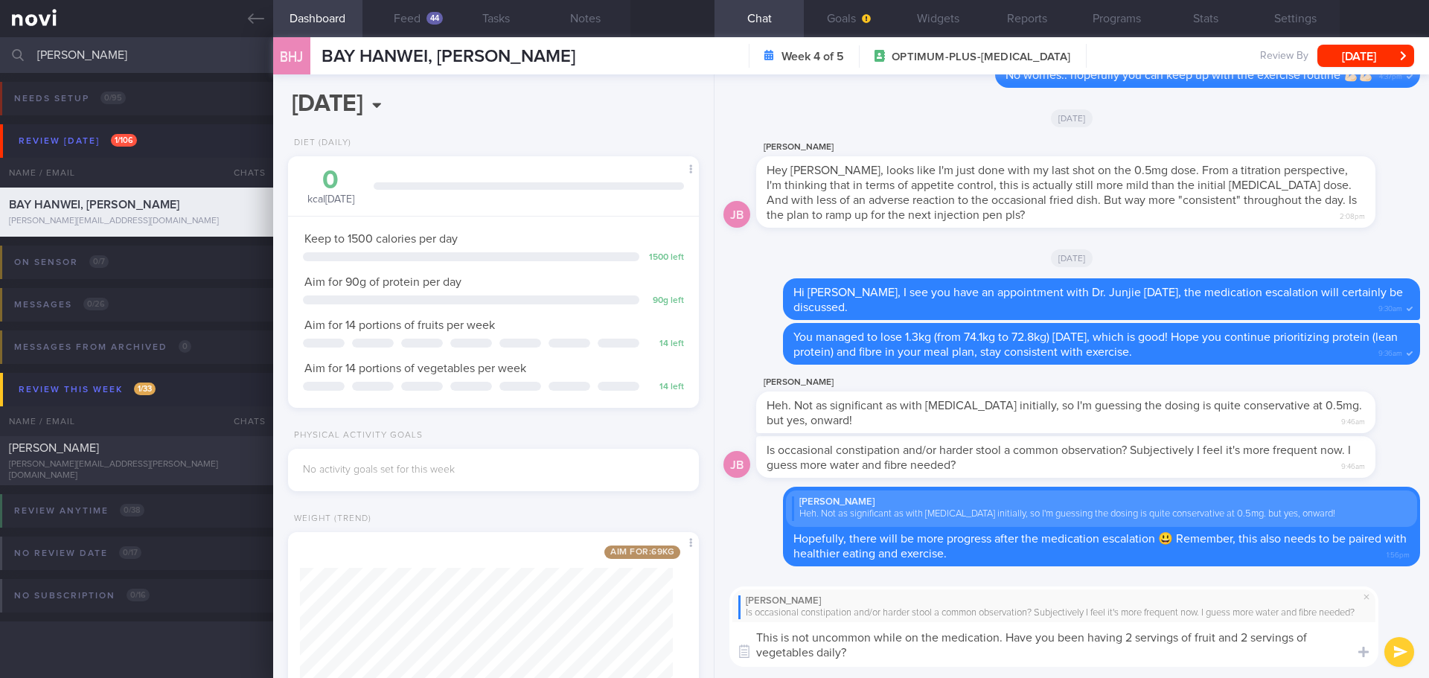
type textarea "This is not uncommon while on the medication. Have you been having 2 servings o…"
click at [1323, 584] on button "submit" at bounding box center [1400, 652] width 30 height 30
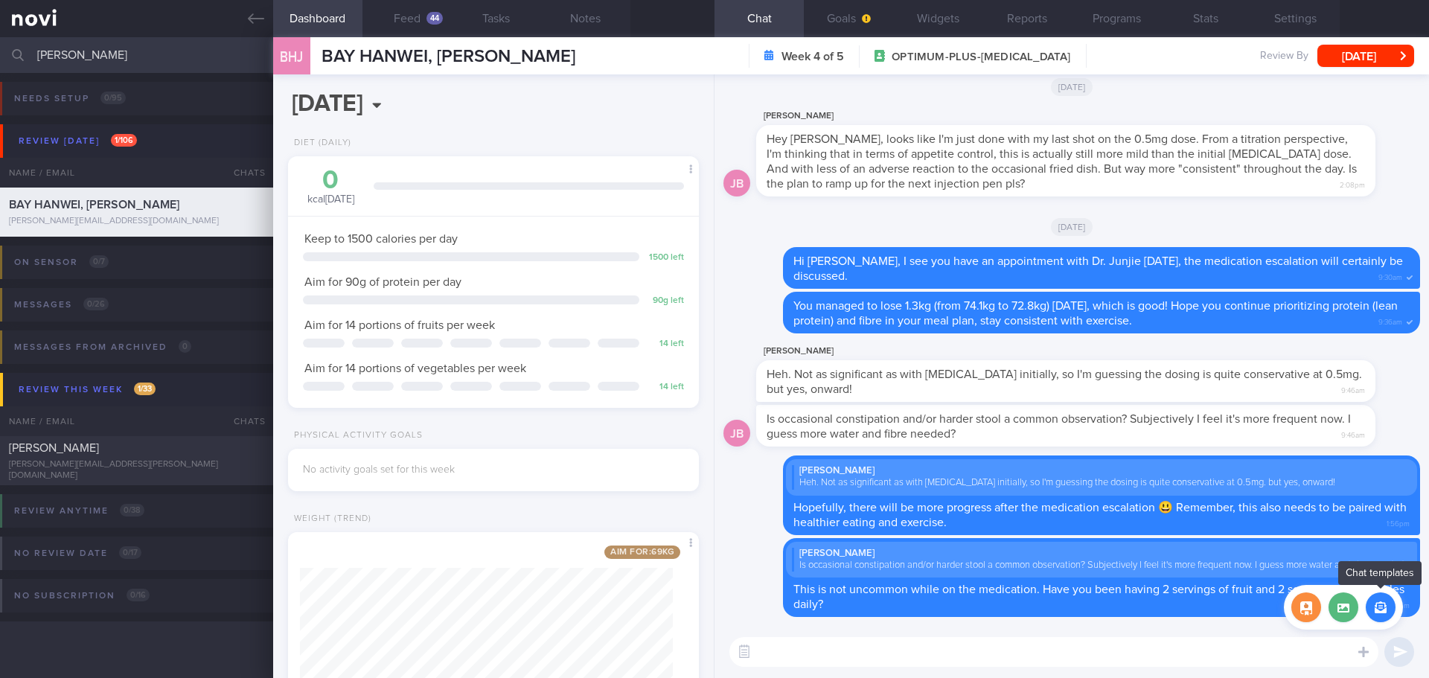
click at [1323, 584] on button "button" at bounding box center [1381, 608] width 30 height 30
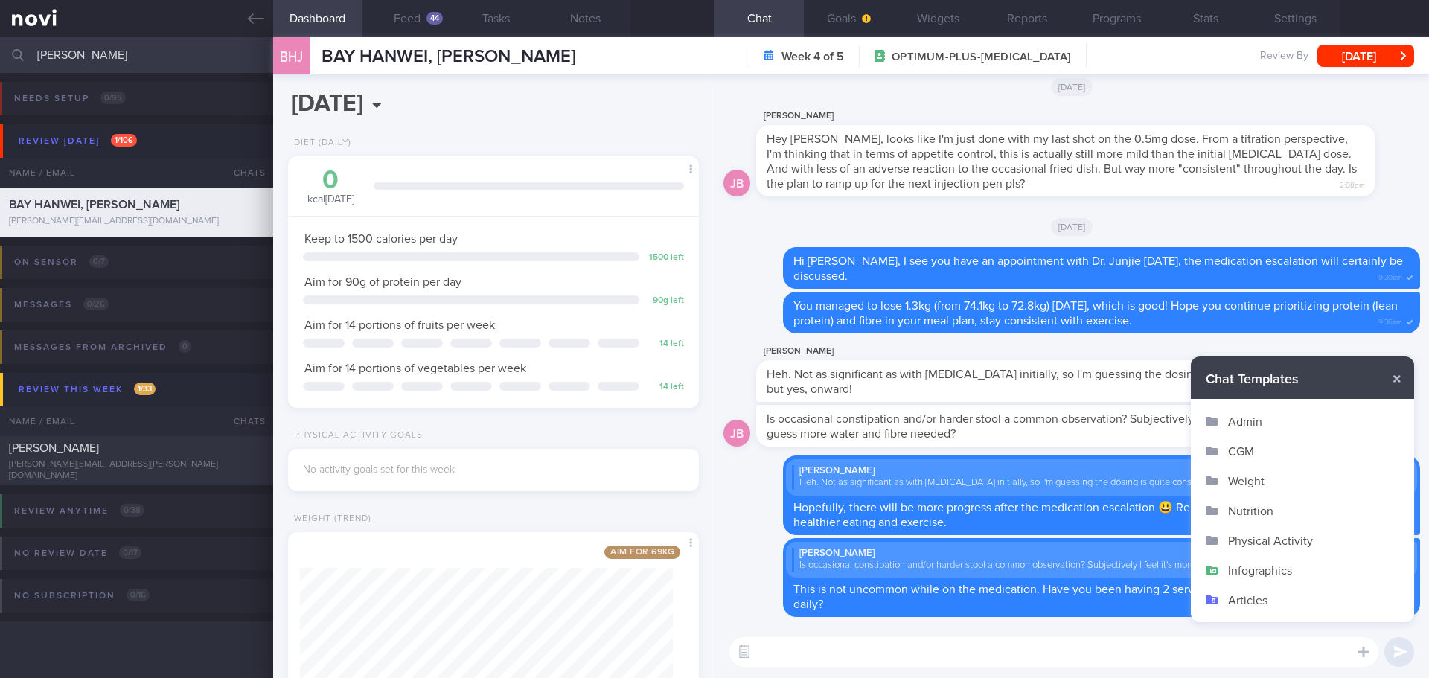
click at [1263, 563] on button "Infographics" at bounding box center [1302, 570] width 223 height 30
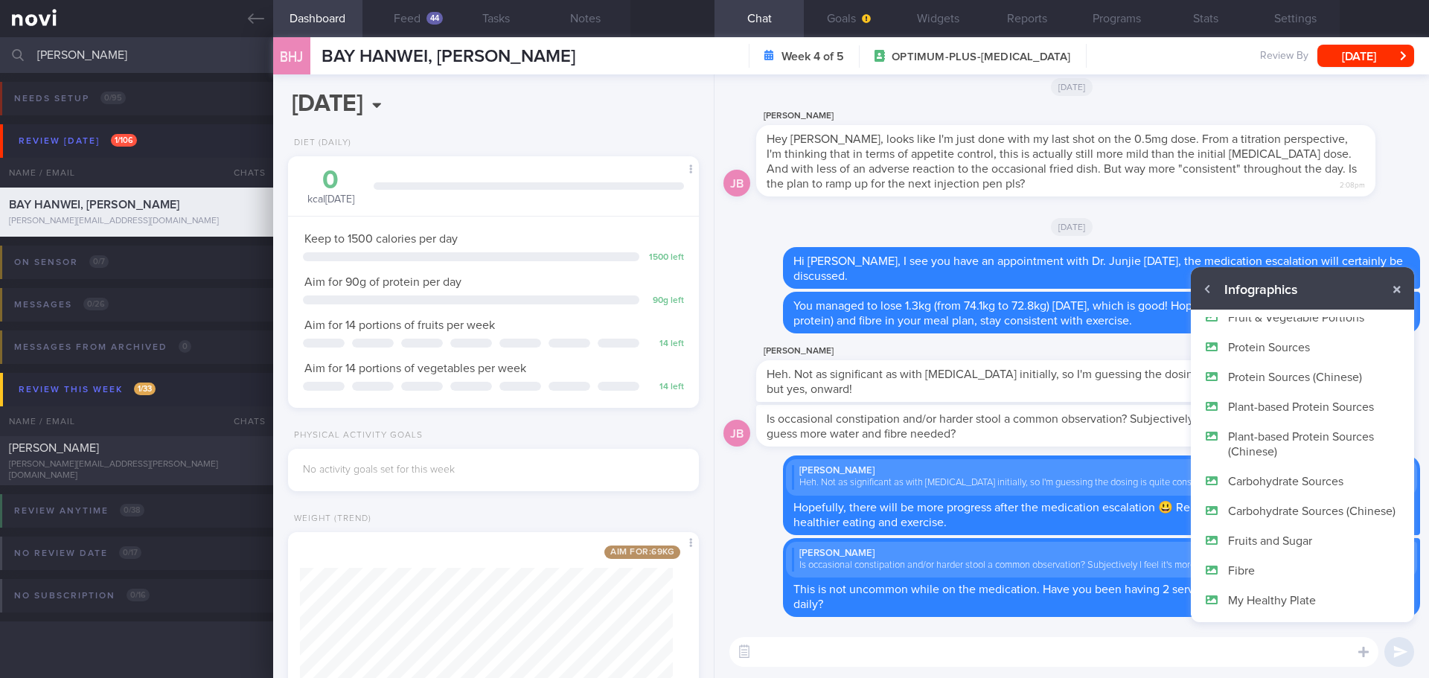
scroll to position [89, 0]
click at [1277, 566] on button "Fibre" at bounding box center [1302, 570] width 223 height 30
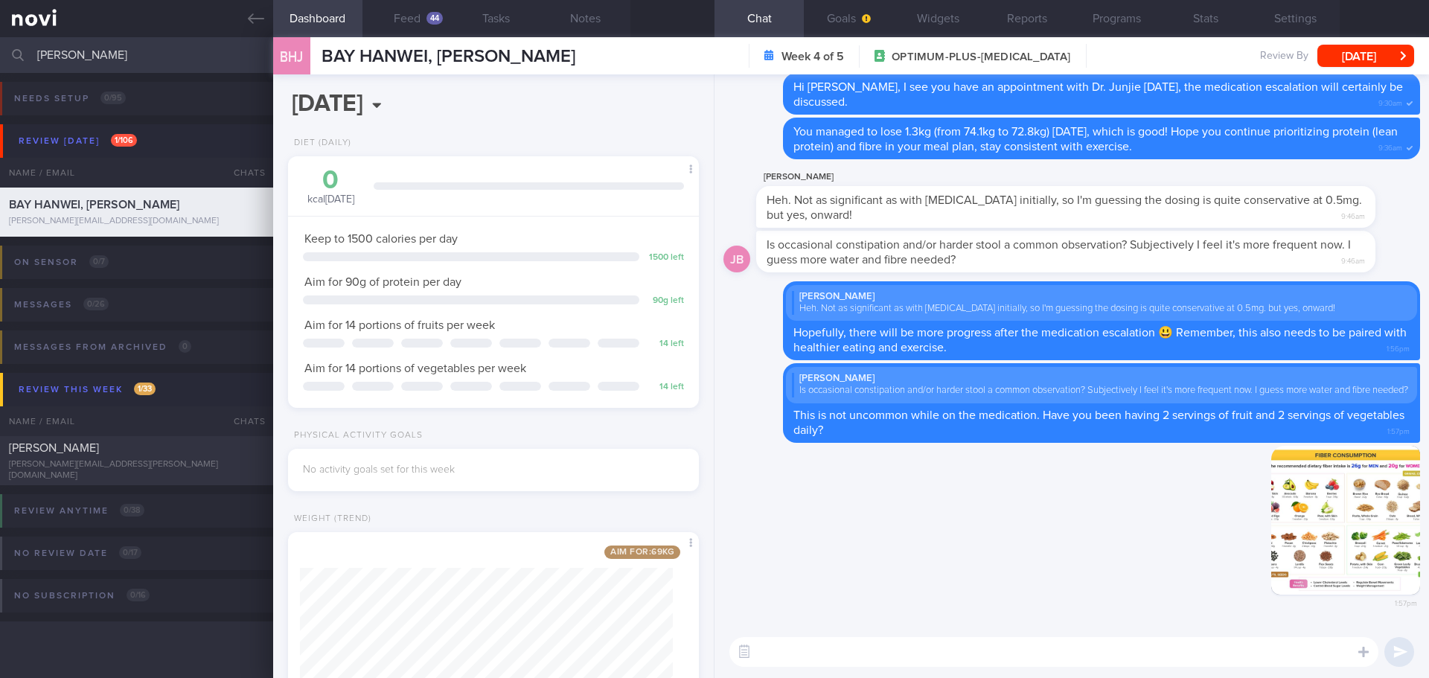
scroll to position [0, 0]
click at [1320, 520] on button "button" at bounding box center [1345, 520] width 149 height 149
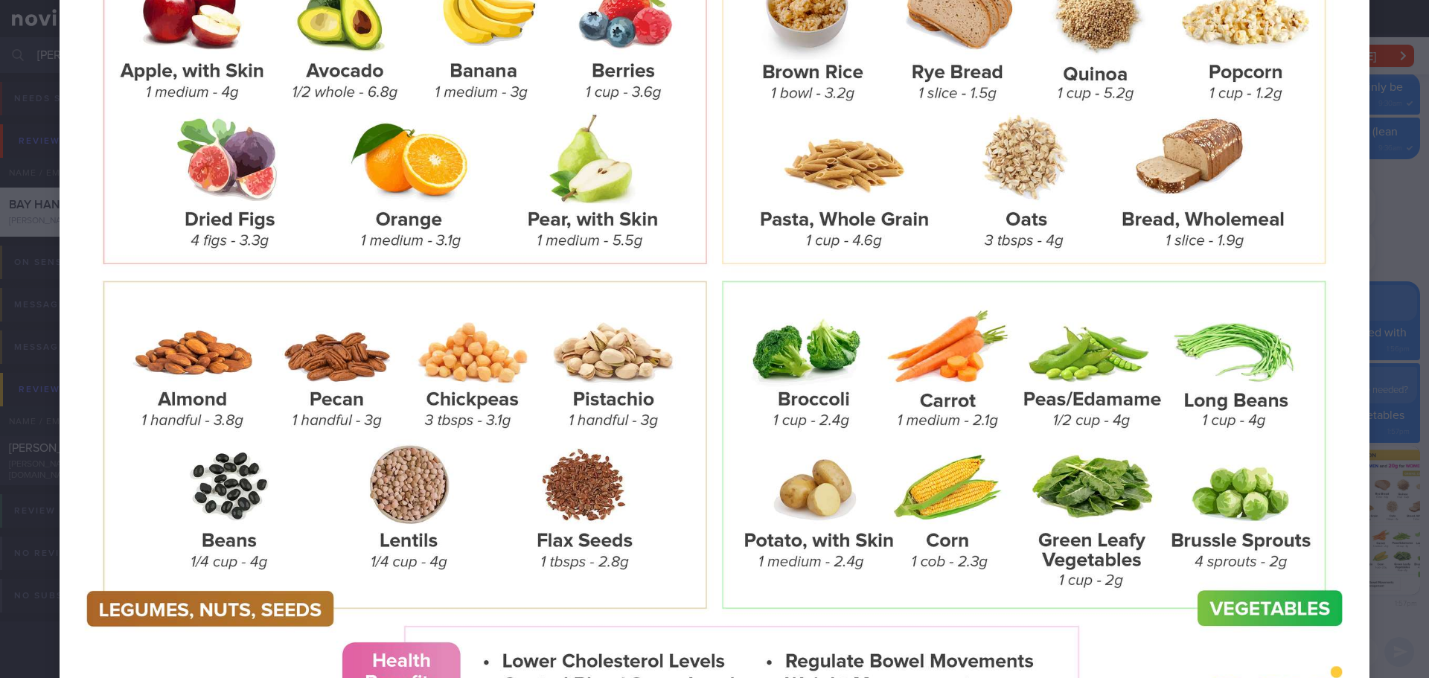
scroll to position [423, 0]
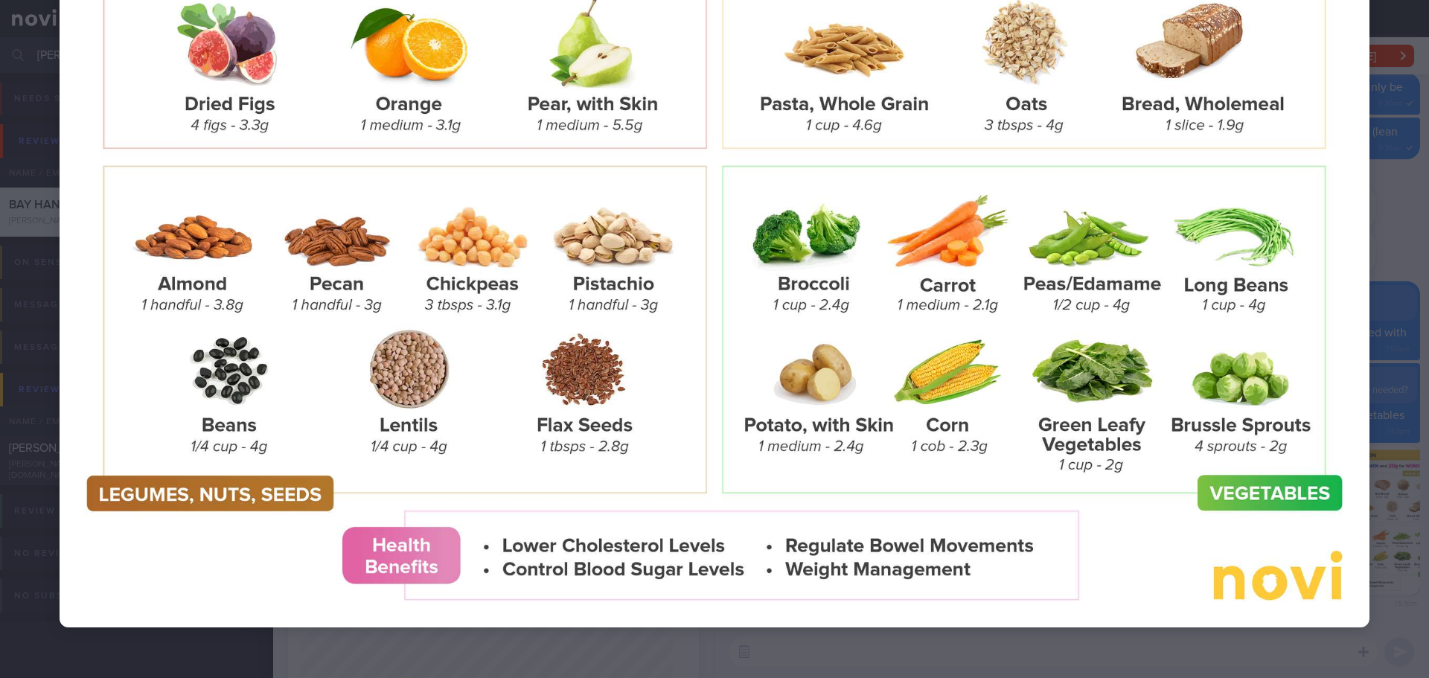
click at [1323, 149] on div at bounding box center [714, 132] width 1429 height 1110
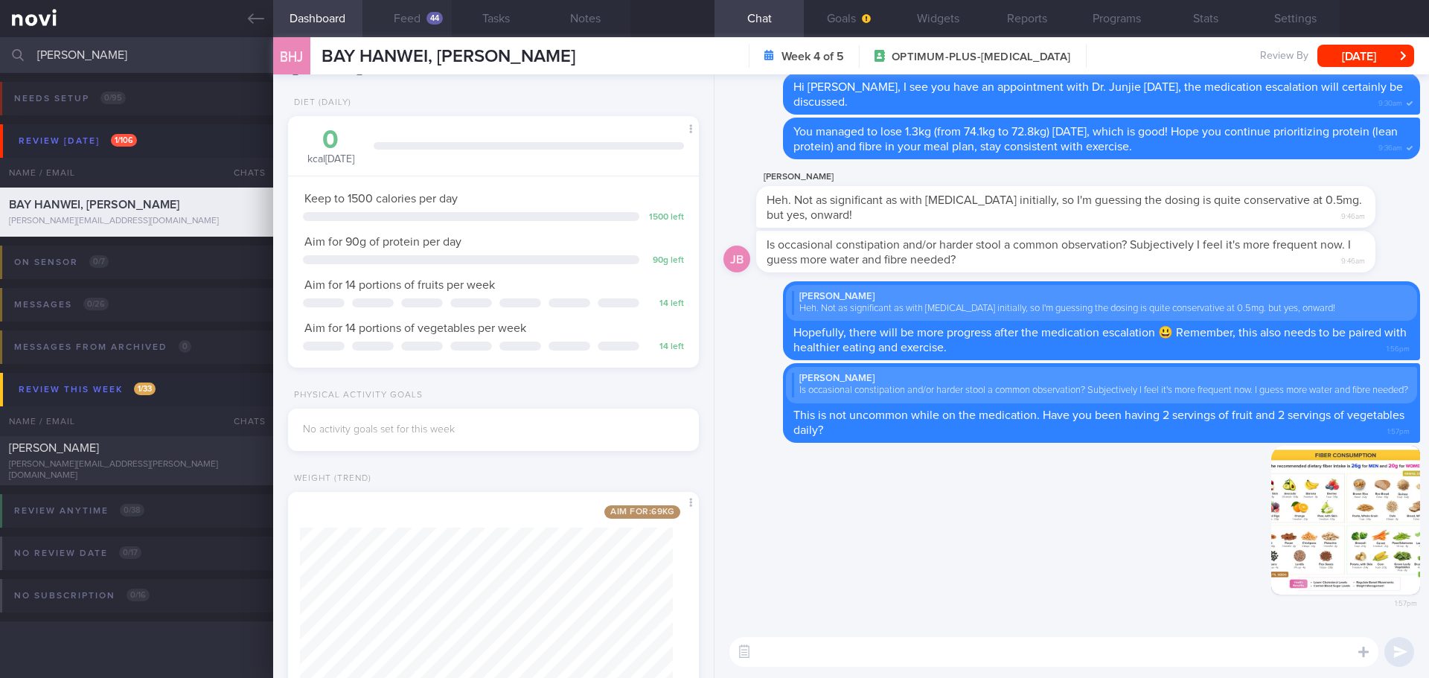
scroll to position [74, 0]
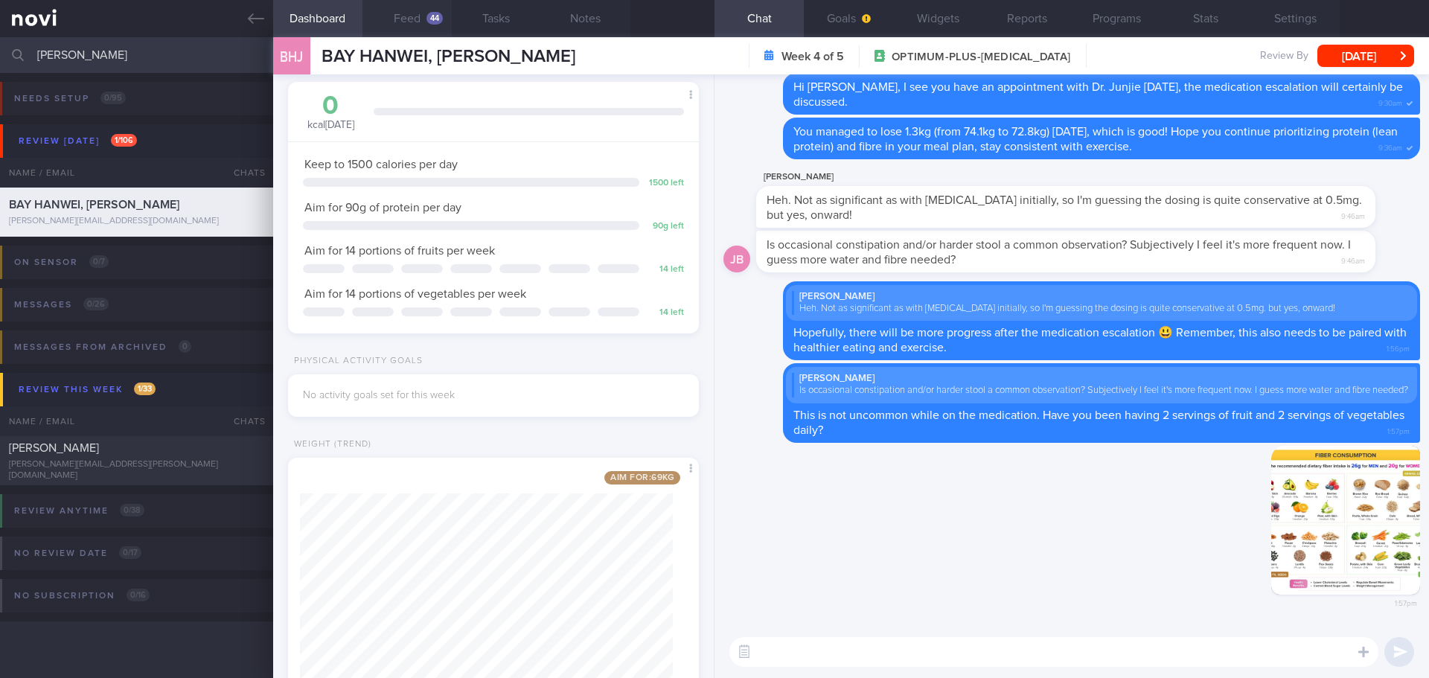
click at [393, 22] on button "Feed 44" at bounding box center [407, 18] width 89 height 37
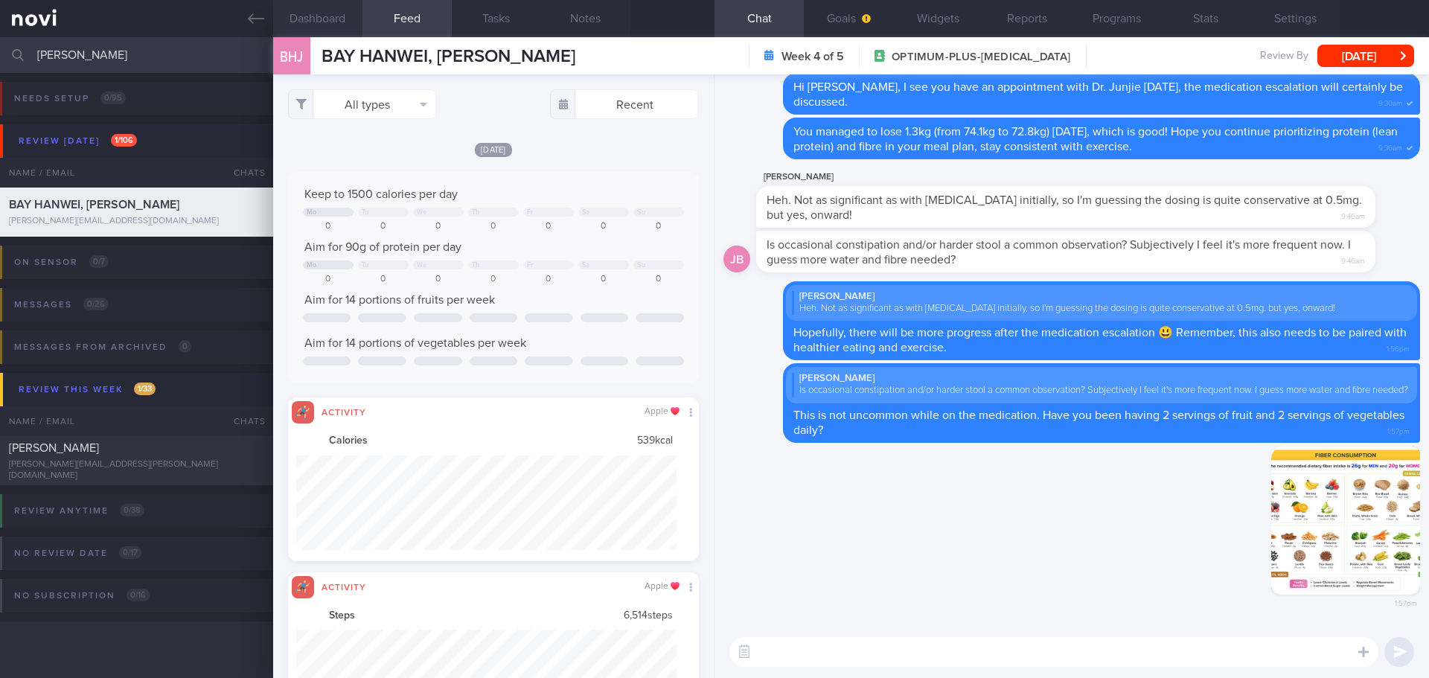
click at [323, 15] on button "Dashboard" at bounding box center [317, 18] width 89 height 37
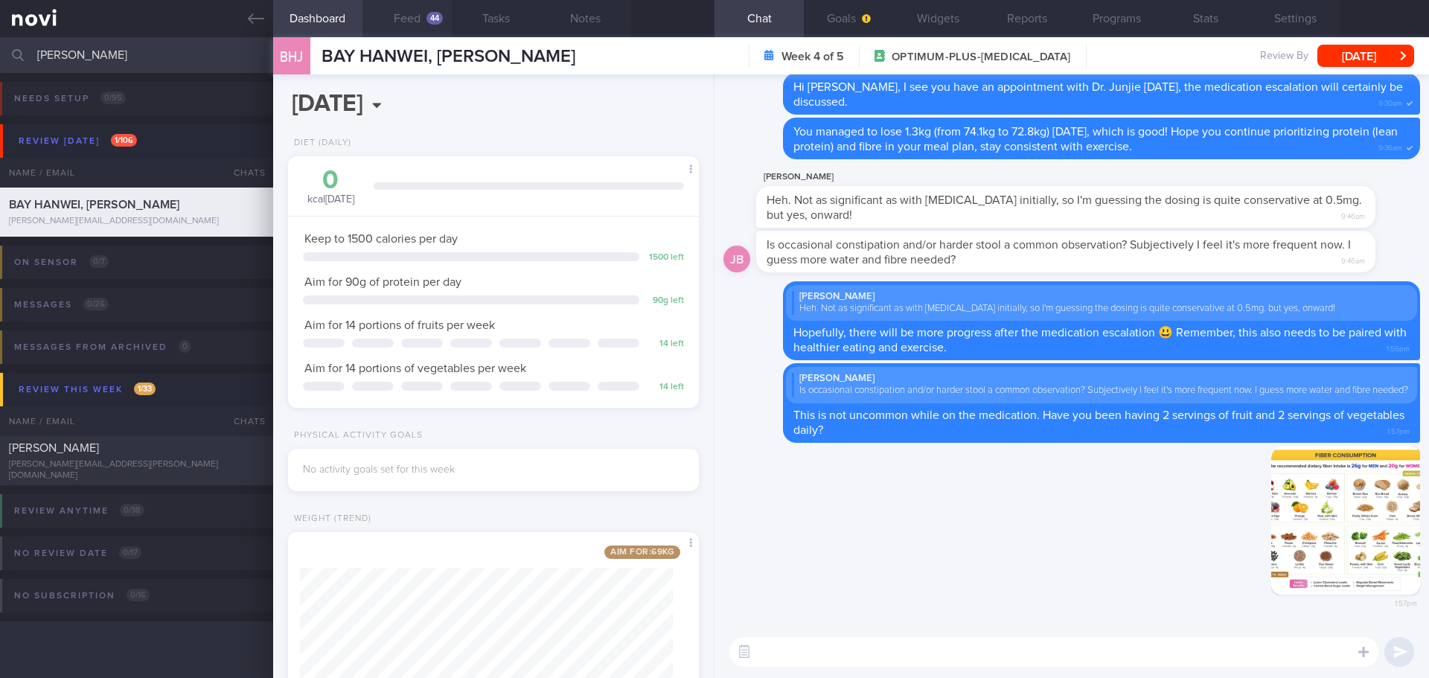
click at [437, 12] on div "44" at bounding box center [435, 18] width 16 height 13
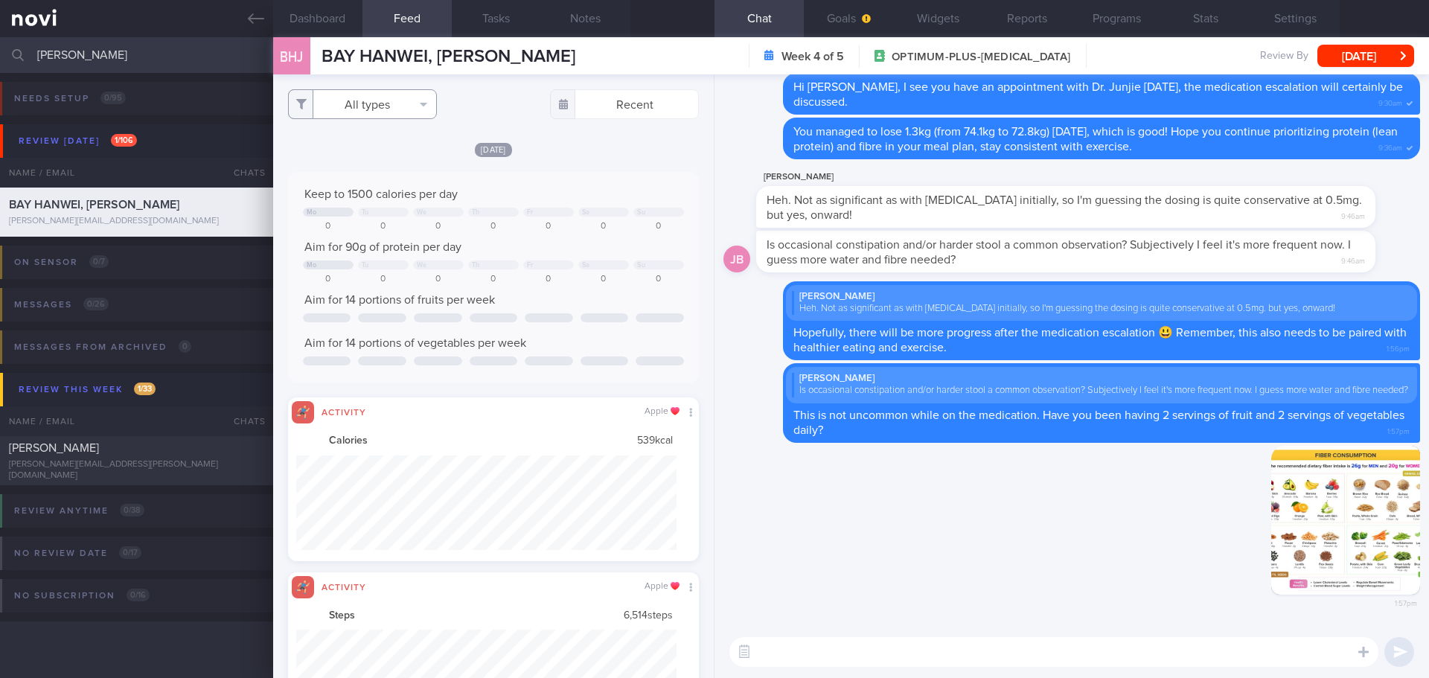
click at [420, 103] on button "All types" at bounding box center [362, 104] width 149 height 30
click at [406, 153] on button "Activity" at bounding box center [362, 155] width 147 height 22
checkbox input "false"
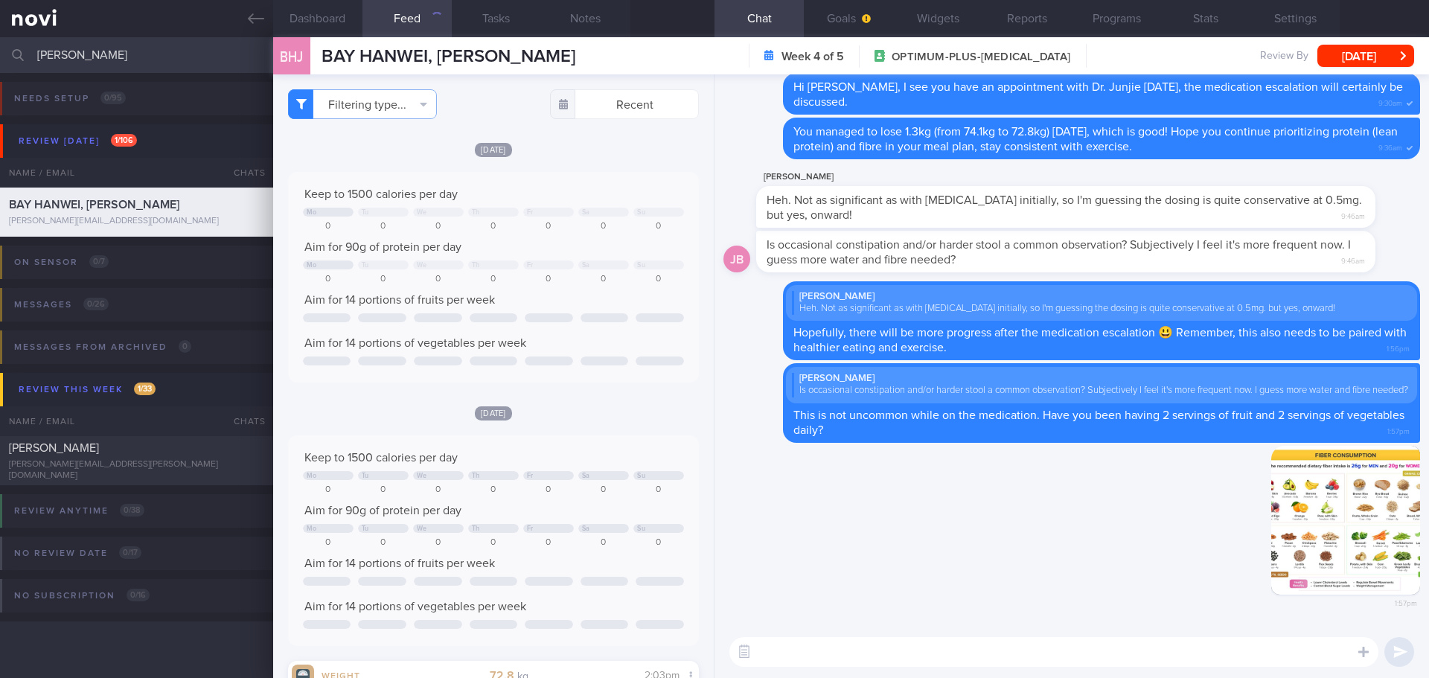
click at [558, 164] on div "[DATE] Keep to 1500 calories per day Mo Tu We Th Fr Sa Su 0 0 0 0 0 0 0 Aim for…" at bounding box center [493, 261] width 411 height 241
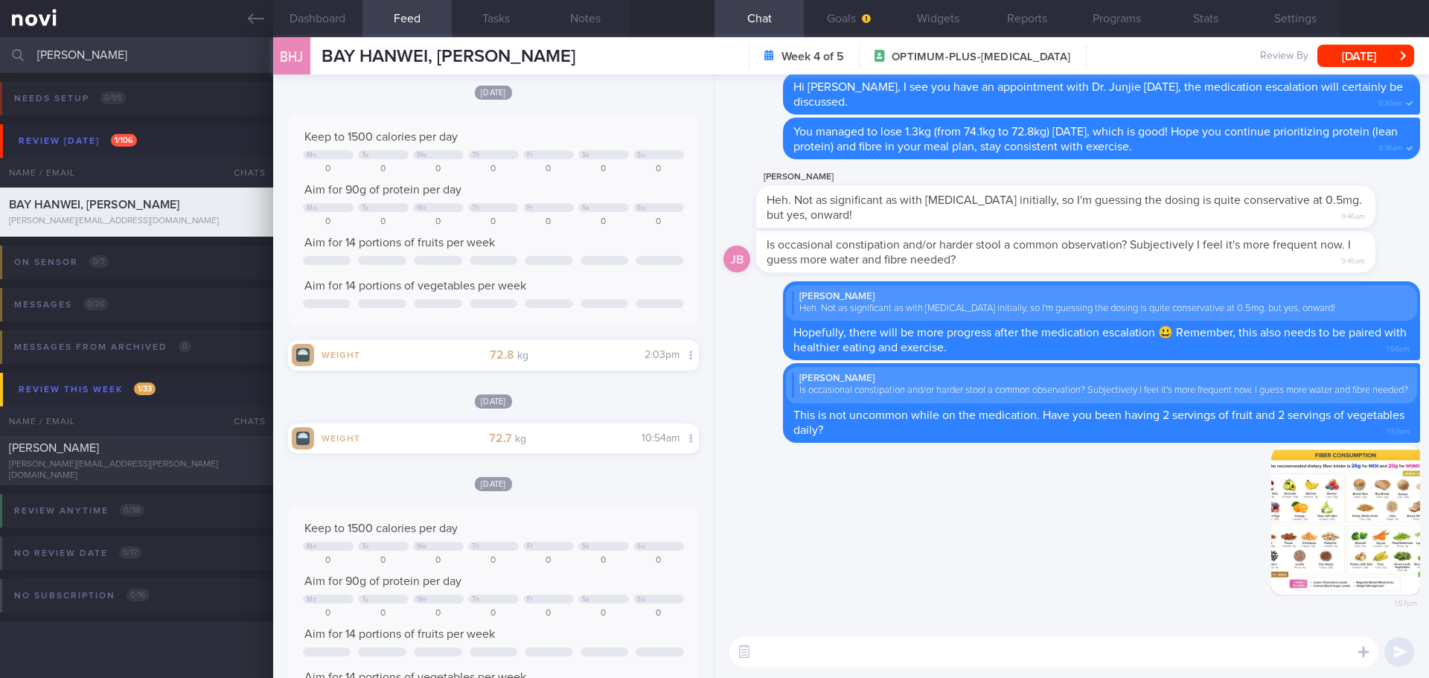
click at [919, 584] on textarea at bounding box center [1053, 652] width 649 height 30
type textarea "F"
type textarea "As for fluid intake, try aiming for 30ml/kg body weight. Based on your current …"
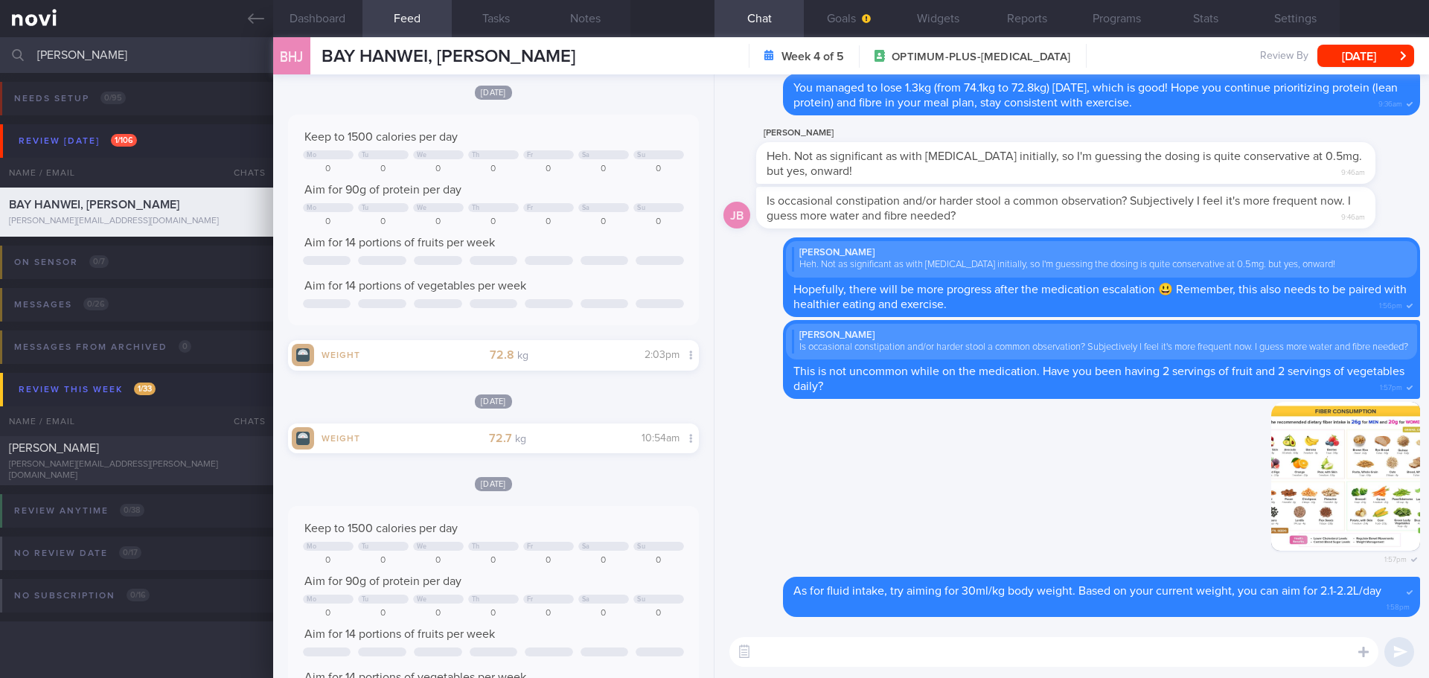
drag, startPoint x: 74, startPoint y: 51, endPoint x: 25, endPoint y: 61, distance: 49.3
click at [25, 61] on div "[PERSON_NAME] Assigned patients Assigned patients All active patients Archived …" at bounding box center [714, 55] width 1429 height 36
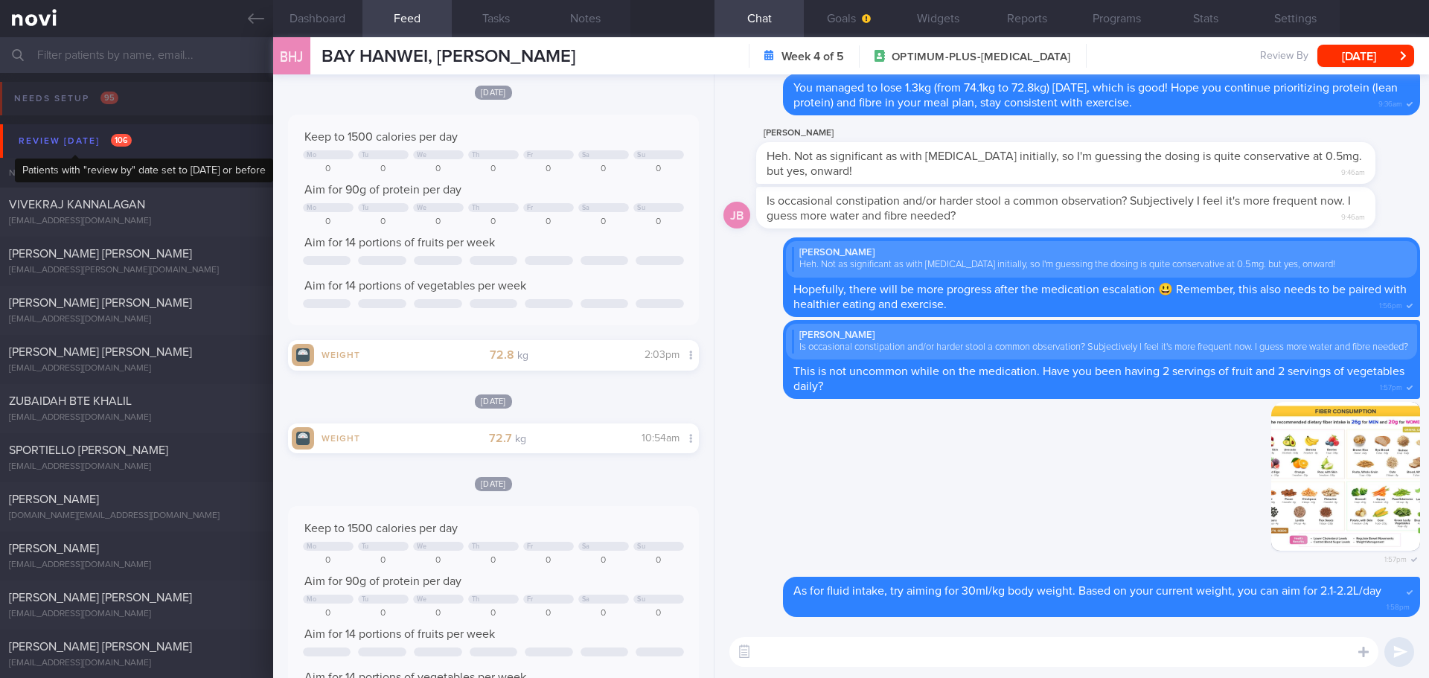
click at [91, 141] on div "Review [DATE] 106" at bounding box center [75, 141] width 121 height 20
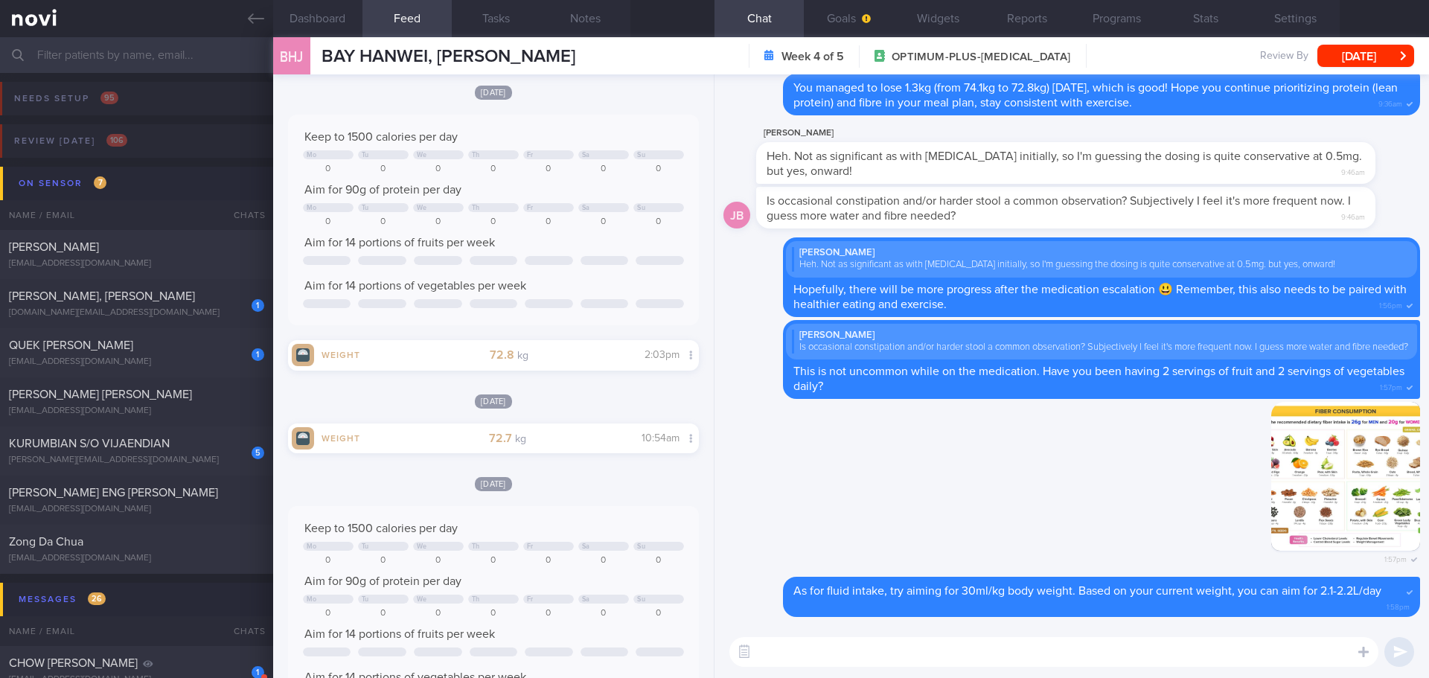
click at [779, 584] on textarea at bounding box center [1053, 652] width 649 height 30
click at [780, 584] on textarea at bounding box center [1053, 652] width 649 height 30
type textarea "Hope this helps 😃"
click at [1323, 584] on div "Hope this helps 😃 Hope this helps 😃 ​ Hope this helps 😃 ​" at bounding box center [1072, 652] width 715 height 52
click at [121, 357] on div "[EMAIL_ADDRESS][DOMAIN_NAME]" at bounding box center [136, 362] width 255 height 11
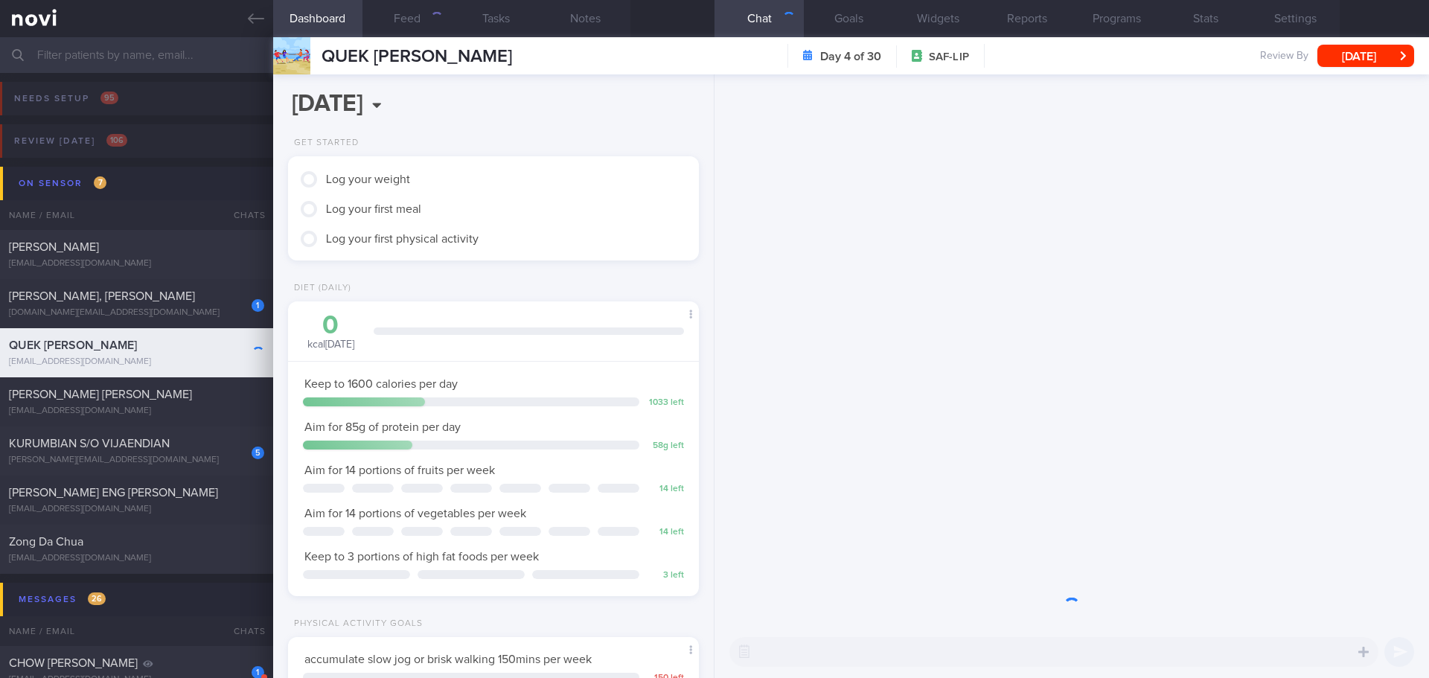
scroll to position [208, 374]
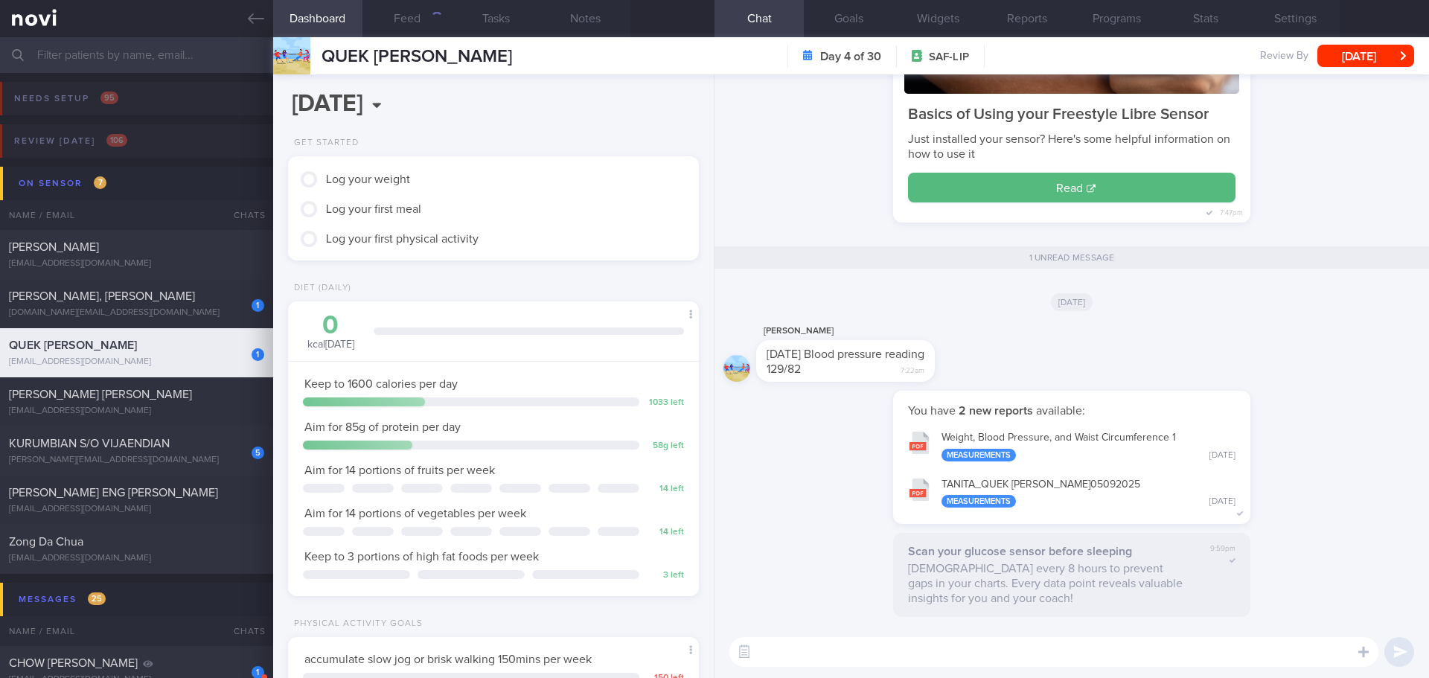
click at [143, 48] on input "text" at bounding box center [714, 55] width 1429 height 36
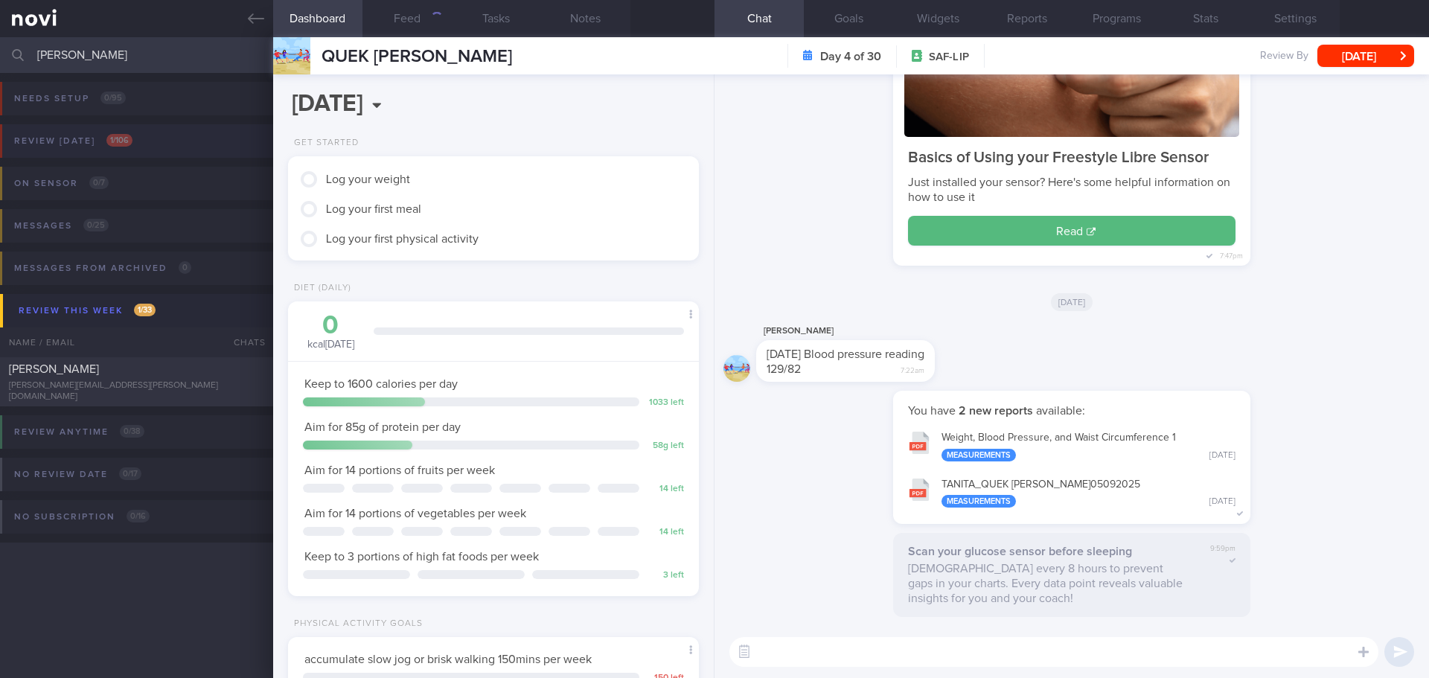
type input "[PERSON_NAME]"
click at [106, 141] on div "Review [DATE] 1 / 106" at bounding box center [73, 141] width 126 height 20
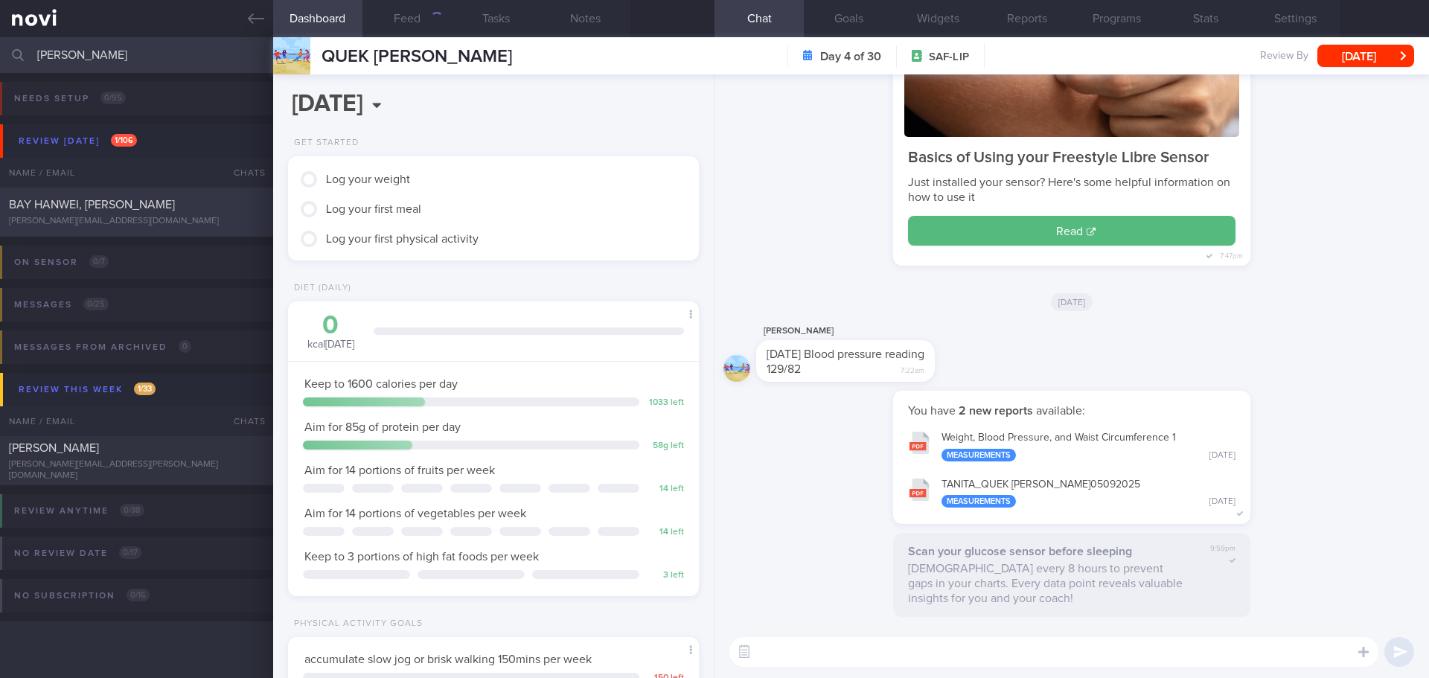
click at [106, 202] on span "BAY HANWEI, [PERSON_NAME]" at bounding box center [92, 205] width 166 height 12
click at [113, 200] on span "BAY HANWEI, [PERSON_NAME]" at bounding box center [92, 205] width 166 height 12
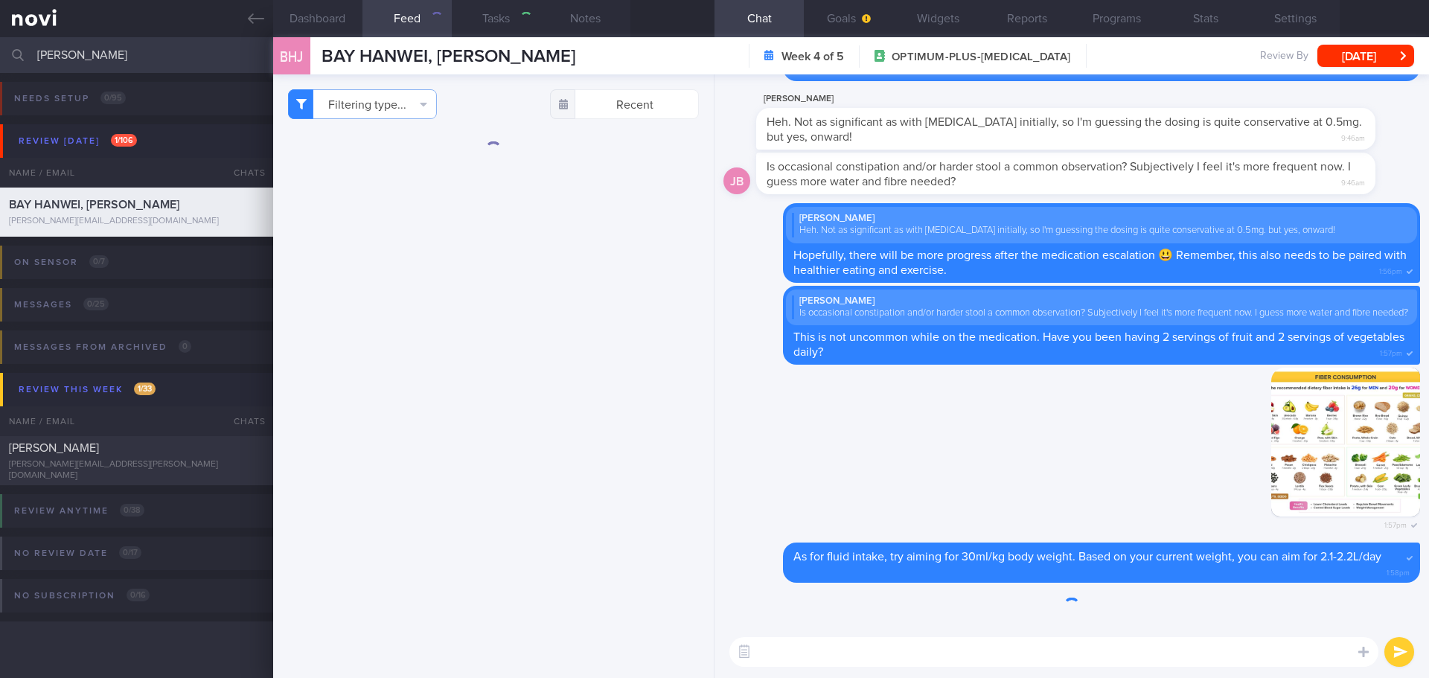
type textarea "Hope this helps 😃"
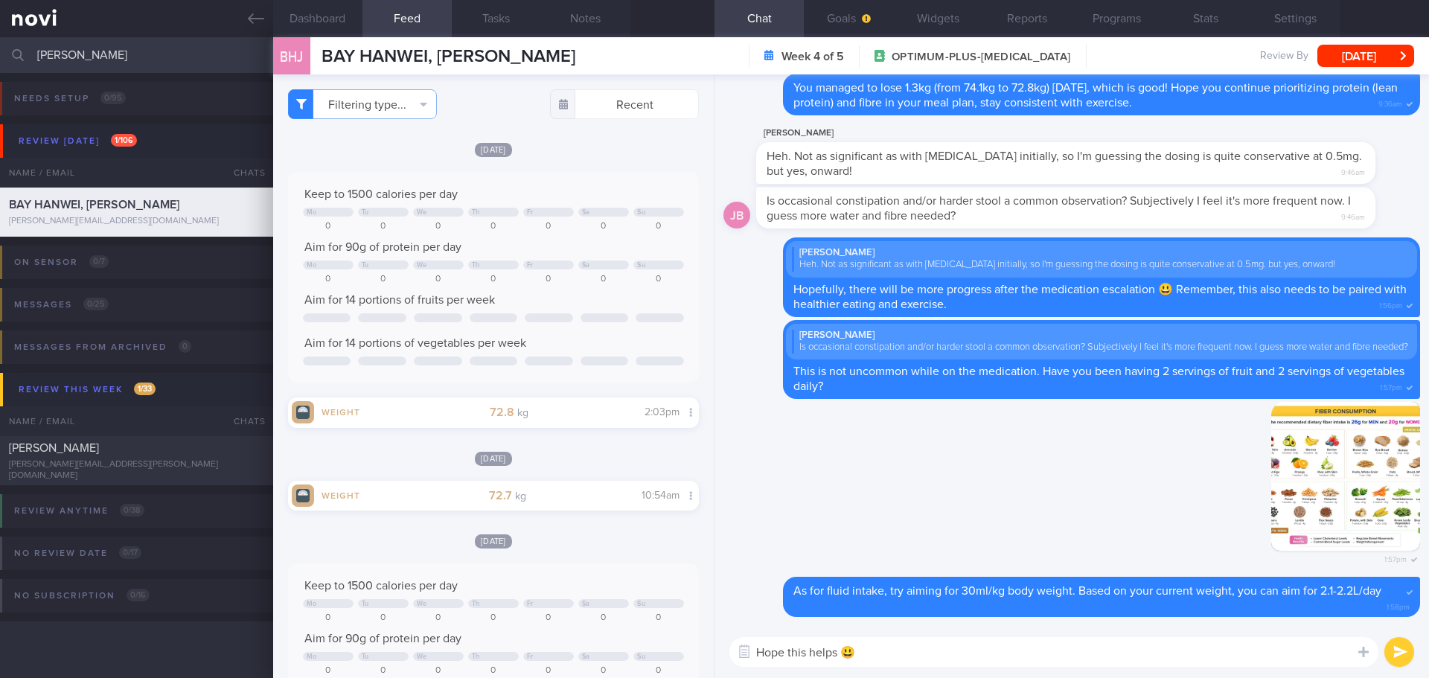
click at [1323, 584] on button "submit" at bounding box center [1400, 652] width 30 height 30
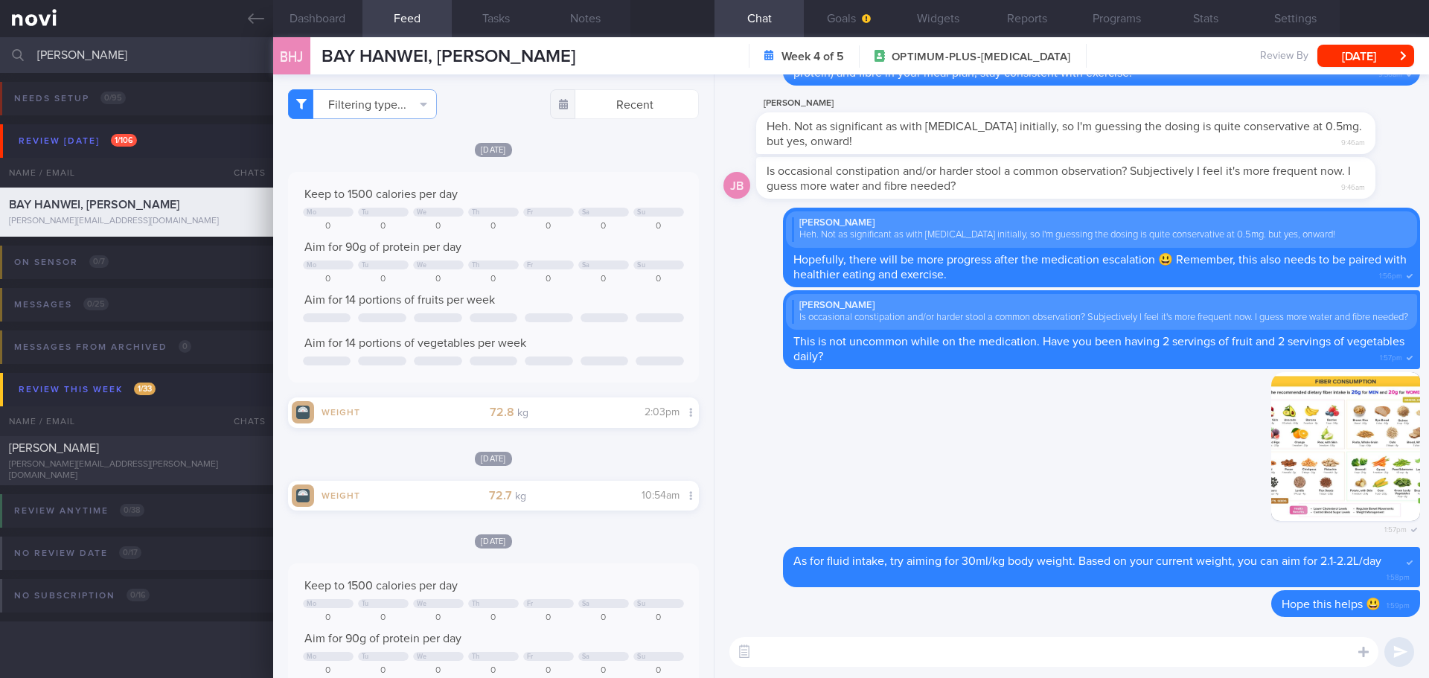
drag, startPoint x: 83, startPoint y: 57, endPoint x: -57, endPoint y: 56, distance: 139.9
click at [0, 56] on html "You are offline! Some functionality will be unavailable Patients New Users Coac…" at bounding box center [714, 339] width 1429 height 678
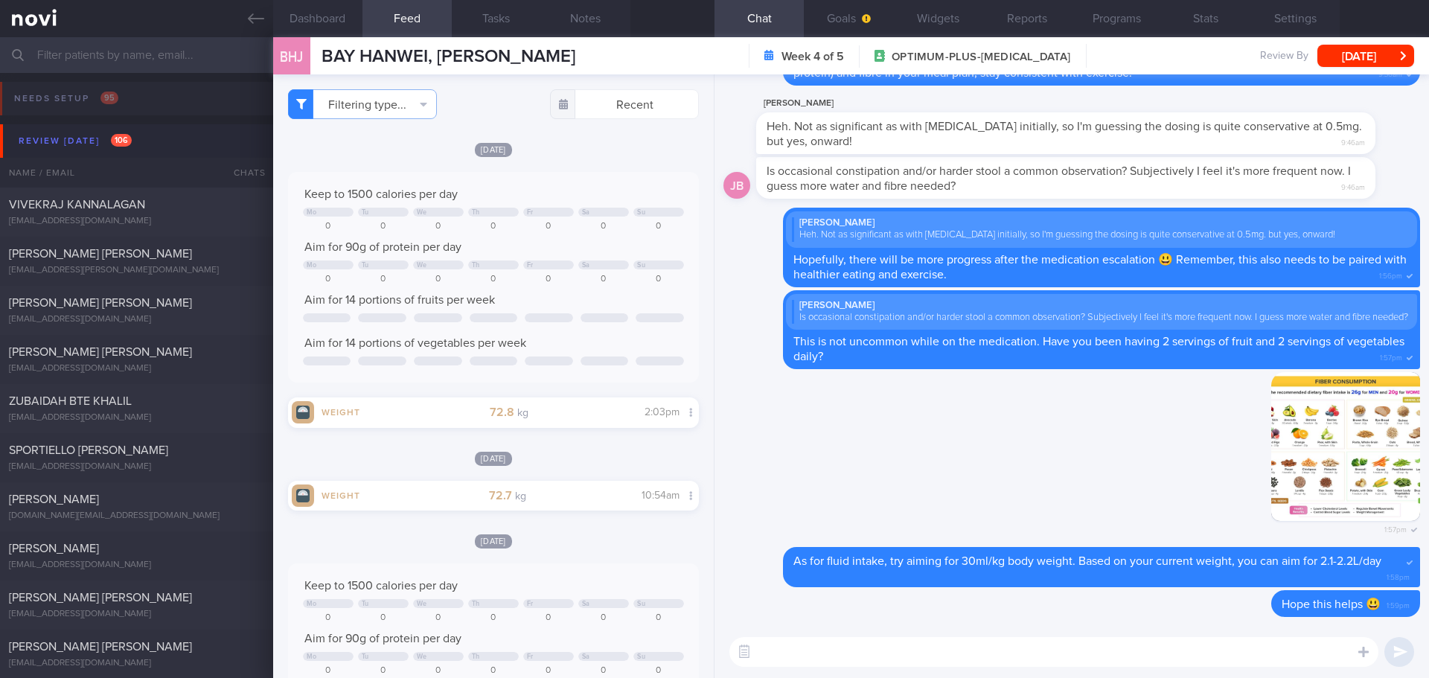
click at [96, 57] on input "text" at bounding box center [714, 55] width 1429 height 36
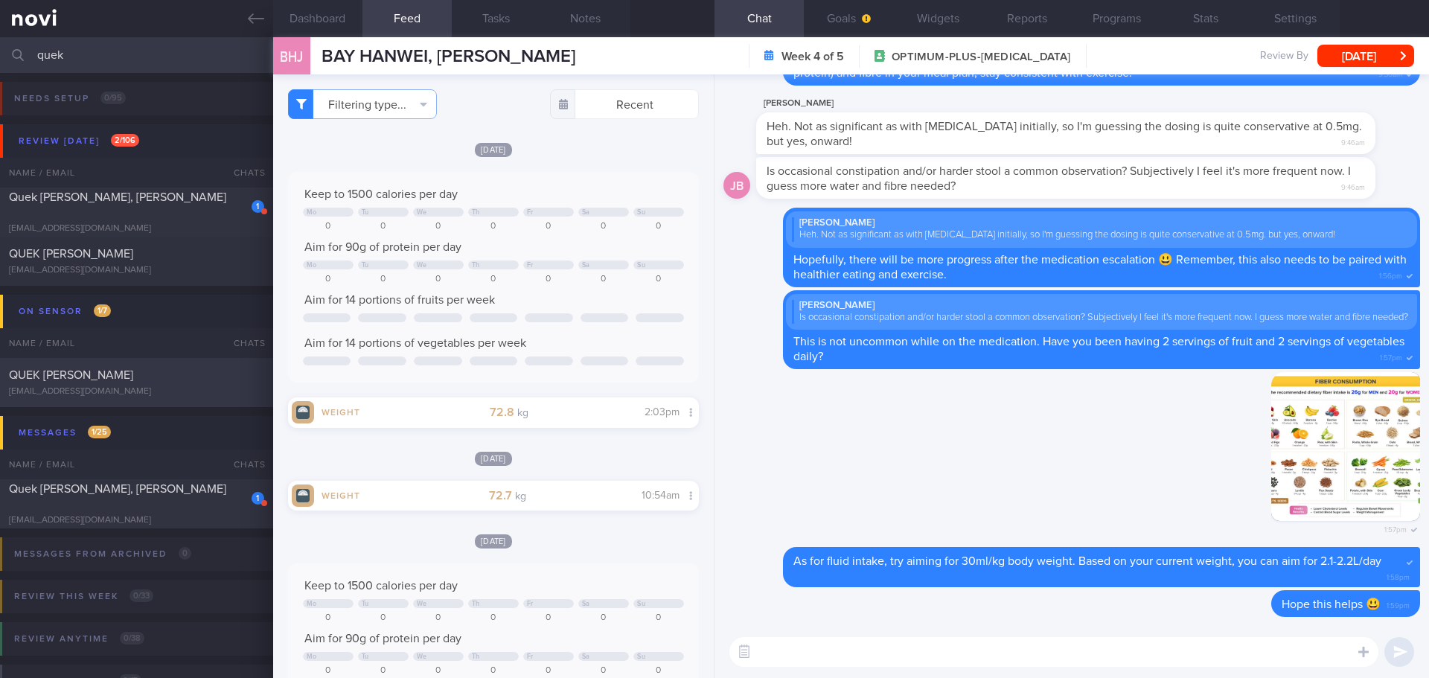
type input "quek"
click at [150, 386] on div "[EMAIL_ADDRESS][DOMAIN_NAME]" at bounding box center [136, 391] width 255 height 11
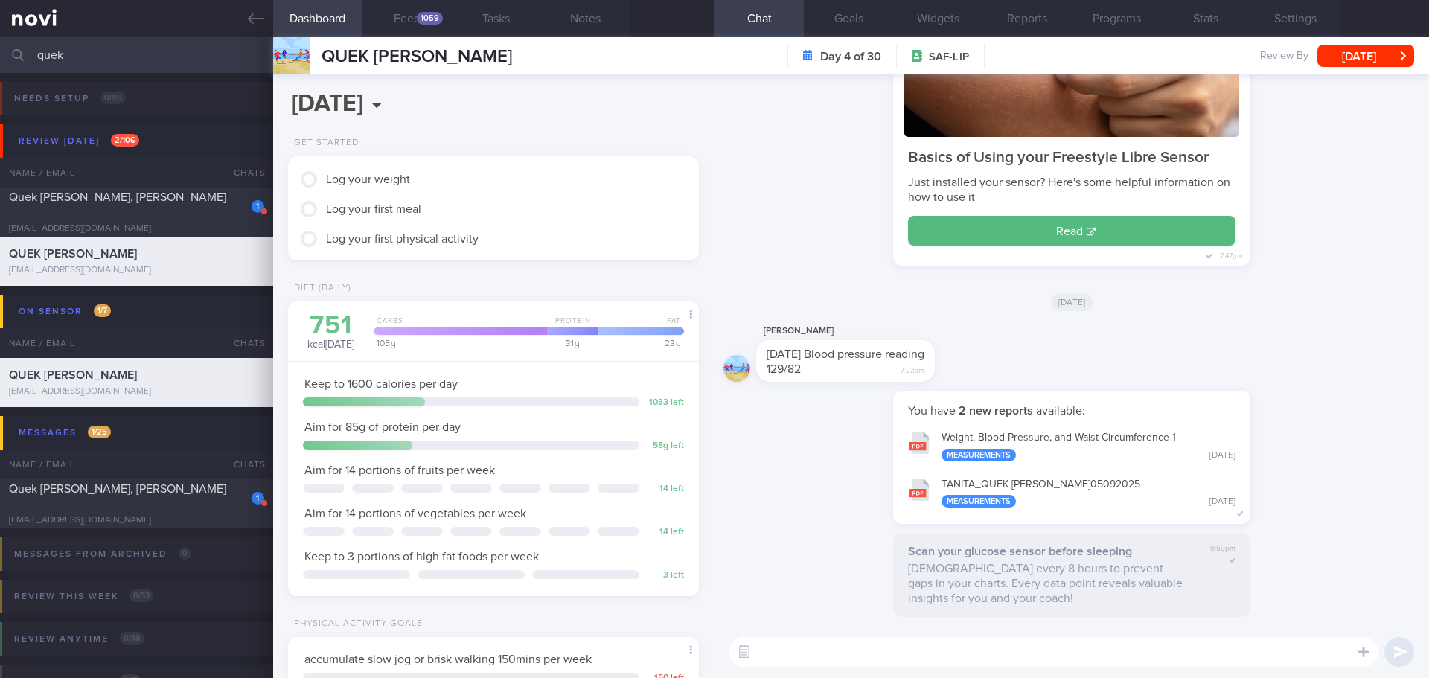
scroll to position [229, 380]
click at [417, 25] on button "Feed 1059" at bounding box center [407, 18] width 89 height 37
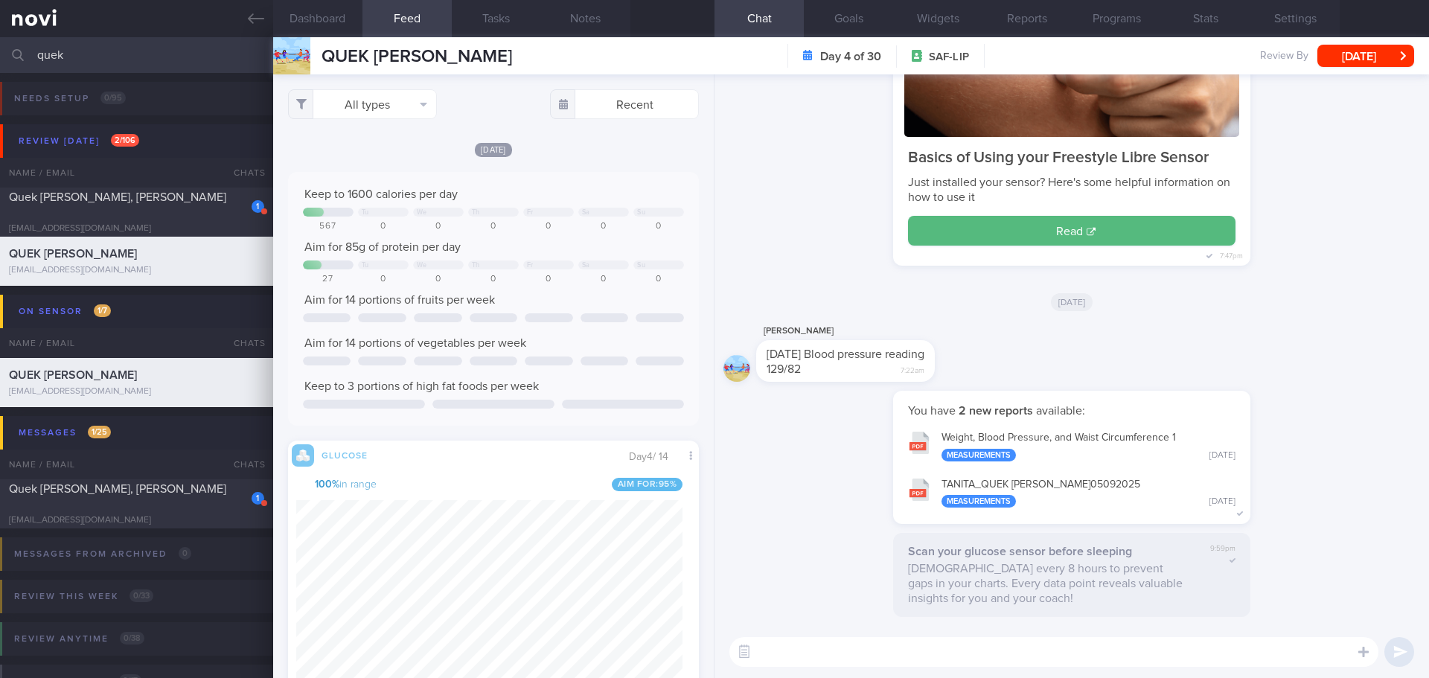
scroll to position [95, 381]
click at [383, 114] on button "All types" at bounding box center [362, 104] width 149 height 30
click at [370, 165] on button "Activity" at bounding box center [362, 155] width 147 height 22
checkbox input "false"
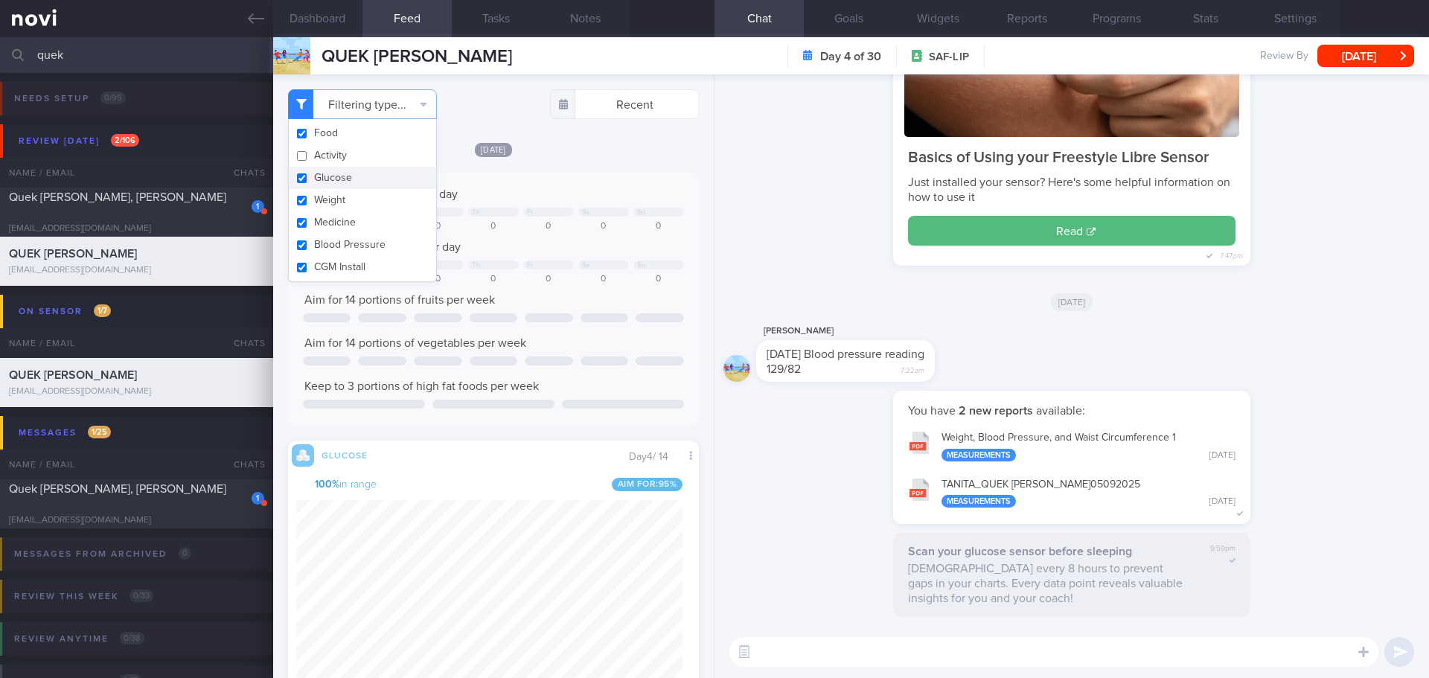
scroll to position [243, 387]
click at [577, 153] on div "[DATE]" at bounding box center [493, 149] width 411 height 16
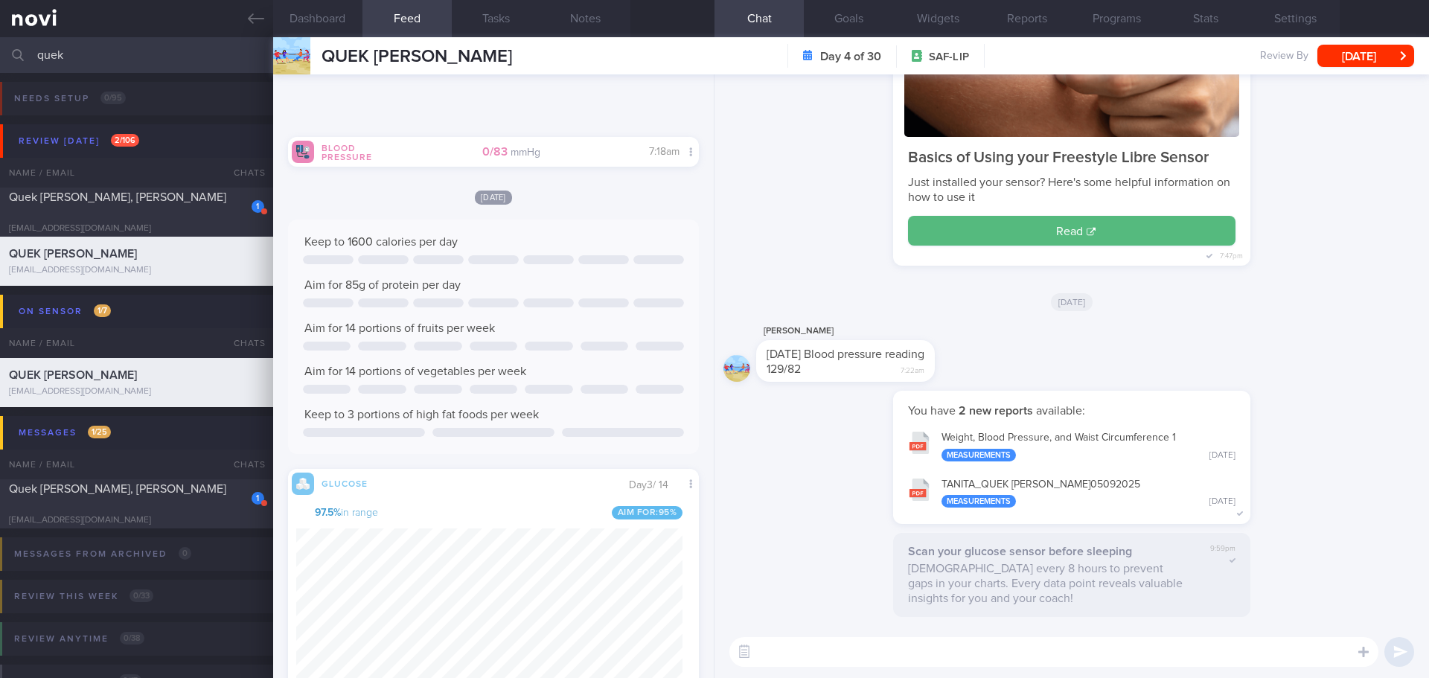
scroll to position [2010, 0]
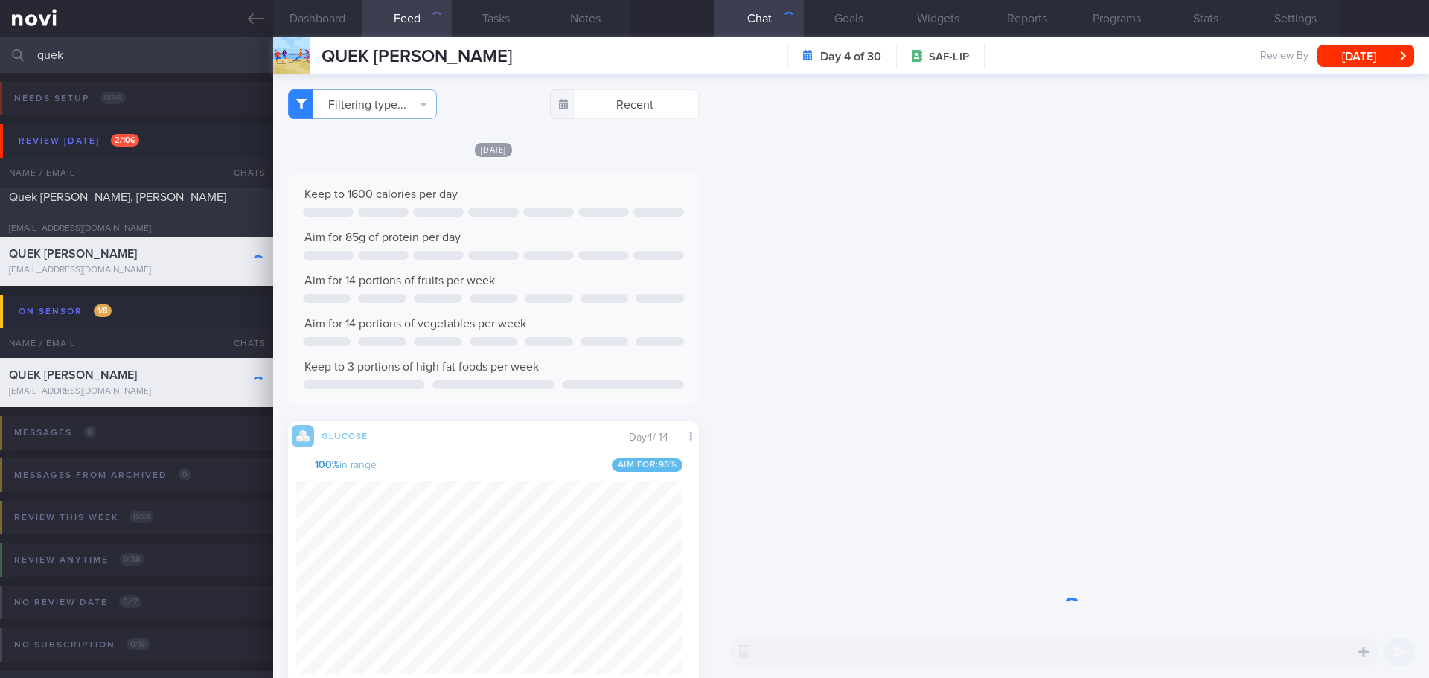
scroll to position [243, 387]
drag, startPoint x: 101, startPoint y: 57, endPoint x: -63, endPoint y: 56, distance: 164.5
click at [0, 56] on html "You are offline! Some functionality will be unavailable Patients New Users Coac…" at bounding box center [714, 339] width 1429 height 678
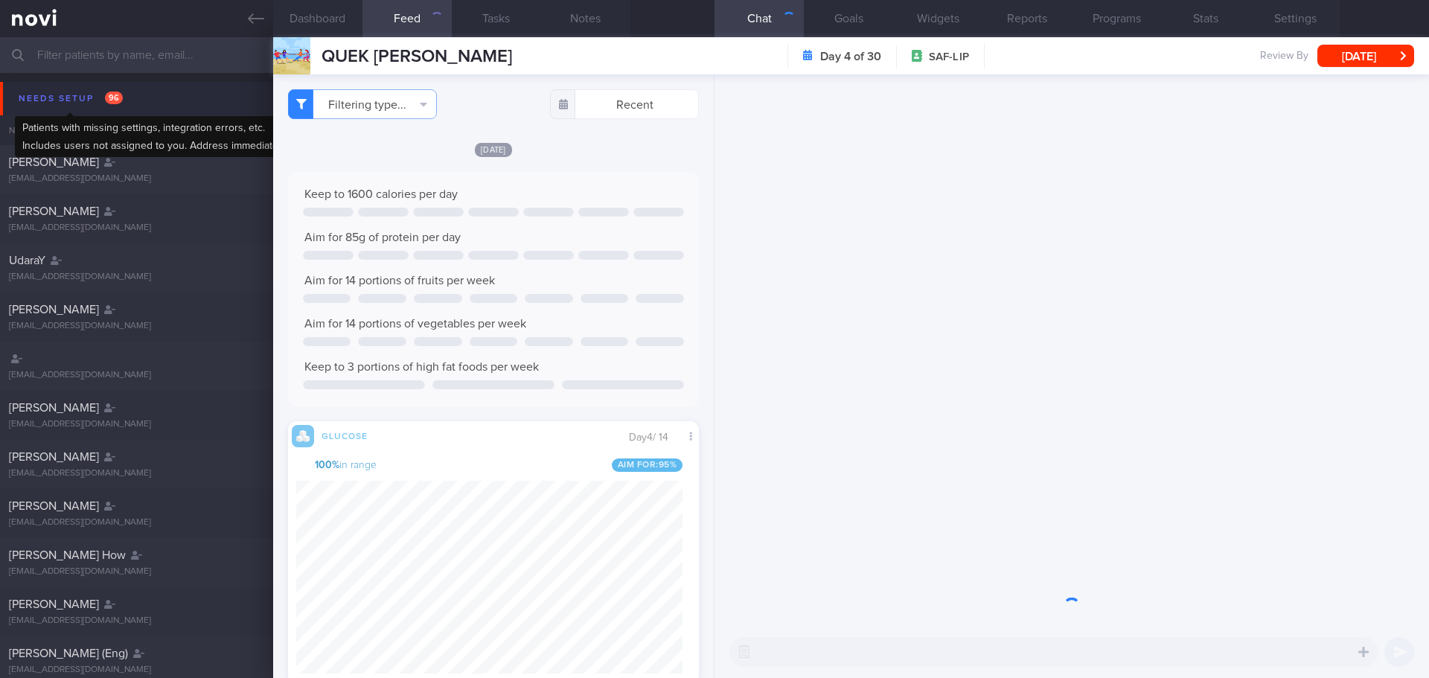
click at [63, 95] on div "Needs setup 96" at bounding box center [71, 99] width 112 height 20
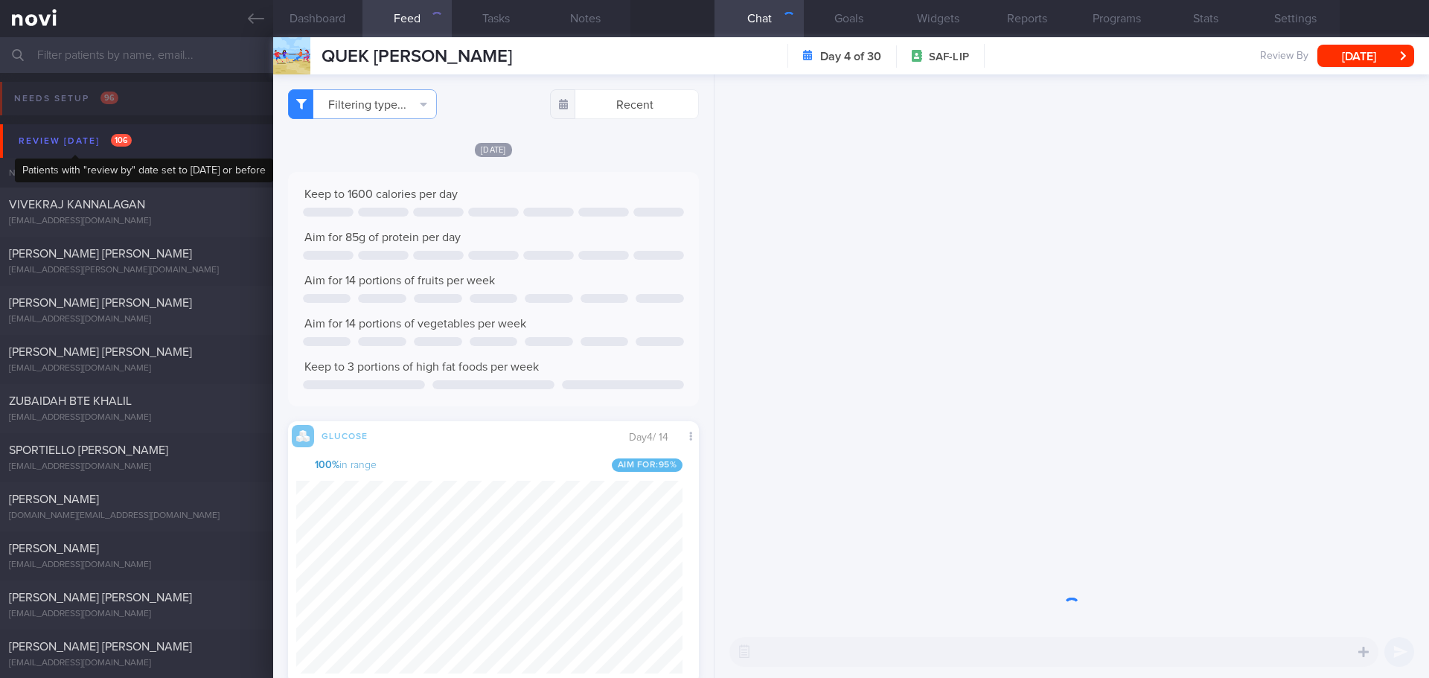
click at [71, 143] on div "Review [DATE] 106" at bounding box center [75, 141] width 121 height 20
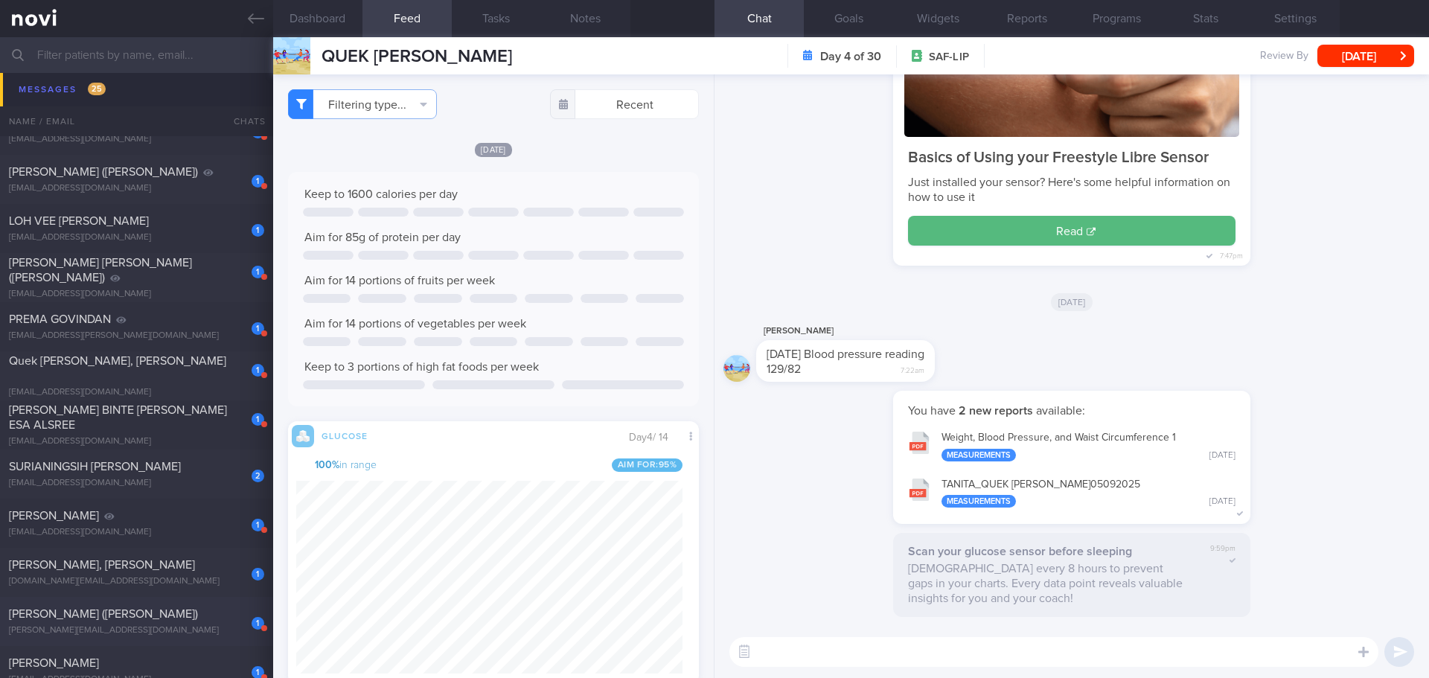
scroll to position [968, 0]
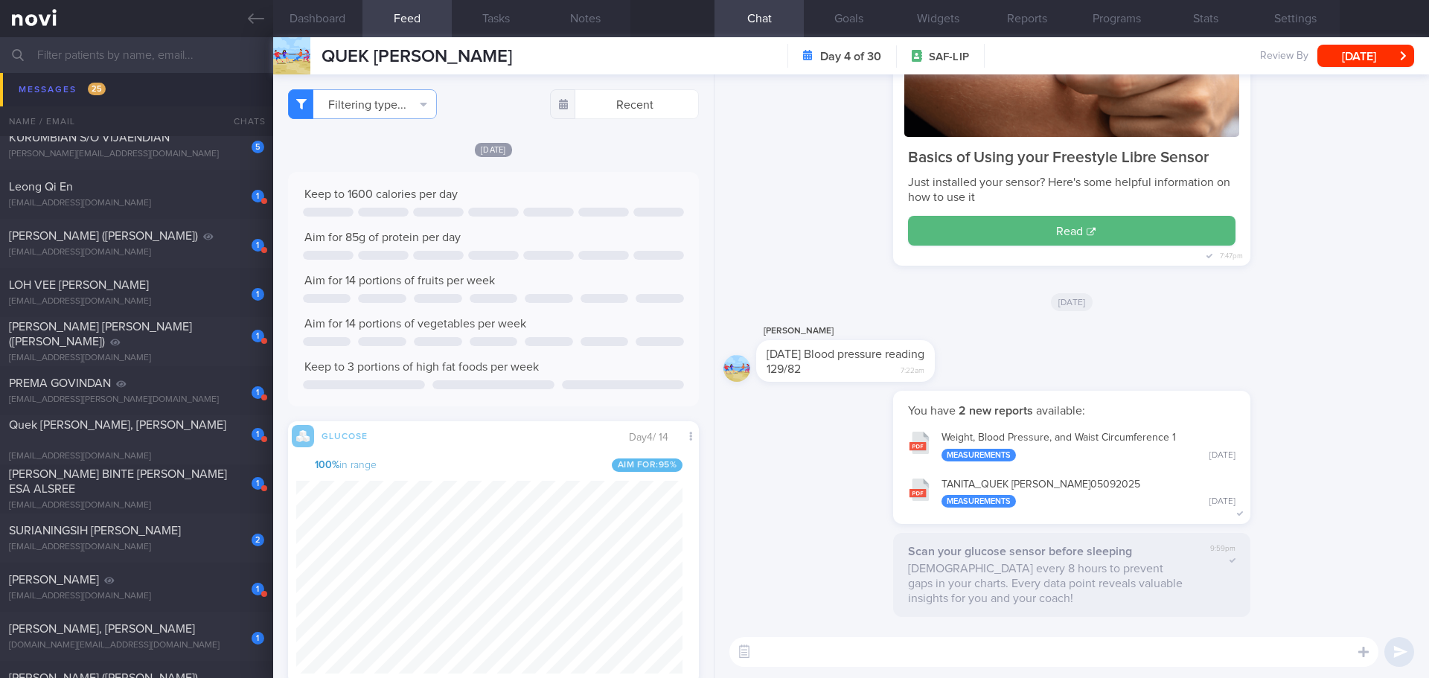
drag, startPoint x: 258, startPoint y: 25, endPoint x: 823, endPoint y: 87, distance: 568.4
click at [258, 25] on icon at bounding box center [256, 18] width 16 height 16
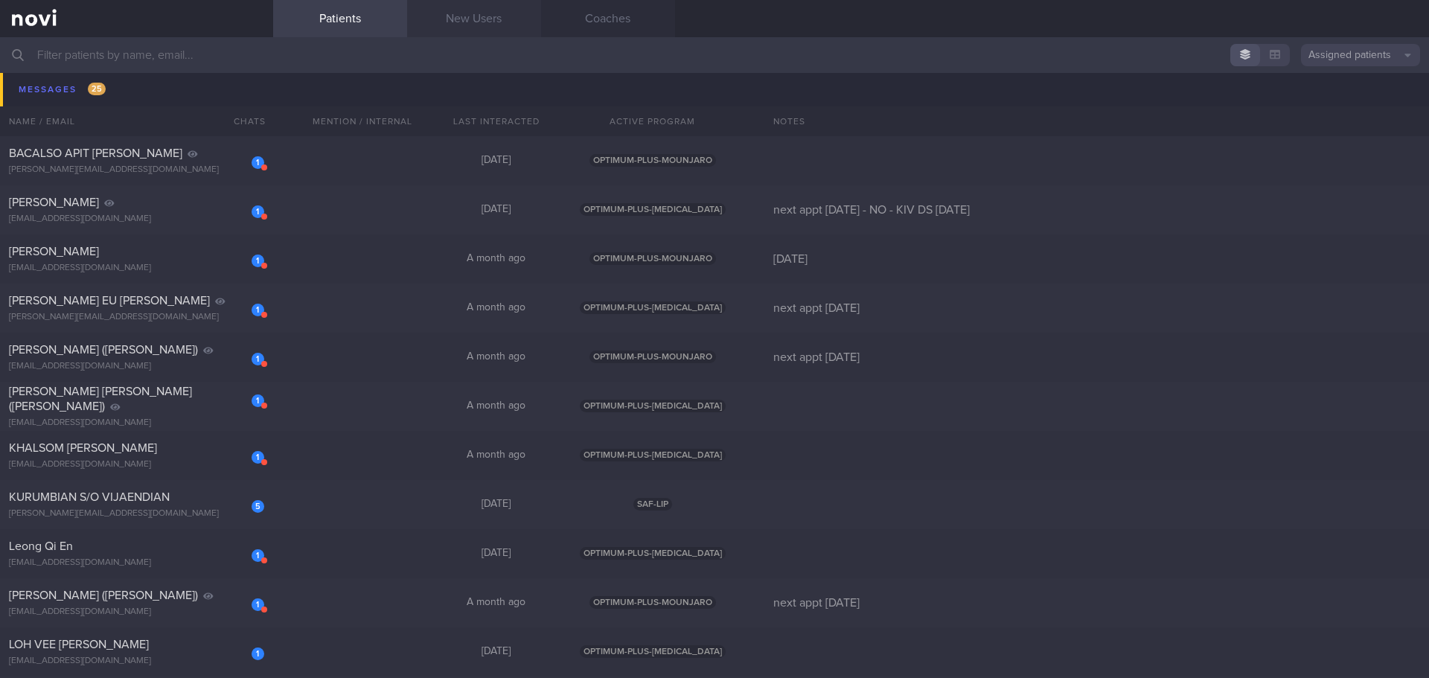
scroll to position [595, 0]
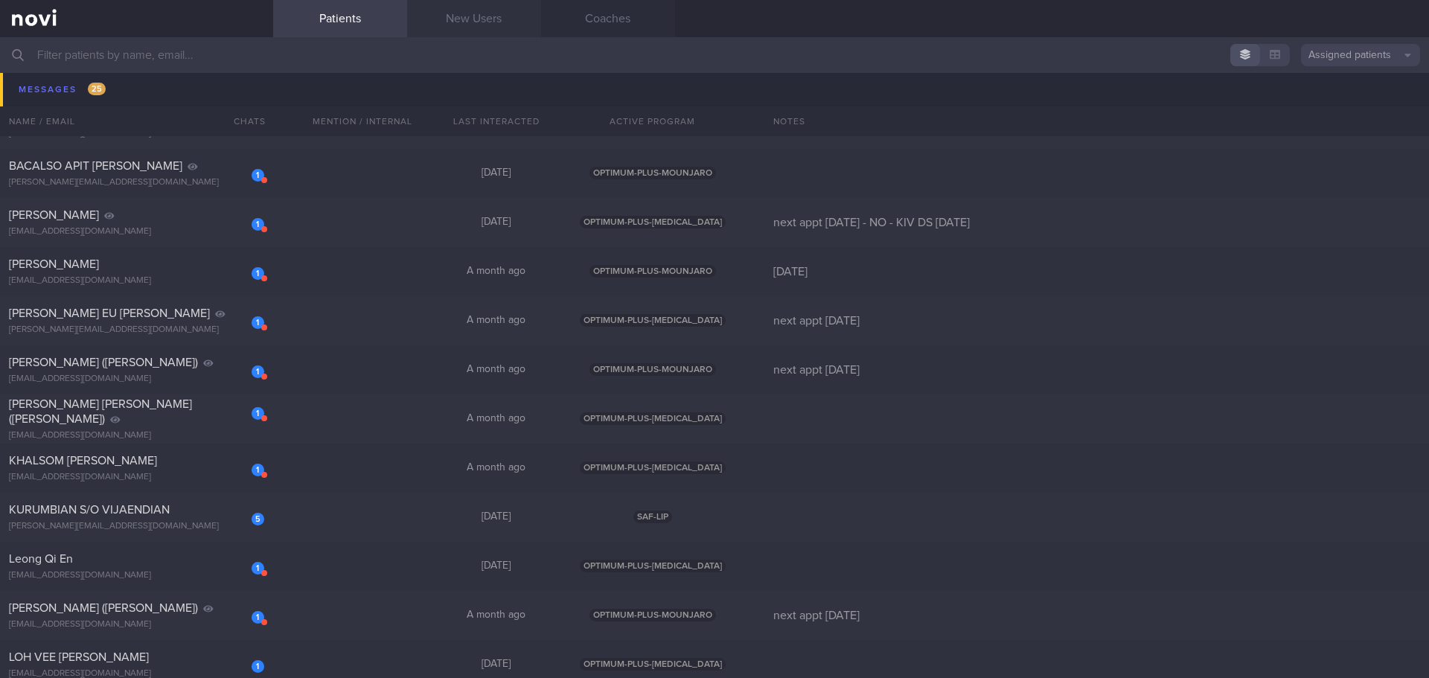
click at [466, 23] on link "New Users" at bounding box center [474, 18] width 134 height 37
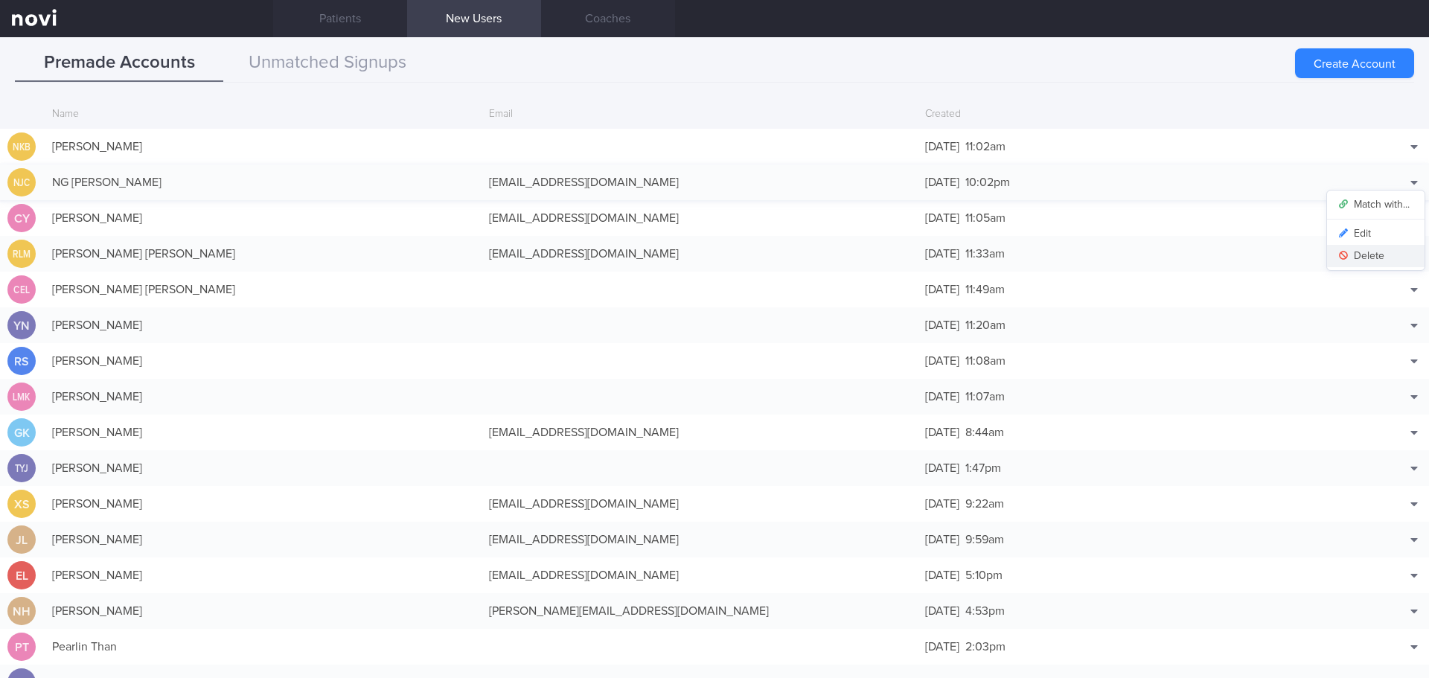
click at [1376, 261] on button "Delete" at bounding box center [1376, 256] width 98 height 22
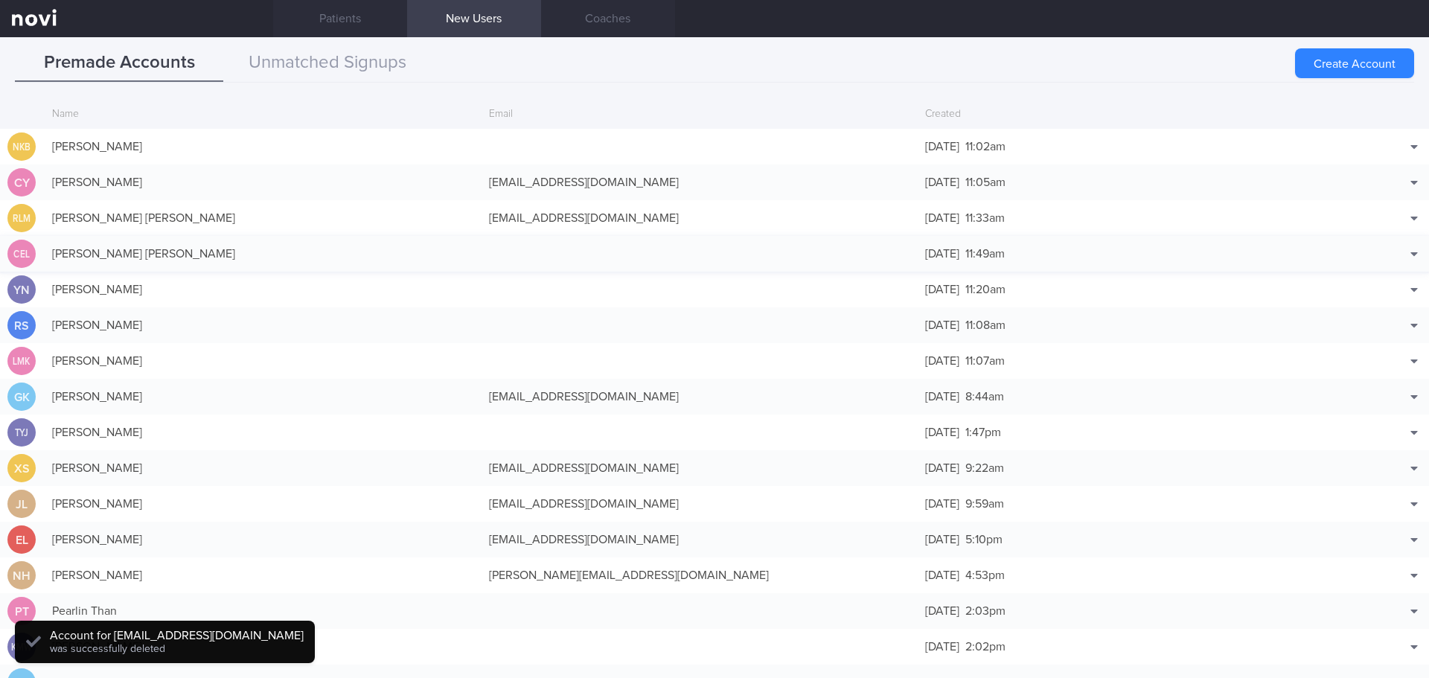
click at [251, 255] on div "CHING EE LYSE, MARITZA" at bounding box center [263, 254] width 437 height 30
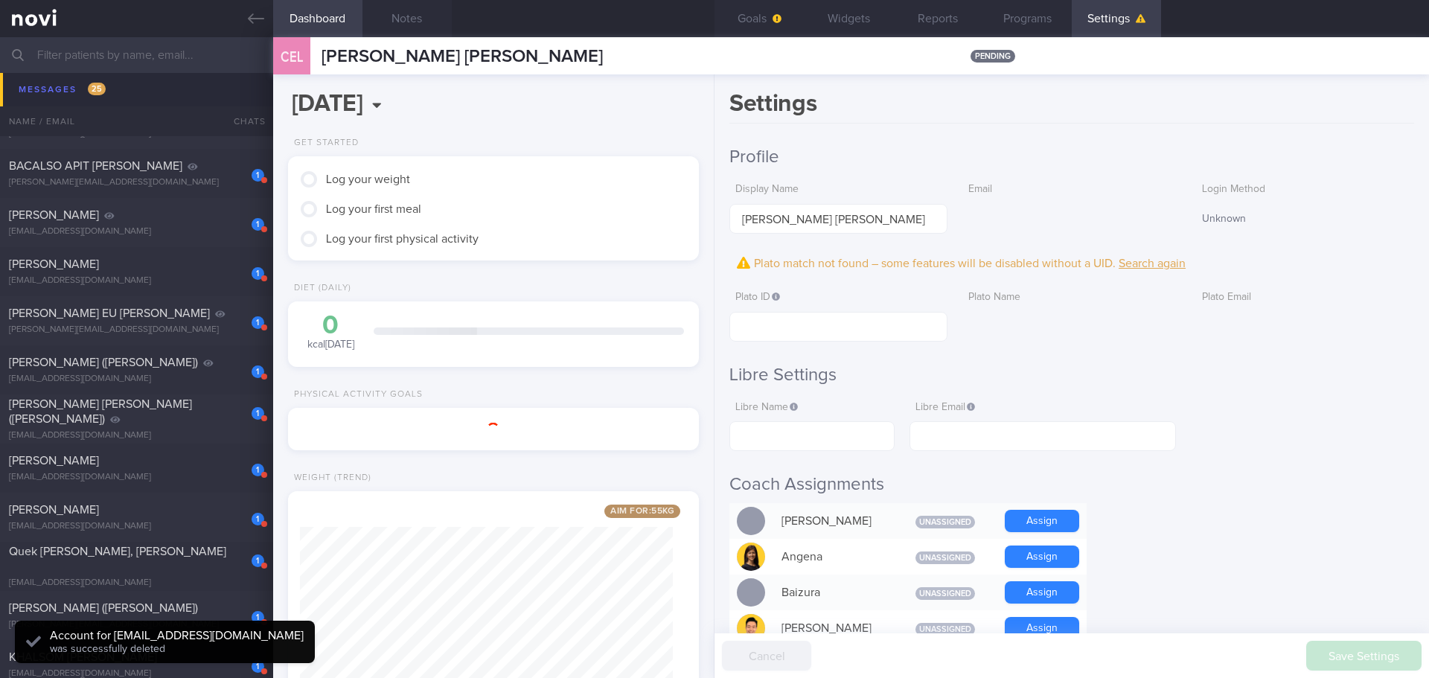
scroll to position [208, 374]
click at [1073, 364] on h2 "Libre Settings" at bounding box center [1071, 375] width 685 height 22
click at [1111, 19] on button "Settings" at bounding box center [1116, 18] width 89 height 37
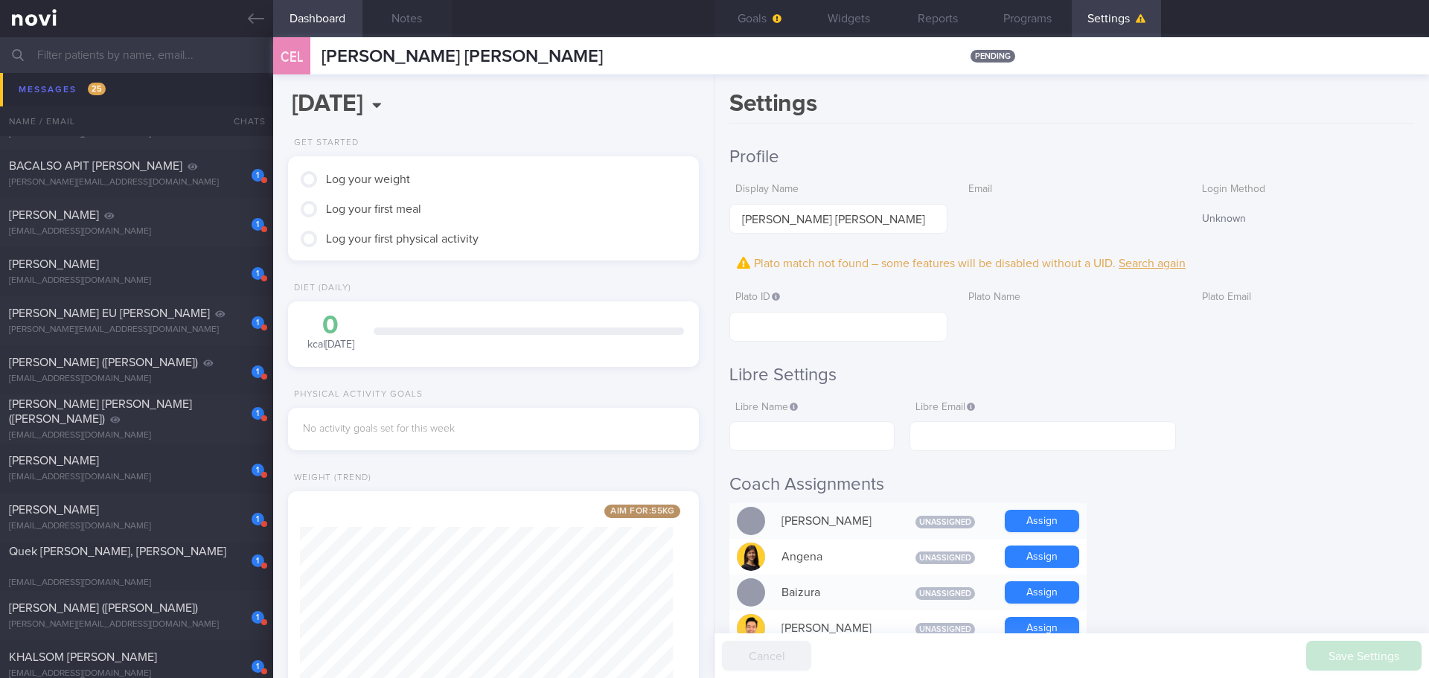
drag, startPoint x: 246, startPoint y: 19, endPoint x: 300, endPoint y: 7, distance: 55.5
click at [246, 19] on link at bounding box center [136, 18] width 273 height 37
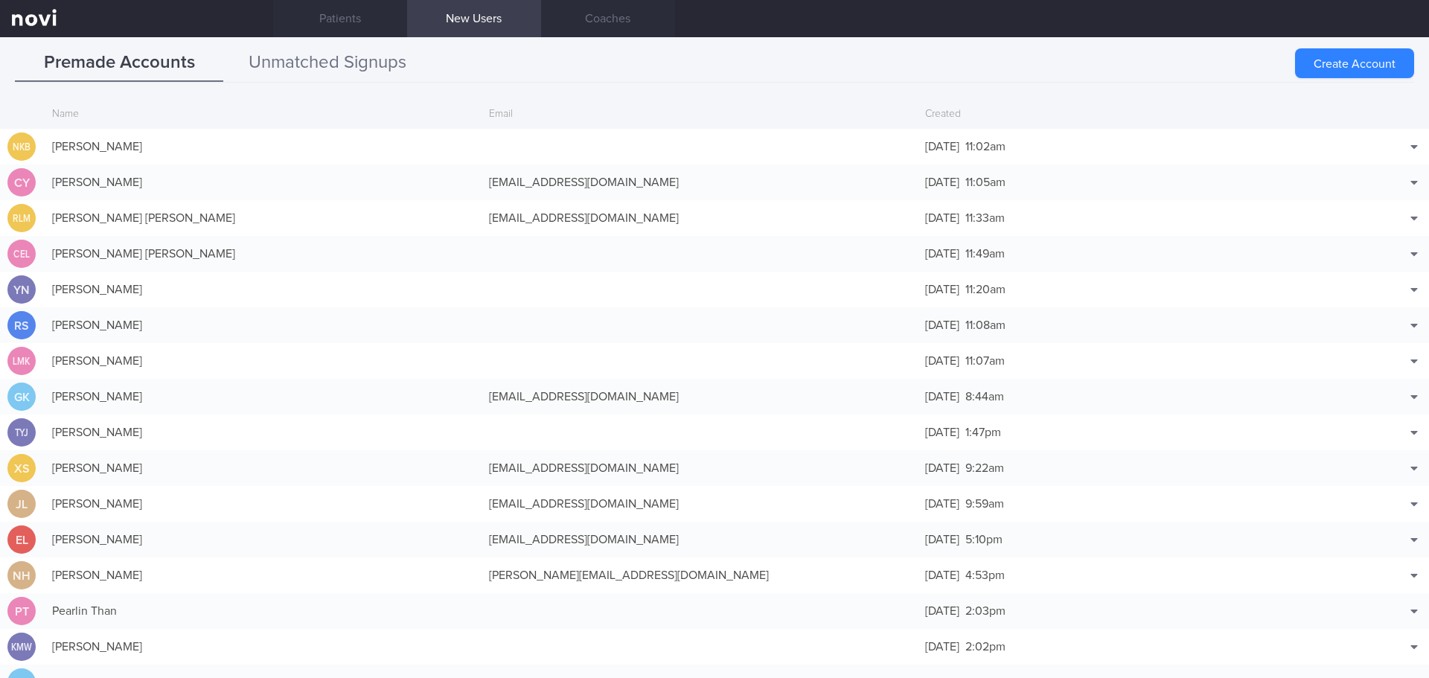
click at [316, 66] on button "Unmatched Signups" at bounding box center [327, 63] width 208 height 37
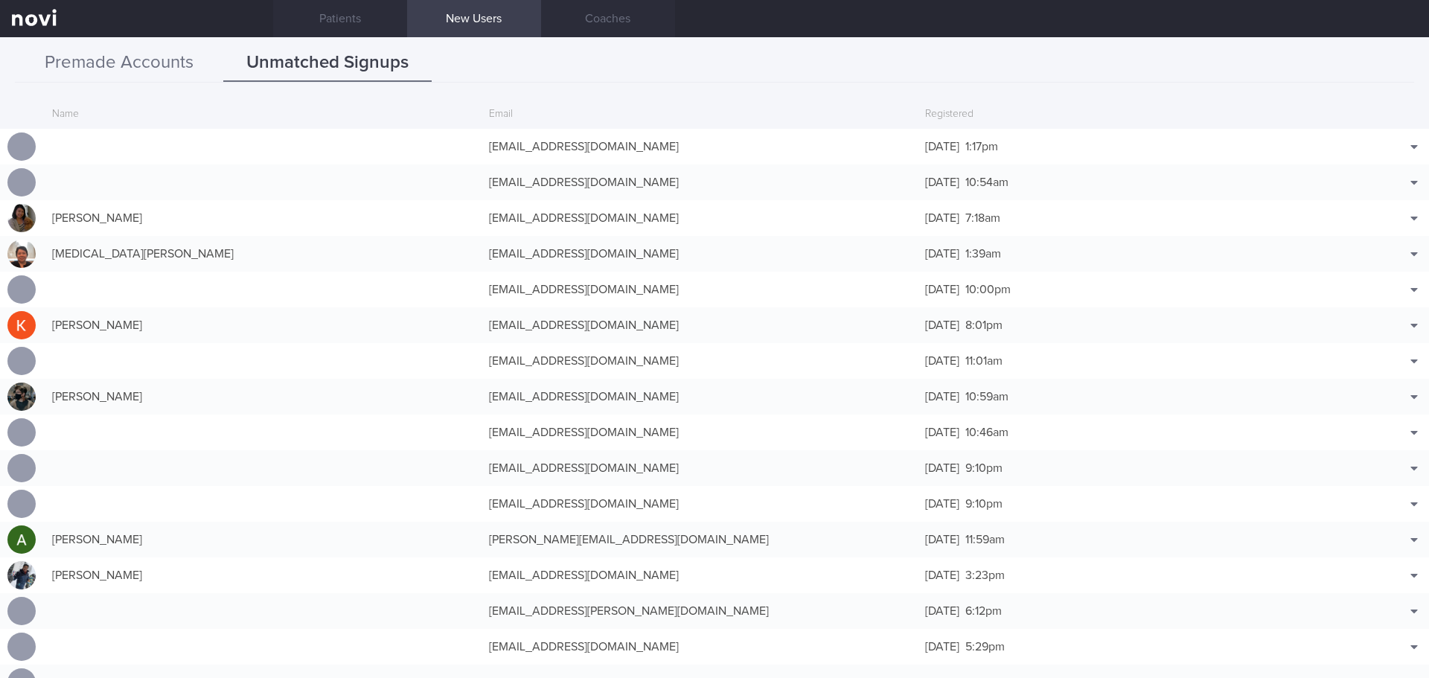
click at [185, 77] on button "Premade Accounts" at bounding box center [119, 63] width 208 height 37
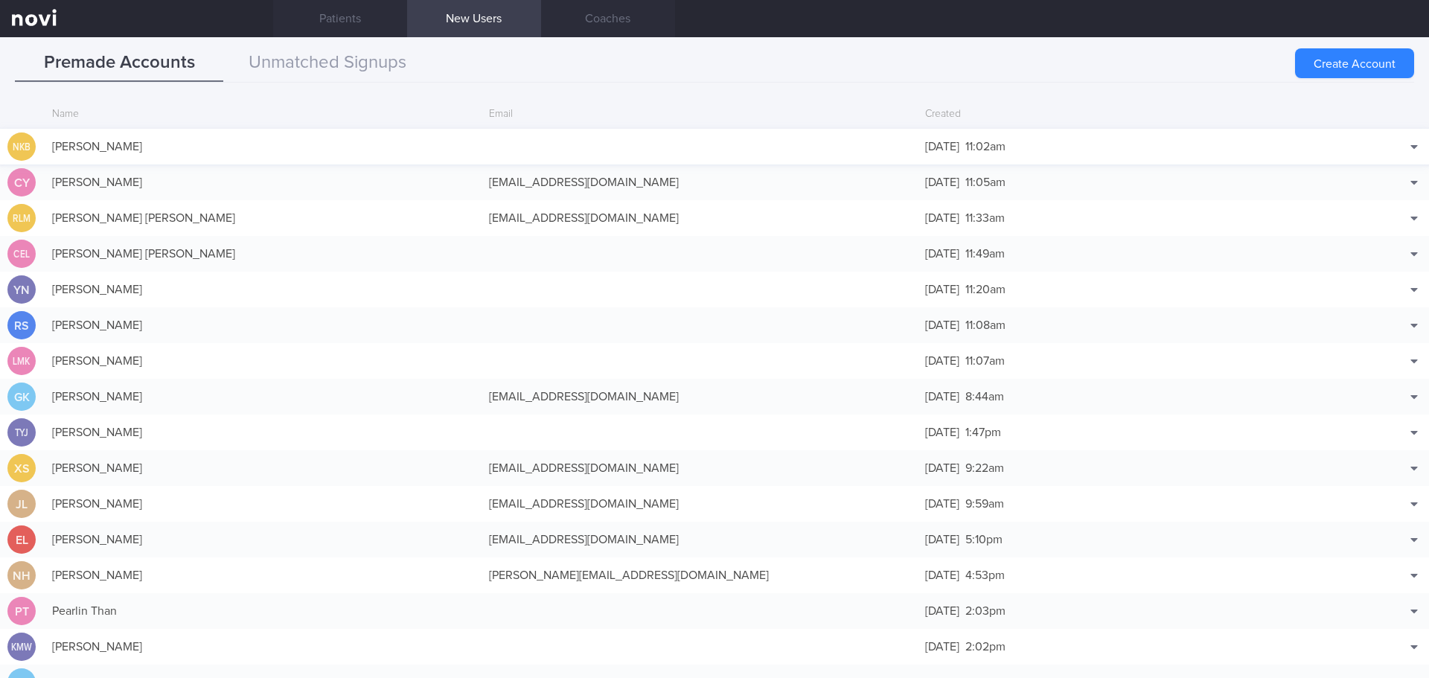
click at [455, 145] on div "NG KIM BENG" at bounding box center [263, 147] width 437 height 30
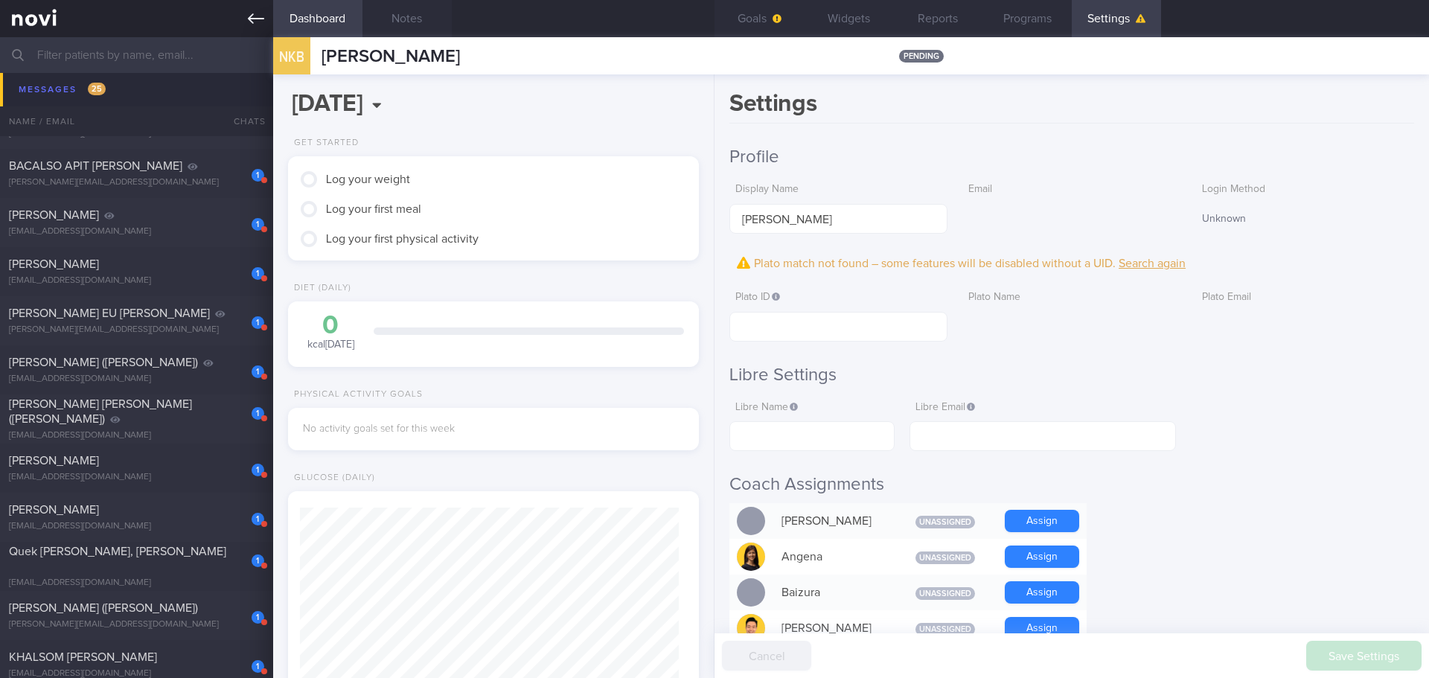
click at [258, 17] on icon at bounding box center [256, 18] width 16 height 16
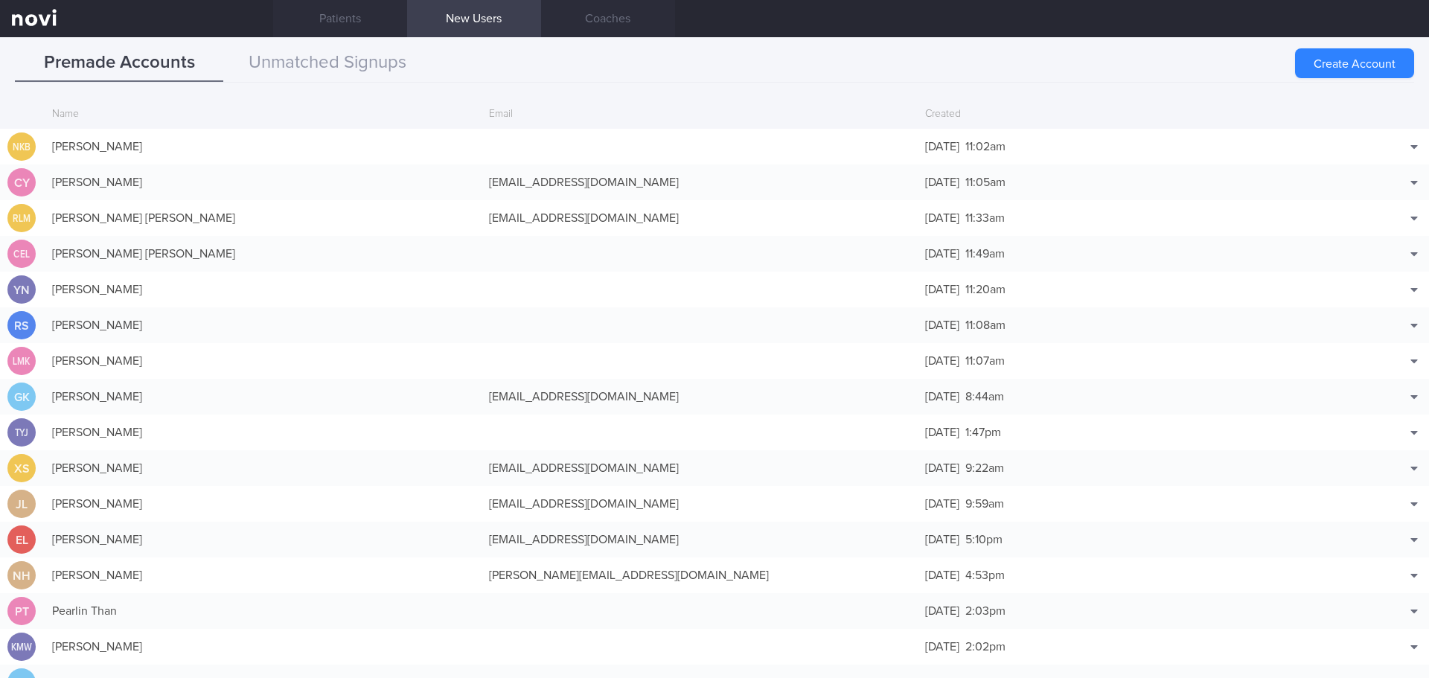
click at [260, 13] on icon at bounding box center [256, 18] width 16 height 16
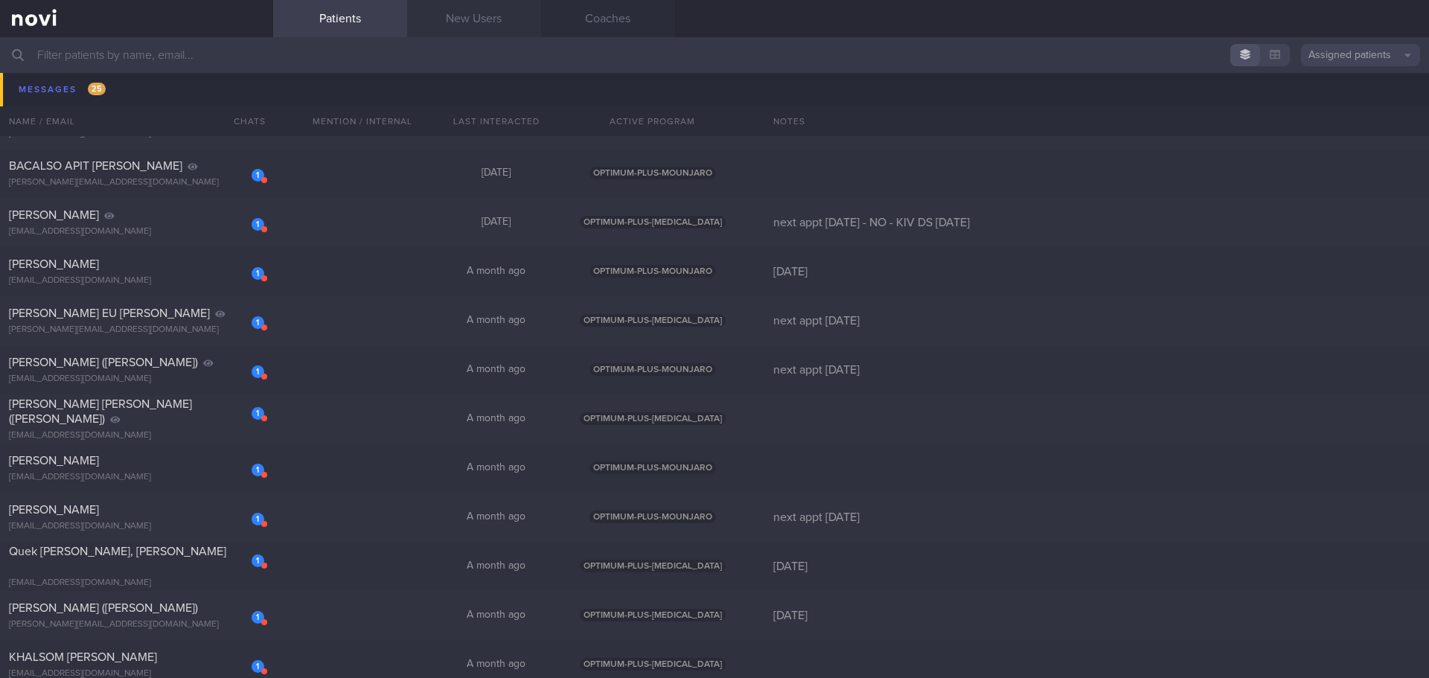
click at [519, 15] on link "New Users" at bounding box center [474, 18] width 134 height 37
click at [518, 25] on link "New Users" at bounding box center [474, 18] width 134 height 37
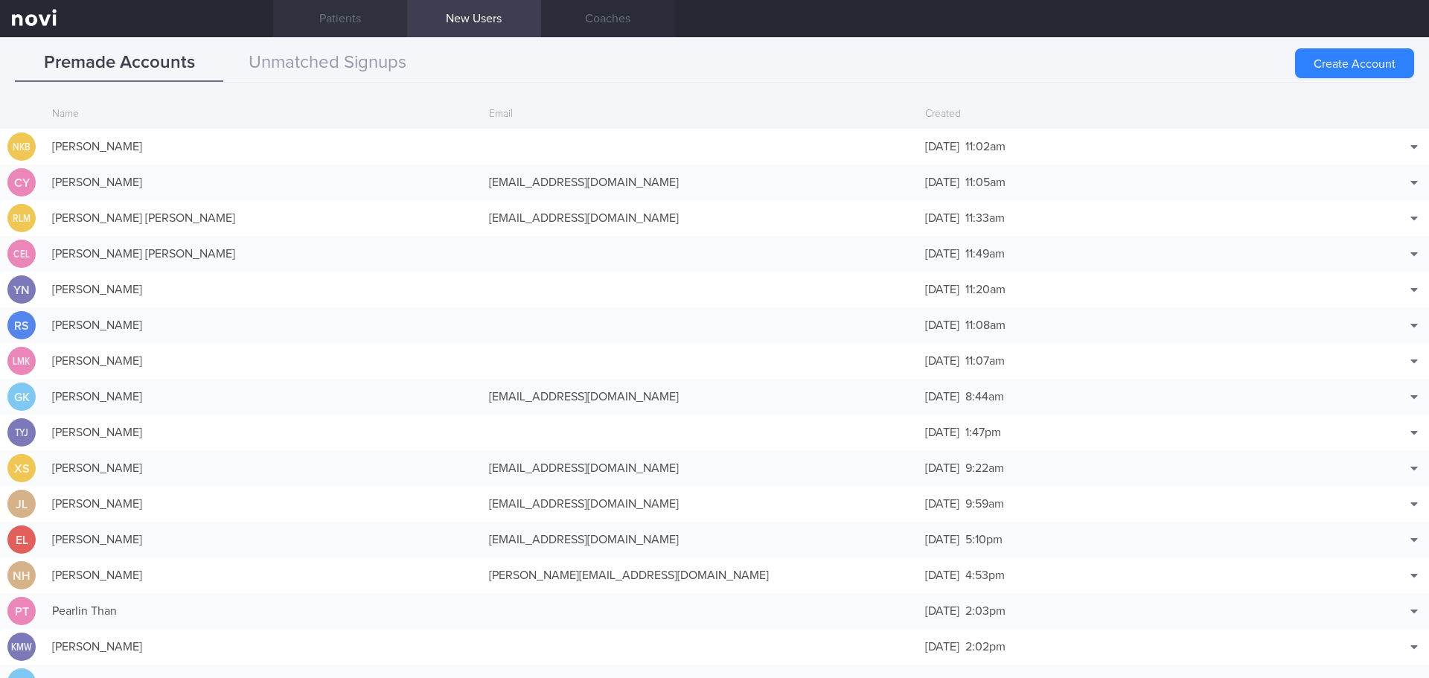
click at [342, 19] on link "Patients" at bounding box center [340, 18] width 134 height 37
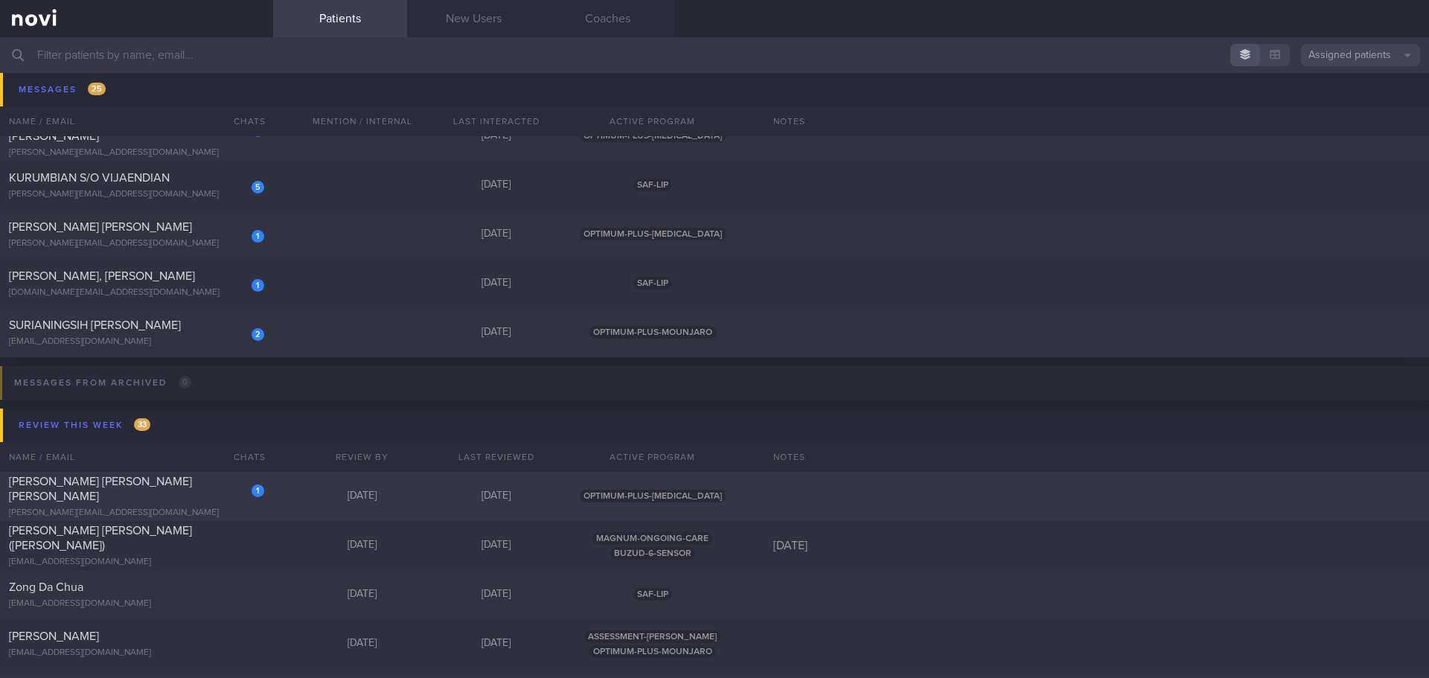
scroll to position [1489, 0]
